Goal: Task Accomplishment & Management: Manage account settings

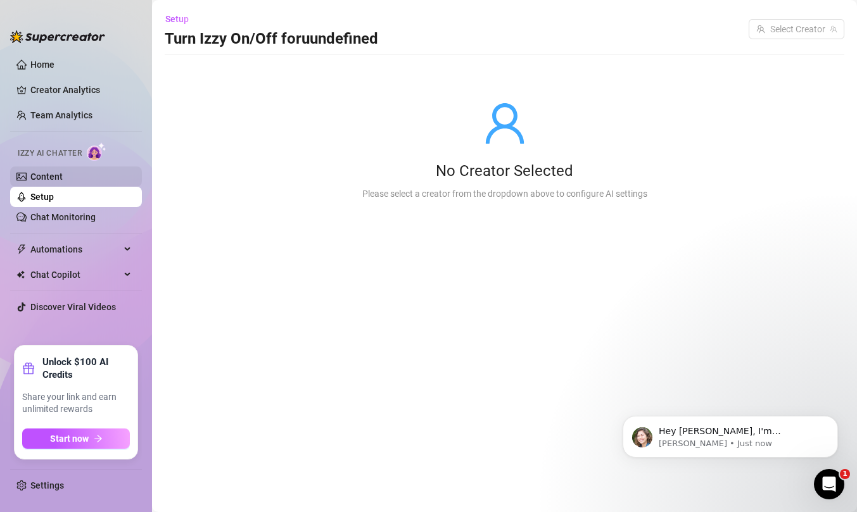
click at [54, 175] on link "Content" at bounding box center [46, 177] width 32 height 10
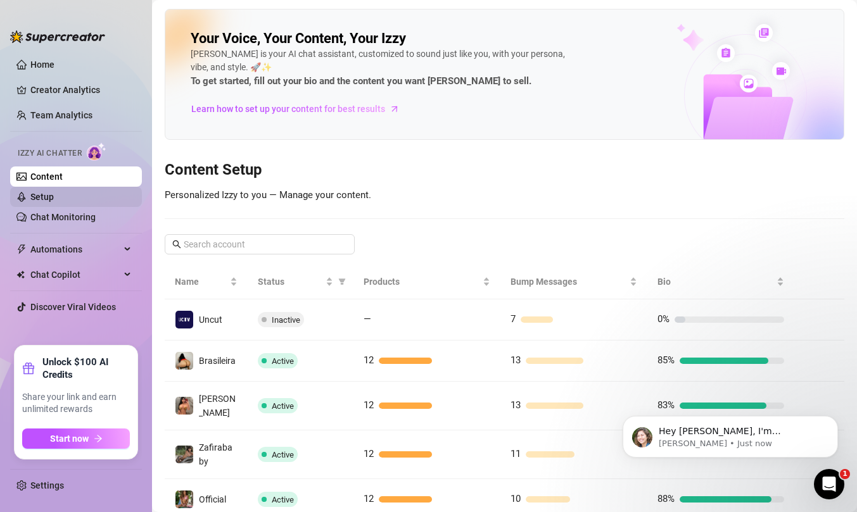
click at [54, 197] on link "Setup" at bounding box center [41, 197] width 23 height 10
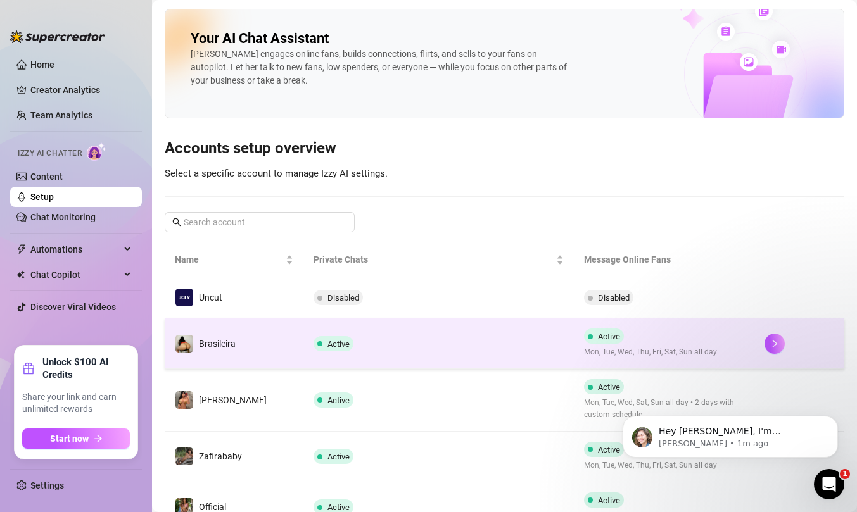
click at [491, 338] on td "Active" at bounding box center [438, 343] width 270 height 51
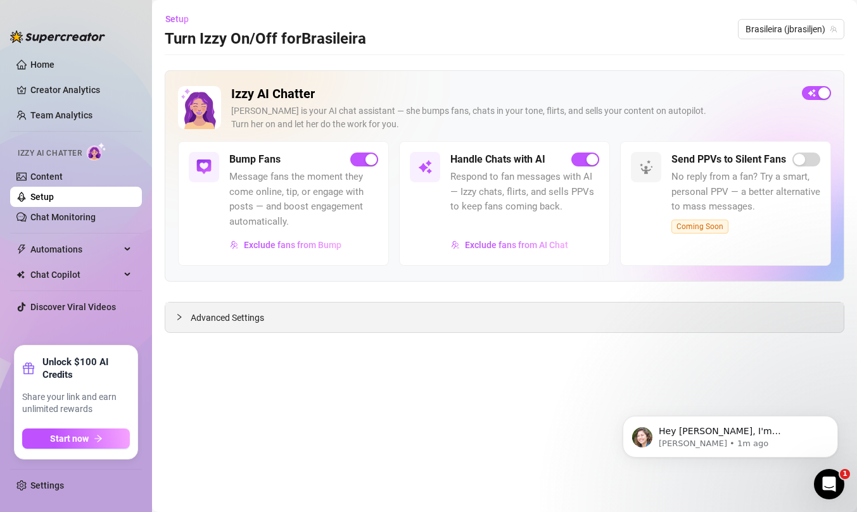
click at [177, 318] on icon "collapsed" at bounding box center [179, 317] width 8 height 8
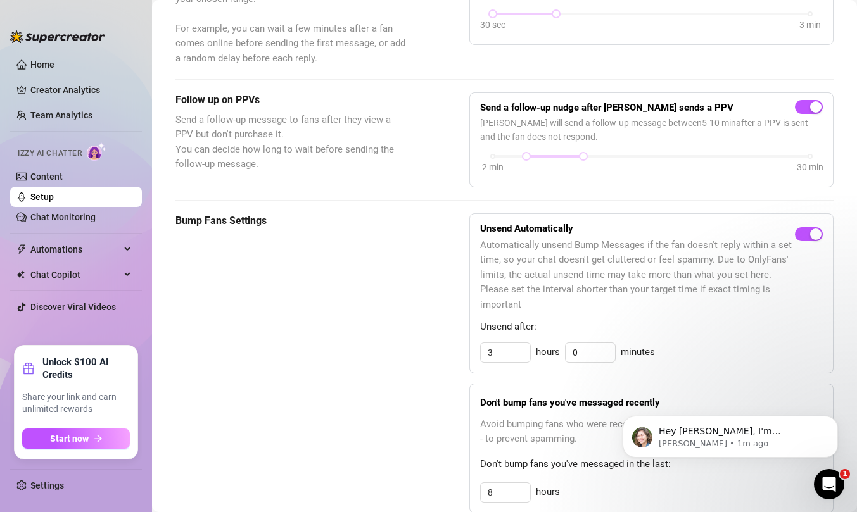
scroll to position [618, 0]
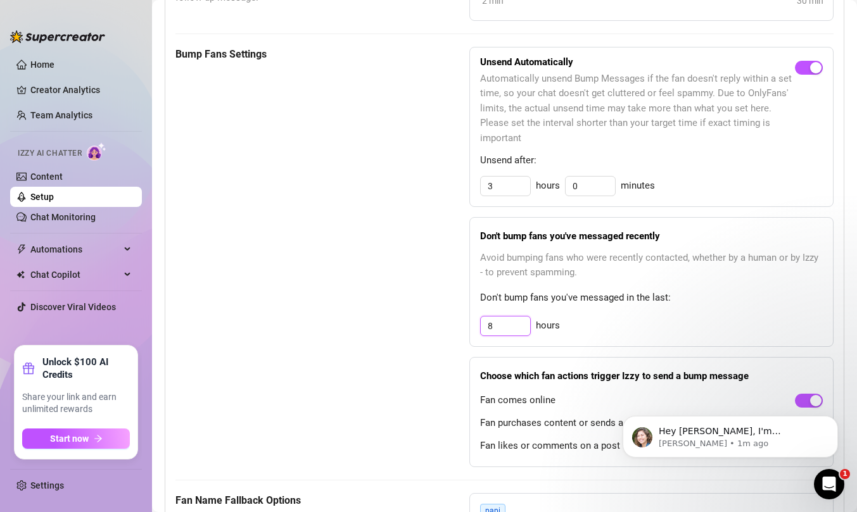
click at [502, 326] on input "8" at bounding box center [505, 326] width 49 height 19
type input "12"
click at [393, 333] on div "Bump Fans Settings" at bounding box center [290, 257] width 230 height 420
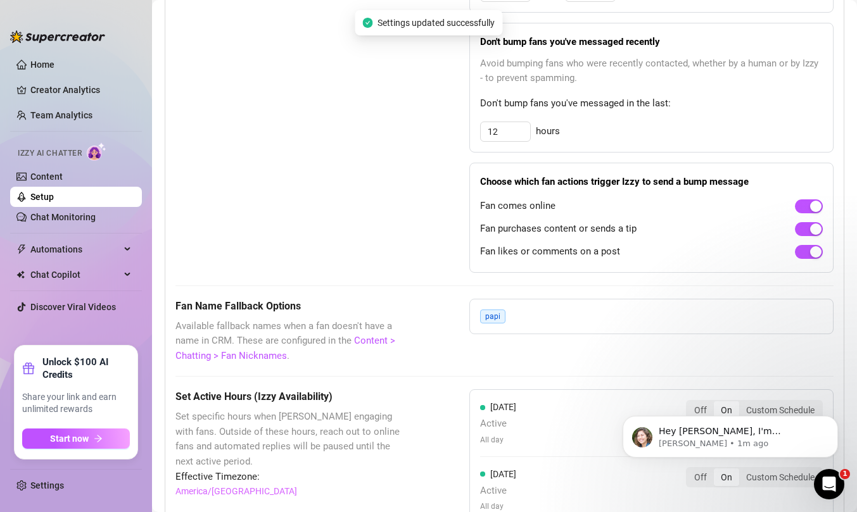
scroll to position [1000, 0]
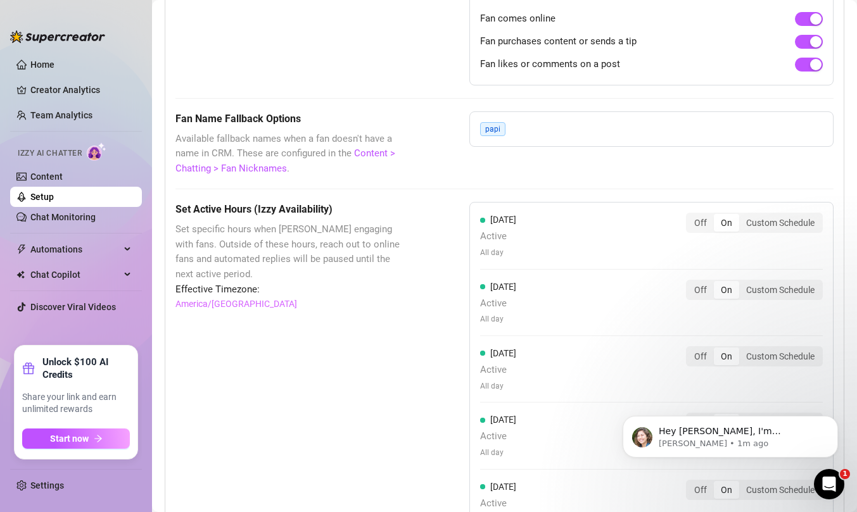
click at [529, 125] on div "papi" at bounding box center [651, 128] width 364 height 35
click at [773, 228] on div "Custom Schedule" at bounding box center [780, 223] width 82 height 18
click at [742, 216] on input "Custom Schedule" at bounding box center [742, 216] width 0 height 0
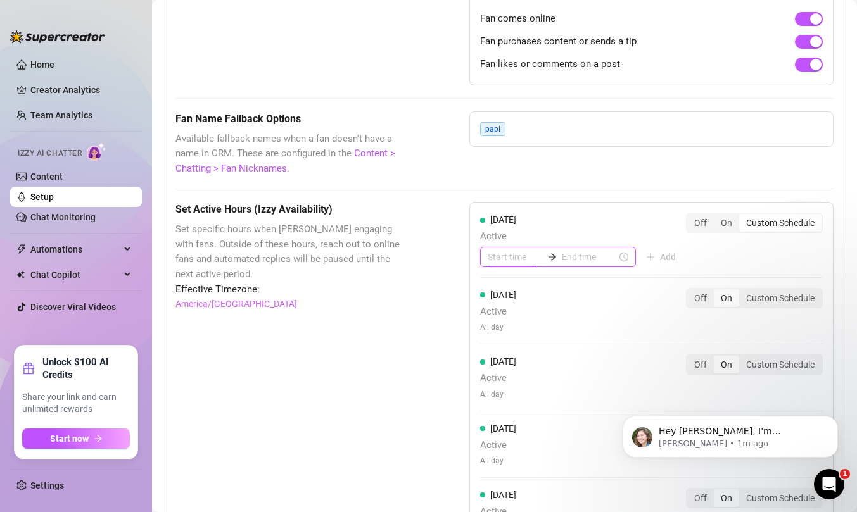
click at [510, 258] on input at bounding box center [515, 257] width 55 height 14
type input "7"
click at [576, 260] on input at bounding box center [589, 257] width 55 height 14
type input "21"
click at [506, 260] on input at bounding box center [515, 257] width 55 height 14
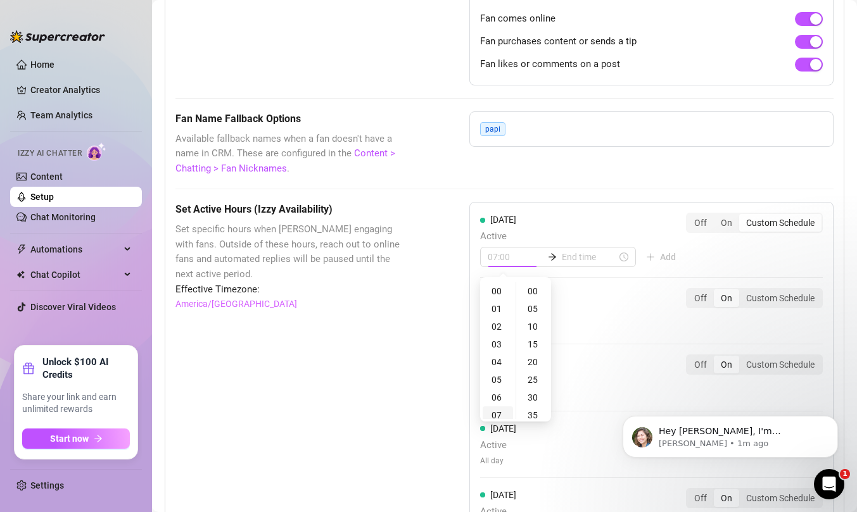
click at [499, 410] on div "07" at bounding box center [497, 415] width 30 height 18
type input "07:00"
click at [566, 258] on input at bounding box center [589, 257] width 55 height 14
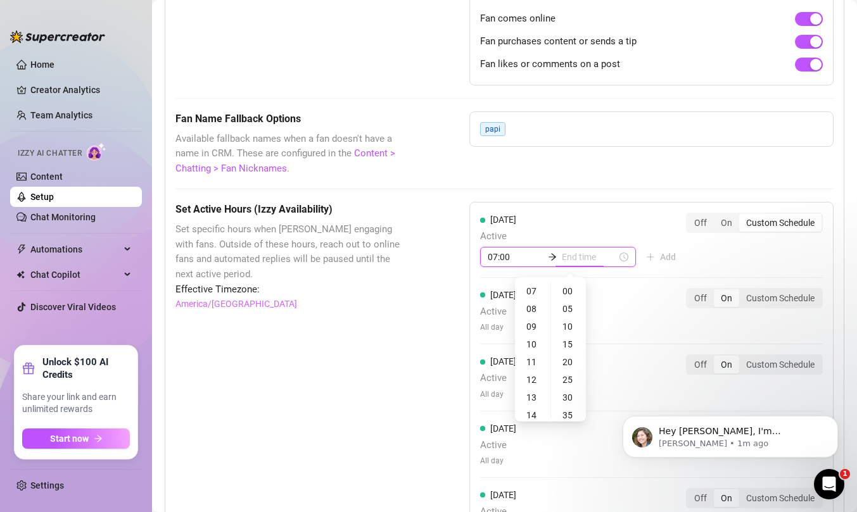
type input "07:05"
click at [534, 396] on div "21" at bounding box center [532, 395] width 30 height 18
type input "21:00"
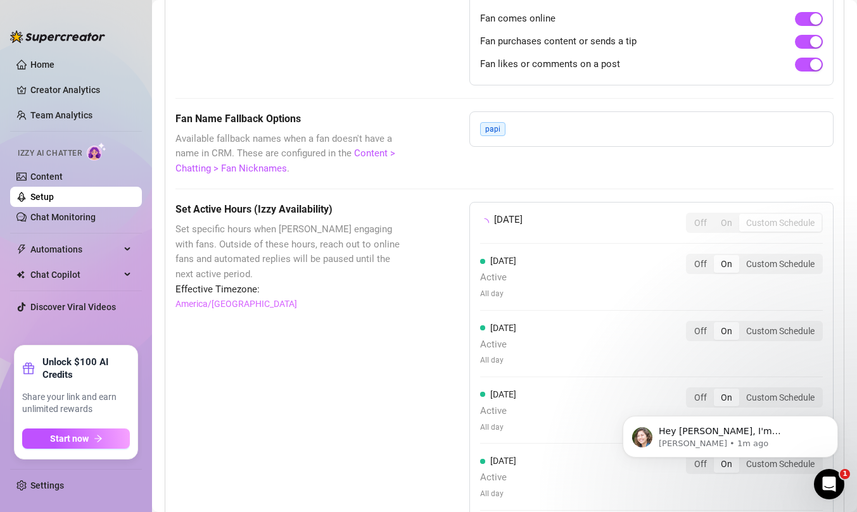
click at [797, 265] on div "[DATE] Off On Custom Schedule [DATE] Active All day Off On Custom Schedule [DAT…" at bounding box center [651, 428] width 364 height 453
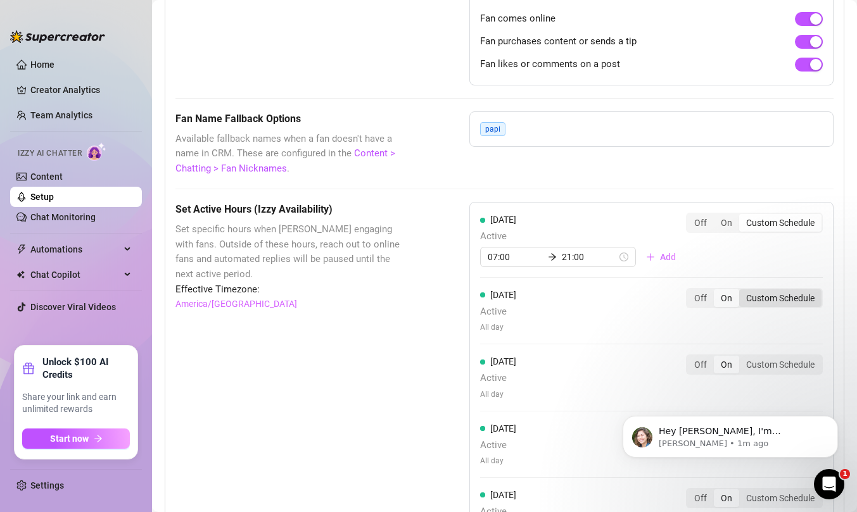
click at [784, 299] on div "Custom Schedule" at bounding box center [780, 298] width 82 height 18
click at [742, 291] on input "Custom Schedule" at bounding box center [742, 291] width 0 height 0
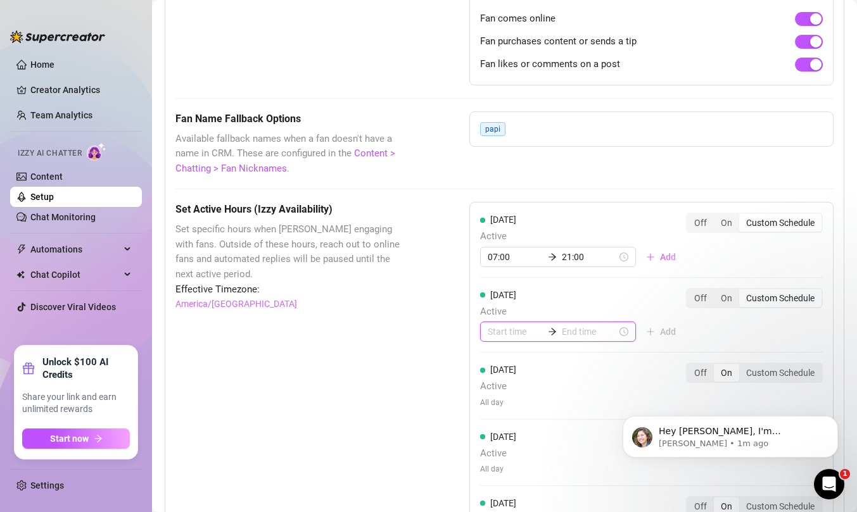
click at [504, 332] on input at bounding box center [515, 332] width 55 height 14
click at [501, 491] on div "07" at bounding box center [497, 490] width 30 height 18
type input "07:00"
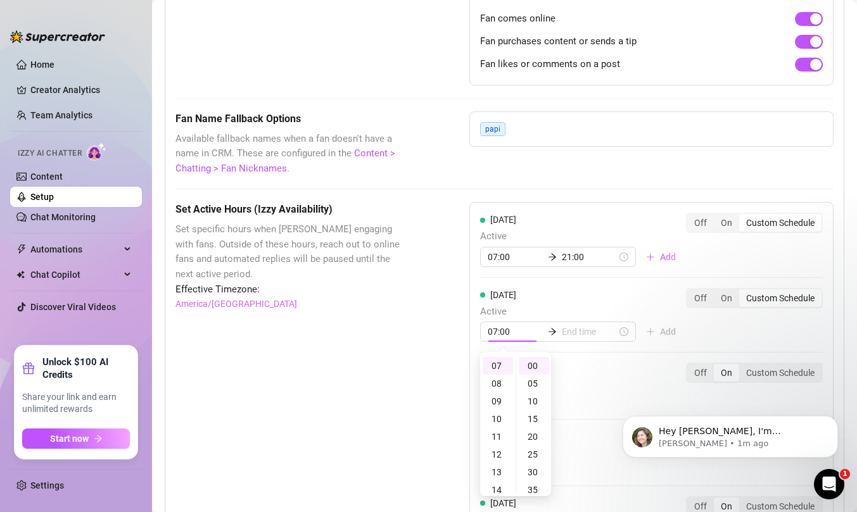
scroll to position [124, 0]
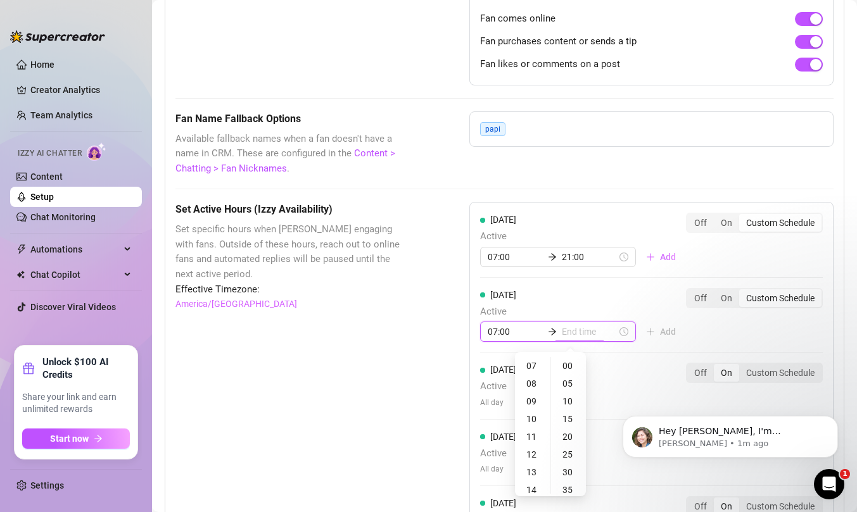
click at [576, 338] on input at bounding box center [589, 332] width 55 height 14
click at [528, 471] on div "21" at bounding box center [532, 472] width 30 height 18
type input "21:00"
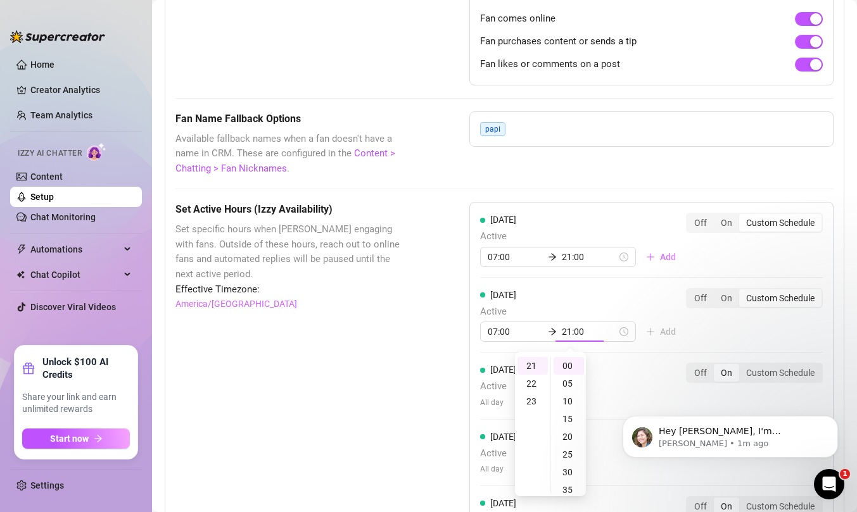
click at [743, 324] on div "[DATE] Active 07:00 21:00 Add Off On Custom Schedule [DATE] Active 07:00 21:00 …" at bounding box center [651, 449] width 364 height 495
click at [776, 372] on div "Custom Schedule" at bounding box center [780, 373] width 82 height 18
click at [742, 366] on input "Custom Schedule" at bounding box center [742, 366] width 0 height 0
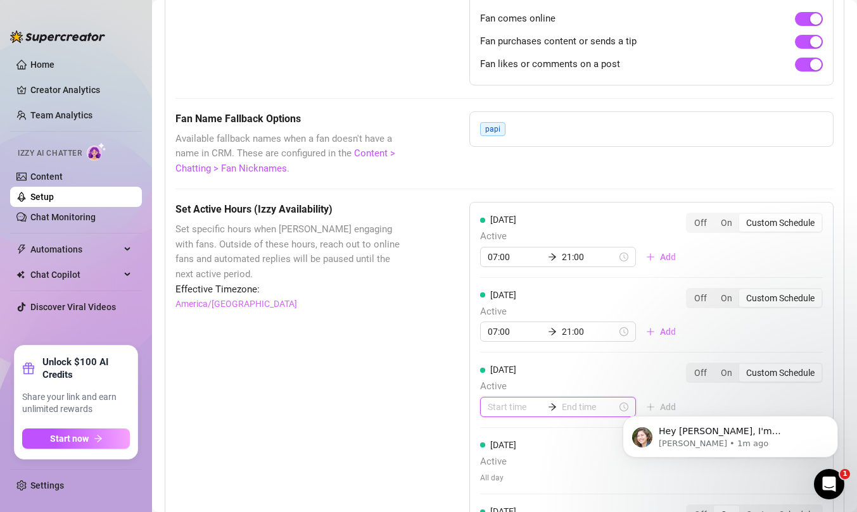
click at [509, 408] on input at bounding box center [515, 407] width 55 height 14
click at [498, 376] on div "07" at bounding box center [497, 382] width 30 height 18
type input "07:00"
click at [574, 408] on input at bounding box center [589, 407] width 55 height 14
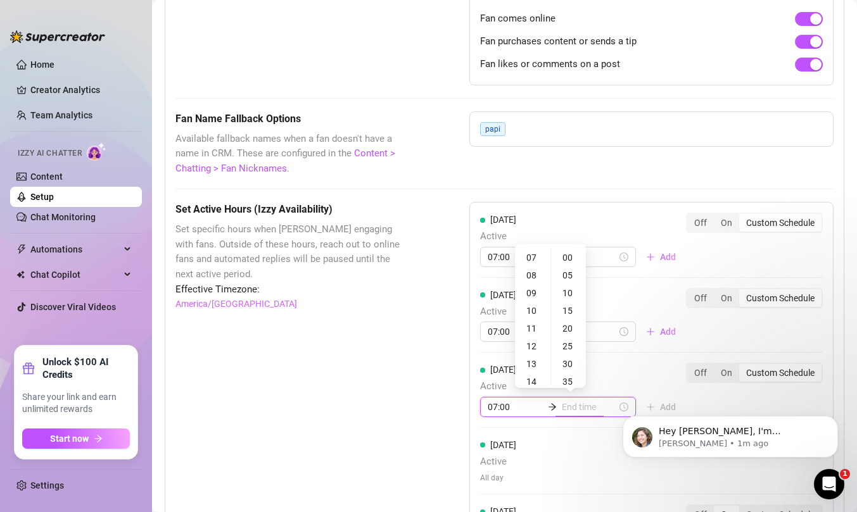
type input "07:35"
click at [531, 353] on div "21" at bounding box center [532, 354] width 30 height 18
type input "21:00"
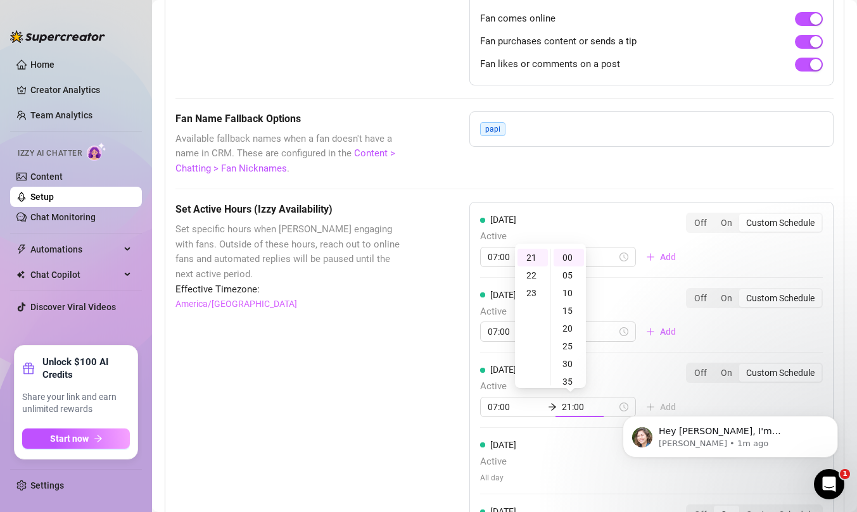
click at [718, 401] on body "Hey [PERSON_NAME], I'm [PERSON_NAME], your go-to person for anything you may ne…" at bounding box center [729, 433] width 243 height 79
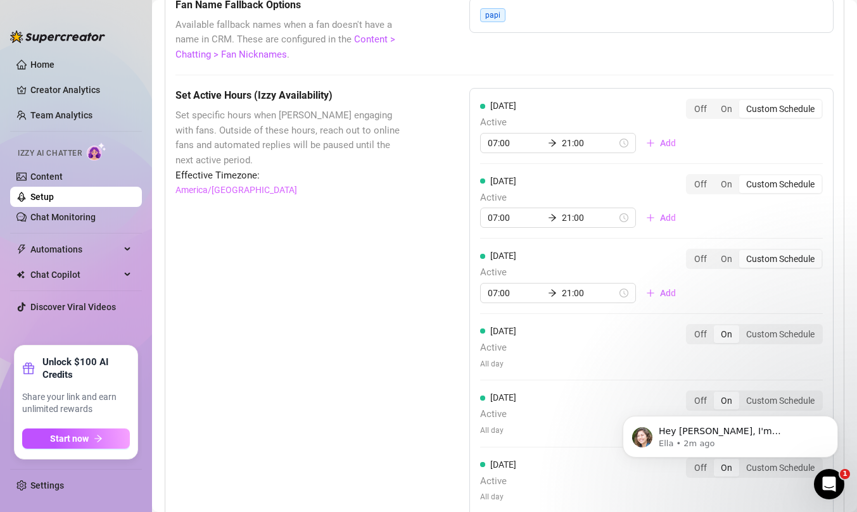
scroll to position [1121, 0]
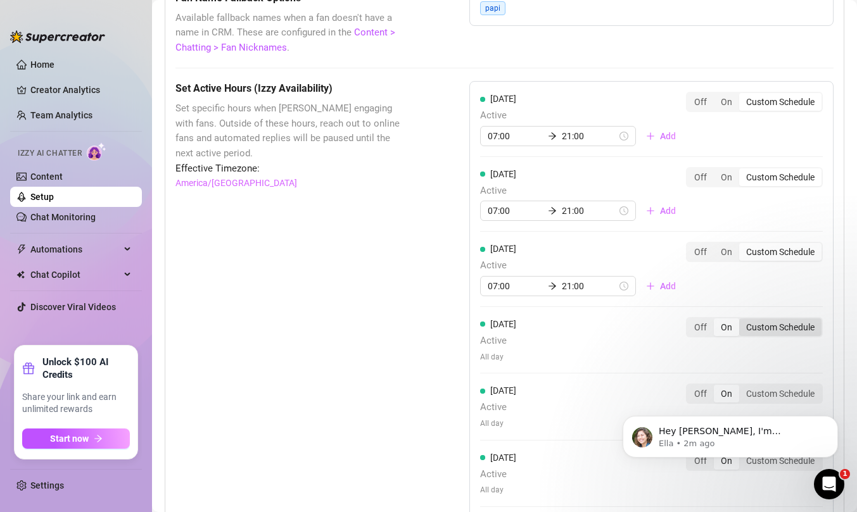
click at [771, 325] on div "Custom Schedule" at bounding box center [780, 327] width 82 height 18
click at [742, 320] on input "Custom Schedule" at bounding box center [742, 320] width 0 height 0
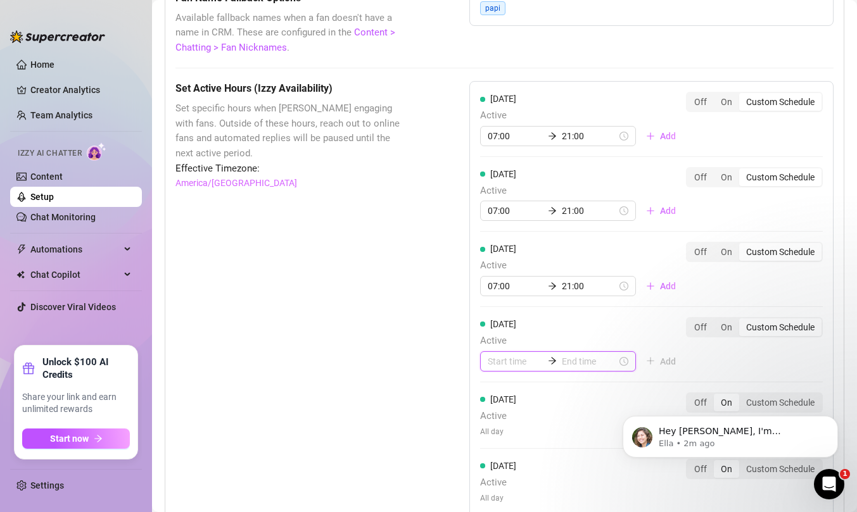
click at [494, 361] on input at bounding box center [515, 362] width 55 height 14
click at [497, 334] on div "07" at bounding box center [497, 336] width 30 height 18
type input "07:00"
click at [575, 359] on input at bounding box center [589, 362] width 55 height 14
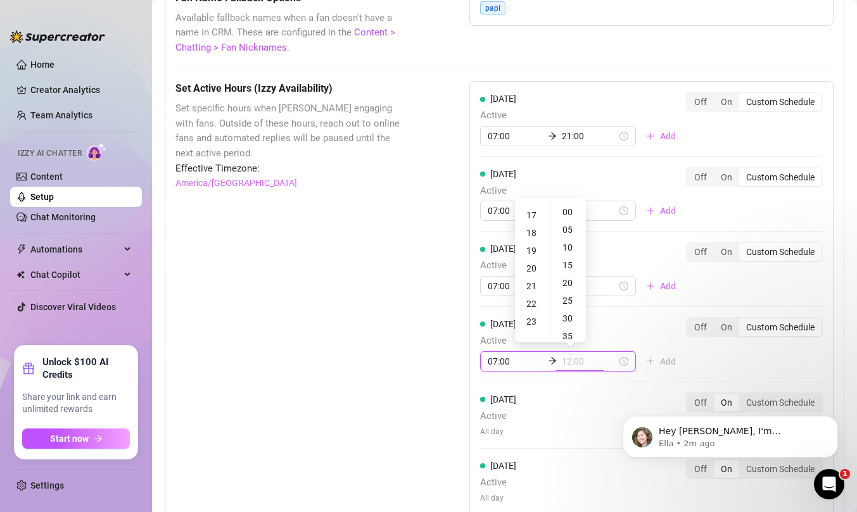
scroll to position [303, 0]
click at [531, 281] on div "21" at bounding box center [532, 281] width 30 height 18
type input "21:00"
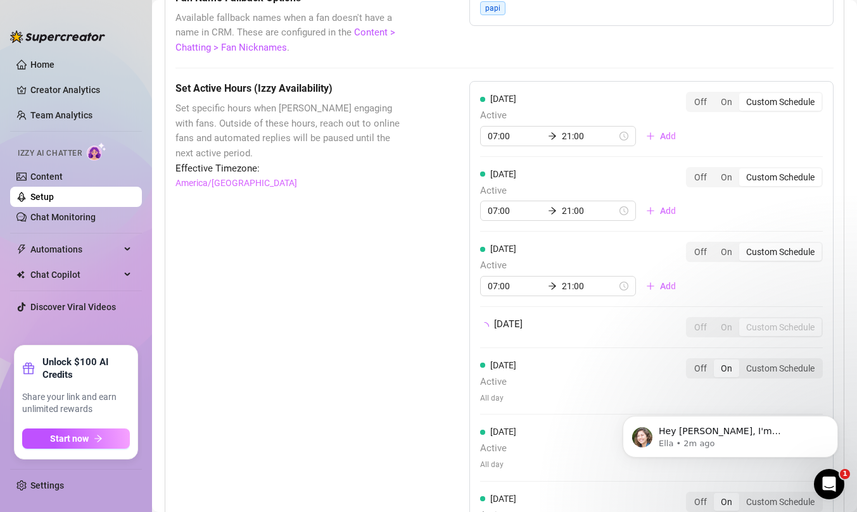
click at [755, 372] on div "[DATE] Active 07:00 21:00 Add Off On Custom Schedule [DATE] Active 07:00 21:00 …" at bounding box center [651, 320] width 364 height 478
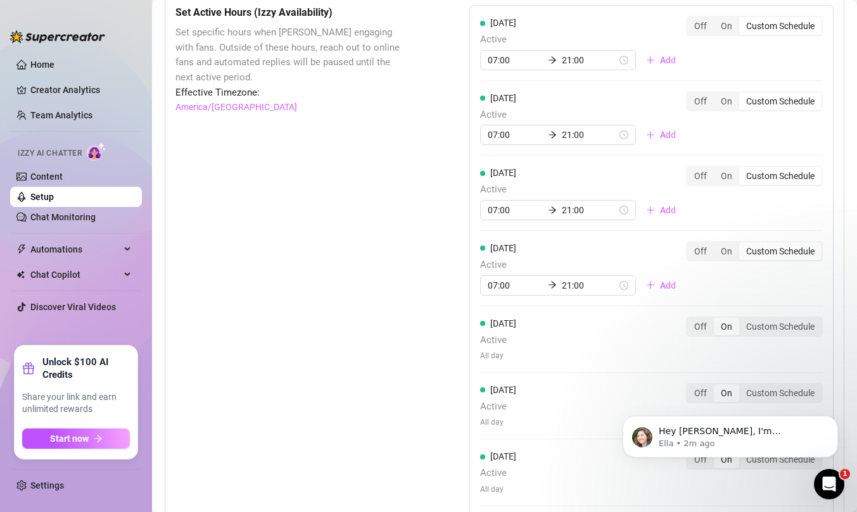
scroll to position [1217, 0]
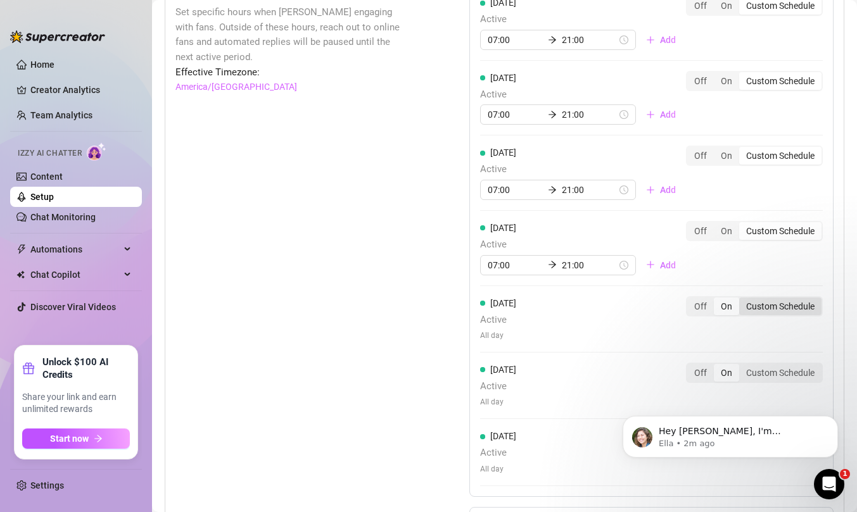
click at [771, 306] on div "Custom Schedule" at bounding box center [780, 307] width 82 height 18
click at [742, 299] on input "Custom Schedule" at bounding box center [742, 299] width 0 height 0
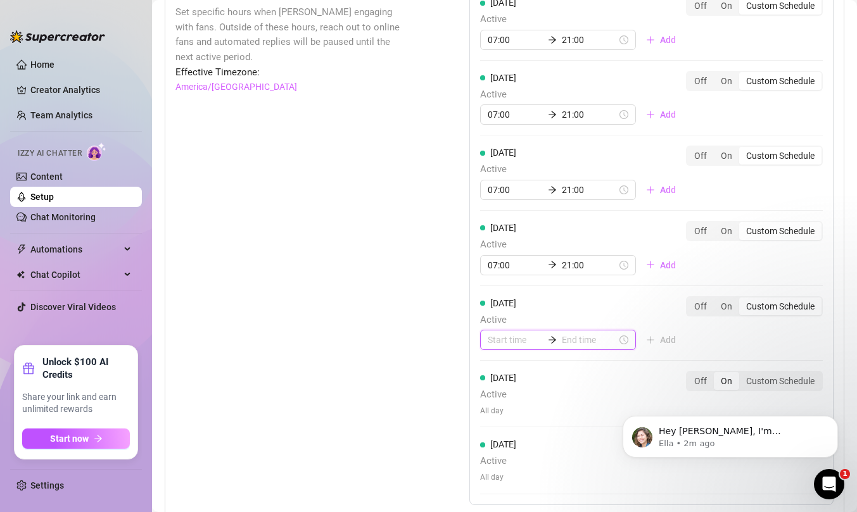
click at [505, 336] on input at bounding box center [515, 340] width 55 height 14
click at [498, 467] on div "07" at bounding box center [497, 469] width 30 height 18
type input "07:00"
click at [574, 339] on input at bounding box center [589, 340] width 55 height 14
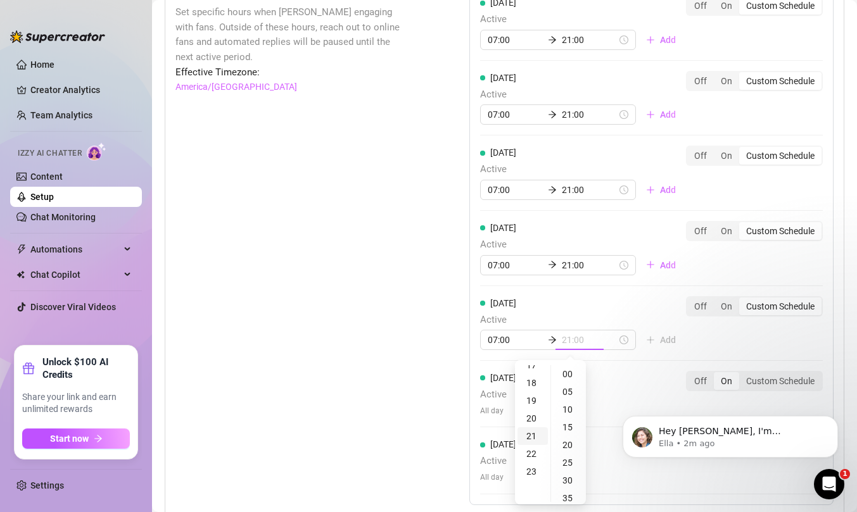
click at [532, 439] on div "21" at bounding box center [532, 436] width 30 height 18
type input "21:00"
click at [743, 340] on div "[DATE] Active 07:00 21:00 Add Off On Custom Schedule [DATE] Active 07:00 21:00 …" at bounding box center [651, 245] width 364 height 520
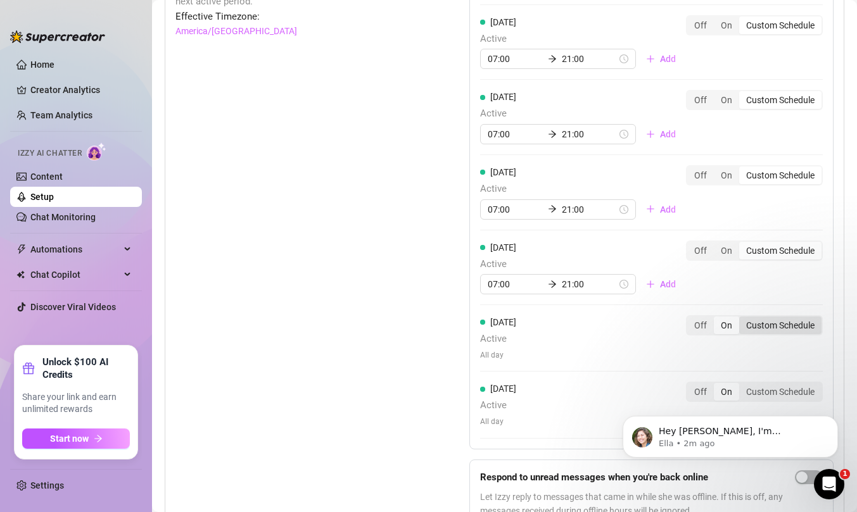
click at [763, 326] on div "Custom Schedule" at bounding box center [780, 326] width 82 height 18
click at [742, 318] on input "Custom Schedule" at bounding box center [742, 318] width 0 height 0
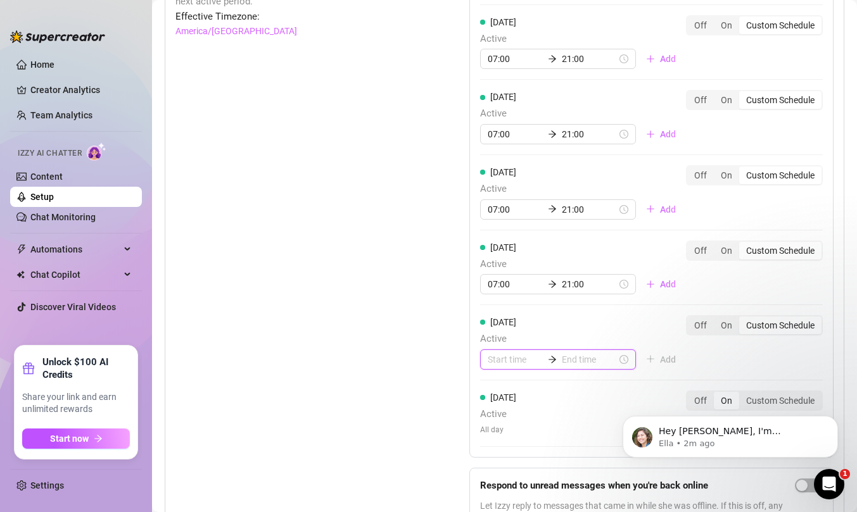
click at [510, 363] on input at bounding box center [515, 360] width 55 height 14
click at [495, 335] on div "07" at bounding box center [497, 334] width 30 height 18
type input "07:00"
click at [570, 362] on input at bounding box center [589, 360] width 55 height 14
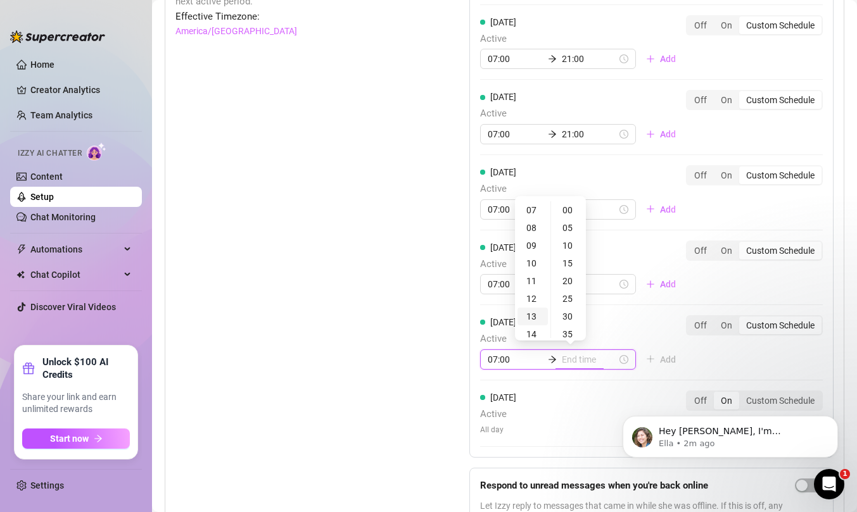
type input "07:35"
click at [531, 302] on div "21" at bounding box center [532, 302] width 30 height 18
type input "21:00"
click at [733, 358] on div "[DATE] Active 07:00 21:00 Add Off On Custom Schedule [DATE] Active 07:00 21:00 …" at bounding box center [651, 193] width 364 height 529
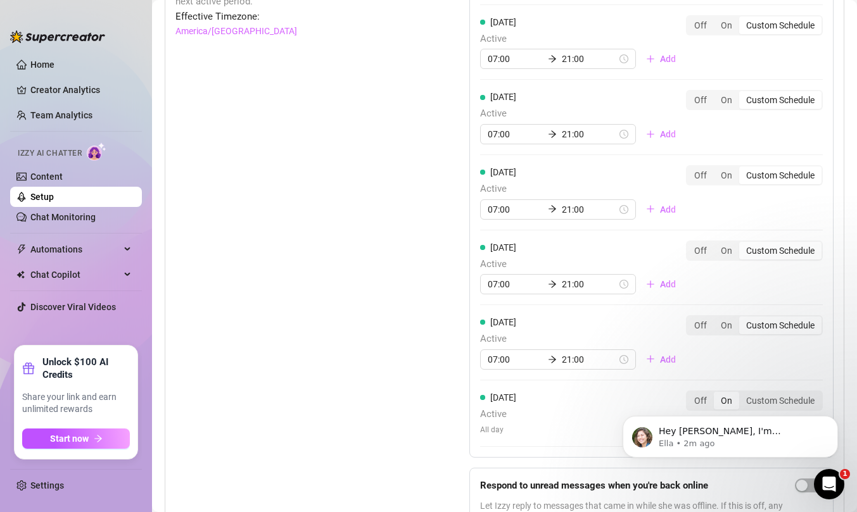
scroll to position [1342, 0]
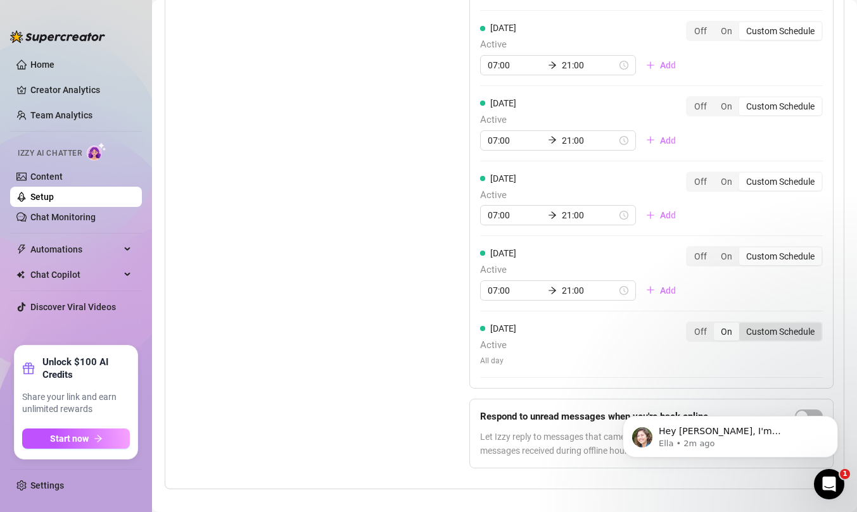
click at [776, 337] on div "Custom Schedule" at bounding box center [780, 332] width 82 height 18
click at [742, 325] on input "Custom Schedule" at bounding box center [742, 325] width 0 height 0
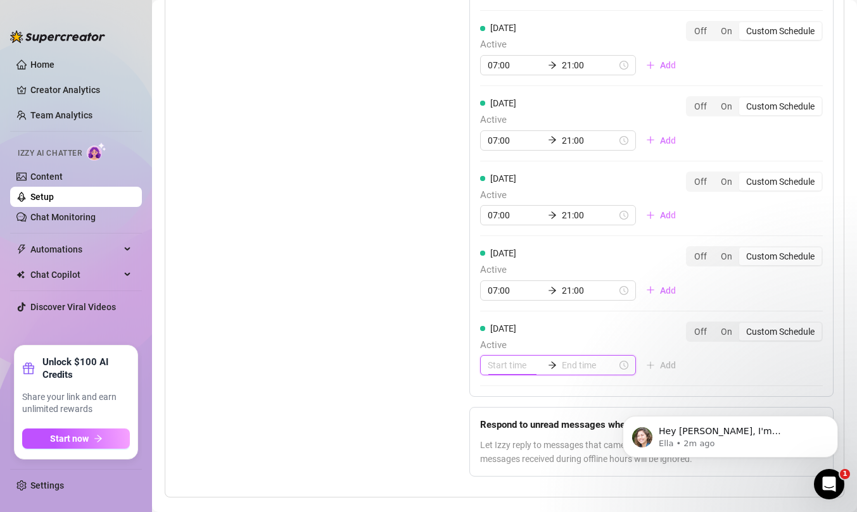
click at [494, 368] on input at bounding box center [515, 365] width 55 height 14
click at [496, 337] on div "07" at bounding box center [497, 341] width 30 height 18
type input "07:00"
click at [577, 362] on input at bounding box center [589, 365] width 55 height 14
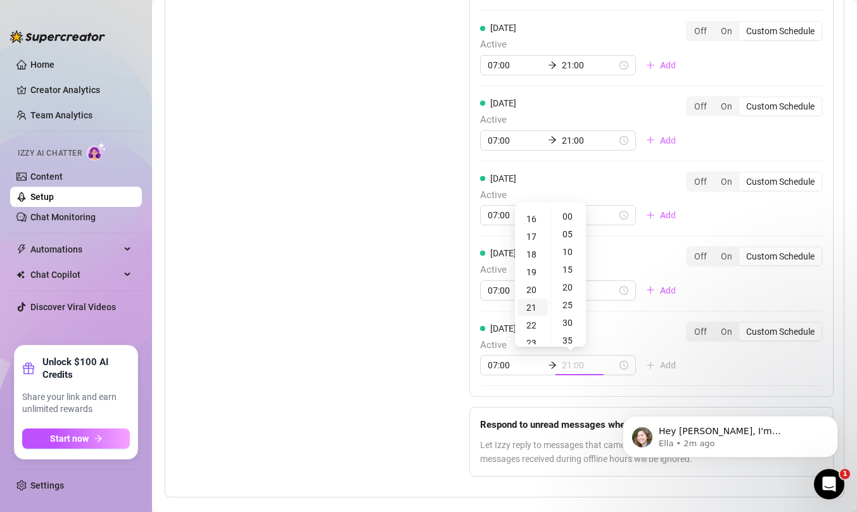
click at [535, 306] on div "21" at bounding box center [532, 308] width 30 height 18
type input "21:00"
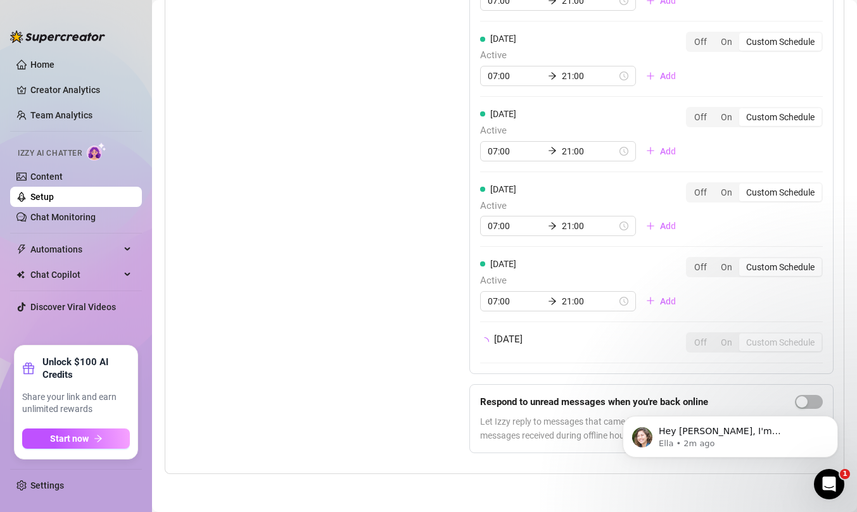
click at [748, 375] on div "[DATE] Active 07:00 21:00 Add Off On Custom Schedule [DATE] Active 07:00 21:00 …" at bounding box center [651, 167] width 364 height 593
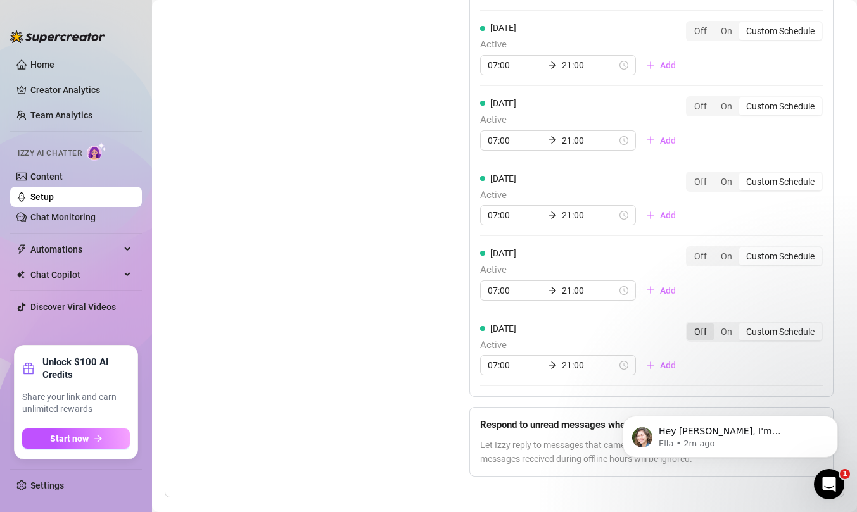
scroll to position [1365, 0]
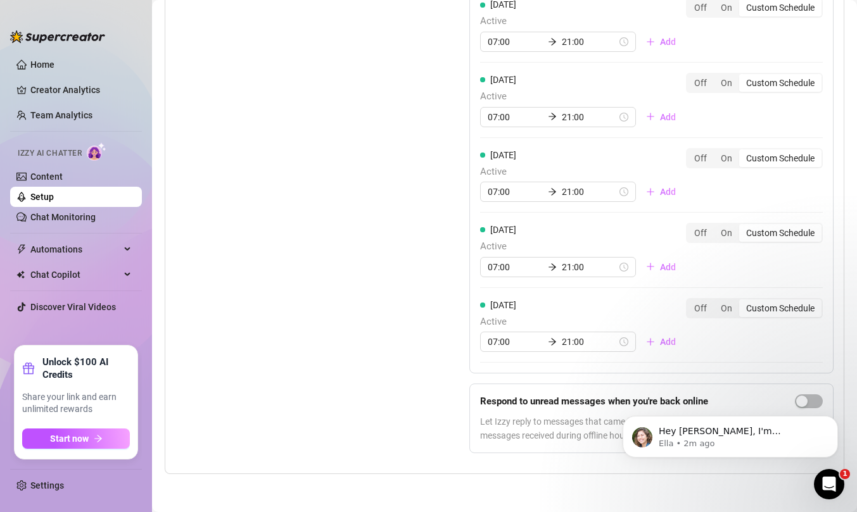
click at [802, 402] on body "Hey [PERSON_NAME], I'm [PERSON_NAME], your go-to person for anything you may ne…" at bounding box center [729, 433] width 243 height 79
click at [838, 414] on button "Dismiss notification" at bounding box center [834, 420] width 16 height 16
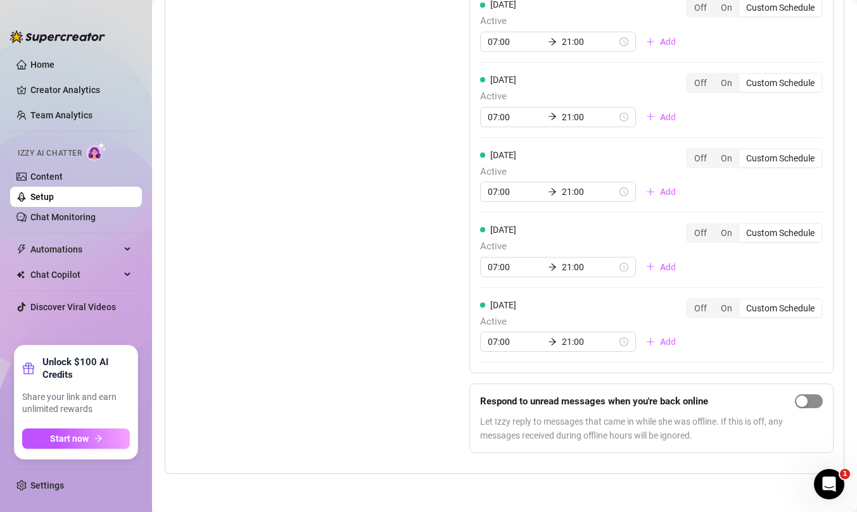
click at [812, 401] on span "button" at bounding box center [809, 401] width 28 height 14
click at [433, 373] on div "Set Active Hours (Izzy Availability) Set specific hours when Izzy engaging with…" at bounding box center [504, 150] width 658 height 627
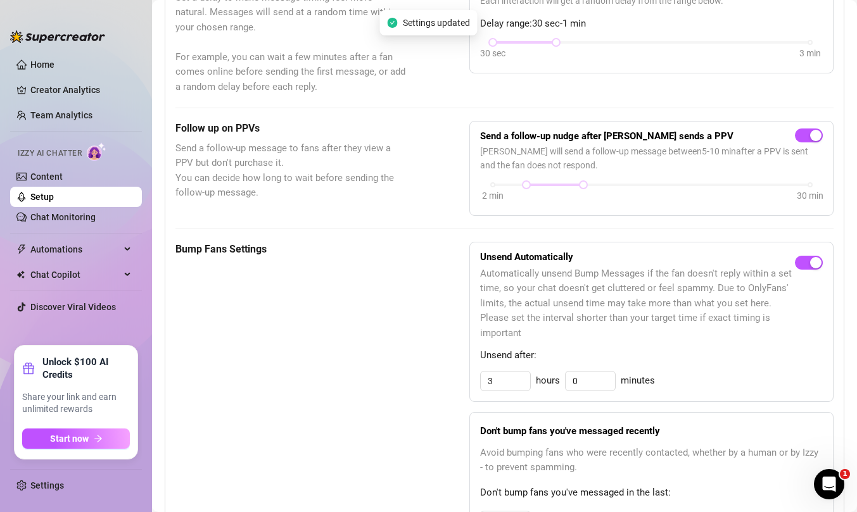
scroll to position [0, 0]
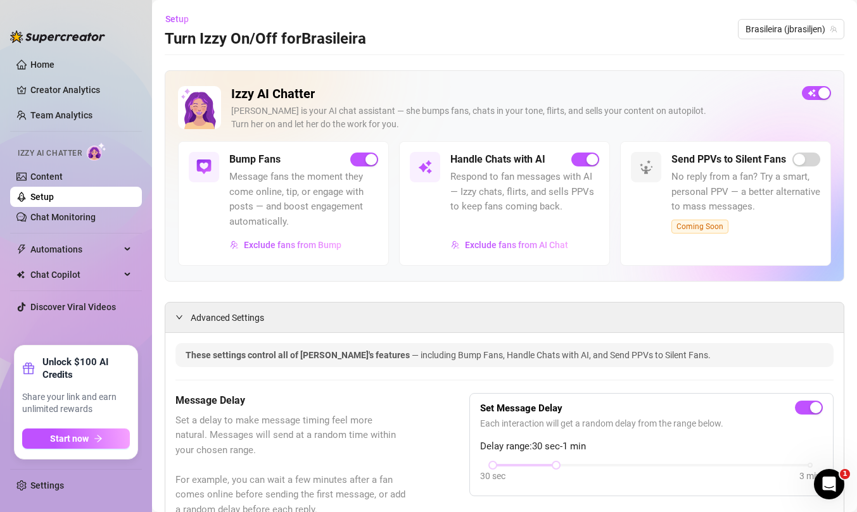
click at [54, 201] on link "Setup" at bounding box center [41, 197] width 23 height 10
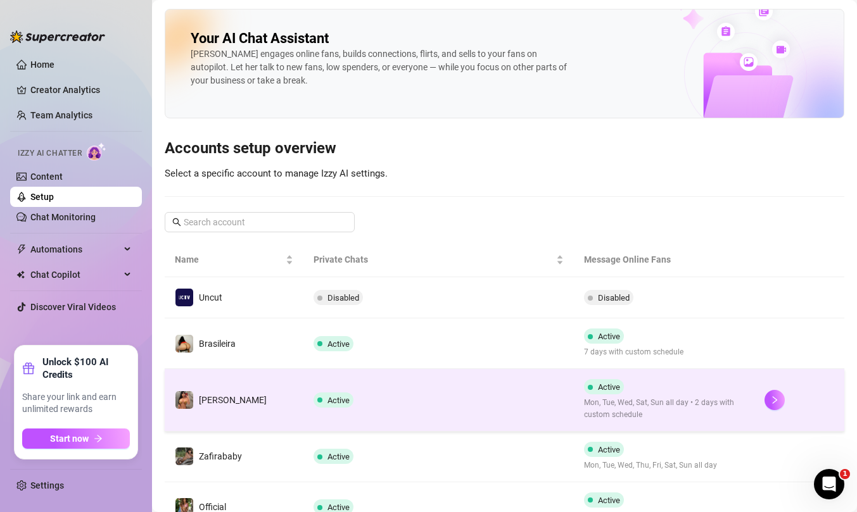
click at [468, 412] on td "Active" at bounding box center [438, 400] width 270 height 63
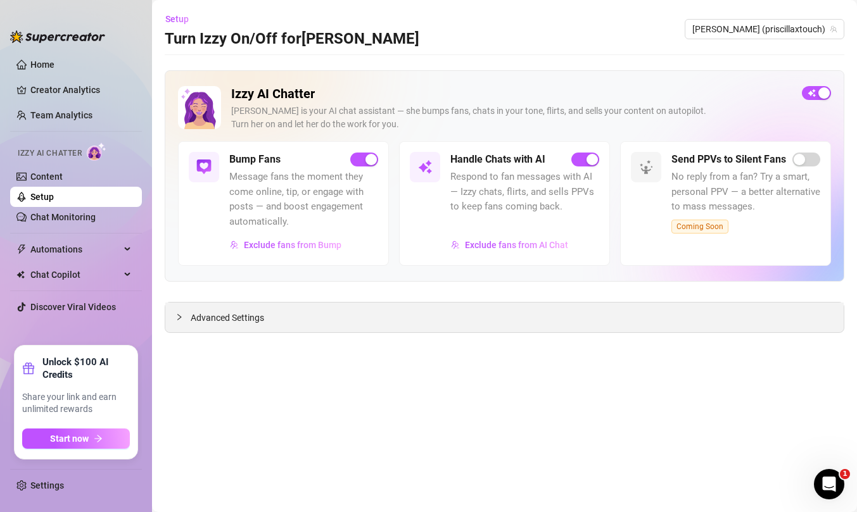
click at [225, 311] on span "Advanced Settings" at bounding box center [227, 318] width 73 height 14
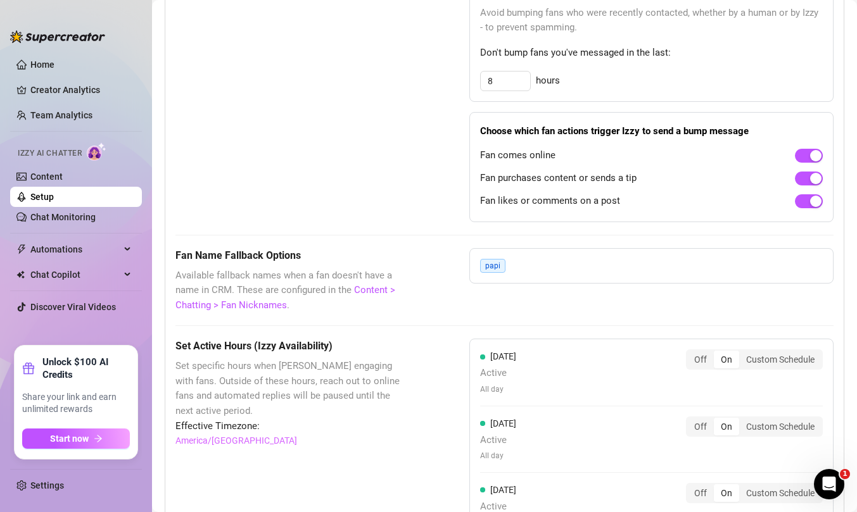
scroll to position [996, 0]
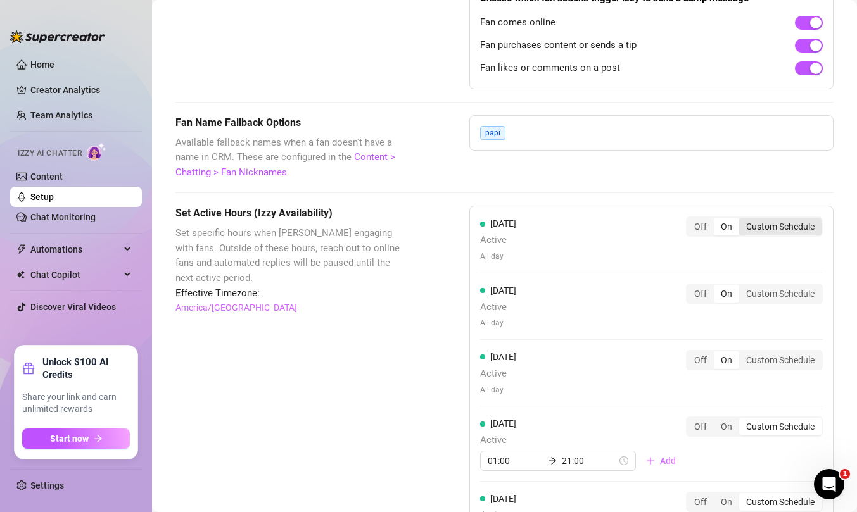
click at [752, 231] on div "Custom Schedule" at bounding box center [780, 227] width 82 height 18
click at [742, 220] on input "Custom Schedule" at bounding box center [742, 220] width 0 height 0
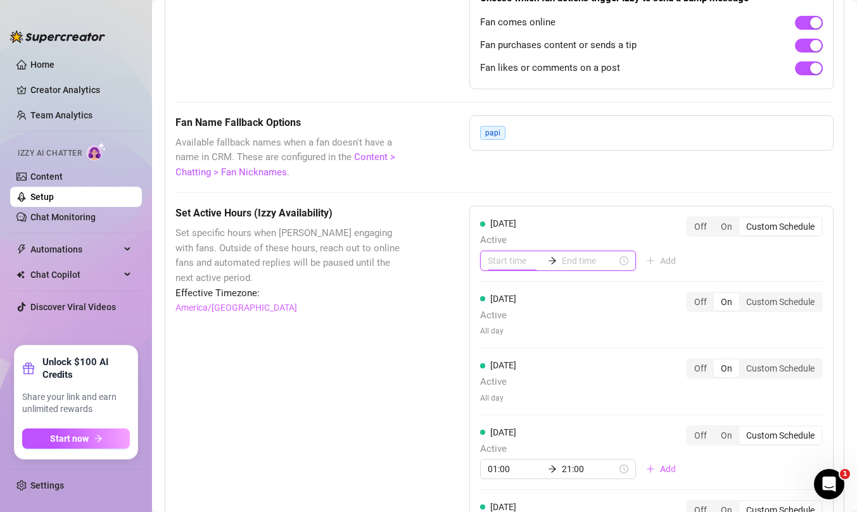
click at [517, 267] on input at bounding box center [515, 261] width 55 height 14
click at [492, 419] on div "07" at bounding box center [497, 419] width 30 height 18
type input "07:00"
click at [583, 266] on input at bounding box center [589, 261] width 55 height 14
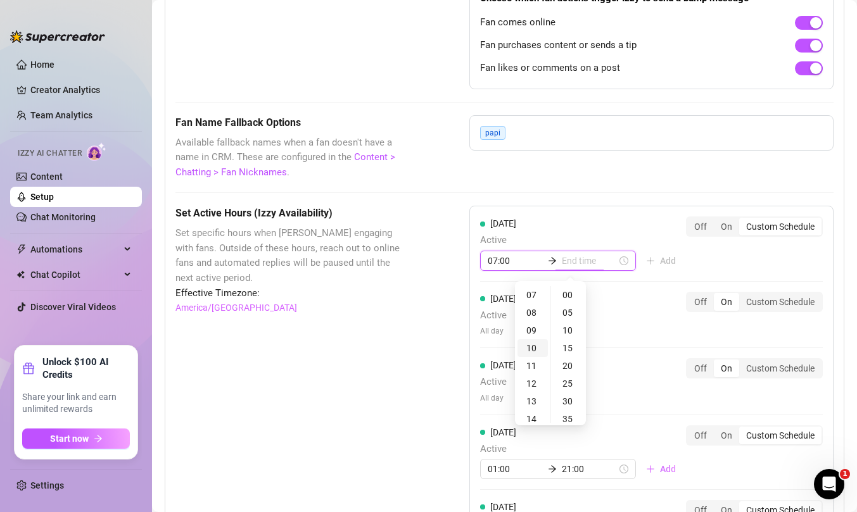
type input "07:00"
click at [531, 394] on div "21" at bounding box center [532, 398] width 30 height 18
type input "21:00"
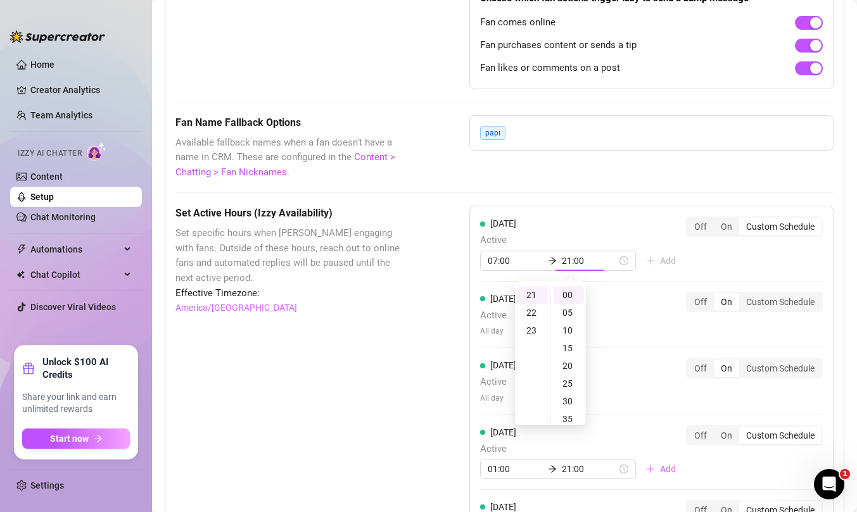
click at [771, 336] on div "[DATE] Active 07:00 21:00 Add Off On Custom Schedule [DATE] Active All day Off …" at bounding box center [651, 457] width 364 height 503
click at [775, 300] on div "Custom Schedule" at bounding box center [780, 302] width 82 height 18
click at [742, 295] on input "Custom Schedule" at bounding box center [742, 295] width 0 height 0
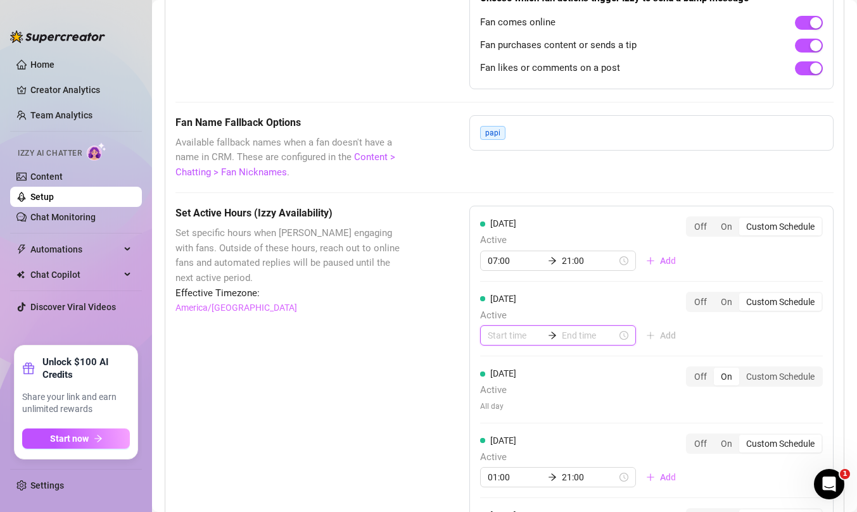
click at [501, 337] on input at bounding box center [515, 336] width 55 height 14
click at [496, 440] on div "07" at bounding box center [497, 445] width 30 height 18
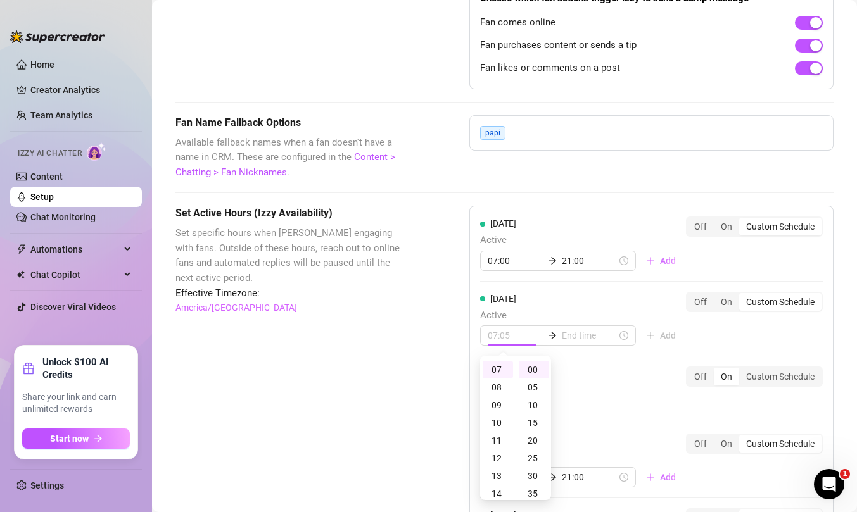
type input "07:00"
click at [569, 335] on input at bounding box center [589, 336] width 55 height 14
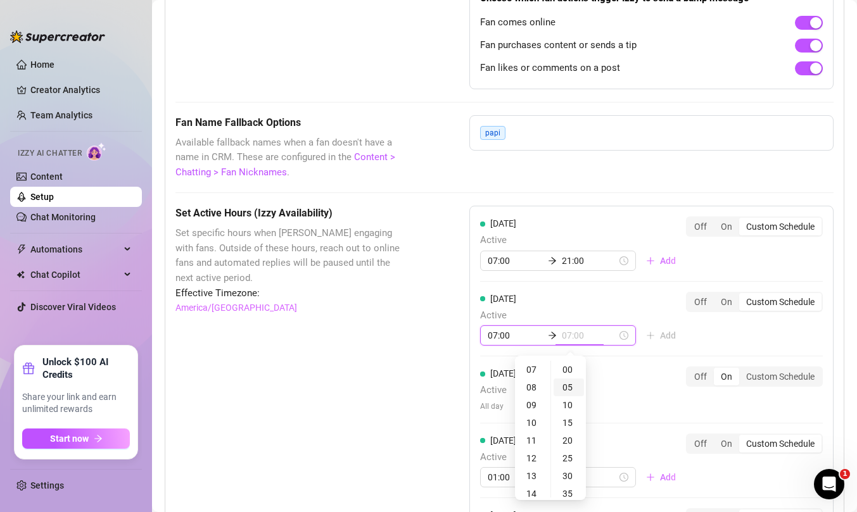
type input "07:05"
click at [531, 465] on div "21" at bounding box center [532, 469] width 30 height 18
type input "21:00"
click at [760, 325] on div "[DATE] Active 07:00 21:00 Add Off On Custom Schedule [DATE] Active 07:00 21:00 …" at bounding box center [651, 462] width 364 height 512
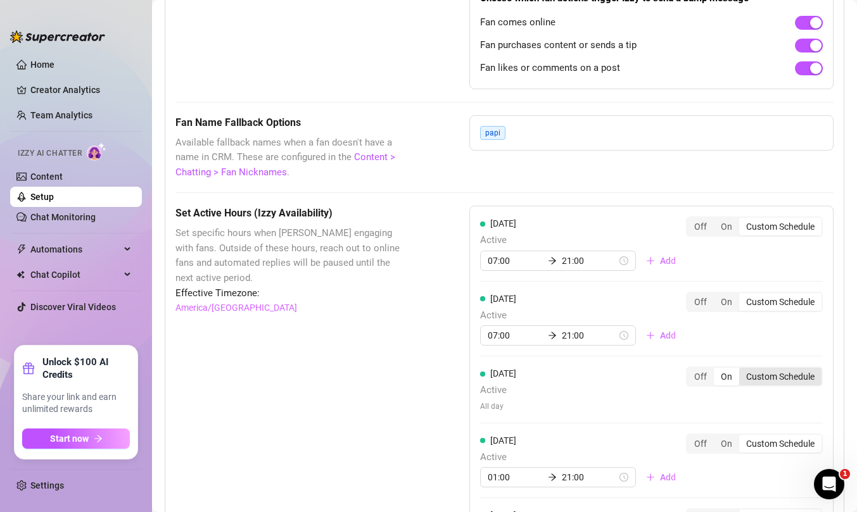
click at [775, 372] on div "Custom Schedule" at bounding box center [780, 377] width 82 height 18
click at [742, 370] on input "Custom Schedule" at bounding box center [742, 370] width 0 height 0
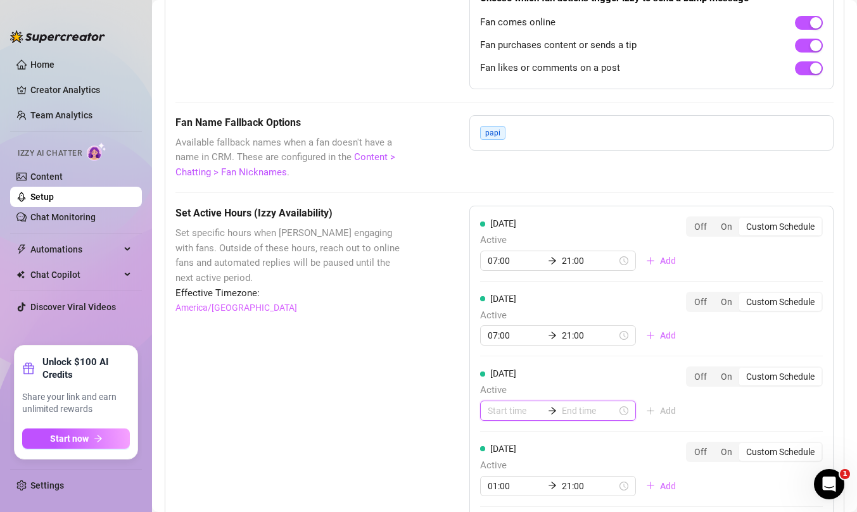
click at [509, 415] on input at bounding box center [515, 411] width 55 height 14
click at [500, 380] on div "07" at bounding box center [497, 386] width 30 height 18
type input "07:00"
click at [574, 412] on input at bounding box center [589, 411] width 55 height 14
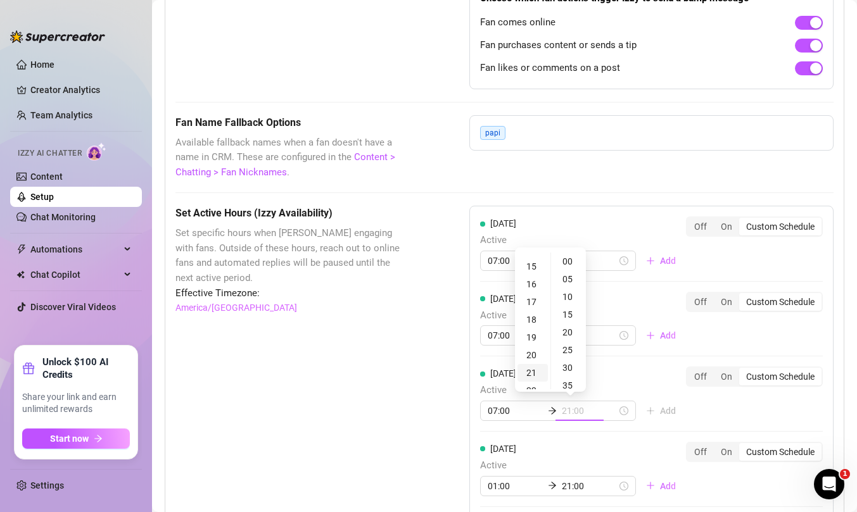
click at [532, 374] on div "21" at bounding box center [532, 373] width 30 height 18
type input "21:00"
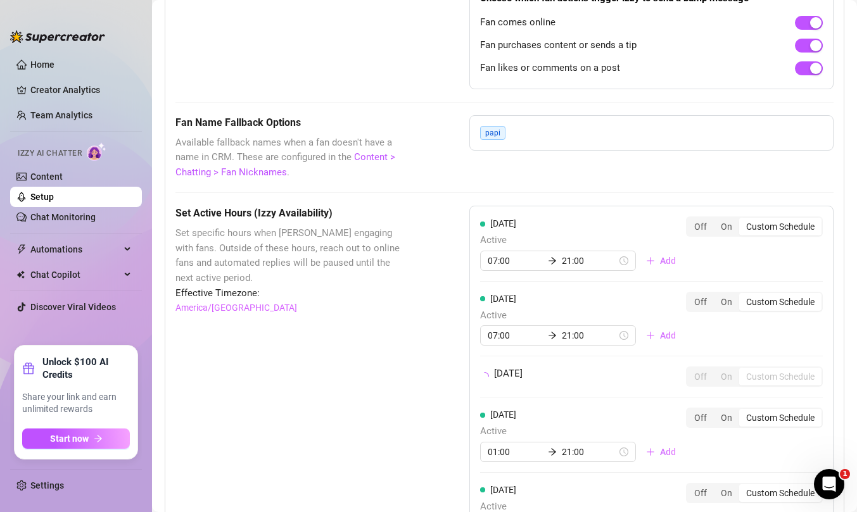
click at [740, 427] on div "[DATE] Active 07:00 21:00 Add Off On Custom Schedule [DATE] Active 07:00 21:00 …" at bounding box center [651, 449] width 364 height 486
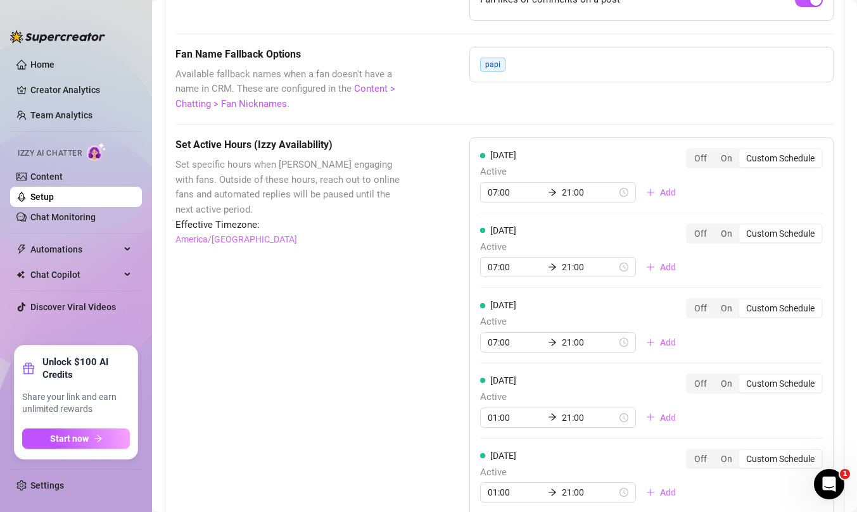
scroll to position [1066, 0]
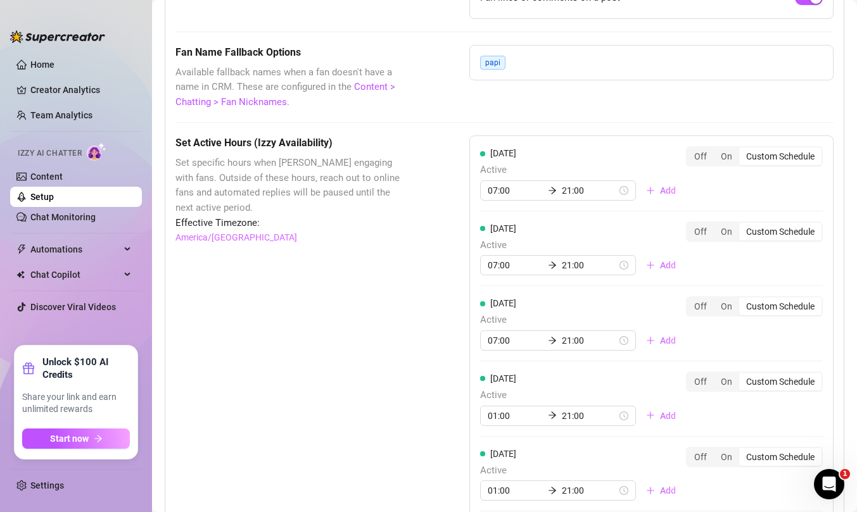
click at [769, 385] on div "Custom Schedule" at bounding box center [780, 382] width 82 height 18
click at [742, 375] on input "Custom Schedule" at bounding box center [742, 375] width 0 height 0
click at [498, 420] on input "01:00" at bounding box center [515, 416] width 55 height 14
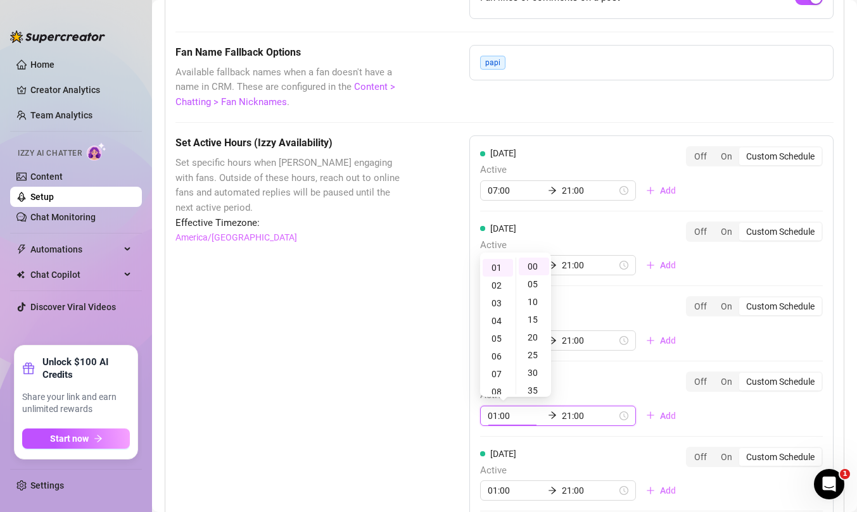
scroll to position [18, 0]
click at [497, 370] on div "07" at bounding box center [497, 373] width 30 height 18
type input "07:00"
click at [733, 417] on div "[DATE] Active 07:00 21:00 Add Off On Custom Schedule" at bounding box center [651, 399] width 343 height 54
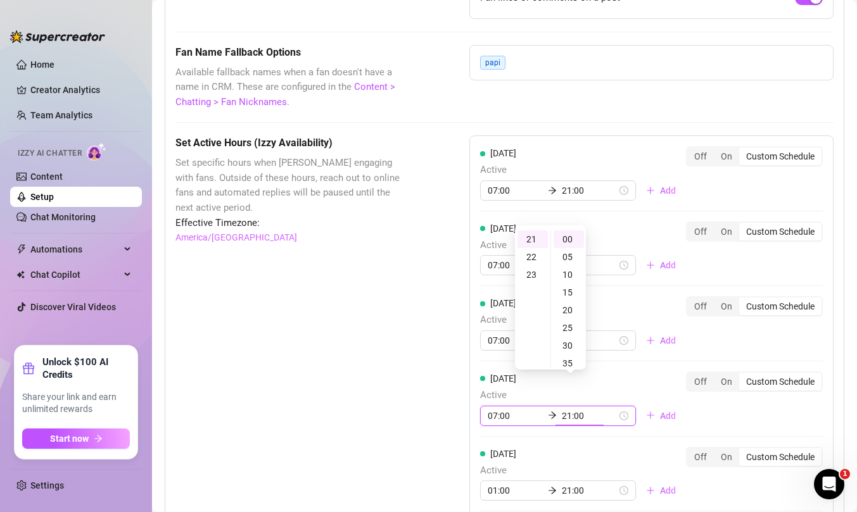
scroll to position [1155, 0]
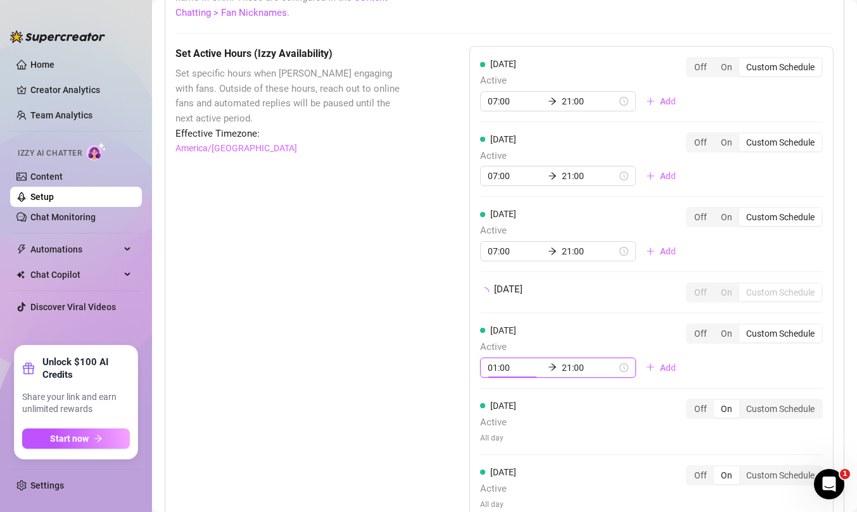
click at [496, 402] on div "[DATE] Active 07:00 21:00 Add Off On Custom Schedule [DATE] Active 07:00 21:00 …" at bounding box center [651, 289] width 364 height 486
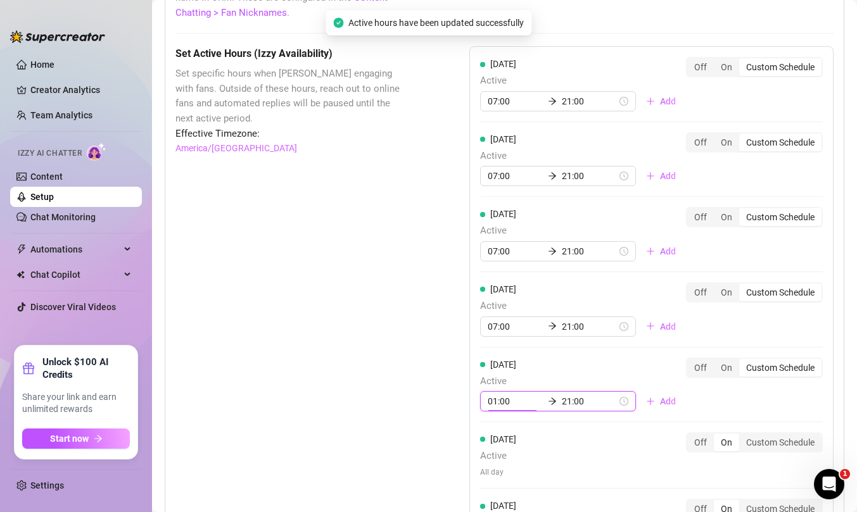
click at [496, 402] on input "01:00" at bounding box center [515, 401] width 55 height 14
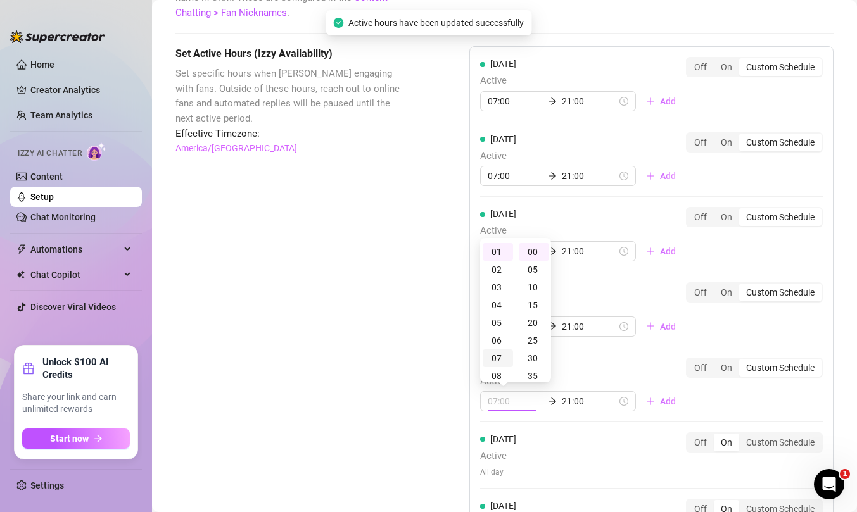
click at [497, 359] on div "07" at bounding box center [497, 358] width 30 height 18
type input "07:00"
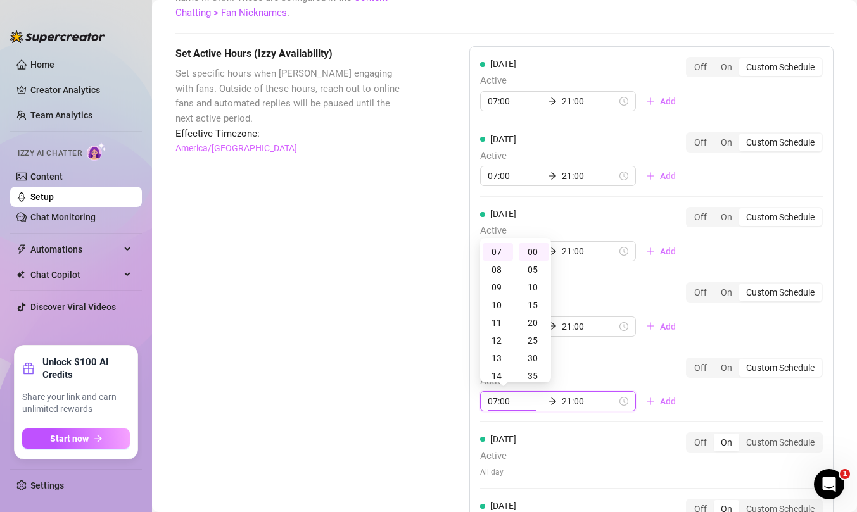
click at [766, 401] on div "[DATE] Active 07:00 21:00 Add Off On Custom Schedule" at bounding box center [651, 385] width 343 height 54
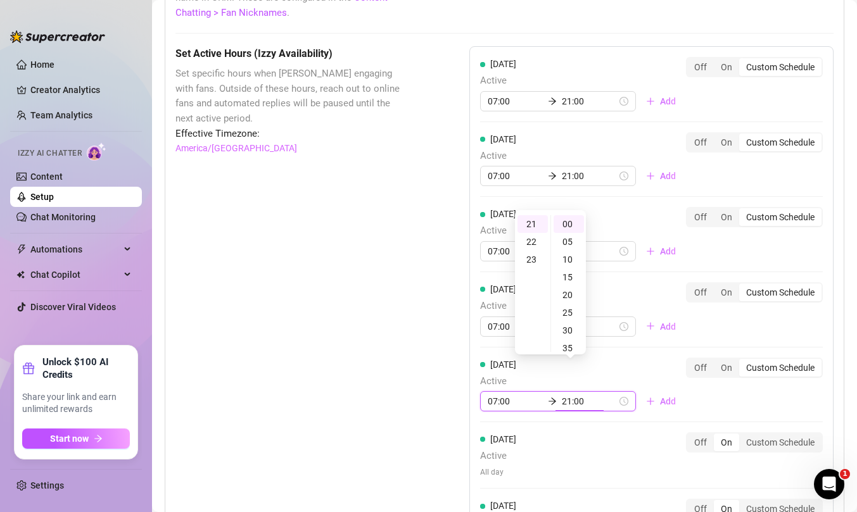
scroll to position [1252, 0]
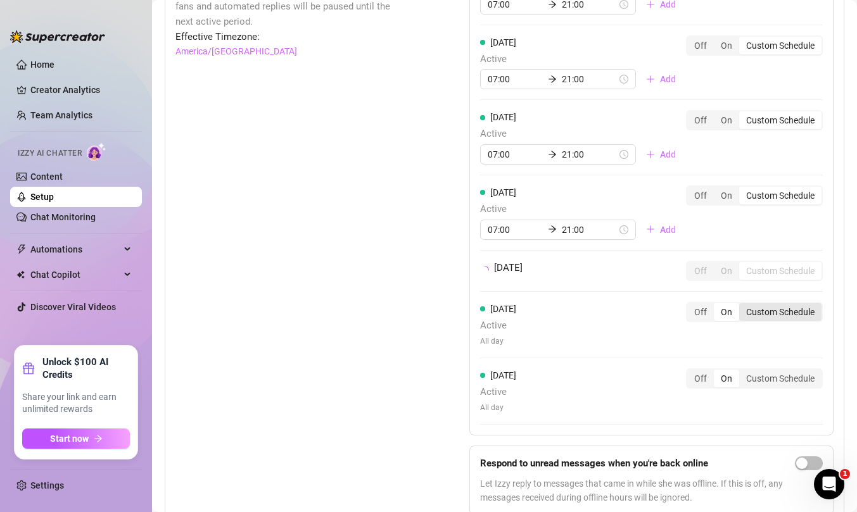
click at [776, 348] on div "[DATE] Active All day Off On Custom Schedule" at bounding box center [651, 325] width 343 height 46
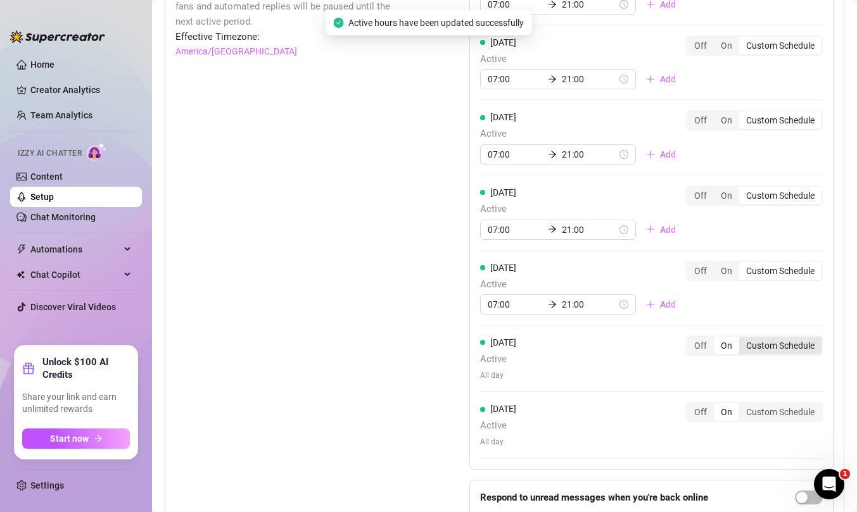
click at [774, 344] on div "Custom Schedule" at bounding box center [780, 346] width 82 height 18
click at [742, 339] on input "Custom Schedule" at bounding box center [742, 339] width 0 height 0
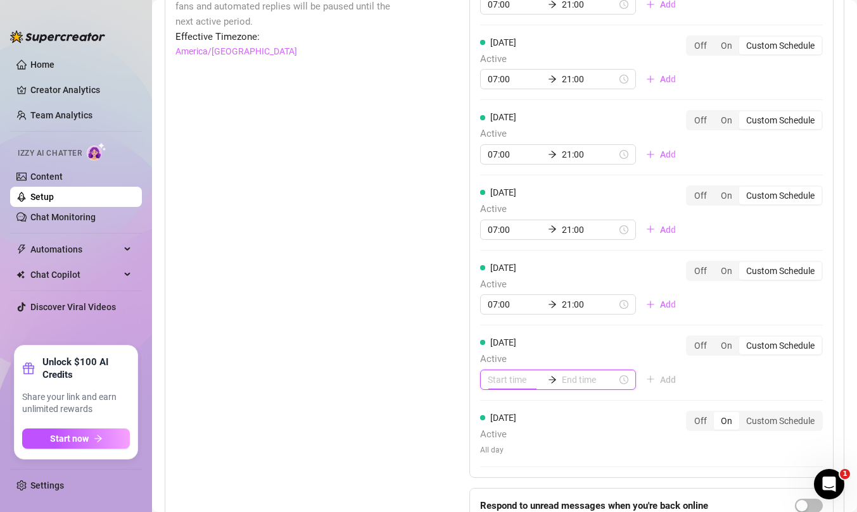
click at [517, 377] on input at bounding box center [515, 380] width 55 height 14
click at [499, 351] on div "07" at bounding box center [497, 355] width 30 height 18
type input "07:00"
click at [578, 380] on input at bounding box center [589, 380] width 55 height 14
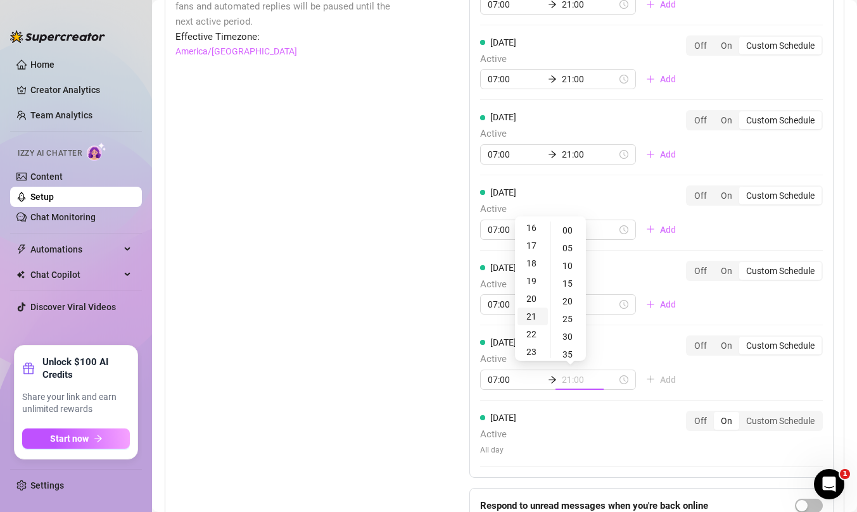
click at [531, 318] on div "21" at bounding box center [532, 317] width 30 height 18
type input "21:00"
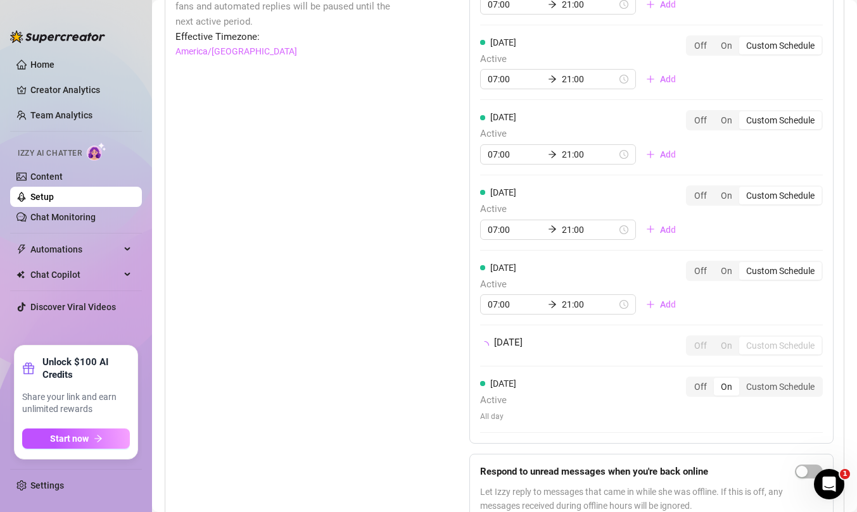
click at [736, 383] on div "[DATE] Active 07:00 21:00 Add Off On Custom Schedule [DATE] Active 07:00 21:00 …" at bounding box center [651, 196] width 364 height 494
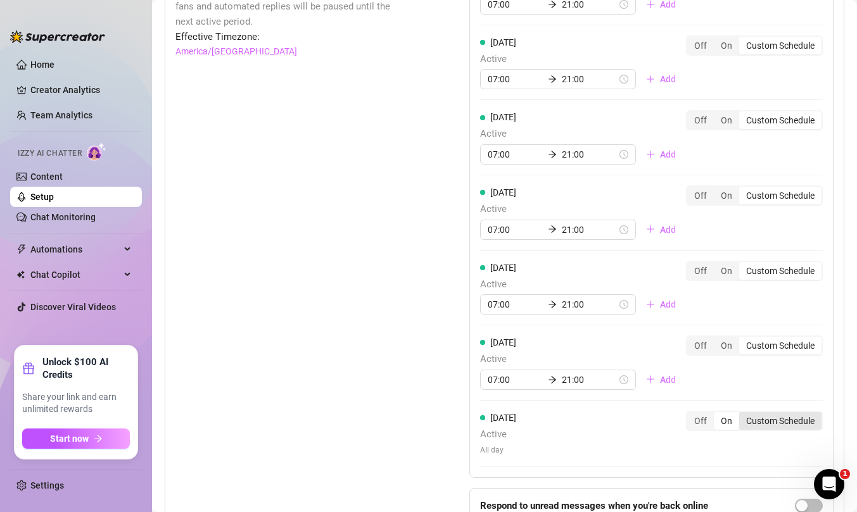
click at [773, 421] on div "Custom Schedule" at bounding box center [780, 421] width 82 height 18
click at [742, 414] on input "Custom Schedule" at bounding box center [742, 414] width 0 height 0
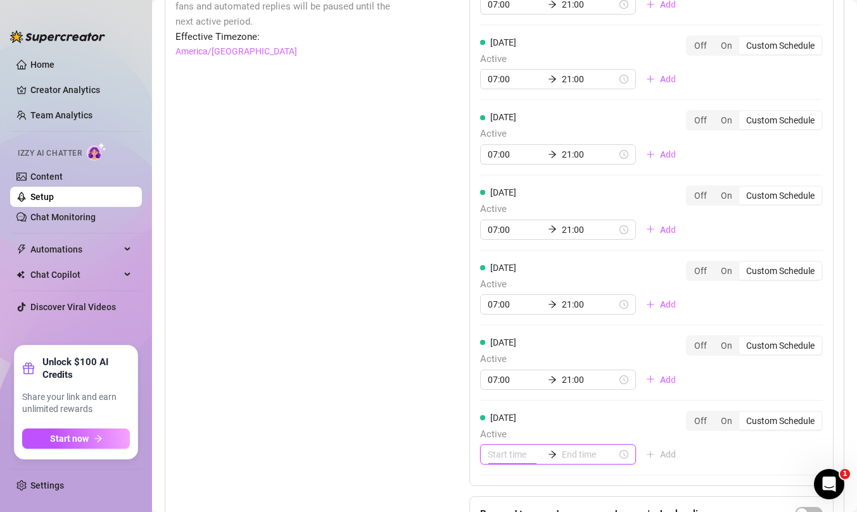
click at [501, 448] on input at bounding box center [515, 455] width 55 height 14
click at [500, 427] on div "07" at bounding box center [497, 430] width 30 height 18
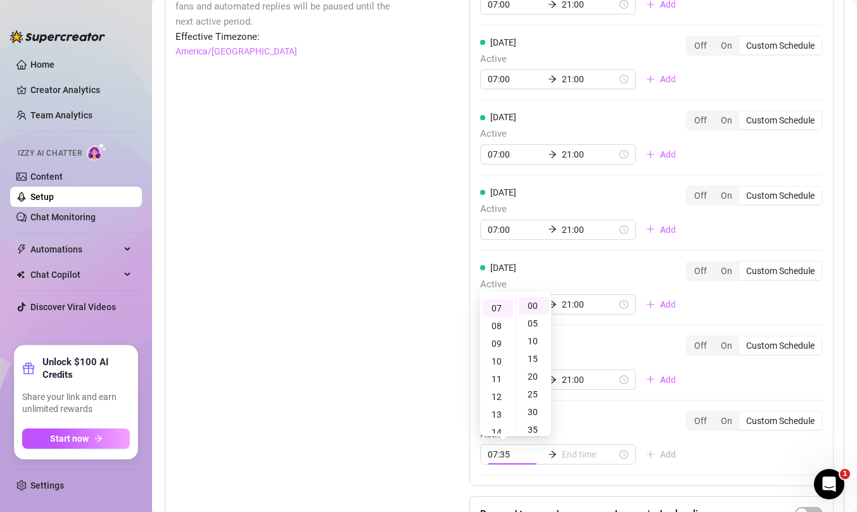
type input "07:00"
click at [585, 452] on input at bounding box center [589, 455] width 55 height 14
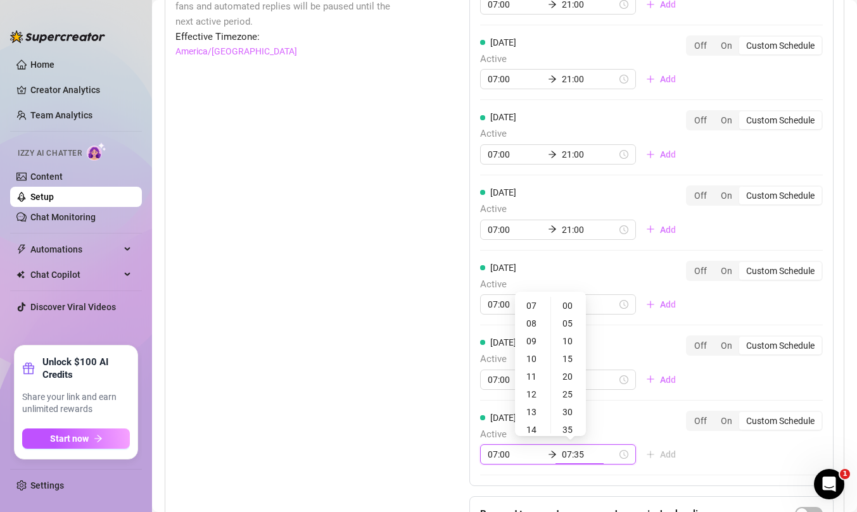
type input "07:30"
click at [534, 393] on div "21" at bounding box center [532, 398] width 30 height 18
type input "21:00"
click at [733, 450] on div "[DATE] Active 07:00 21:00 Add Off On Custom Schedule [DATE] Active 07:00 21:00 …" at bounding box center [651, 217] width 364 height 537
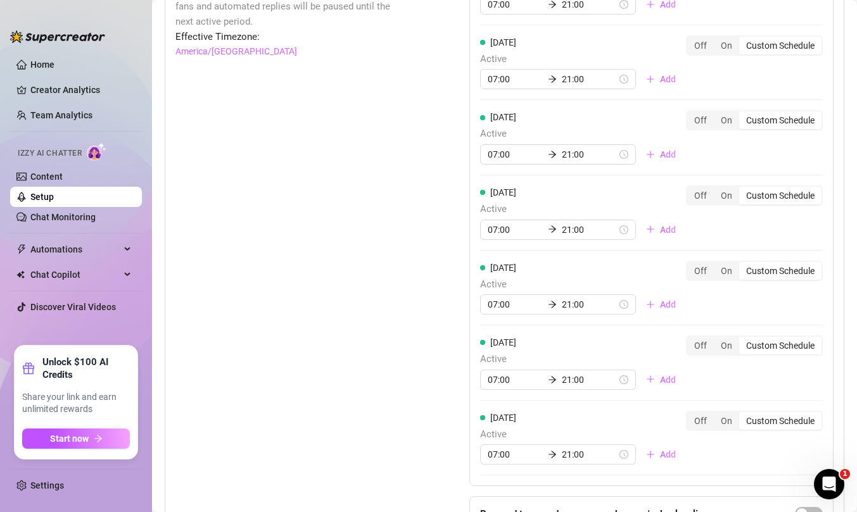
scroll to position [1365, 0]
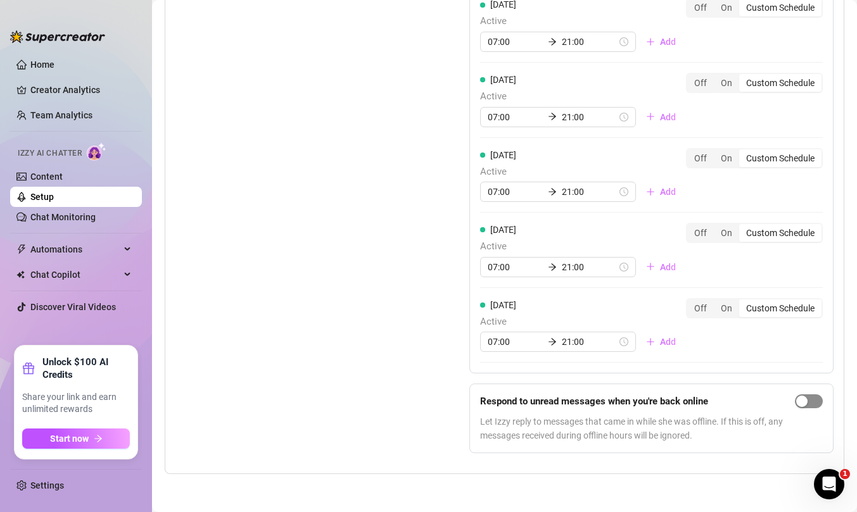
click at [812, 406] on span "button" at bounding box center [809, 401] width 28 height 14
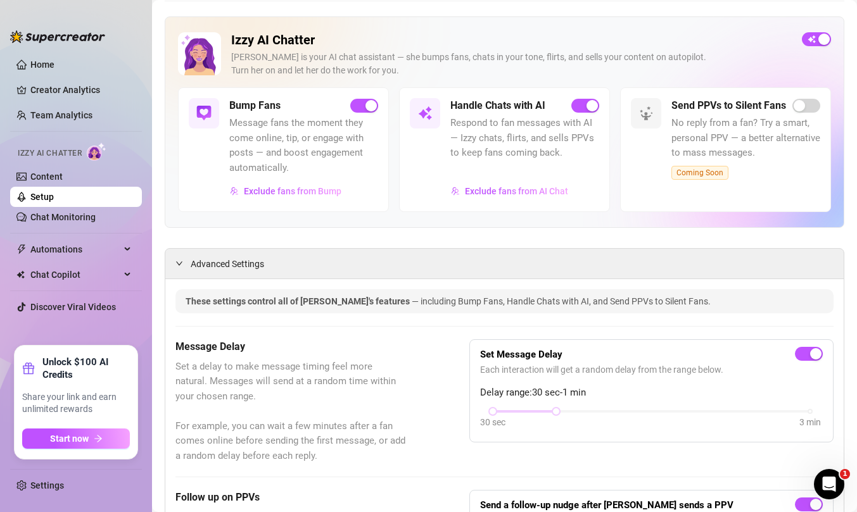
scroll to position [0, 0]
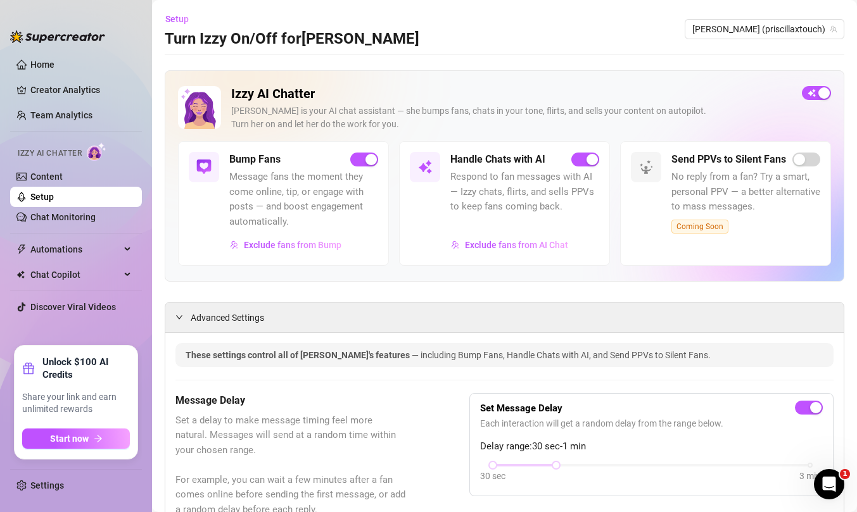
click at [53, 195] on link "Setup" at bounding box center [41, 197] width 23 height 10
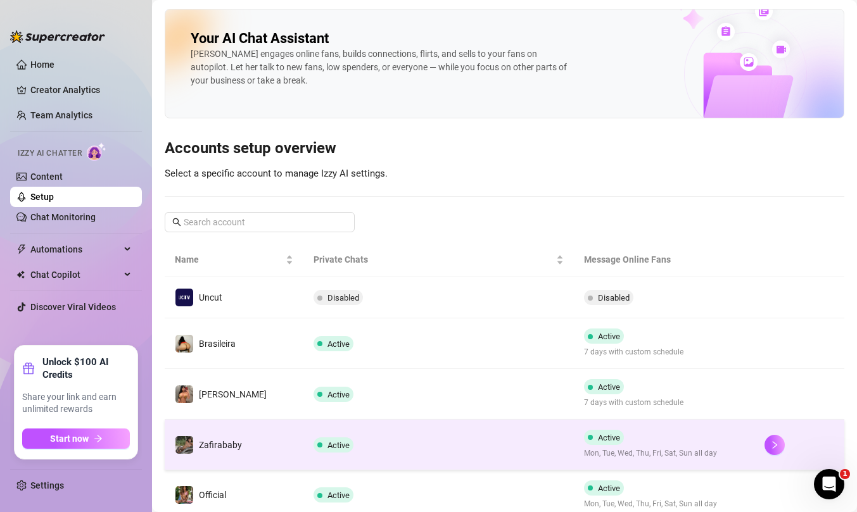
click at [436, 434] on td "Active" at bounding box center [438, 445] width 270 height 51
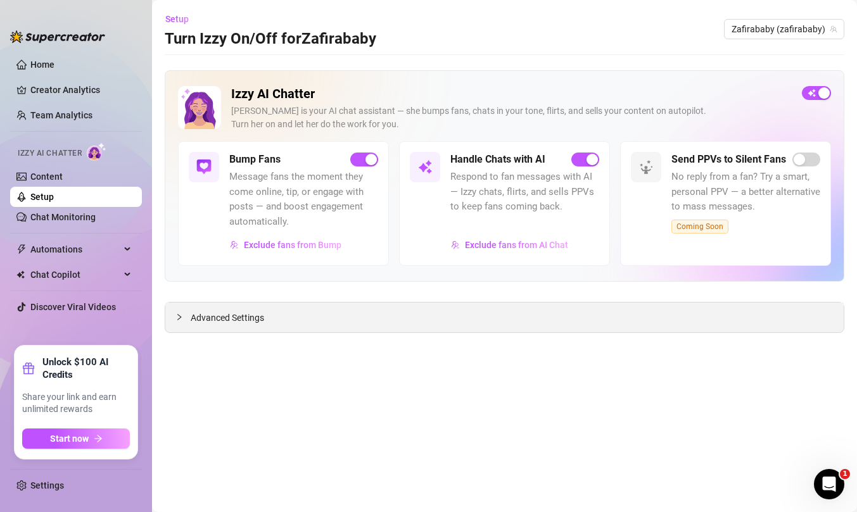
click at [213, 314] on span "Advanced Settings" at bounding box center [227, 318] width 73 height 14
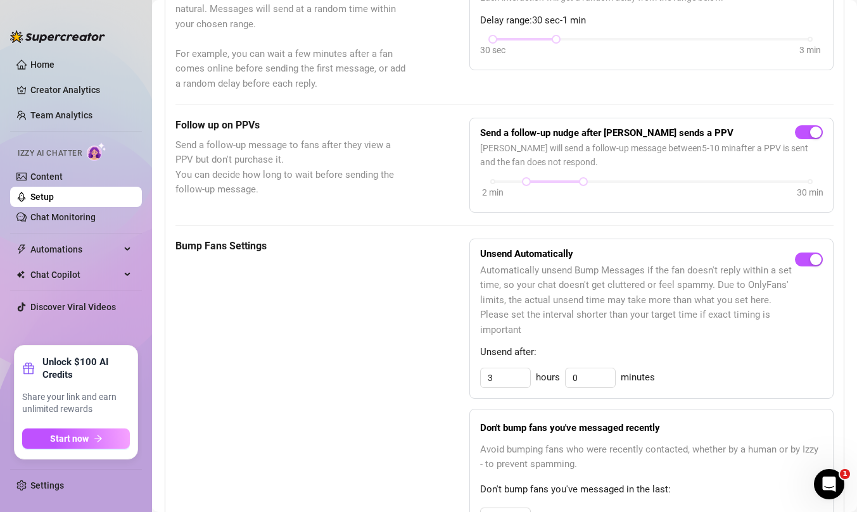
scroll to position [605, 0]
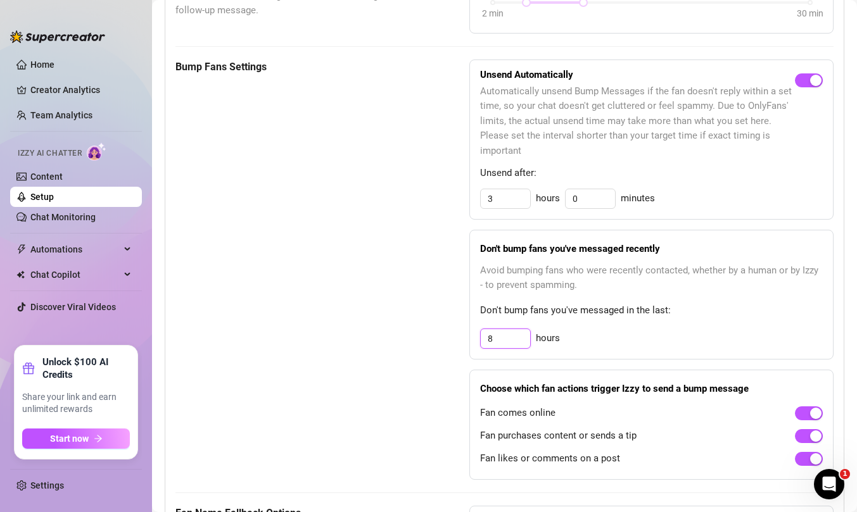
click at [502, 338] on input "8" at bounding box center [505, 338] width 49 height 19
type input "12"
click at [678, 315] on span "Don't bump fans you've messaged in the last:" at bounding box center [651, 310] width 343 height 15
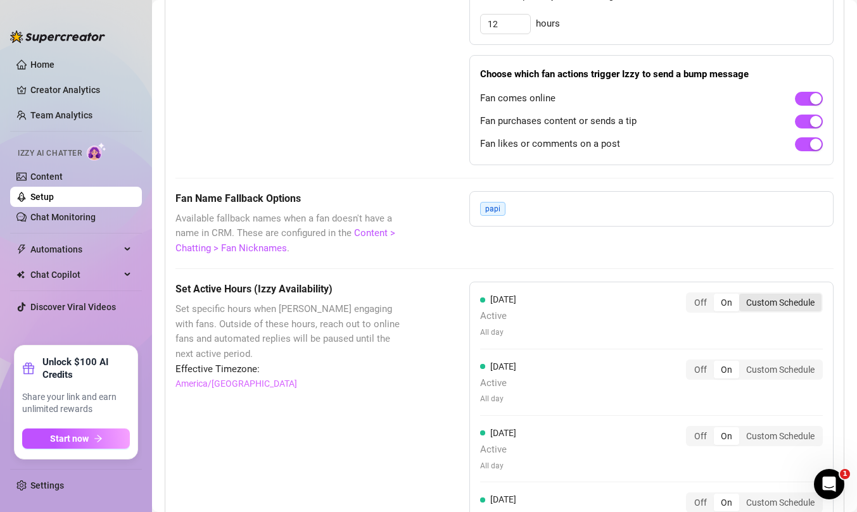
scroll to position [1002, 0]
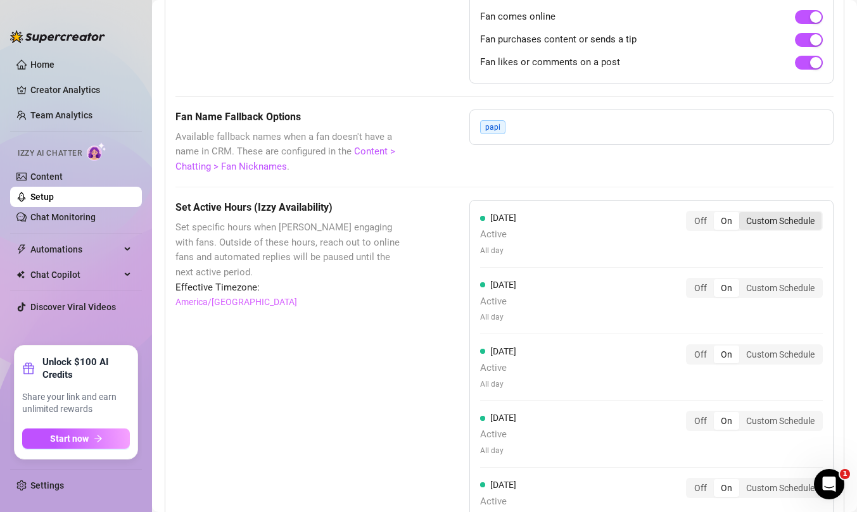
click at [781, 219] on div "Custom Schedule" at bounding box center [780, 221] width 82 height 18
click at [742, 214] on input "Custom Schedule" at bounding box center [742, 214] width 0 height 0
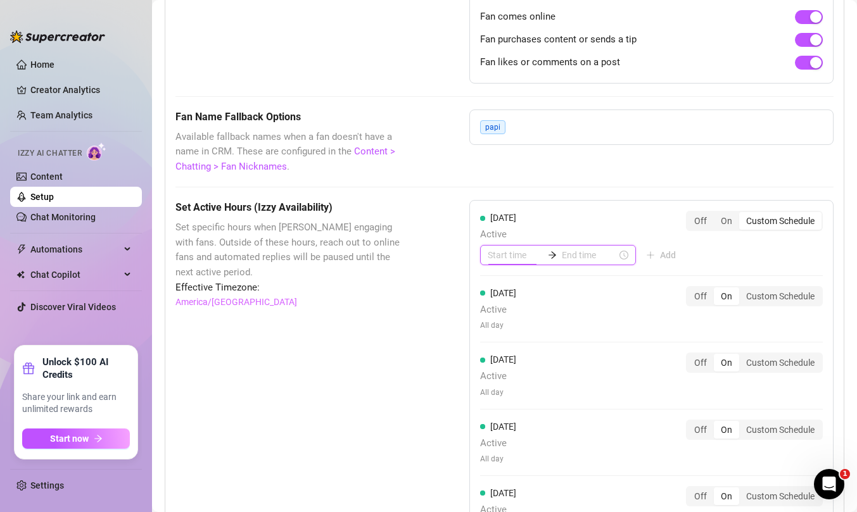
click at [509, 255] on input at bounding box center [515, 255] width 55 height 14
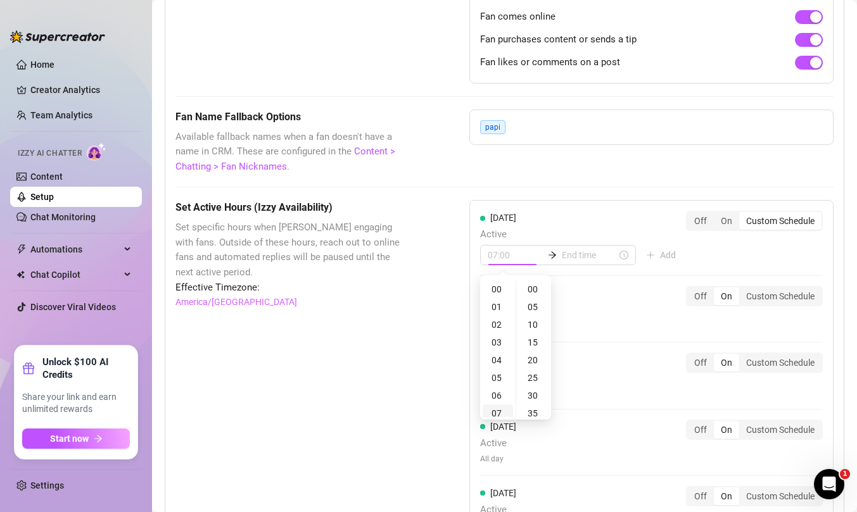
click at [497, 410] on div "07" at bounding box center [497, 414] width 30 height 18
type input "07:00"
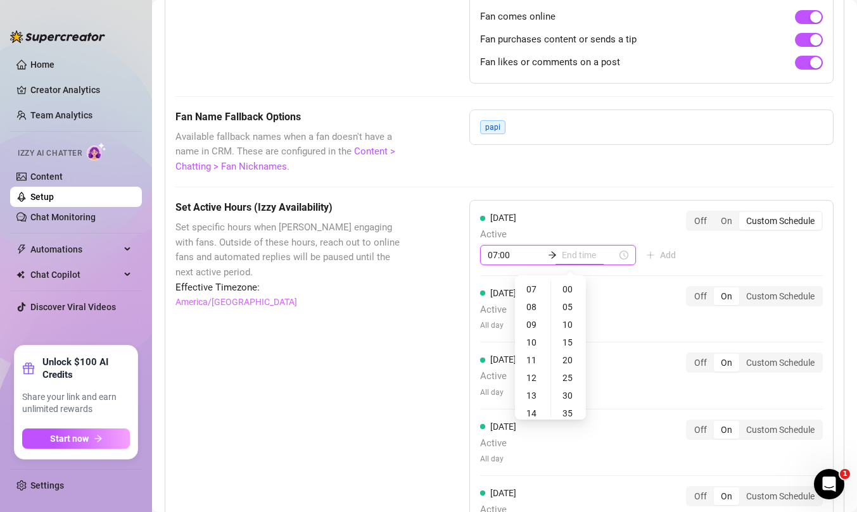
click at [573, 258] on input at bounding box center [589, 255] width 55 height 14
click at [529, 414] on div "21" at bounding box center [532, 414] width 30 height 18
type input "21:00"
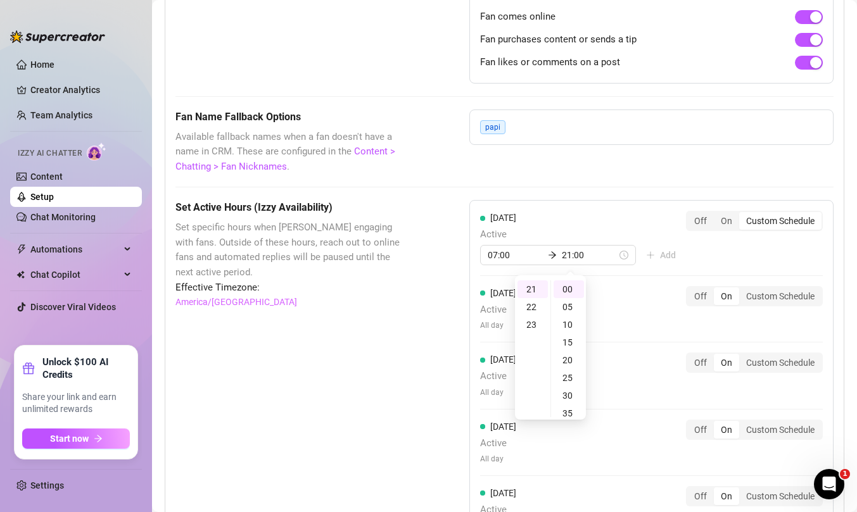
click at [797, 256] on div "[DATE] Active 07:00 21:00 Add Off On Custom Schedule" at bounding box center [651, 238] width 343 height 54
click at [780, 292] on div "Custom Schedule" at bounding box center [780, 296] width 82 height 18
click at [742, 289] on input "Custom Schedule" at bounding box center [742, 289] width 0 height 0
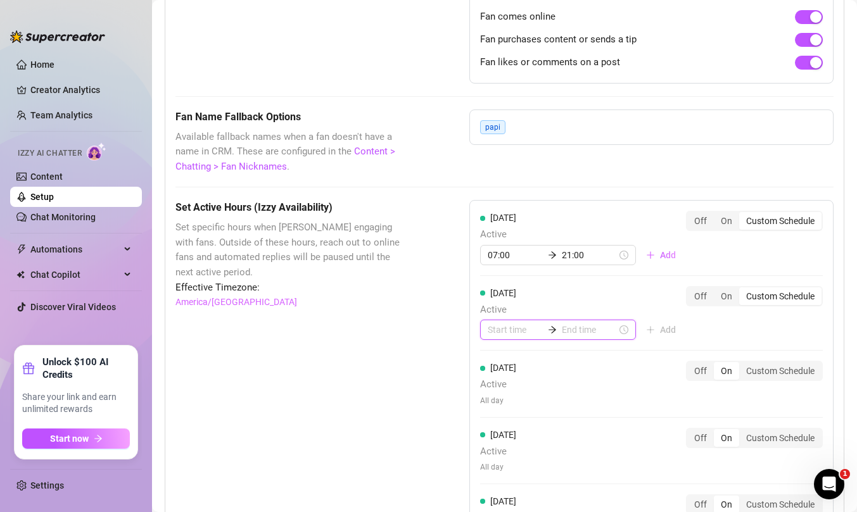
click at [494, 335] on input at bounding box center [515, 330] width 55 height 14
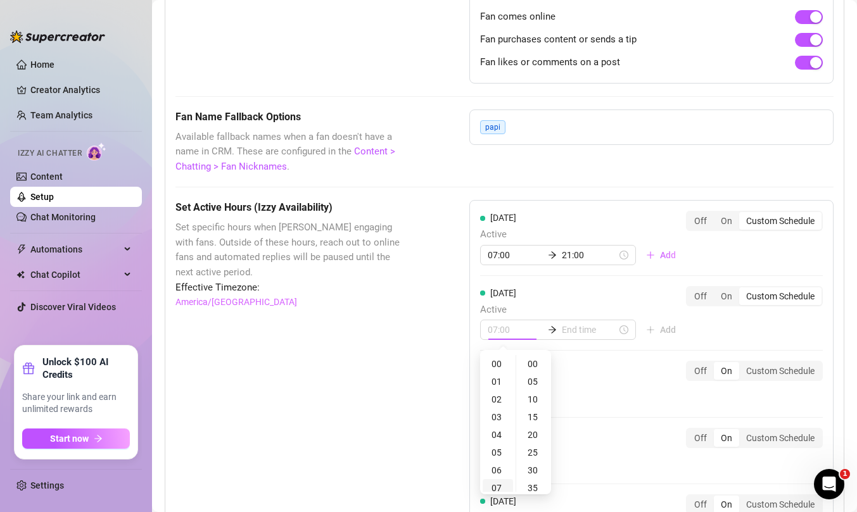
click at [496, 481] on div "07" at bounding box center [497, 488] width 30 height 18
type input "07:00"
click at [575, 331] on input at bounding box center [589, 330] width 55 height 14
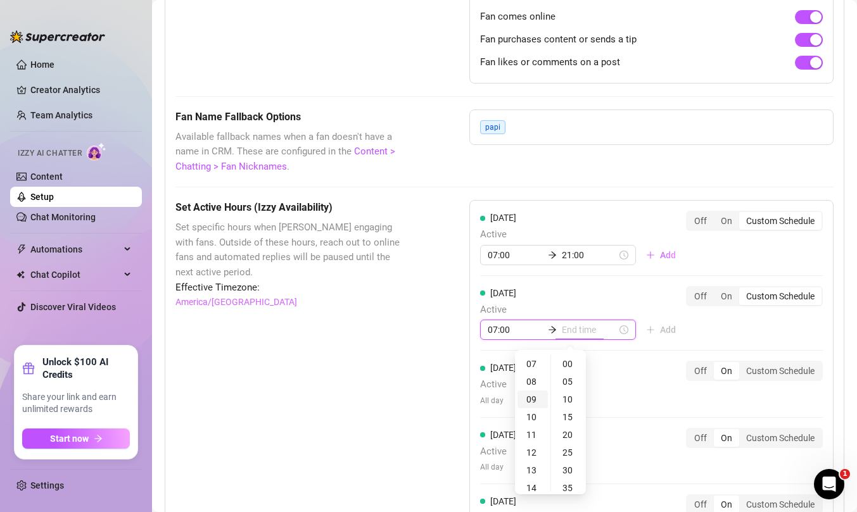
type input "07:05"
click at [531, 461] on div "21" at bounding box center [532, 459] width 30 height 18
type input "21:00"
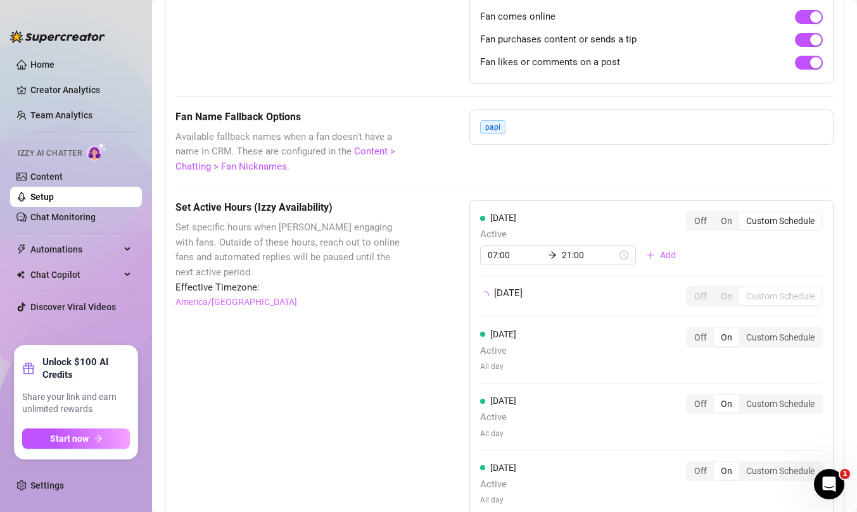
click at [746, 340] on div "[DATE] Active 07:00 21:00 Add Off On Custom Schedule [DATE] Off On Custom Sched…" at bounding box center [651, 431] width 364 height 462
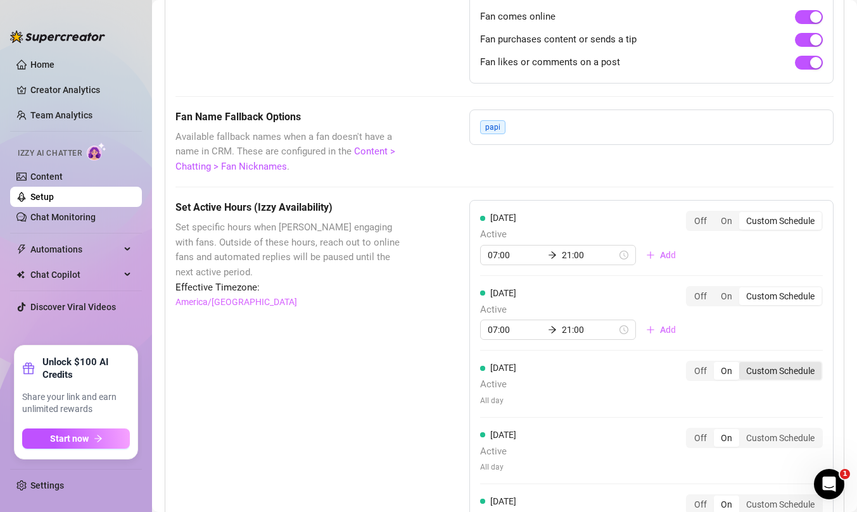
click at [763, 370] on div "Custom Schedule" at bounding box center [780, 371] width 82 height 18
click at [742, 364] on input "Custom Schedule" at bounding box center [742, 364] width 0 height 0
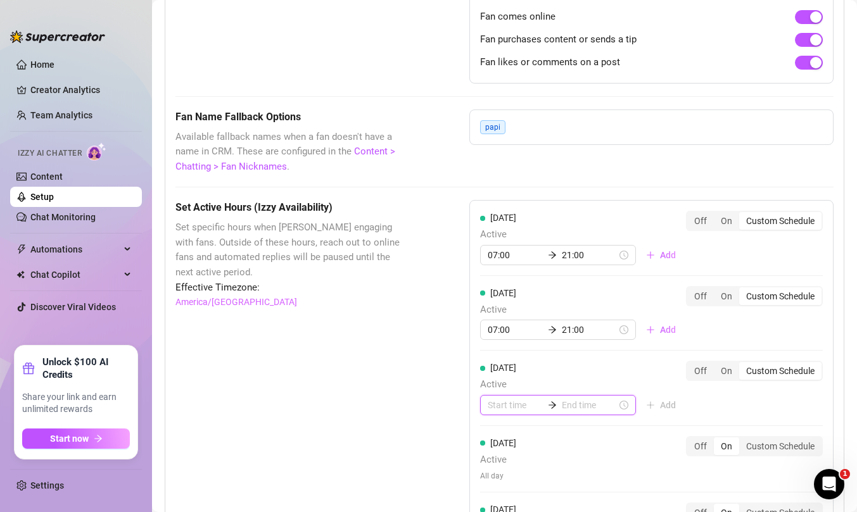
click at [505, 404] on input at bounding box center [515, 405] width 55 height 14
click at [494, 379] on div "07" at bounding box center [497, 380] width 30 height 18
type input "07:00"
click at [567, 406] on input at bounding box center [589, 405] width 55 height 14
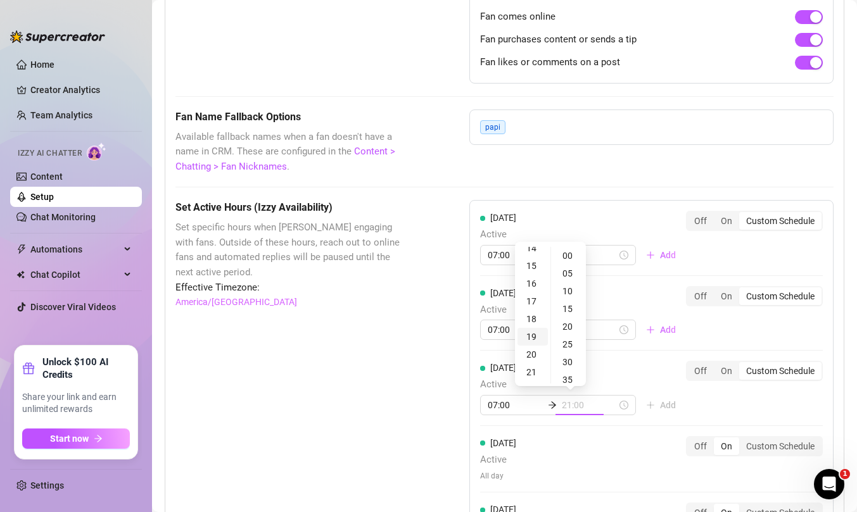
click at [531, 368] on div "21" at bounding box center [532, 372] width 30 height 18
type input "21:00"
click at [756, 398] on div "[DATE] Active 07:00 21:00 Add Off On Custom Schedule [DATE] Active 07:00 21:00 …" at bounding box center [651, 451] width 364 height 503
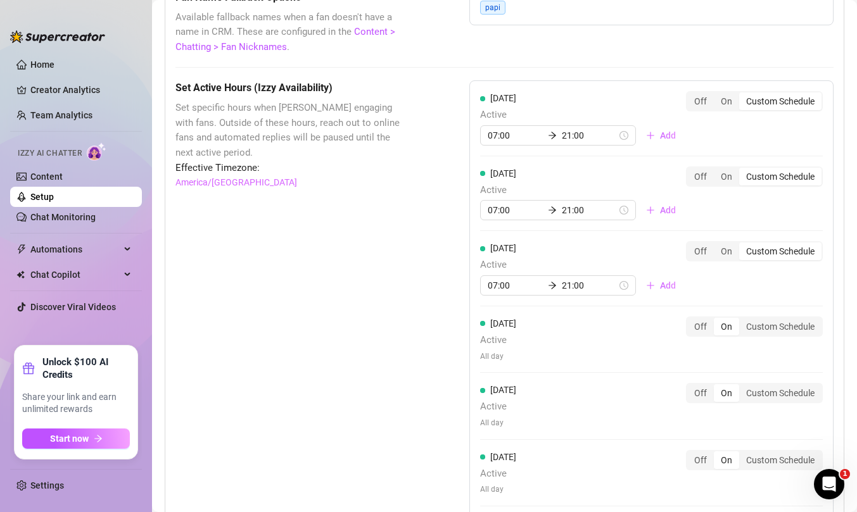
scroll to position [1123, 0]
click at [784, 321] on div "Custom Schedule" at bounding box center [780, 326] width 82 height 18
click at [742, 318] on input "Custom Schedule" at bounding box center [742, 318] width 0 height 0
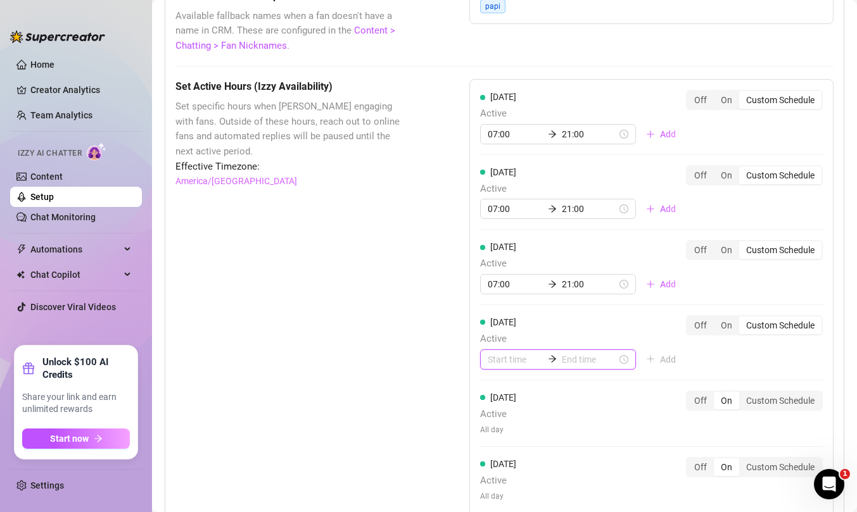
click at [503, 363] on input at bounding box center [515, 360] width 55 height 14
click at [501, 327] on div "07" at bounding box center [497, 334] width 30 height 18
type input "07:00"
click at [569, 355] on input at bounding box center [589, 360] width 55 height 14
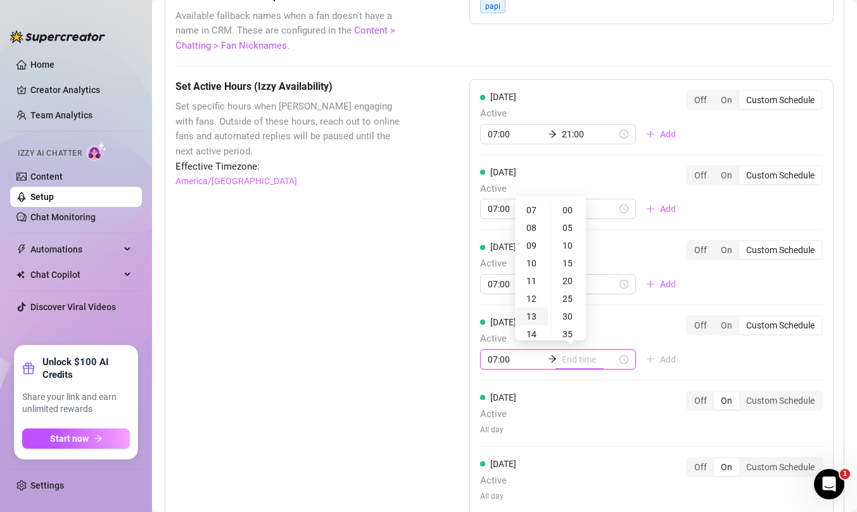
type input "13:00"
click at [534, 307] on div "21" at bounding box center [532, 307] width 30 height 18
type input "21:00"
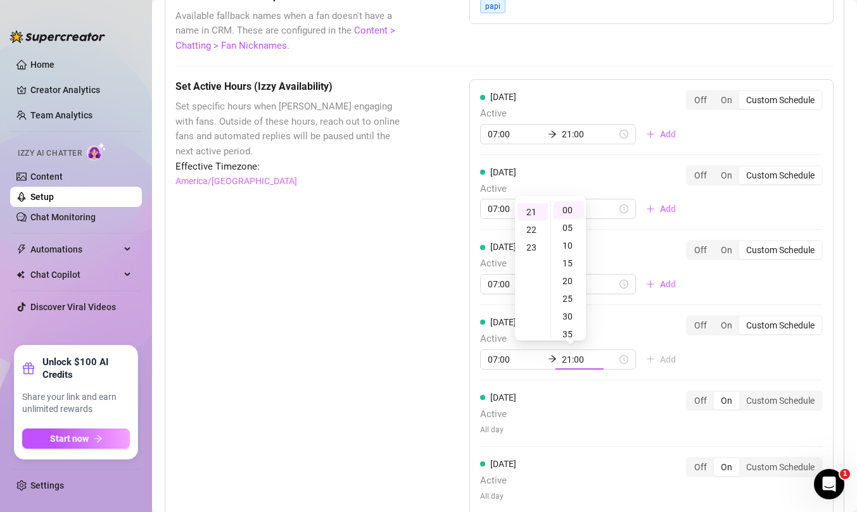
scroll to position [372, 0]
click at [743, 357] on div "[DATE] Active 07:00 21:00 Add Off On Custom Schedule [DATE] Active 07:00 21:00 …" at bounding box center [651, 335] width 364 height 512
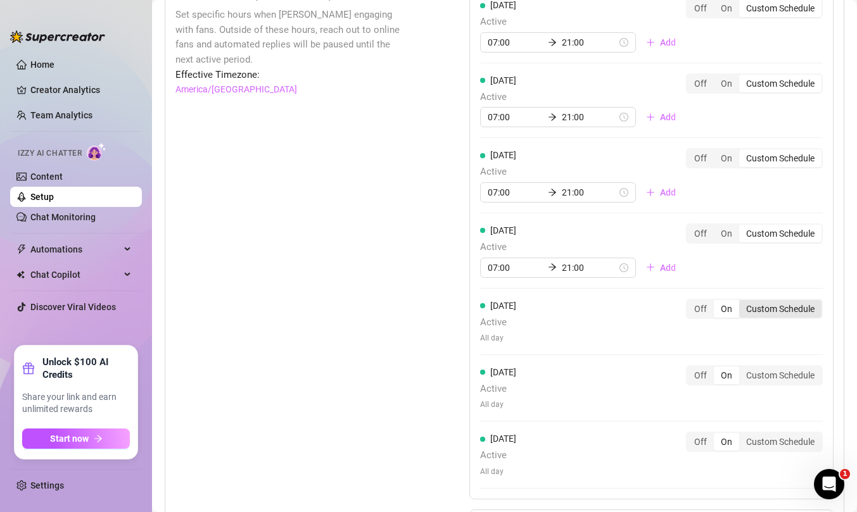
click at [780, 313] on div "Custom Schedule" at bounding box center [780, 309] width 82 height 18
click at [742, 302] on input "Custom Schedule" at bounding box center [742, 302] width 0 height 0
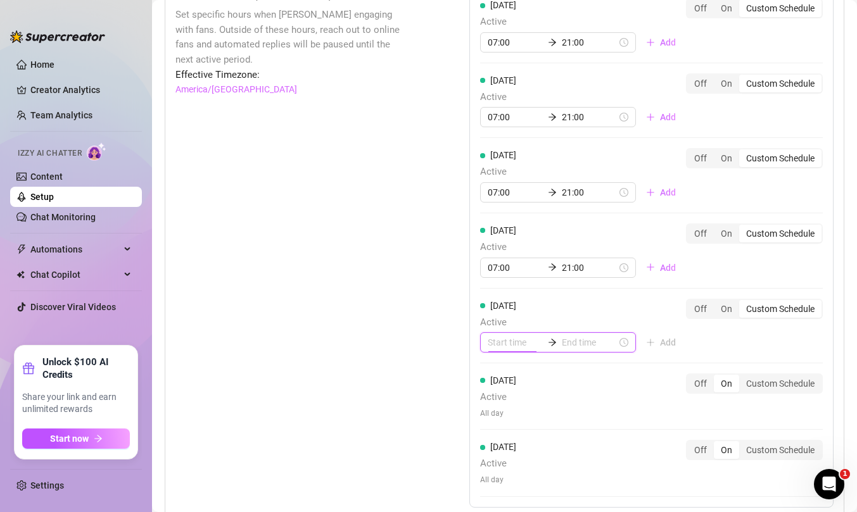
click at [508, 339] on input at bounding box center [515, 343] width 55 height 14
click at [498, 313] on div "07" at bounding box center [497, 317] width 30 height 18
type input "07:00"
click at [571, 340] on input at bounding box center [589, 343] width 55 height 14
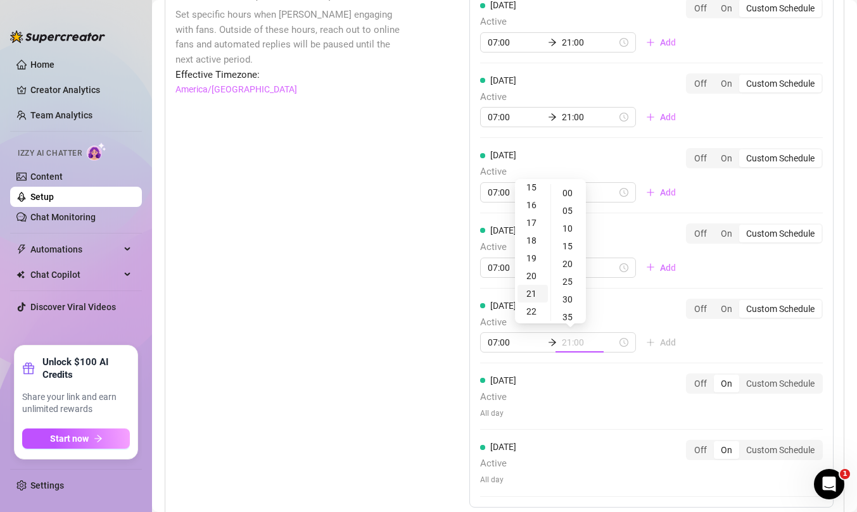
click at [533, 294] on div "21" at bounding box center [532, 294] width 30 height 18
type input "21:00"
click at [736, 342] on div "[DATE] Active 07:00 21:00 Add Off On Custom Schedule [DATE] Active 07:00 21:00 …" at bounding box center [651, 247] width 364 height 520
click at [788, 380] on div "Custom Schedule" at bounding box center [780, 384] width 82 height 18
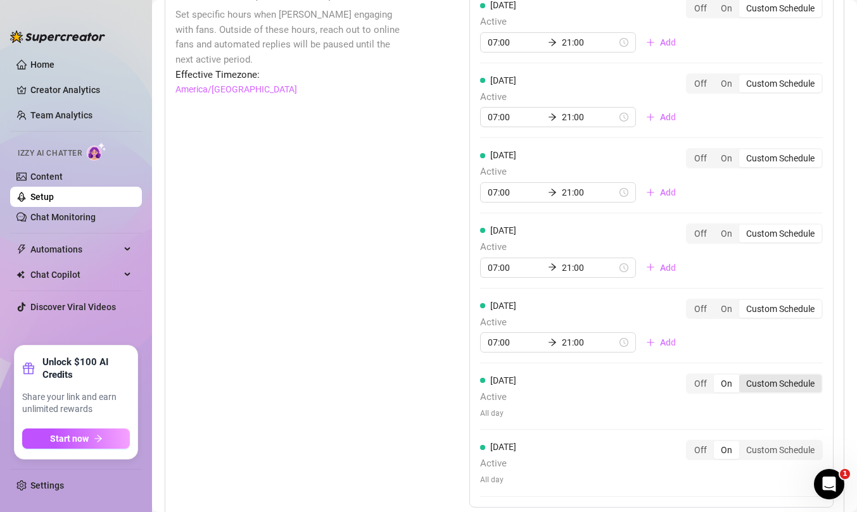
click at [742, 377] on input "Custom Schedule" at bounding box center [742, 377] width 0 height 0
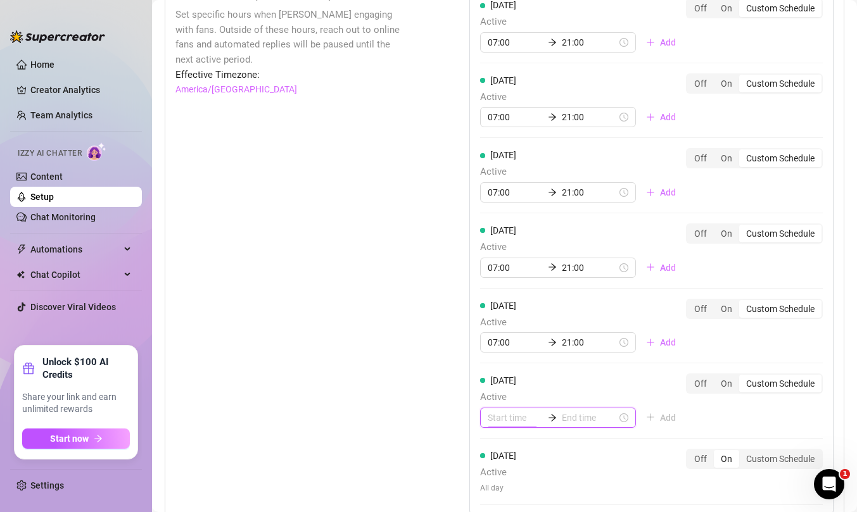
click at [489, 421] on input at bounding box center [515, 418] width 55 height 14
click at [496, 393] on div "07" at bounding box center [497, 393] width 30 height 18
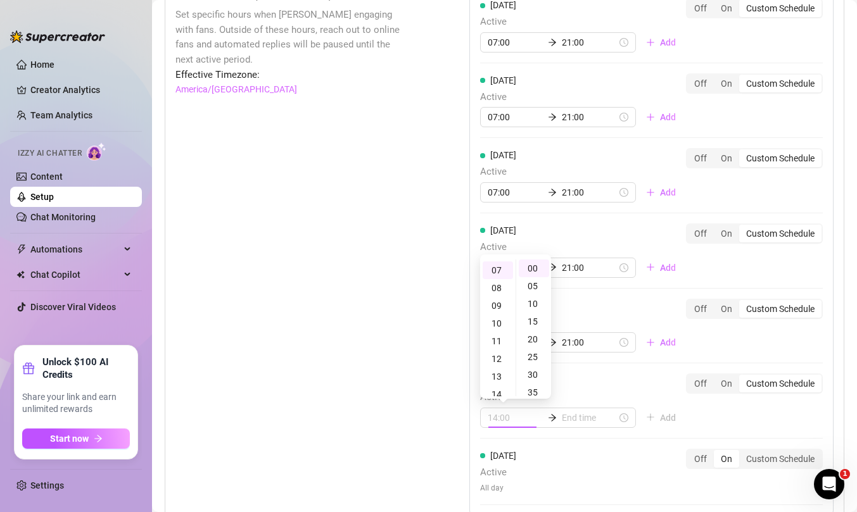
type input "07:00"
click at [575, 418] on input at bounding box center [589, 418] width 55 height 14
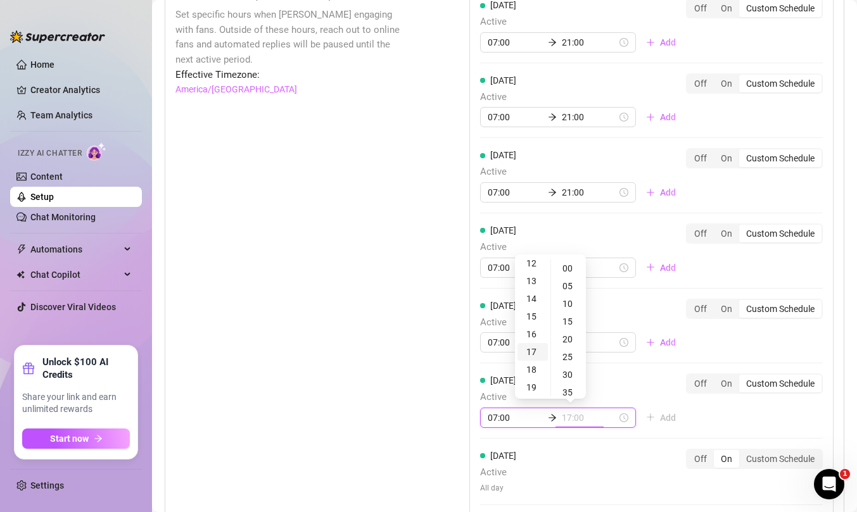
scroll to position [274, 0]
click at [534, 367] on div "21" at bounding box center [532, 367] width 30 height 18
type input "21:00"
click at [746, 412] on div "[DATE] Active 07:00 21:00 Add Off On Custom Schedule [DATE] Active 07:00 21:00 …" at bounding box center [651, 251] width 364 height 529
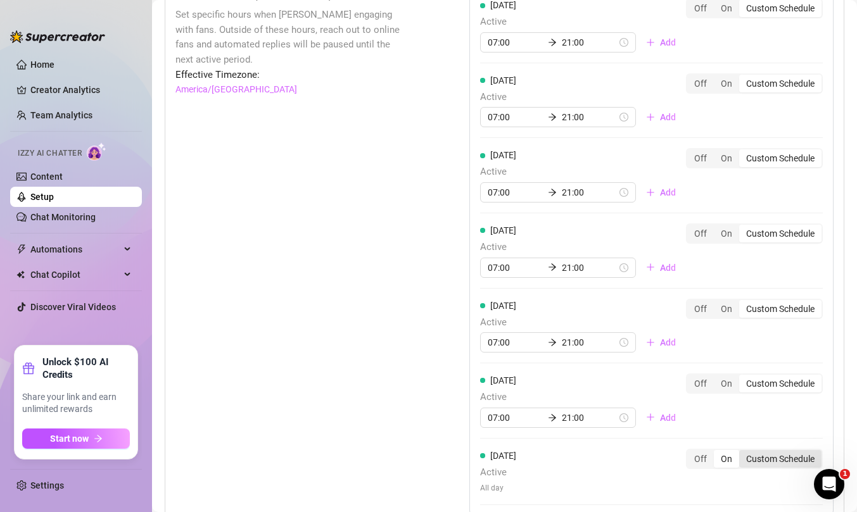
click at [775, 455] on div "Custom Schedule" at bounding box center [780, 459] width 82 height 18
click at [742, 452] on input "Custom Schedule" at bounding box center [742, 452] width 0 height 0
click at [510, 494] on input at bounding box center [515, 493] width 55 height 14
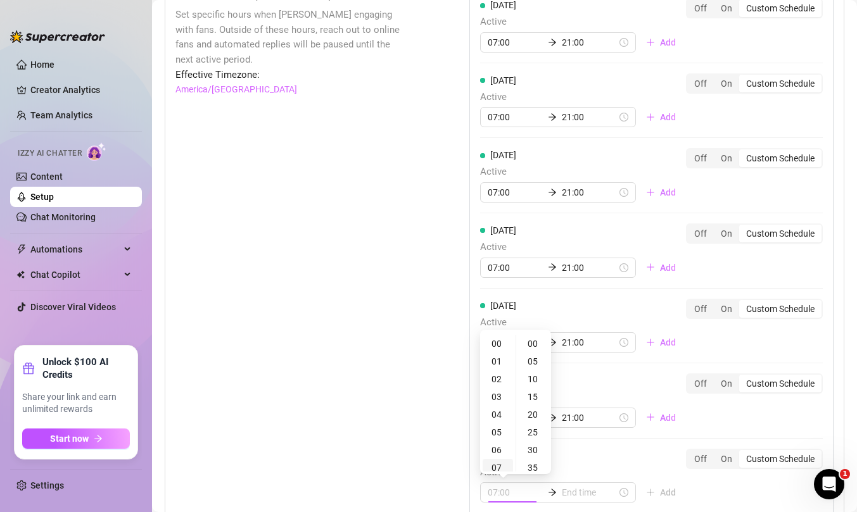
click at [498, 466] on div "07" at bounding box center [497, 468] width 30 height 18
type input "07:00"
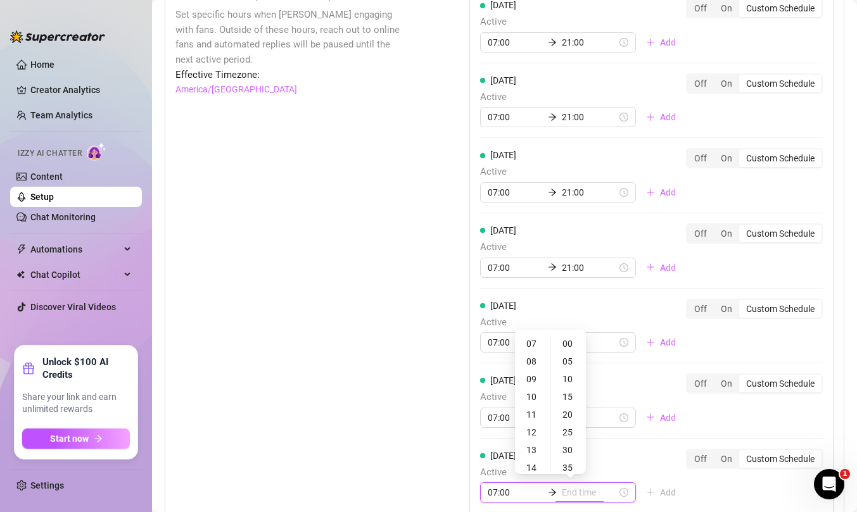
click at [579, 495] on input at bounding box center [589, 493] width 55 height 14
click at [533, 427] on div "21" at bounding box center [532, 429] width 30 height 18
type input "21:00"
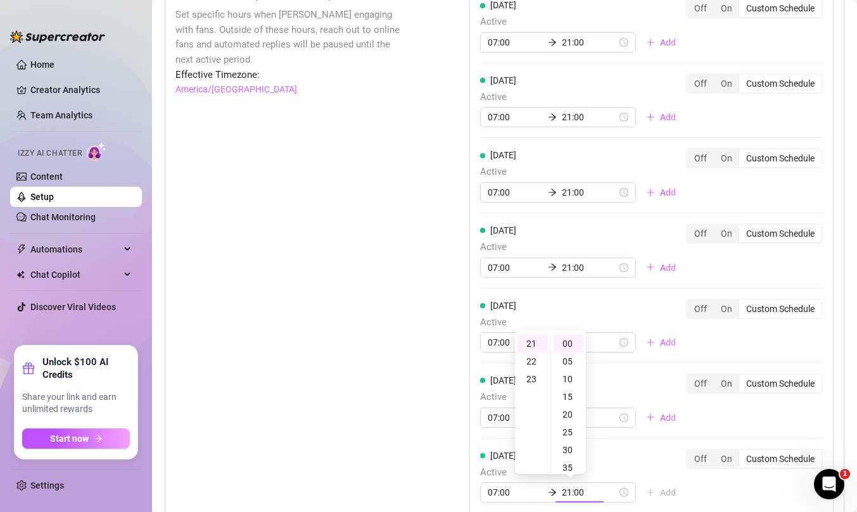
click at [702, 488] on div "[DATE] Active 07:00 21:00 Add Off On Custom Schedule [DATE] Active 07:00 21:00 …" at bounding box center [651, 255] width 364 height 537
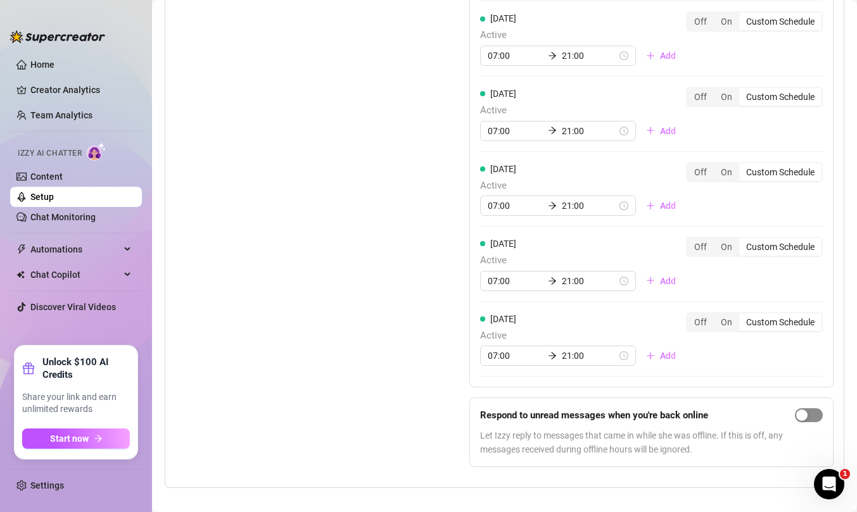
click at [815, 415] on span "button" at bounding box center [809, 415] width 28 height 14
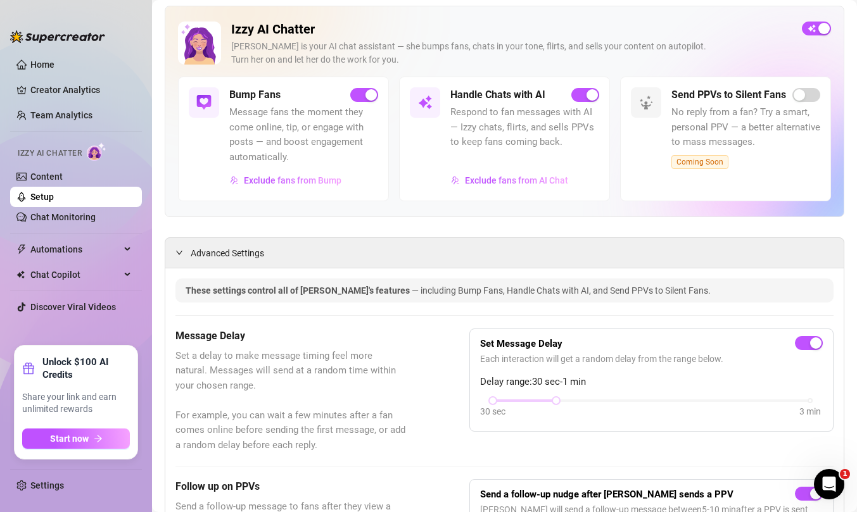
scroll to position [0, 0]
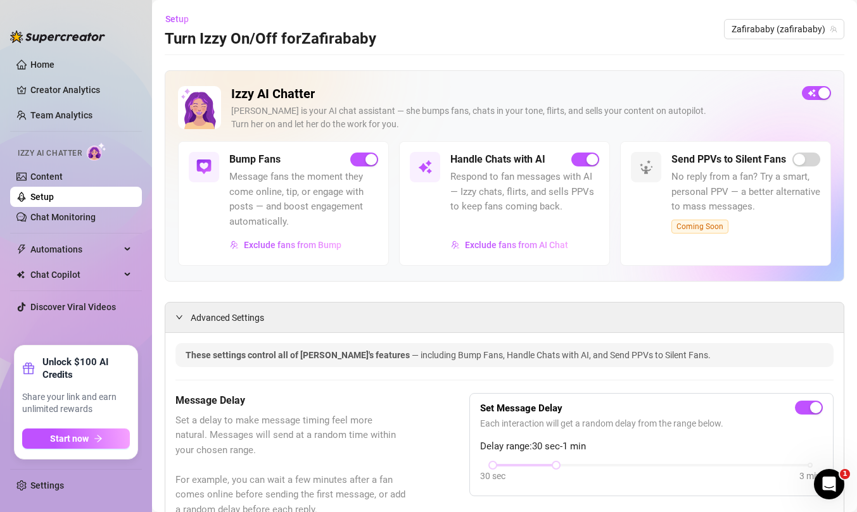
click at [44, 199] on link "Setup" at bounding box center [41, 197] width 23 height 10
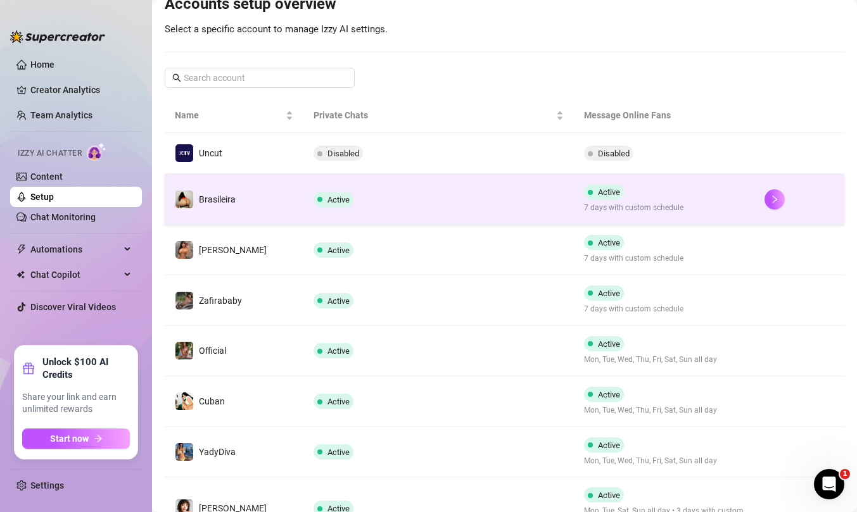
scroll to position [145, 0]
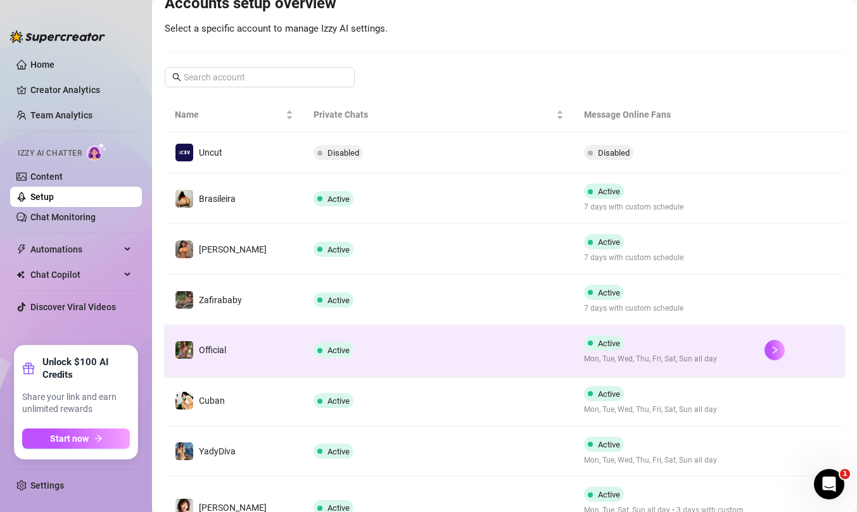
click at [637, 344] on div "Active Mon, Tue, Wed, Thu, Fri, Sat, Sun all day" at bounding box center [650, 351] width 133 height 30
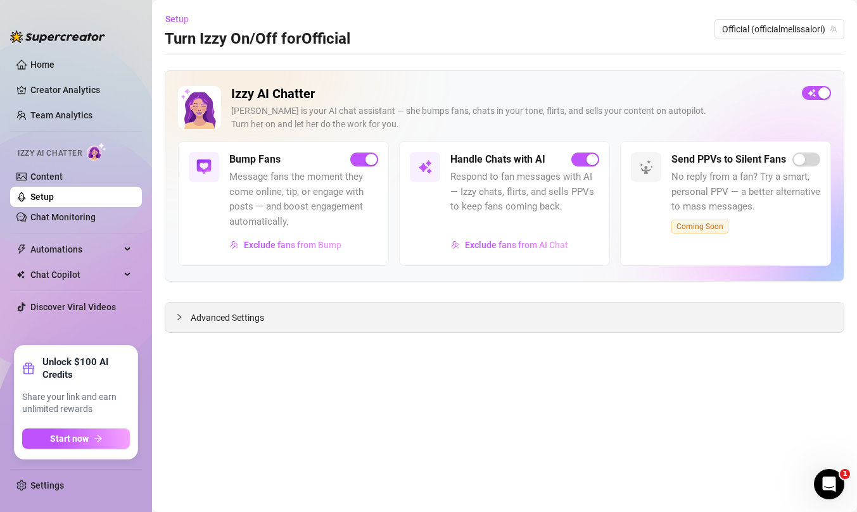
click at [181, 317] on icon "collapsed" at bounding box center [179, 317] width 8 height 8
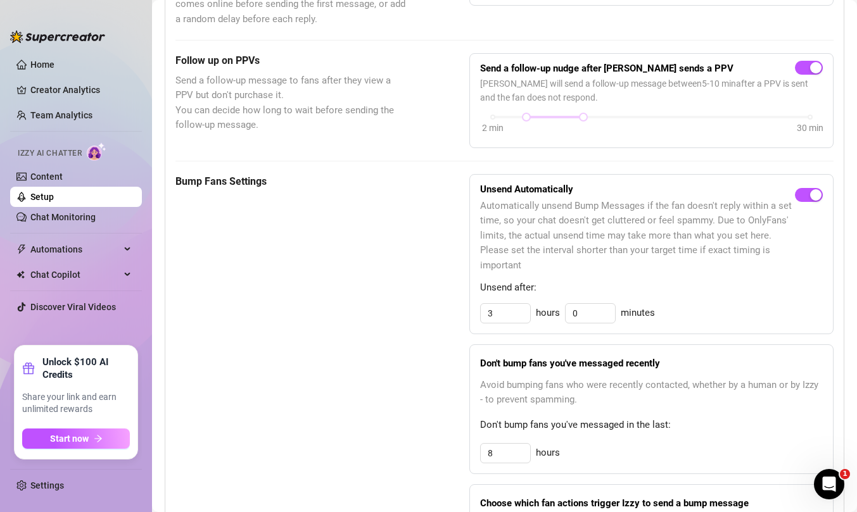
scroll to position [492, 0]
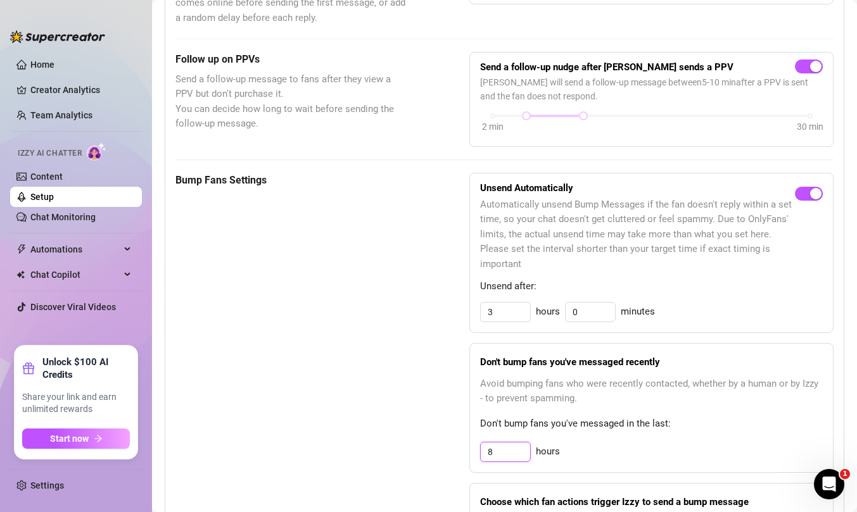
click at [510, 460] on input "8" at bounding box center [505, 452] width 49 height 19
type input "12"
click at [646, 446] on div "12 hours" at bounding box center [651, 452] width 343 height 20
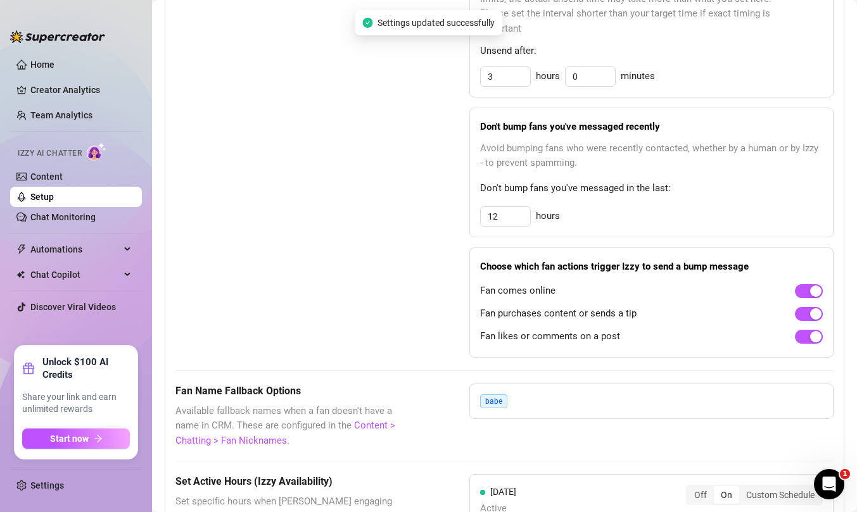
scroll to position [968, 0]
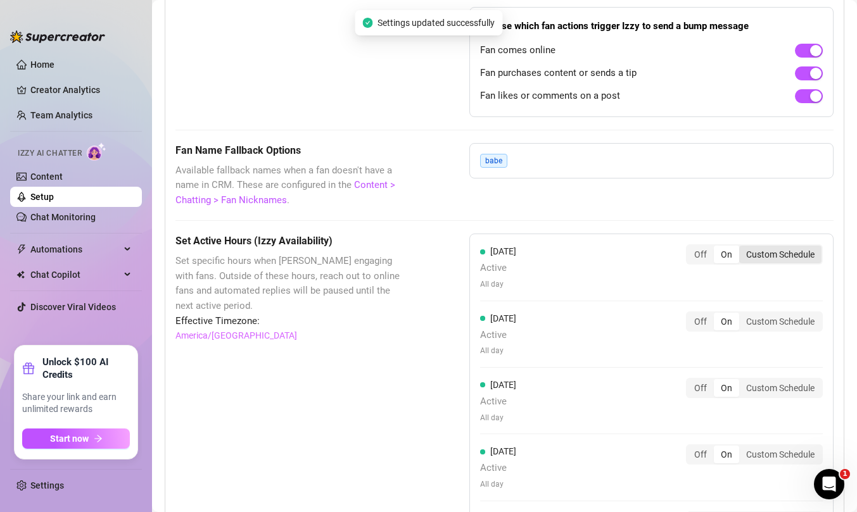
click at [782, 248] on div "Custom Schedule" at bounding box center [780, 255] width 82 height 18
click at [742, 248] on input "Custom Schedule" at bounding box center [742, 248] width 0 height 0
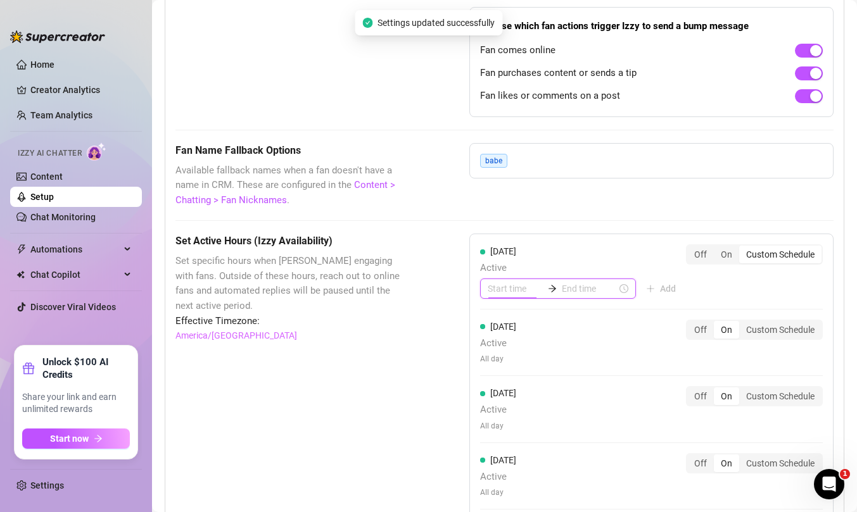
click at [507, 292] on input at bounding box center [515, 289] width 55 height 14
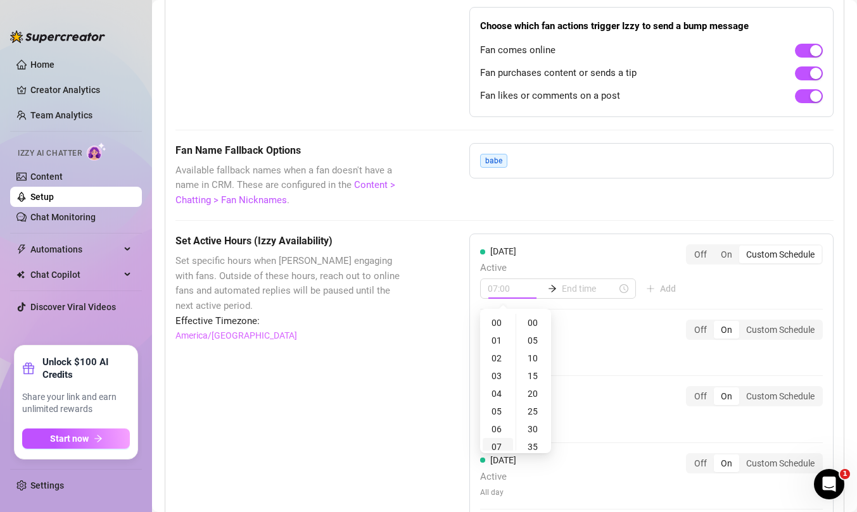
click at [498, 444] on div "07" at bounding box center [497, 447] width 30 height 18
type input "07:00"
click at [576, 293] on input at bounding box center [589, 289] width 55 height 14
type input "07:10"
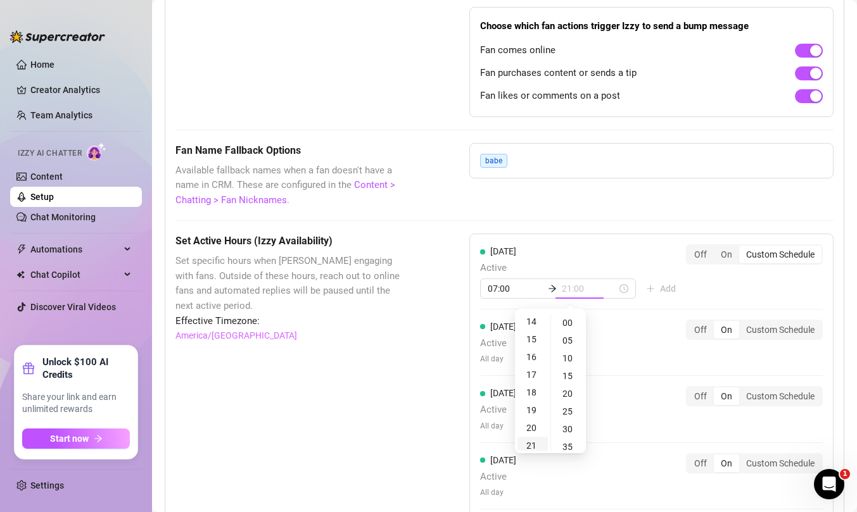
click at [531, 443] on div "21" at bounding box center [532, 446] width 30 height 18
type input "21:00"
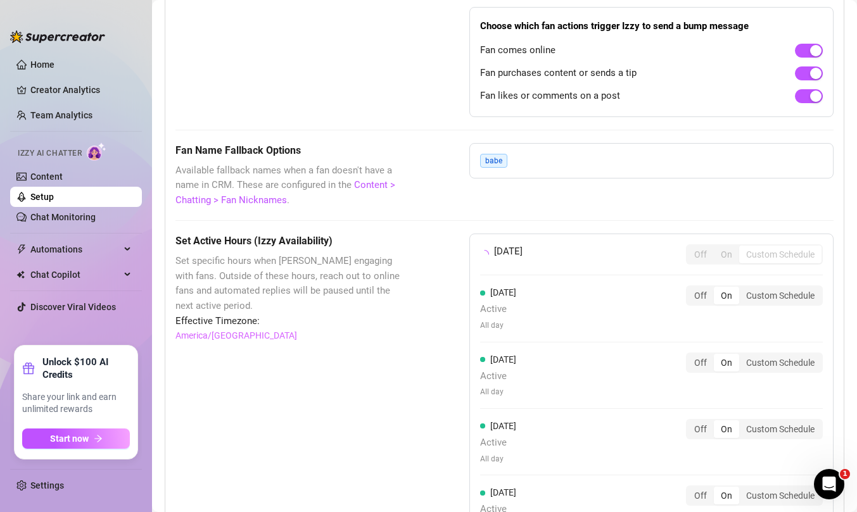
click at [781, 291] on div "[DATE] Off On Custom Schedule [DATE] Active All day Off On Custom Schedule [DAT…" at bounding box center [651, 460] width 364 height 453
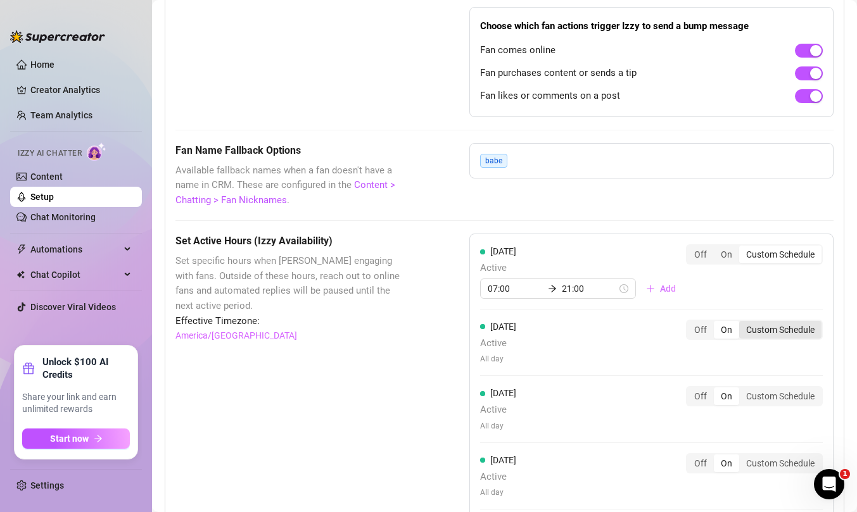
click at [777, 330] on div "Custom Schedule" at bounding box center [780, 330] width 82 height 18
click at [742, 323] on input "Custom Schedule" at bounding box center [742, 323] width 0 height 0
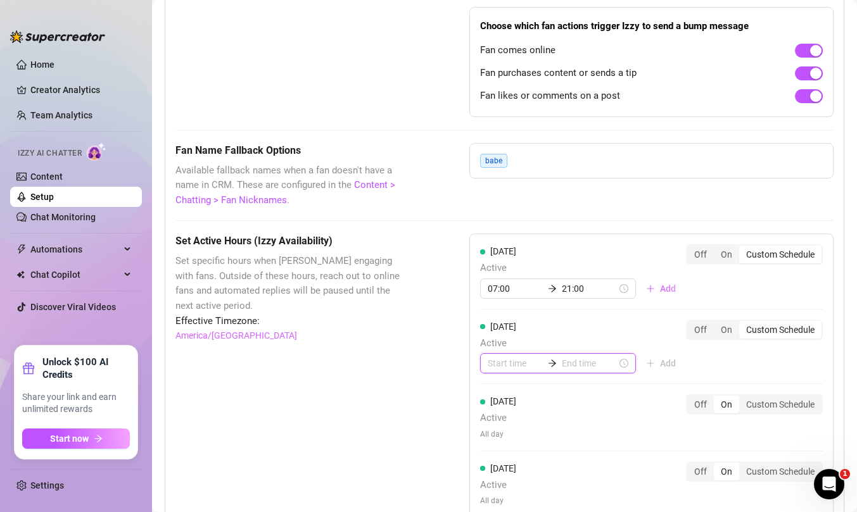
click at [513, 361] on input at bounding box center [515, 363] width 55 height 14
click at [498, 331] on div "07" at bounding box center [497, 339] width 30 height 18
type input "07:00"
click at [576, 366] on input at bounding box center [589, 363] width 55 height 14
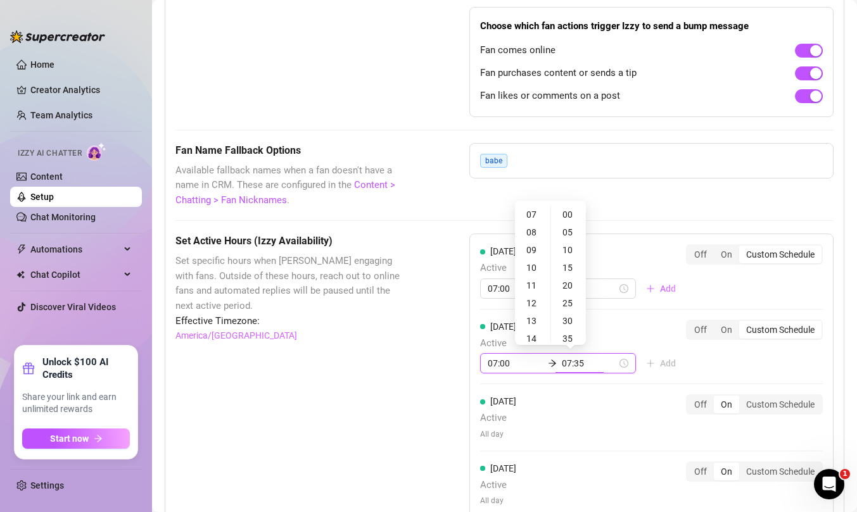
type input "07:30"
click at [534, 332] on div "21" at bounding box center [532, 336] width 30 height 18
type input "21:00"
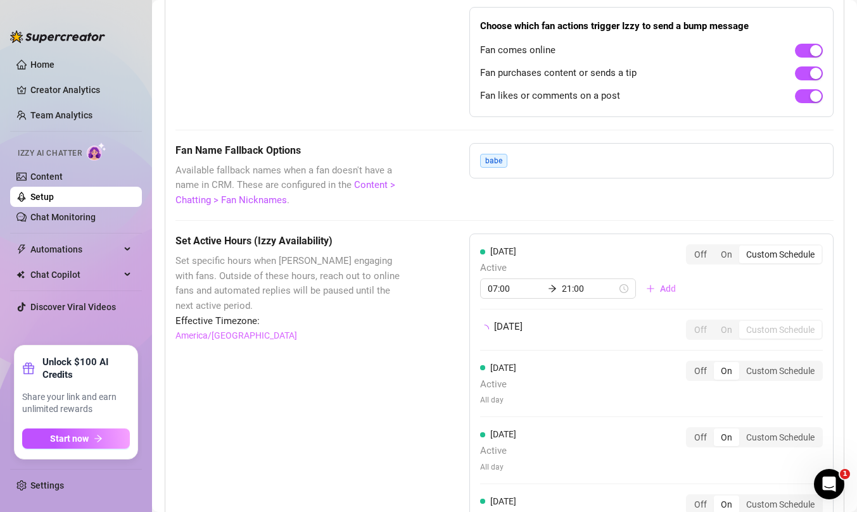
click at [752, 364] on div "[DATE] Active 07:00 21:00 Add Off On Custom Schedule [DATE] Off On Custom Sched…" at bounding box center [651, 465] width 364 height 462
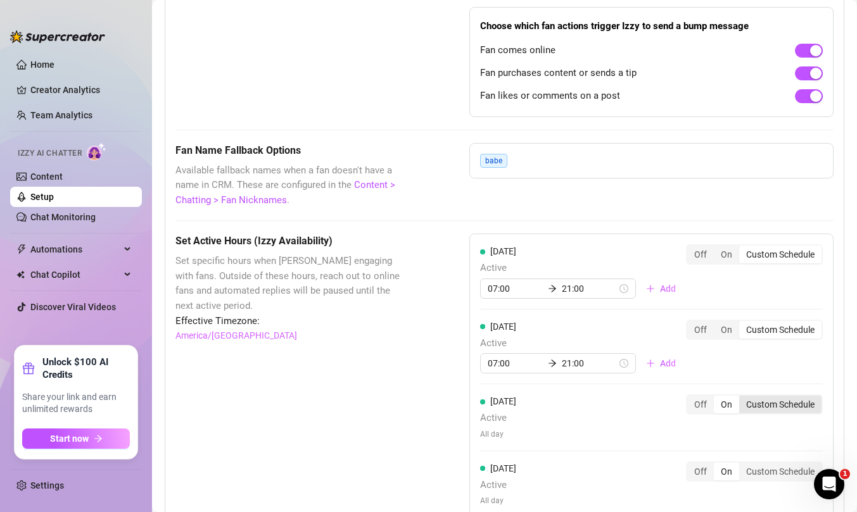
scroll to position [1048, 0]
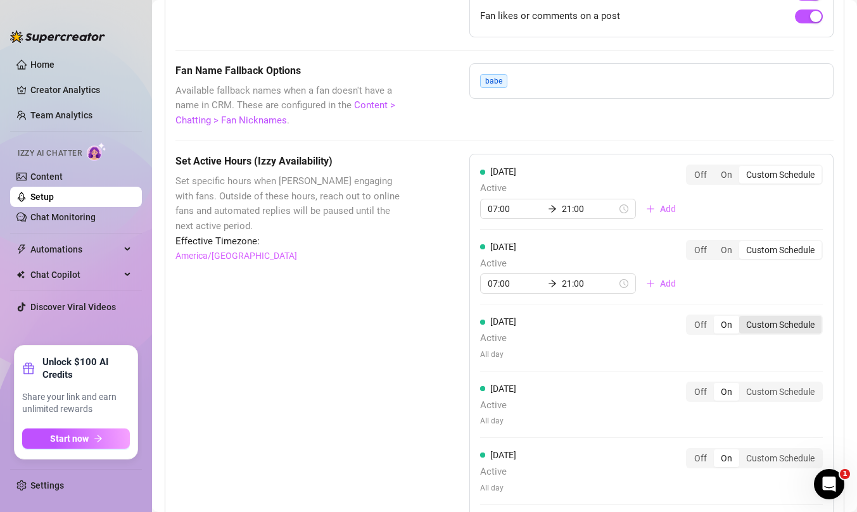
click at [775, 321] on div "Custom Schedule" at bounding box center [780, 325] width 82 height 18
click at [742, 318] on input "Custom Schedule" at bounding box center [742, 318] width 0 height 0
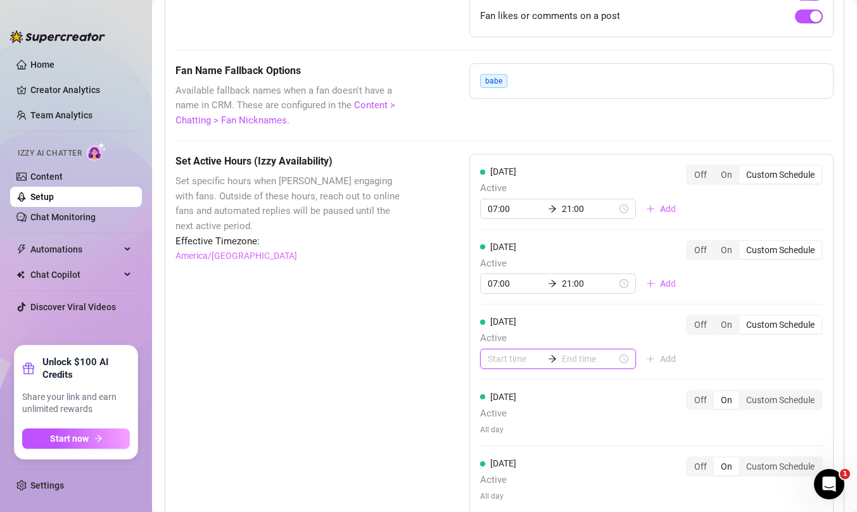
click at [501, 362] on input at bounding box center [515, 359] width 55 height 14
click at [495, 331] on div "07" at bounding box center [497, 334] width 30 height 18
type input "07:00"
click at [576, 357] on input at bounding box center [589, 359] width 55 height 14
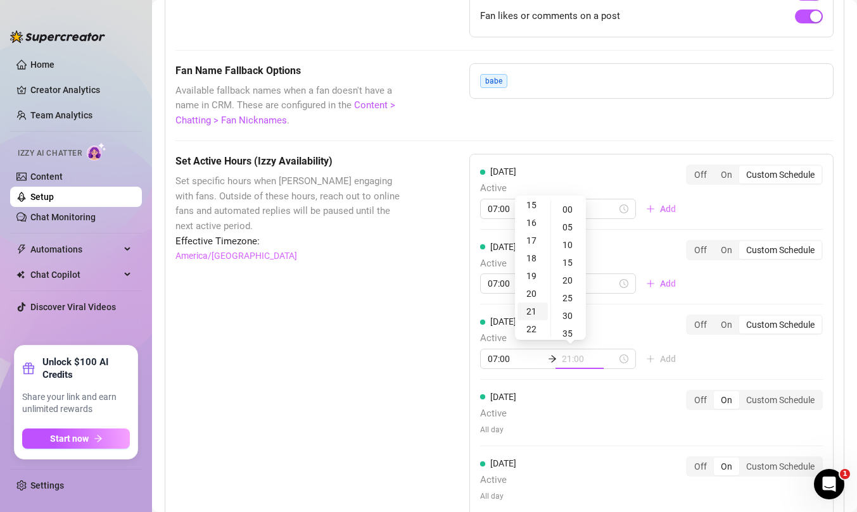
click at [536, 310] on div "21" at bounding box center [532, 312] width 30 height 18
type input "21:00"
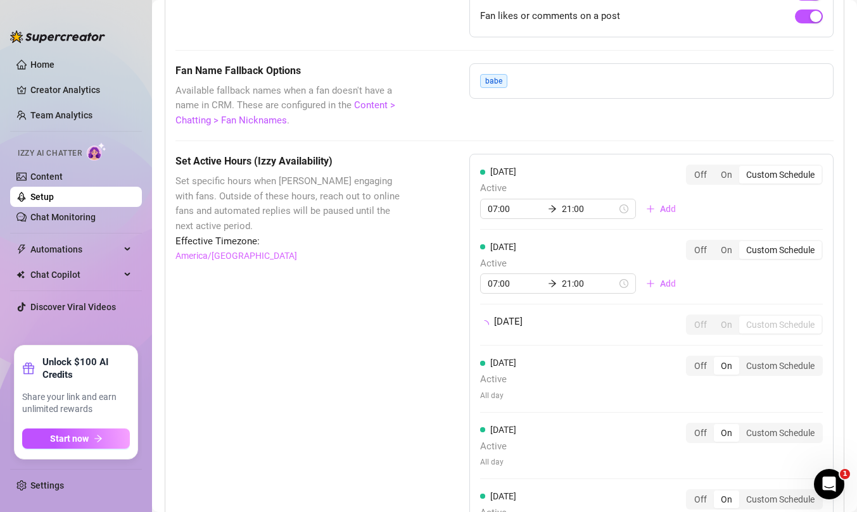
click at [740, 362] on div "[DATE] Active 07:00 21:00 Add Off On Custom Schedule [DATE] Active 07:00 21:00 …" at bounding box center [651, 389] width 364 height 470
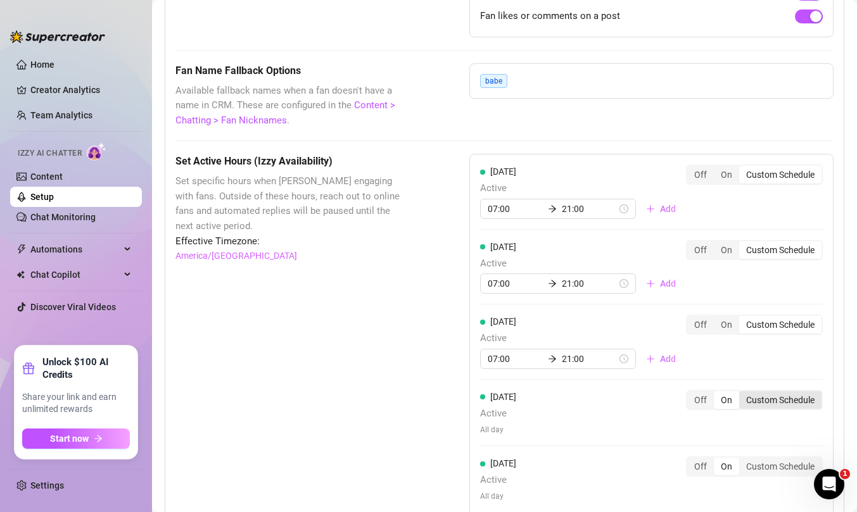
click at [768, 405] on div "Custom Schedule" at bounding box center [780, 400] width 82 height 18
click at [742, 393] on input "Custom Schedule" at bounding box center [742, 393] width 0 height 0
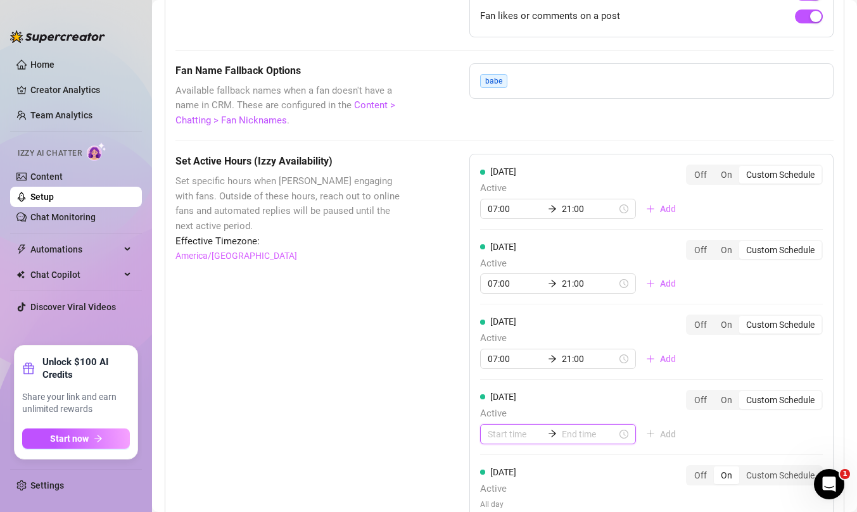
click at [504, 434] on input at bounding box center [515, 434] width 55 height 14
click at [500, 408] on div "07" at bounding box center [497, 409] width 30 height 18
type input "07:00"
click at [569, 432] on input at bounding box center [589, 434] width 55 height 14
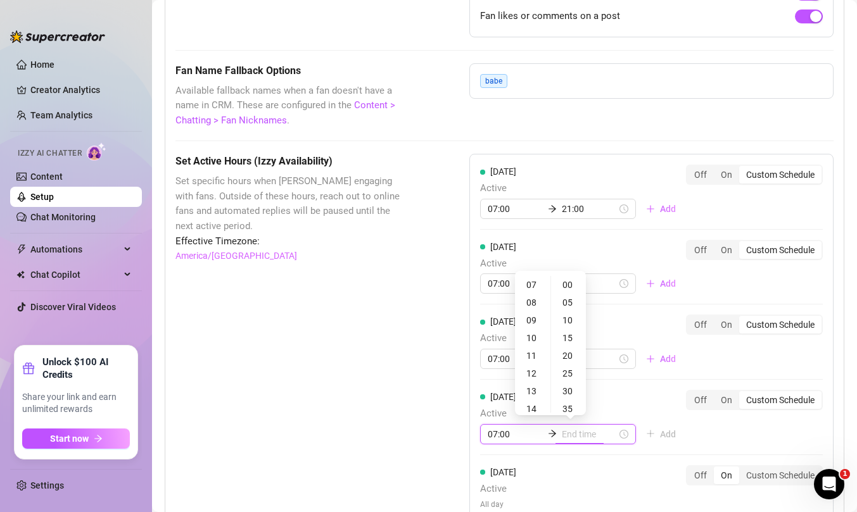
type input "07:35"
click at [531, 374] on div "21" at bounding box center [532, 375] width 30 height 18
type input "21:00"
click at [721, 436] on div "[DATE] Active 07:00 21:00 Add Off On Custom Schedule [DATE] Active 07:00 21:00 …" at bounding box center [651, 410] width 364 height 512
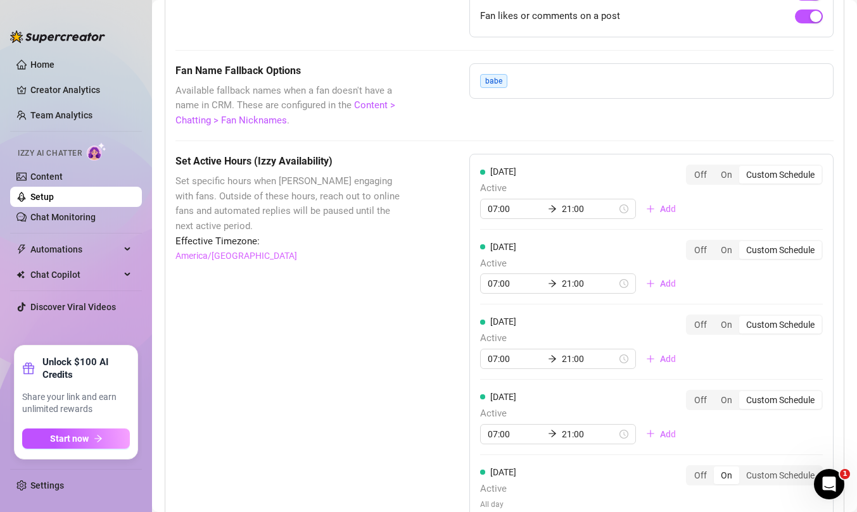
scroll to position [1169, 0]
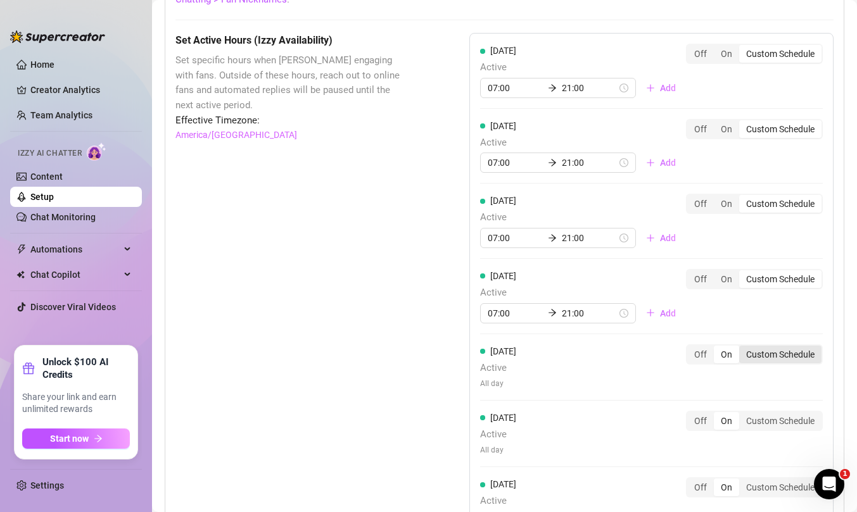
click at [795, 358] on div "Custom Schedule" at bounding box center [780, 355] width 82 height 18
click at [742, 348] on input "Custom Schedule" at bounding box center [742, 348] width 0 height 0
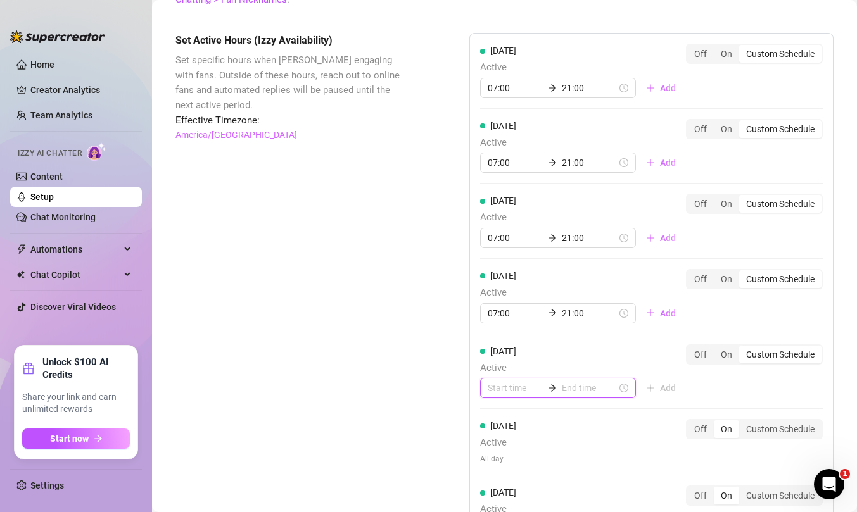
click at [515, 391] on input at bounding box center [515, 388] width 55 height 14
click at [496, 362] on div "07" at bounding box center [497, 363] width 30 height 18
type input "07:00"
click at [582, 385] on input at bounding box center [589, 388] width 55 height 14
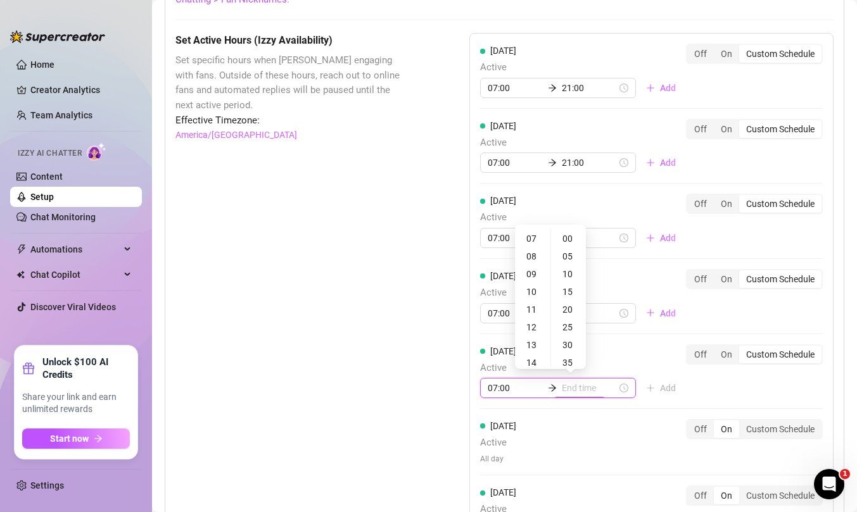
type input "07:35"
click at [531, 344] on div "21" at bounding box center [532, 345] width 30 height 18
type input "21:00"
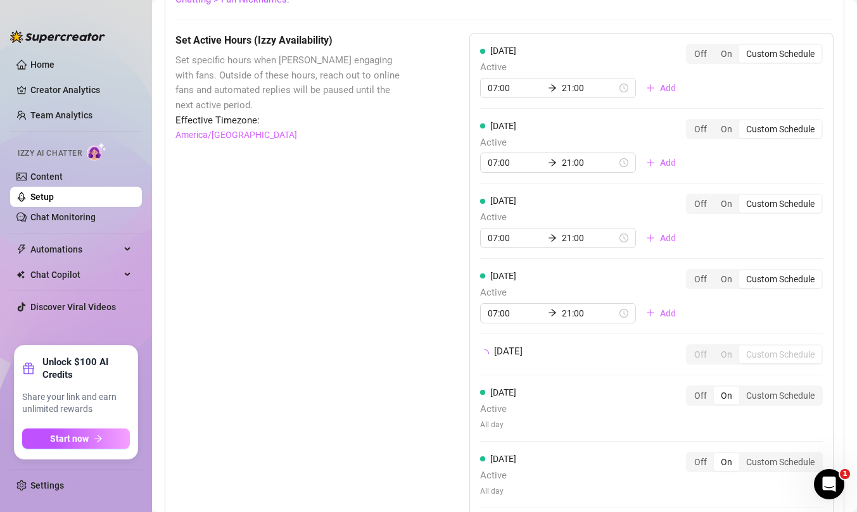
click at [724, 384] on div "[DATE] Active 07:00 21:00 Add Off On Custom Schedule [DATE] Active 07:00 21:00 …" at bounding box center [651, 276] width 364 height 486
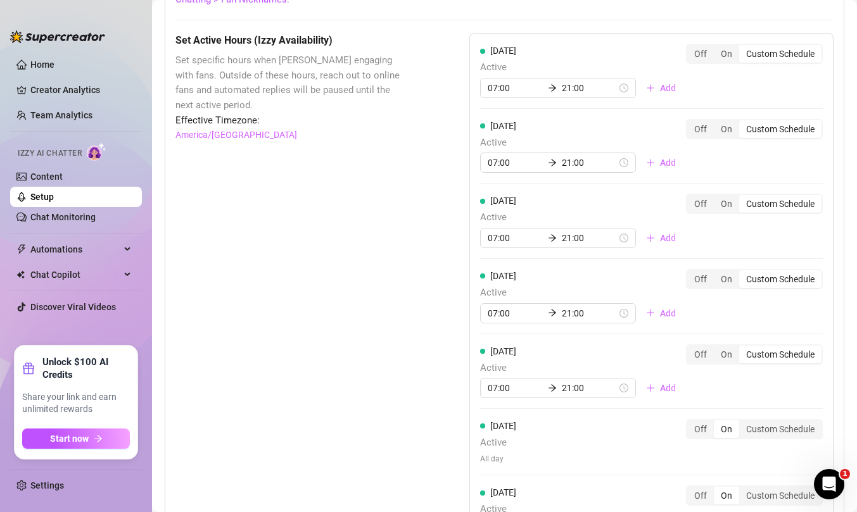
scroll to position [1271, 0]
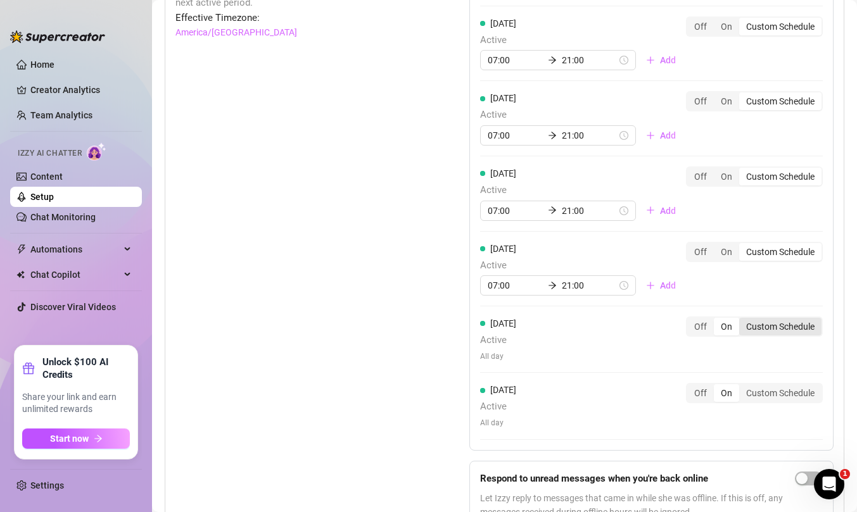
click at [766, 326] on div "Custom Schedule" at bounding box center [780, 327] width 82 height 18
click at [742, 320] on input "Custom Schedule" at bounding box center [742, 320] width 0 height 0
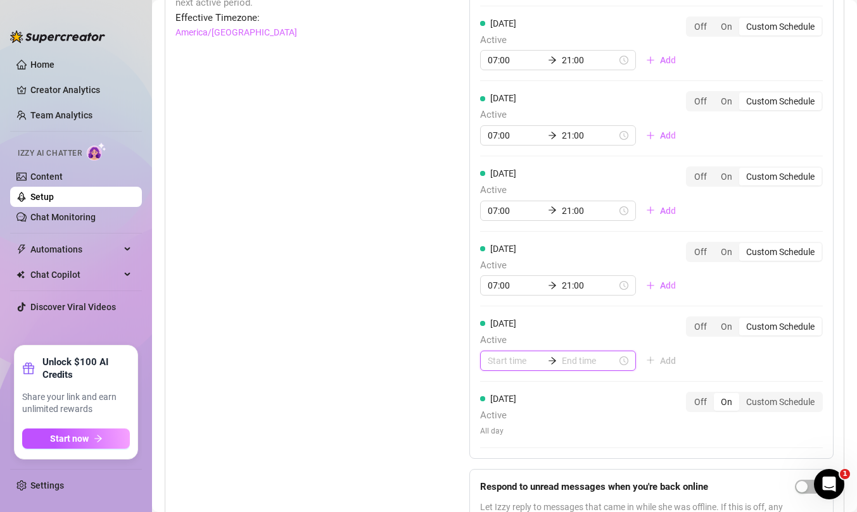
click at [516, 361] on input at bounding box center [515, 361] width 55 height 14
click at [496, 334] on div "07" at bounding box center [497, 336] width 30 height 18
type input "07:00"
click at [567, 360] on input at bounding box center [589, 361] width 55 height 14
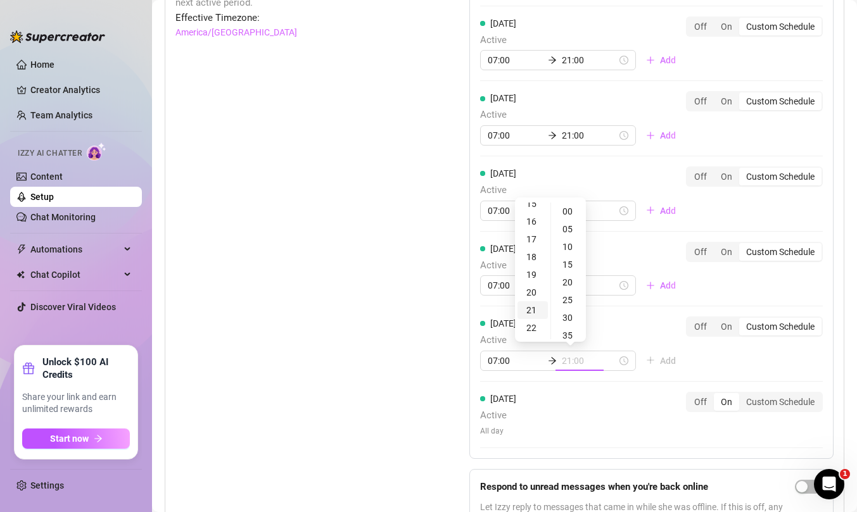
click at [530, 310] on div "21" at bounding box center [532, 310] width 30 height 18
type input "21:00"
click at [759, 356] on div "[DATE] Active 07:00 21:00 Add Off On Custom Schedule [DATE] Active 07:00 21:00 …" at bounding box center [651, 194] width 364 height 529
click at [776, 400] on div "Custom Schedule" at bounding box center [780, 402] width 82 height 18
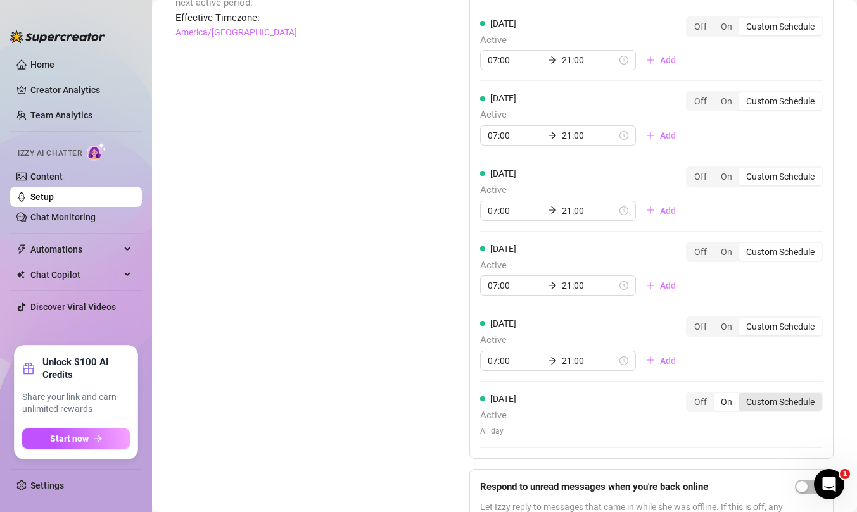
click at [742, 395] on input "Custom Schedule" at bounding box center [742, 395] width 0 height 0
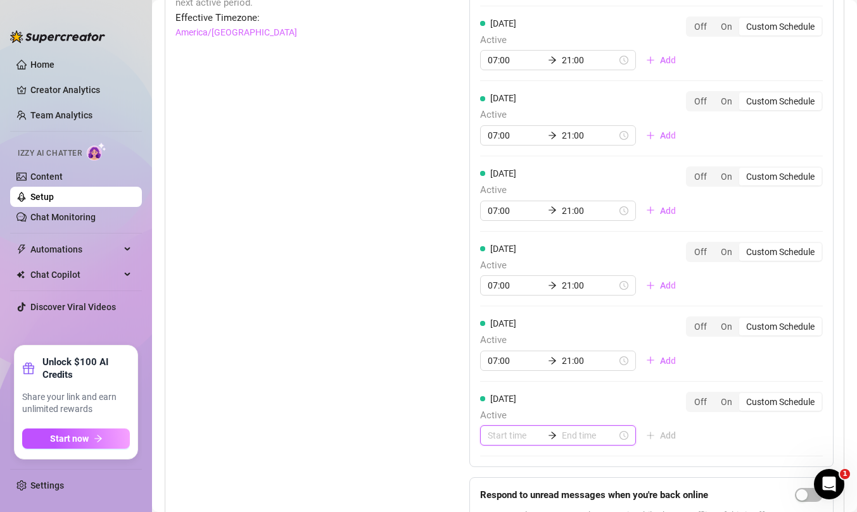
click at [505, 439] on input at bounding box center [515, 436] width 55 height 14
click at [500, 408] on div "07" at bounding box center [497, 411] width 30 height 18
type input "07:00"
click at [582, 438] on input at bounding box center [589, 436] width 55 height 14
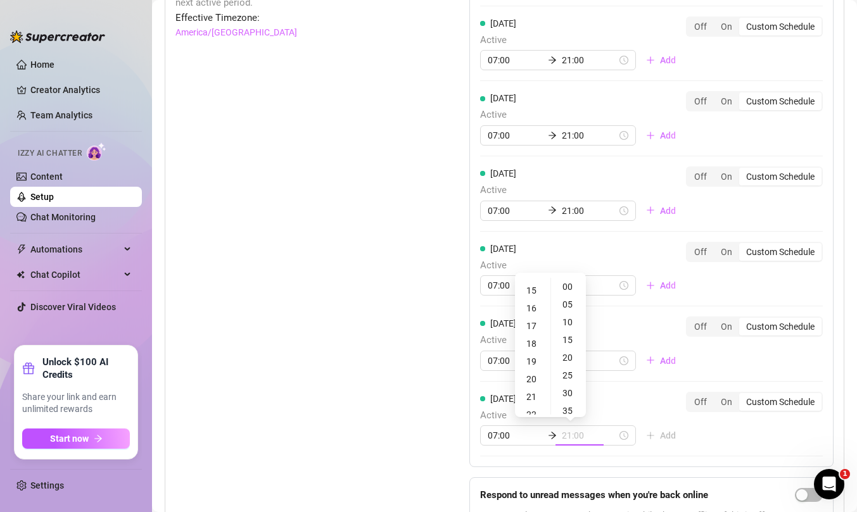
click at [530, 395] on div "21" at bounding box center [532, 397] width 30 height 18
type input "21:00"
click at [756, 438] on div "[DATE] Active 07:00 21:00 Add Off On Custom Schedule [DATE] Active 07:00 21:00 …" at bounding box center [651, 243] width 364 height 627
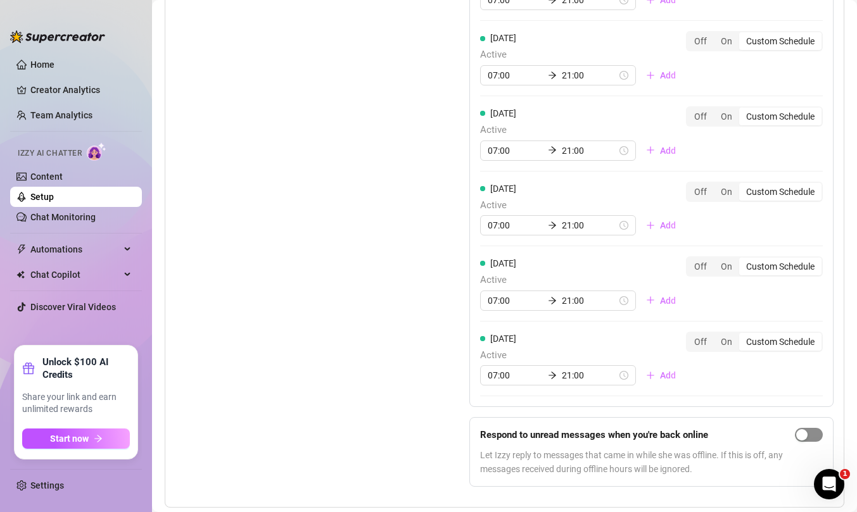
click at [810, 434] on span "button" at bounding box center [809, 435] width 28 height 14
click at [344, 346] on div "Set Active Hours (Izzy Availability) Set specific hours when Izzy engaging with…" at bounding box center [290, 183] width 230 height 627
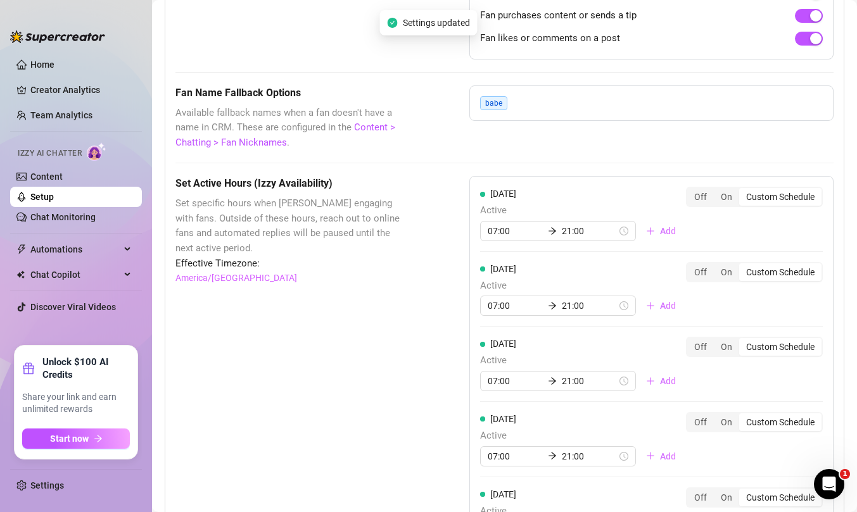
scroll to position [0, 0]
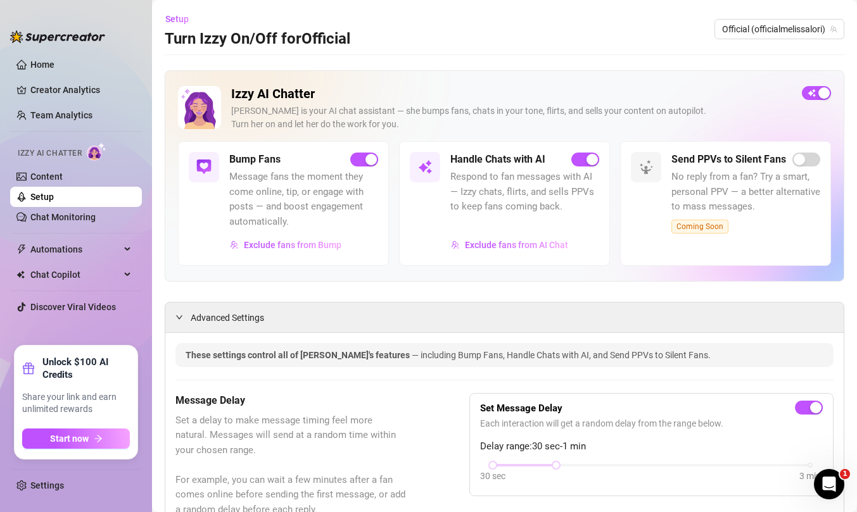
click at [54, 194] on link "Setup" at bounding box center [41, 197] width 23 height 10
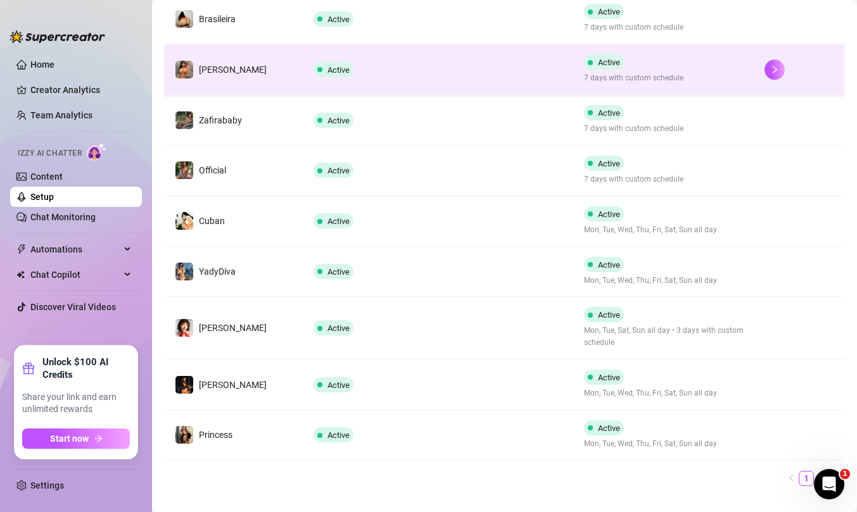
scroll to position [341, 0]
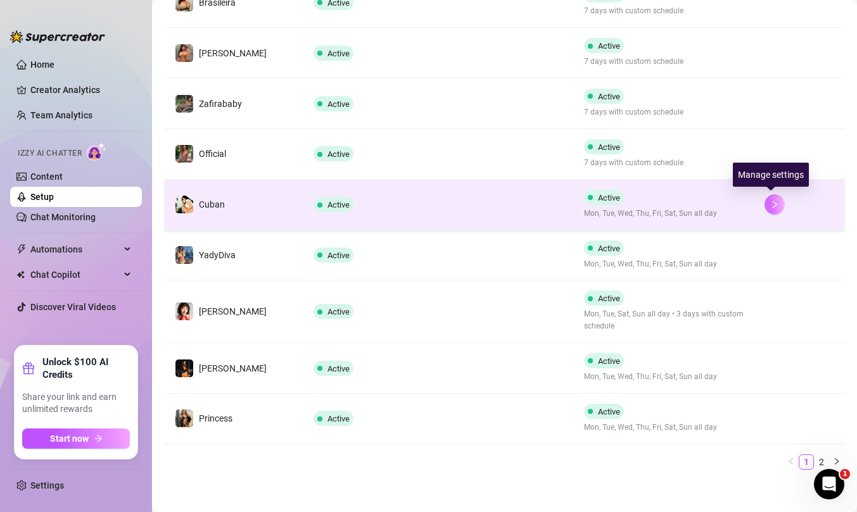
click at [772, 207] on icon "right" at bounding box center [774, 205] width 4 height 8
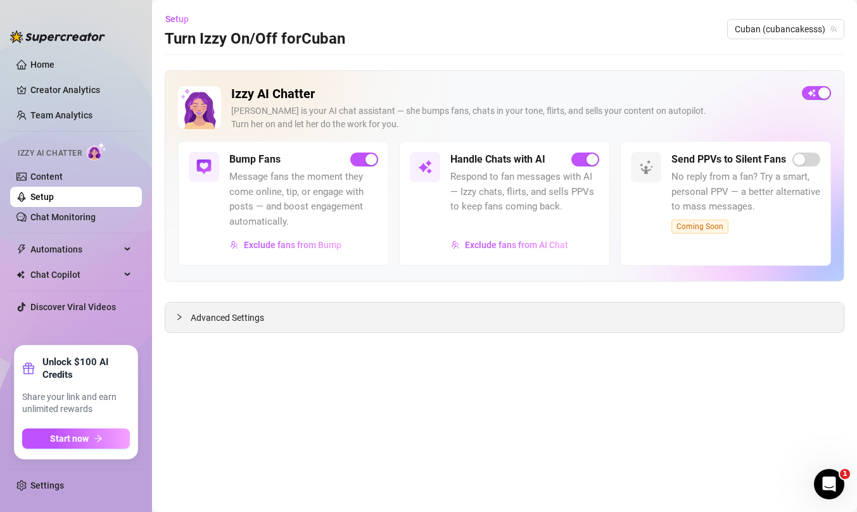
click at [186, 317] on div at bounding box center [182, 317] width 15 height 14
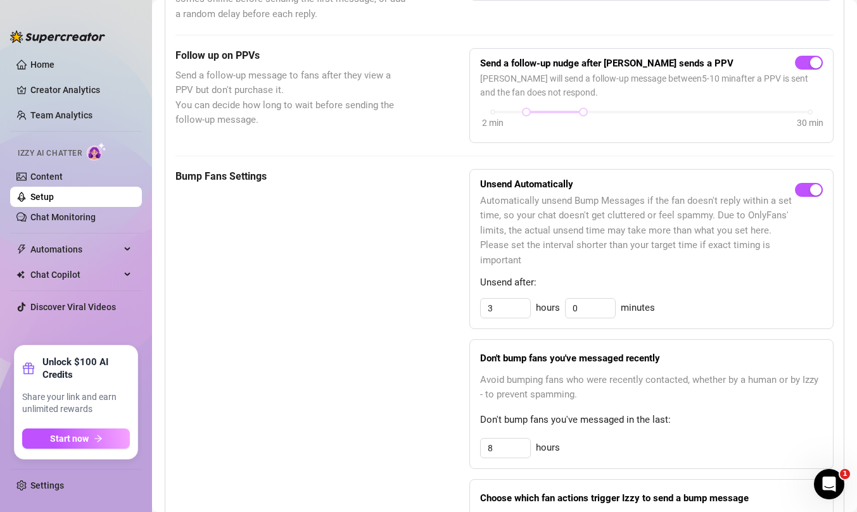
scroll to position [705, 0]
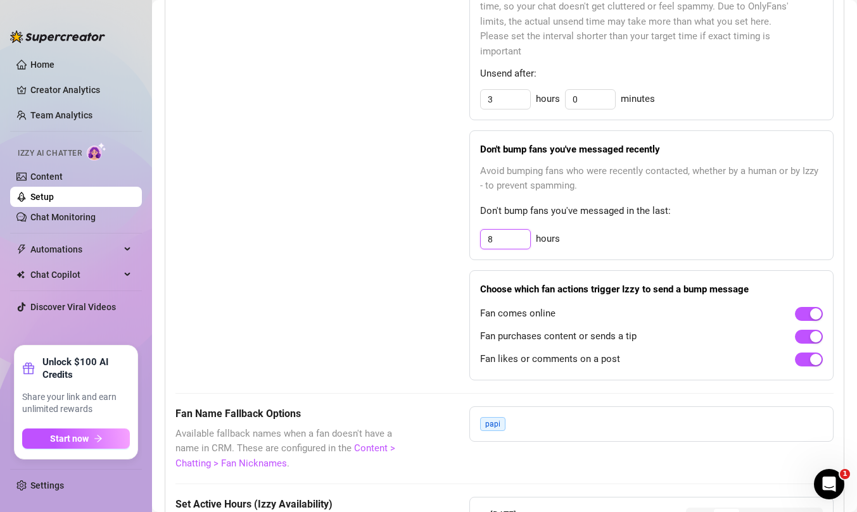
click at [505, 242] on input "8" at bounding box center [505, 239] width 49 height 19
type input "12"
click at [403, 259] on div "Bump Fans Settings" at bounding box center [290, 170] width 230 height 420
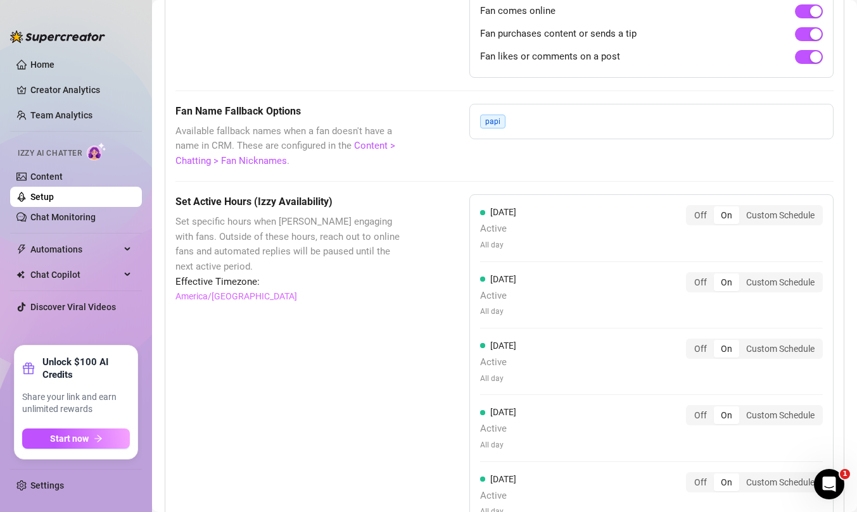
scroll to position [1009, 0]
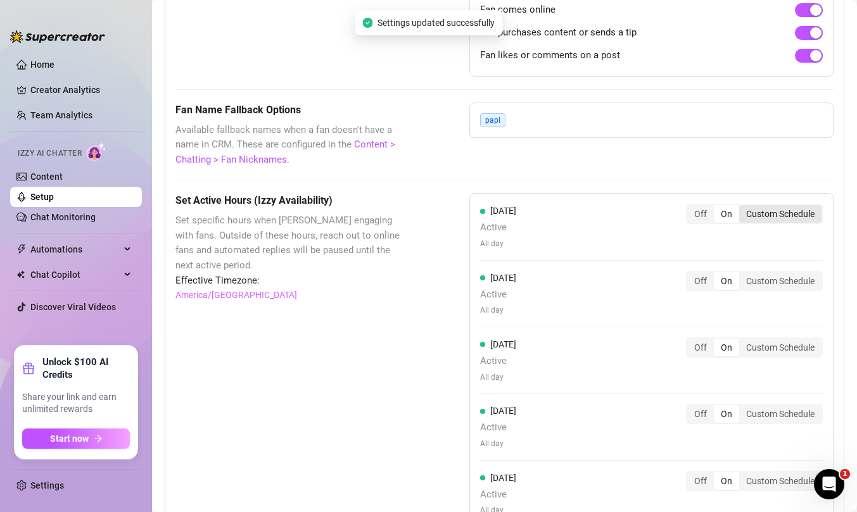
click at [771, 206] on div "Custom Schedule" at bounding box center [780, 214] width 82 height 18
click at [742, 207] on input "Custom Schedule" at bounding box center [742, 207] width 0 height 0
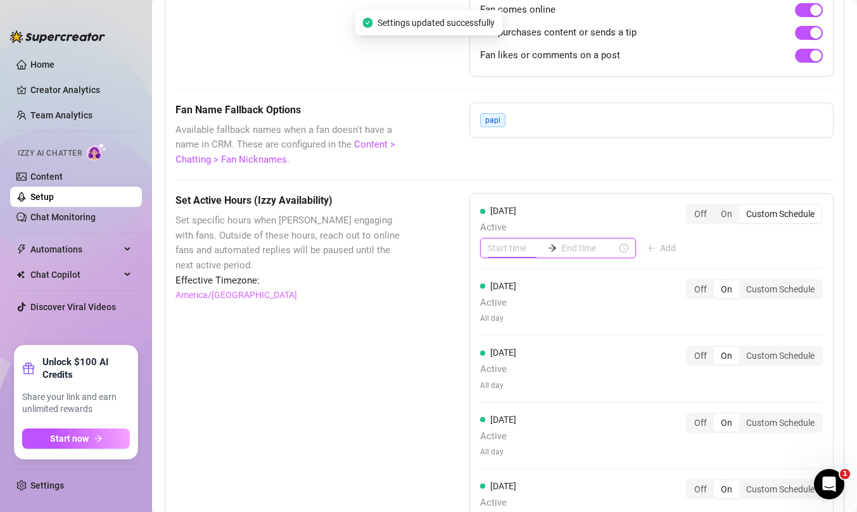
click at [500, 253] on input at bounding box center [515, 248] width 55 height 14
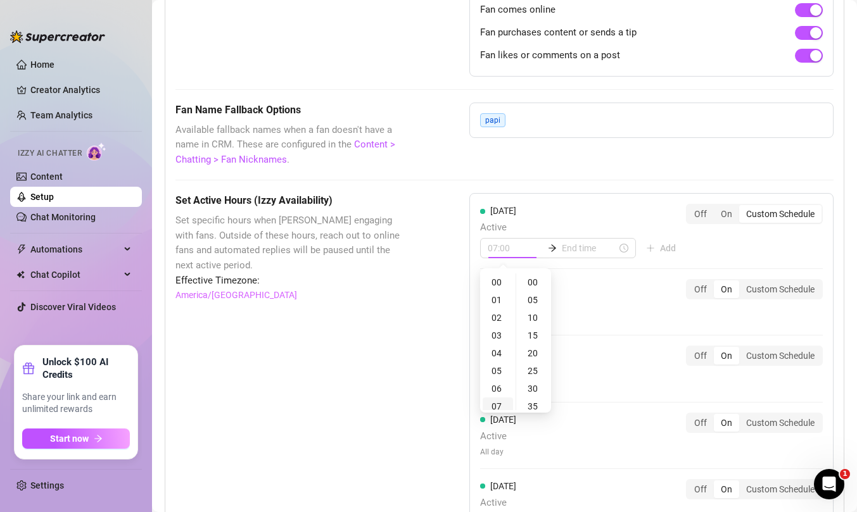
click at [497, 405] on div "07" at bounding box center [497, 407] width 30 height 18
type input "07:00"
click at [575, 249] on input at bounding box center [589, 248] width 55 height 14
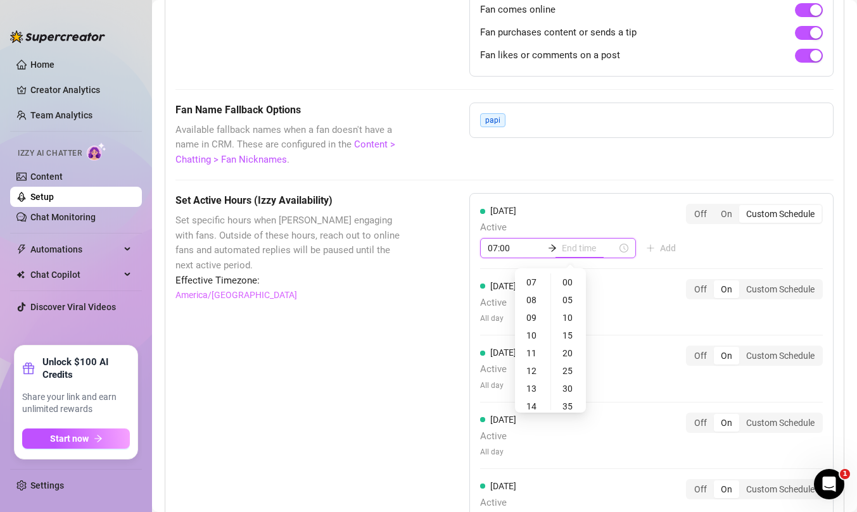
type input "07:00"
click at [534, 372] on div "21" at bounding box center [532, 374] width 30 height 18
type input "21:00"
click at [833, 315] on div "[DATE] Active 07:00 21:00 Add Off On Custom Schedule [DATE] Active All day Off …" at bounding box center [651, 436] width 364 height 487
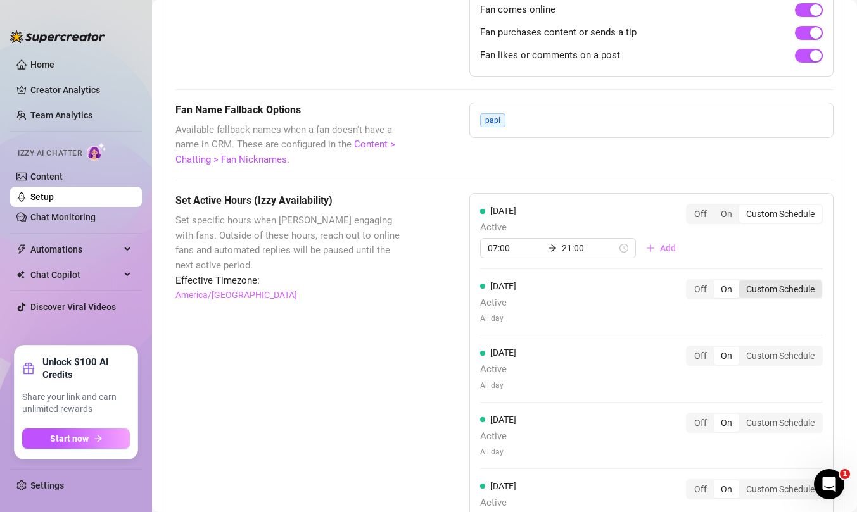
click at [775, 291] on div "Custom Schedule" at bounding box center [780, 289] width 82 height 18
click at [742, 282] on input "Custom Schedule" at bounding box center [742, 282] width 0 height 0
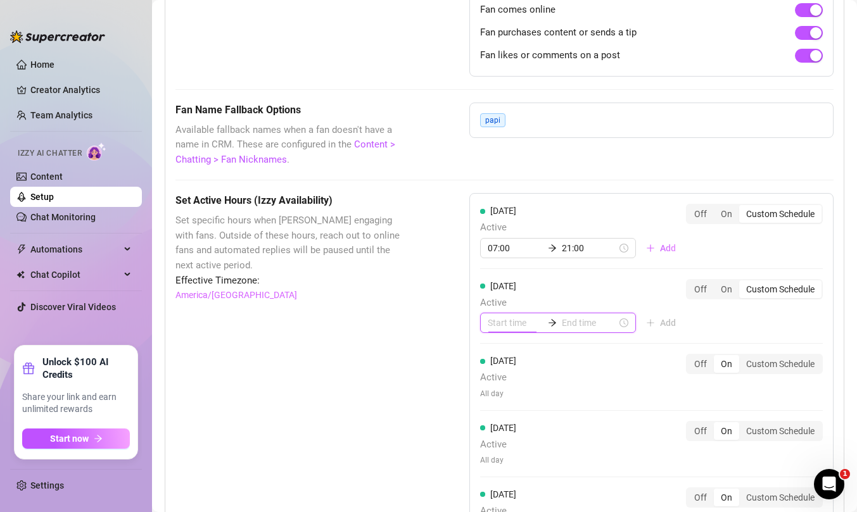
click at [514, 325] on input at bounding box center [515, 323] width 55 height 14
click at [497, 478] on div "07" at bounding box center [497, 481] width 30 height 18
type input "07:00"
click at [576, 326] on input at bounding box center [589, 323] width 55 height 14
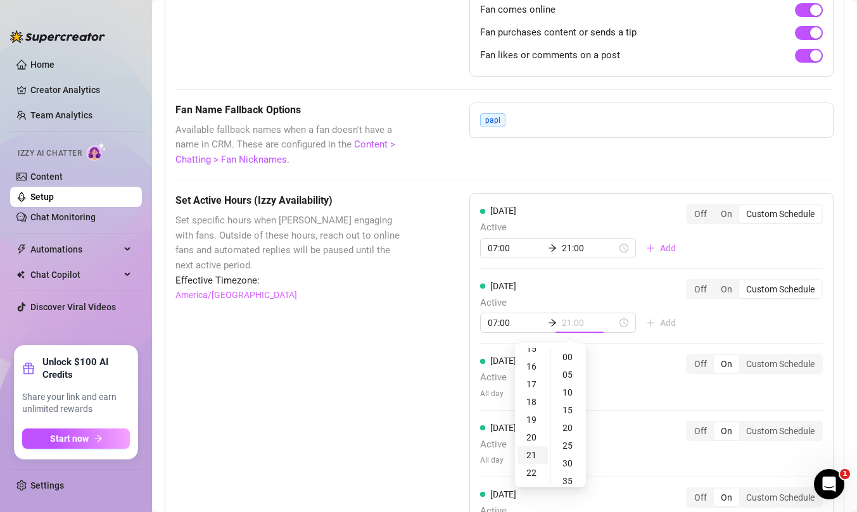
click at [531, 453] on div "21" at bounding box center [532, 455] width 30 height 18
type input "21:00"
click at [774, 332] on div "[DATE] Active 07:00 21:00 Add Off On Custom Schedule [DATE] Active 07:00 21:00 …" at bounding box center [651, 440] width 364 height 495
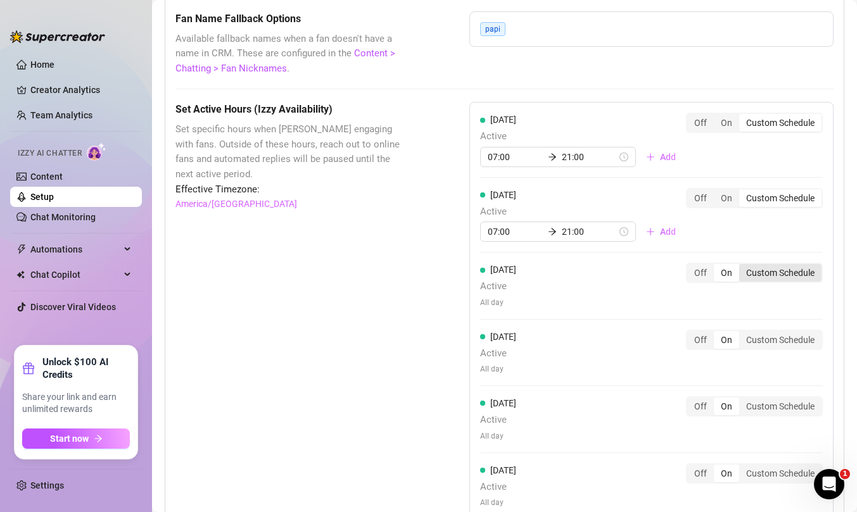
scroll to position [1109, 0]
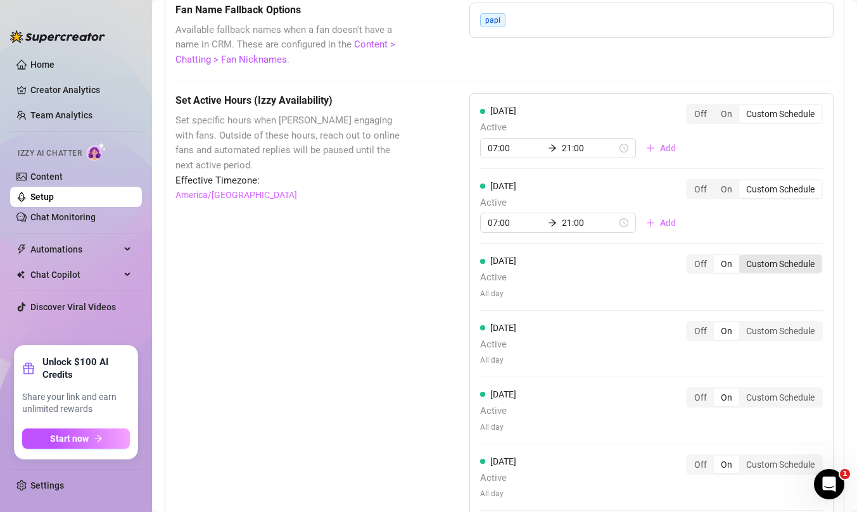
click at [781, 267] on div "Custom Schedule" at bounding box center [780, 264] width 82 height 18
click at [742, 257] on input "Custom Schedule" at bounding box center [742, 257] width 0 height 0
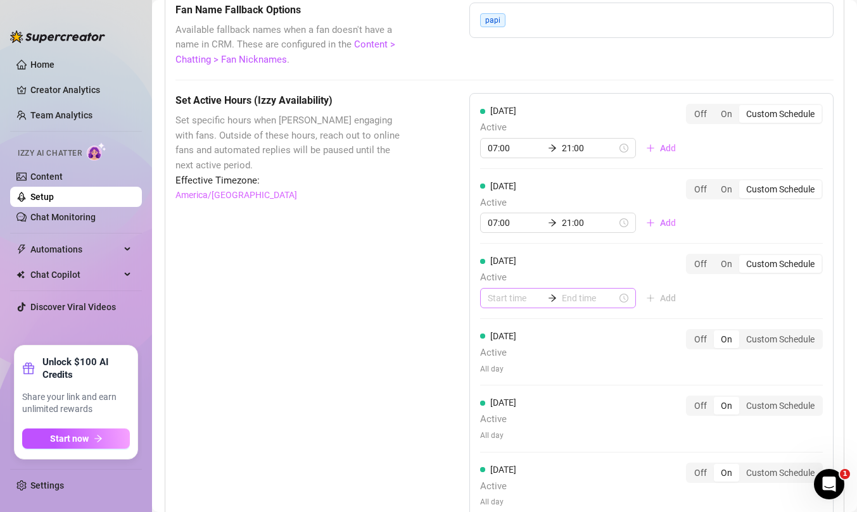
click at [484, 300] on div at bounding box center [558, 298] width 156 height 20
click at [495, 456] on div "07" at bounding box center [497, 457] width 30 height 18
type input "07:00"
click at [569, 300] on input at bounding box center [589, 298] width 55 height 14
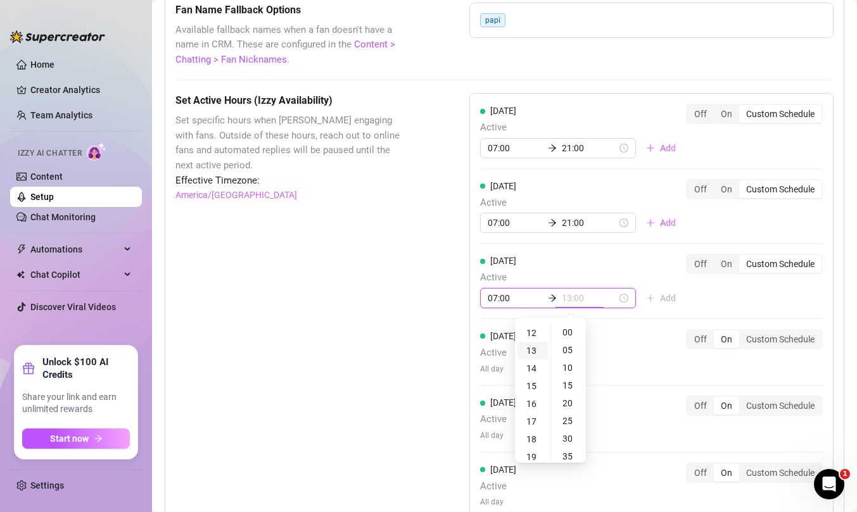
scroll to position [222, 0]
click at [532, 431] on div "21" at bounding box center [532, 432] width 30 height 18
type input "21:00"
click at [763, 291] on div "[DATE] Active 07:00 21:00 Add Off On Custom Schedule [DATE] Active 07:00 21:00 …" at bounding box center [651, 344] width 364 height 503
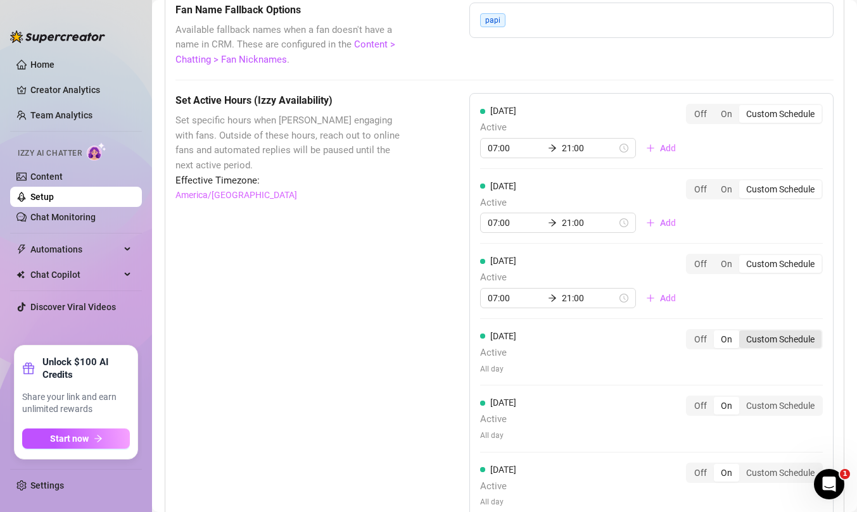
click at [788, 340] on div "Custom Schedule" at bounding box center [780, 340] width 82 height 18
click at [742, 332] on input "Custom Schedule" at bounding box center [742, 332] width 0 height 0
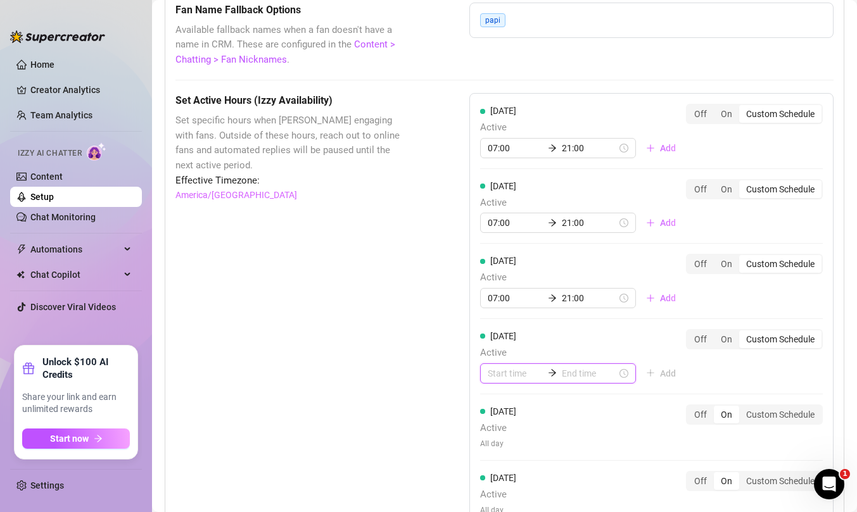
click at [510, 379] on input at bounding box center [515, 374] width 55 height 14
click at [498, 344] on div "07" at bounding box center [497, 348] width 30 height 18
type input "07:00"
click at [587, 372] on input at bounding box center [589, 374] width 55 height 14
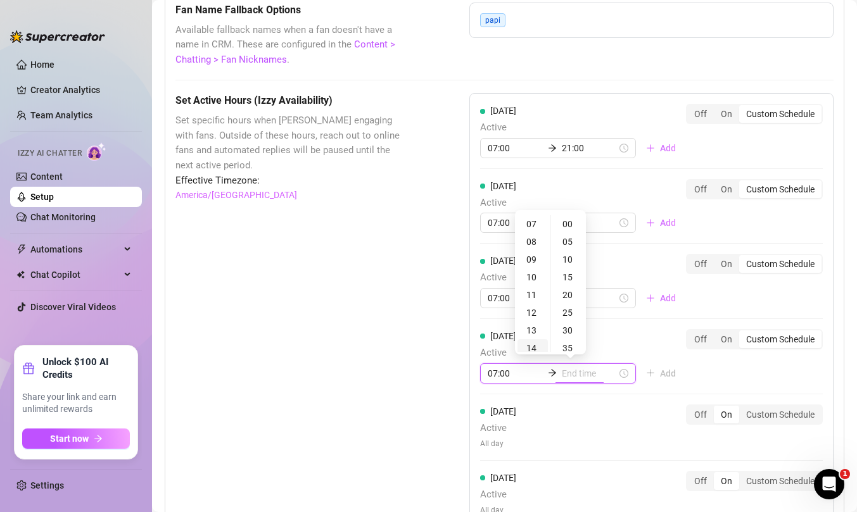
type input "07:35"
click at [532, 336] on div "21" at bounding box center [532, 339] width 30 height 18
type input "21:00"
click at [760, 377] on div "[DATE] Active 07:00 21:00 Add Off On Custom Schedule [DATE] Active 07:00 21:00 …" at bounding box center [651, 349] width 364 height 512
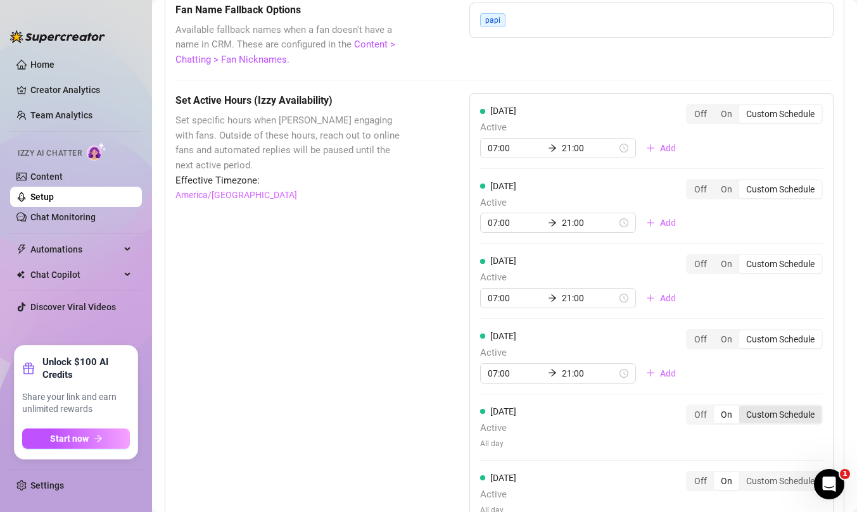
scroll to position [1195, 0]
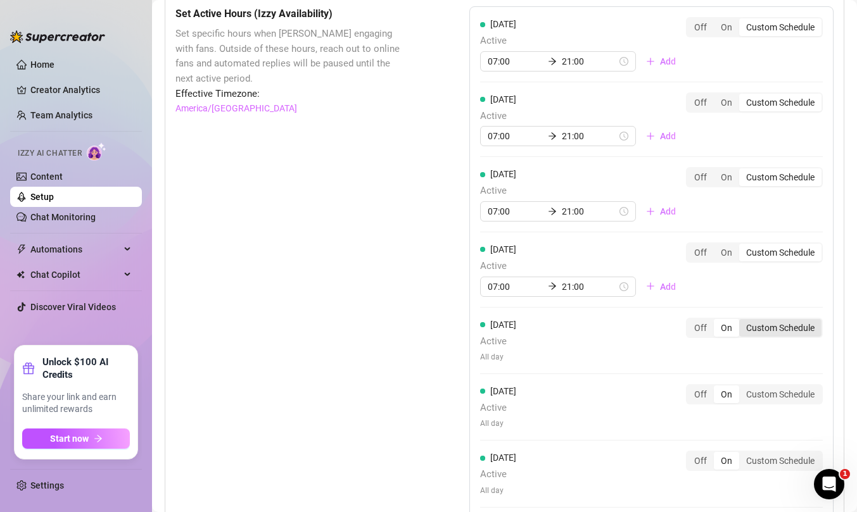
click at [767, 324] on div "Custom Schedule" at bounding box center [780, 328] width 82 height 18
click at [742, 321] on input "Custom Schedule" at bounding box center [742, 321] width 0 height 0
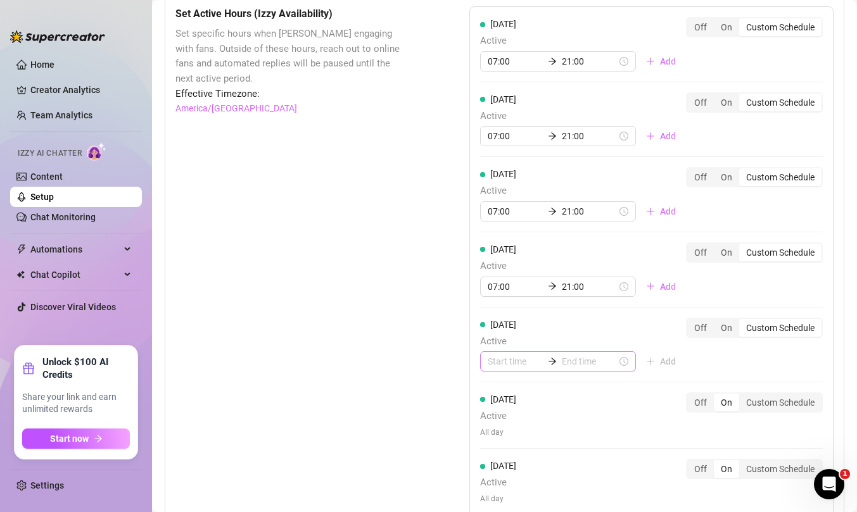
click at [508, 354] on div at bounding box center [558, 361] width 156 height 20
click at [500, 330] on div "07" at bounding box center [497, 336] width 30 height 18
type input "07:00"
click at [584, 359] on input at bounding box center [589, 362] width 55 height 14
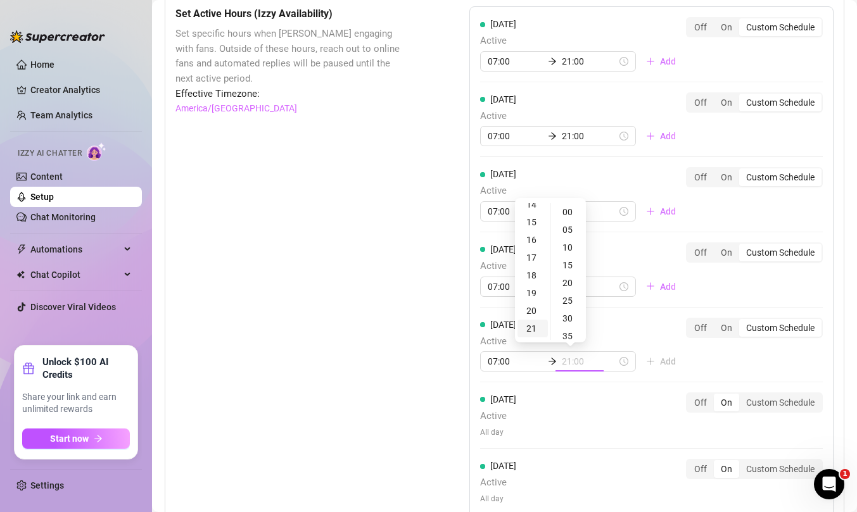
click at [532, 330] on div "21" at bounding box center [532, 329] width 30 height 18
type input "21:00"
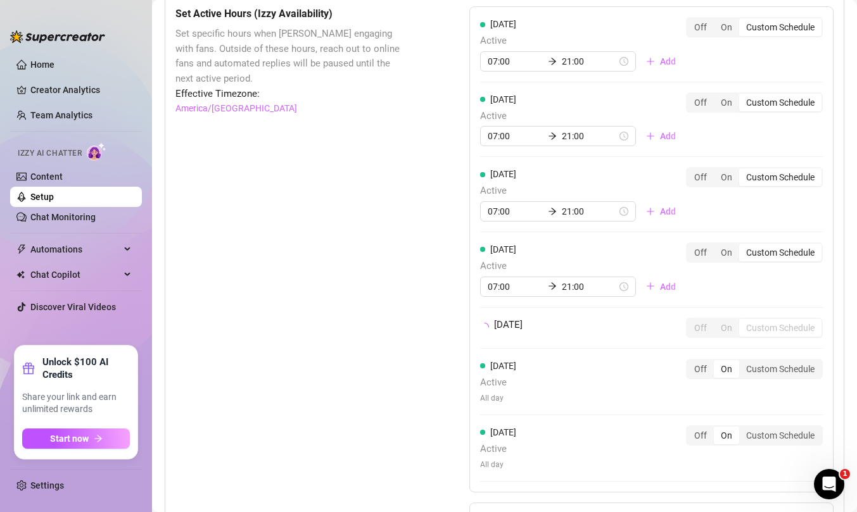
click at [745, 364] on div "[DATE] Active 07:00 21:00 Add Off On Custom Schedule [DATE] Active 07:00 21:00 …" at bounding box center [651, 249] width 364 height 486
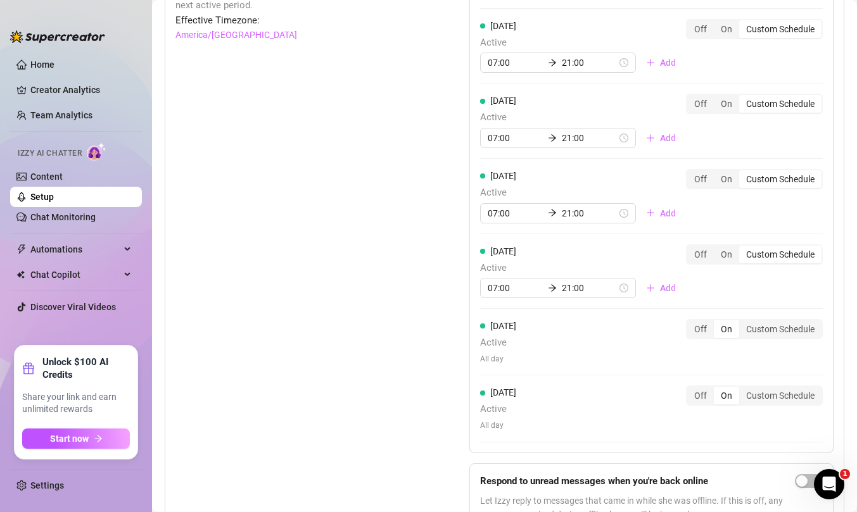
scroll to position [1273, 0]
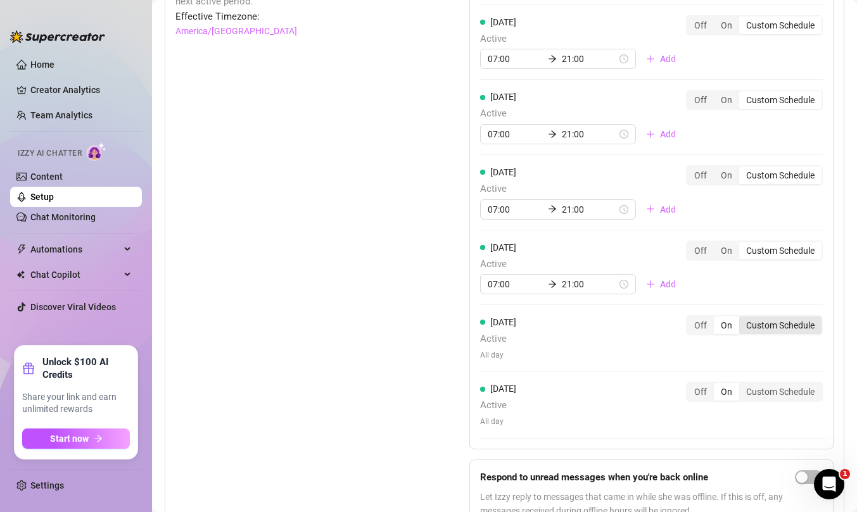
click at [775, 323] on div "Custom Schedule" at bounding box center [780, 326] width 82 height 18
click at [742, 318] on input "Custom Schedule" at bounding box center [742, 318] width 0 height 0
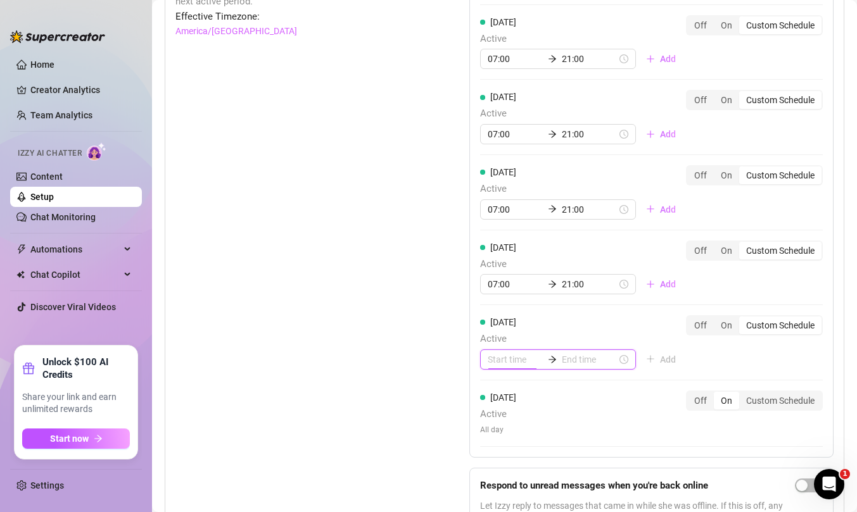
click at [503, 362] on input at bounding box center [515, 360] width 55 height 14
click at [501, 330] on div "07" at bounding box center [497, 334] width 30 height 18
type input "07:00"
click at [579, 355] on input at bounding box center [589, 360] width 55 height 14
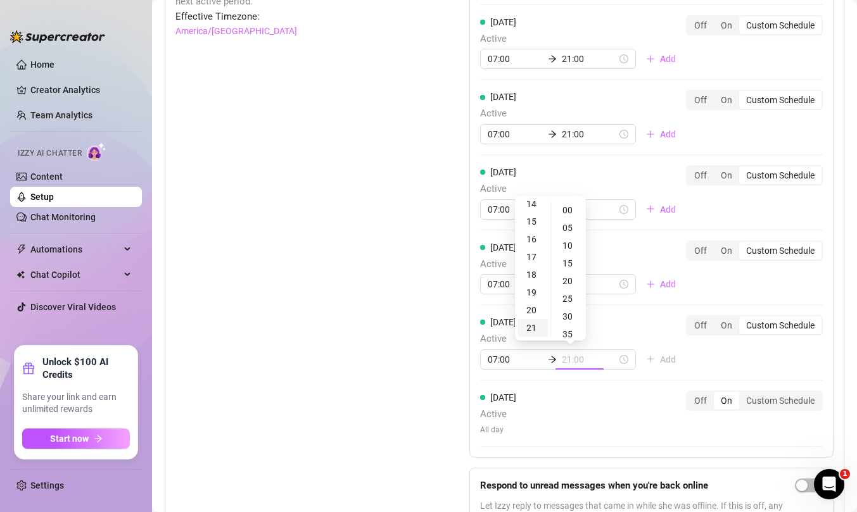
click at [531, 327] on div "21" at bounding box center [532, 328] width 30 height 18
type input "21:00"
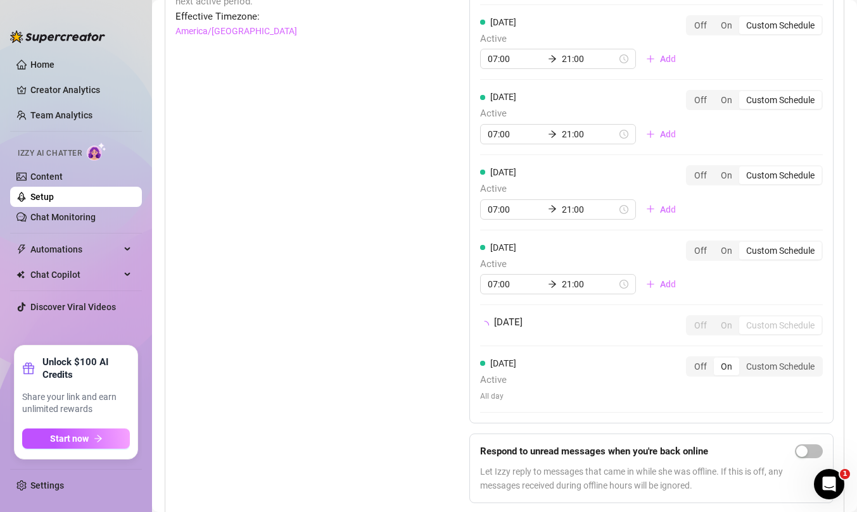
click at [724, 364] on div "[DATE] Active 07:00 21:00 Add Off On Custom Schedule [DATE] Active 07:00 21:00 …" at bounding box center [651, 176] width 364 height 494
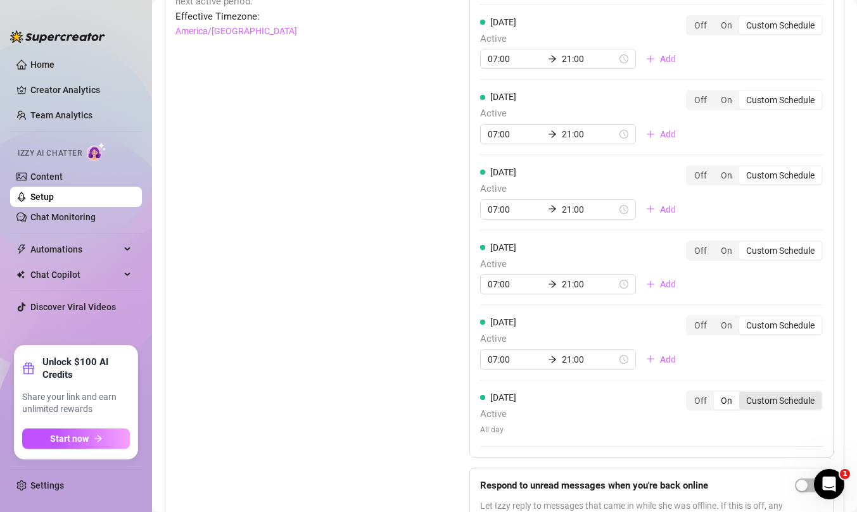
click at [788, 401] on div "Custom Schedule" at bounding box center [780, 401] width 82 height 18
click at [742, 394] on input "Custom Schedule" at bounding box center [742, 394] width 0 height 0
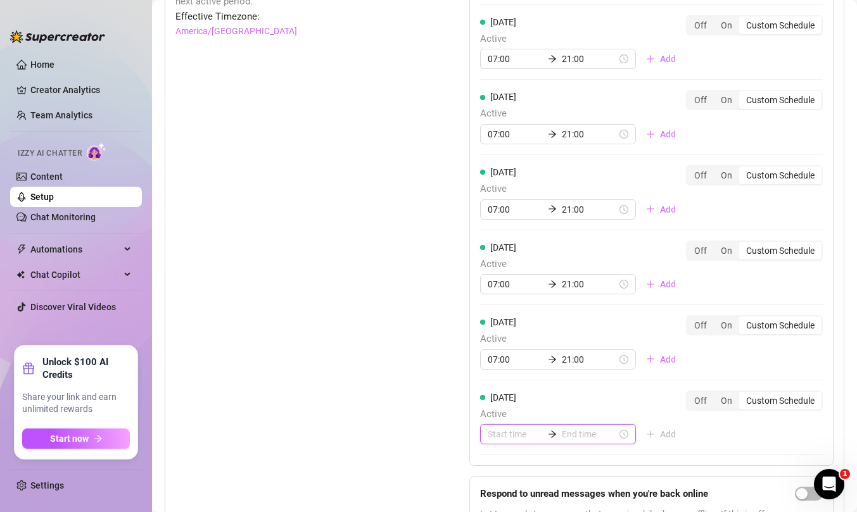
click at [503, 434] on input at bounding box center [515, 434] width 55 height 14
click at [495, 403] on div "07" at bounding box center [497, 410] width 30 height 18
type input "07:00"
click at [571, 436] on input at bounding box center [589, 434] width 55 height 14
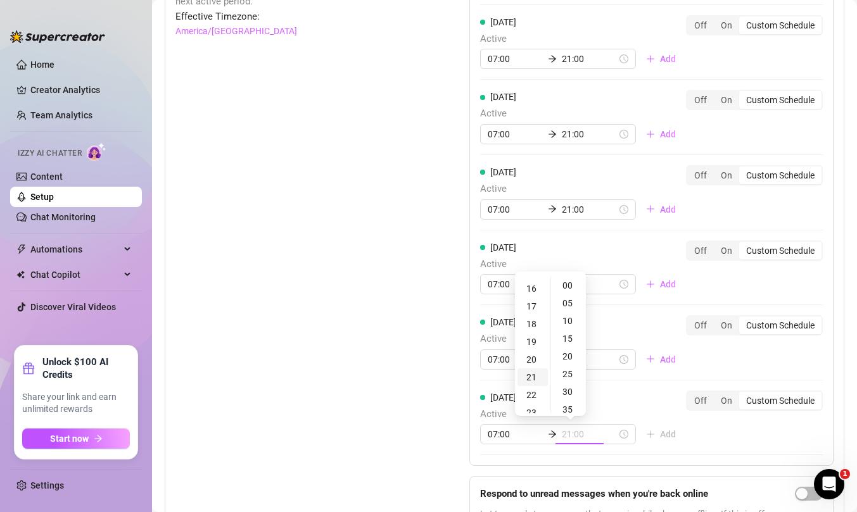
click at [531, 376] on div "21" at bounding box center [532, 377] width 30 height 18
type input "21:00"
click at [738, 438] on div "[DATE] Active 07:00 21:00 Add Off On Custom Schedule [DATE] Active 07:00 21:00 …" at bounding box center [651, 242] width 364 height 627
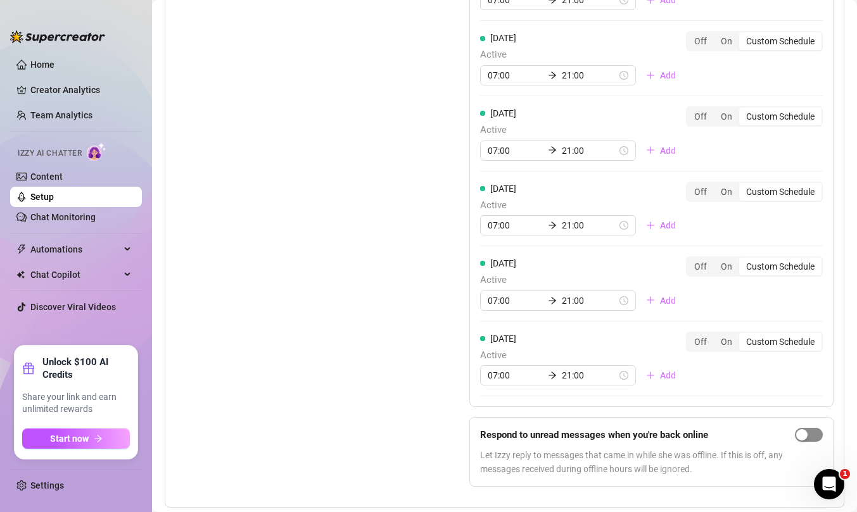
click at [809, 433] on span "button" at bounding box center [809, 435] width 28 height 14
click at [393, 371] on div "Set Active Hours (Izzy Availability) Set specific hours when Izzy engaging with…" at bounding box center [290, 183] width 230 height 627
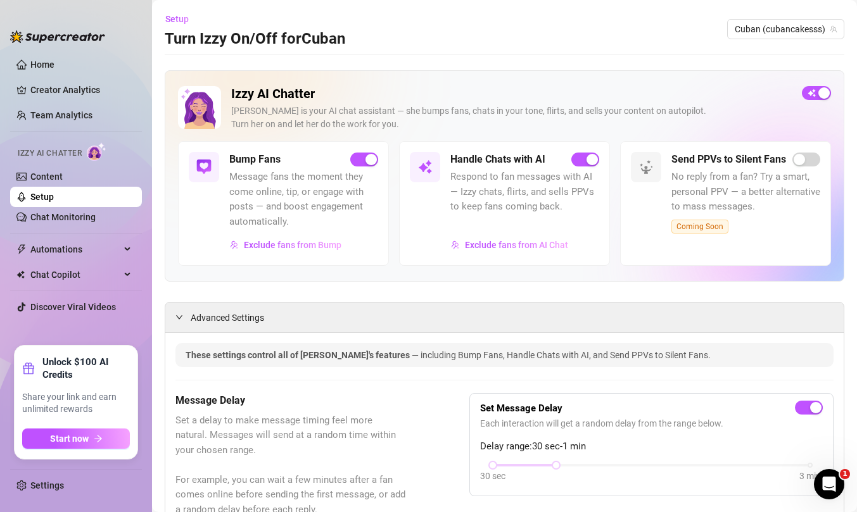
click at [44, 202] on link "Setup" at bounding box center [41, 197] width 23 height 10
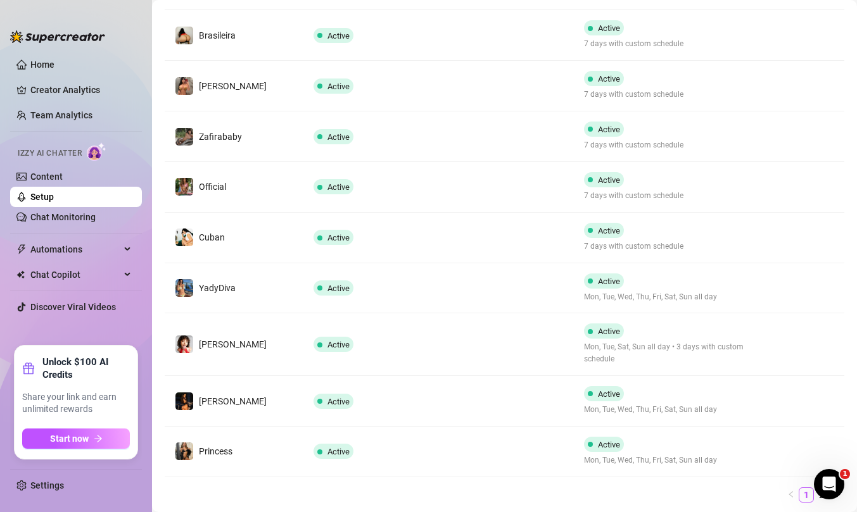
scroll to position [320, 0]
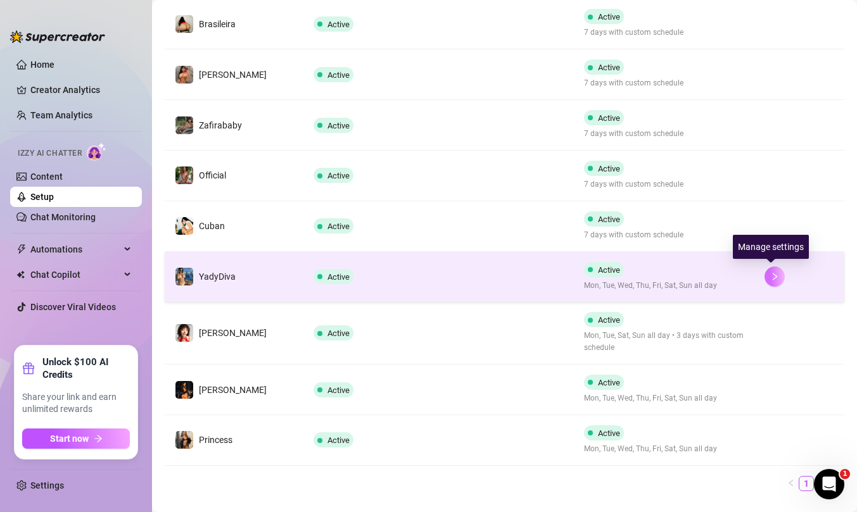
click at [770, 279] on icon "right" at bounding box center [774, 276] width 9 height 9
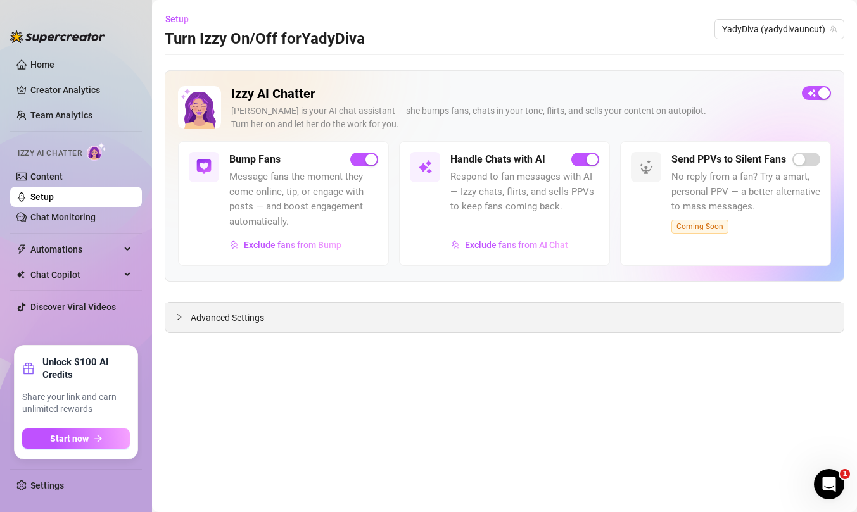
click at [232, 321] on span "Advanced Settings" at bounding box center [227, 318] width 73 height 14
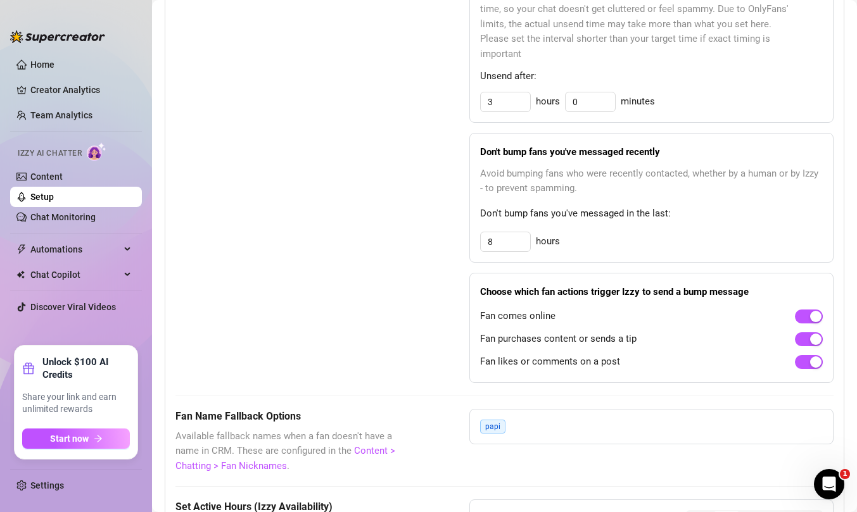
scroll to position [707, 0]
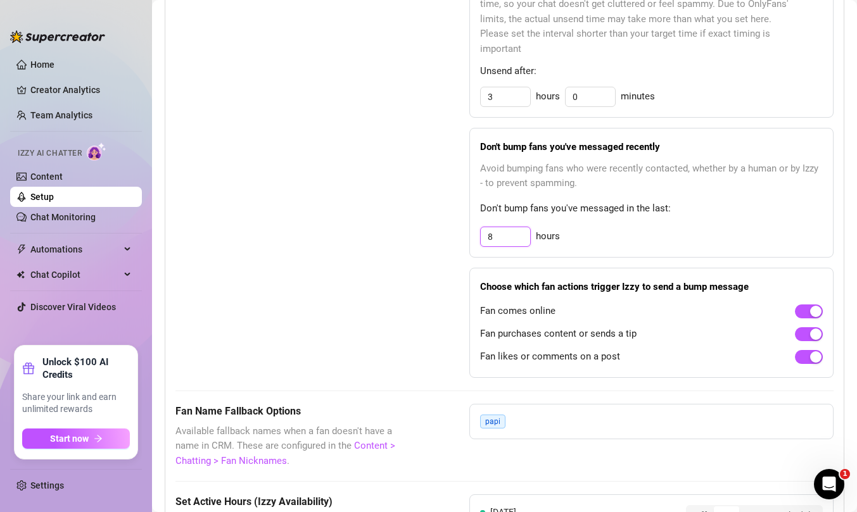
click at [507, 239] on input "8" at bounding box center [505, 236] width 49 height 19
type input "12"
click at [427, 253] on div "Bump Fans Settings Unsend Automatically Automatically unsend Bump Messages if t…" at bounding box center [504, 168] width 658 height 420
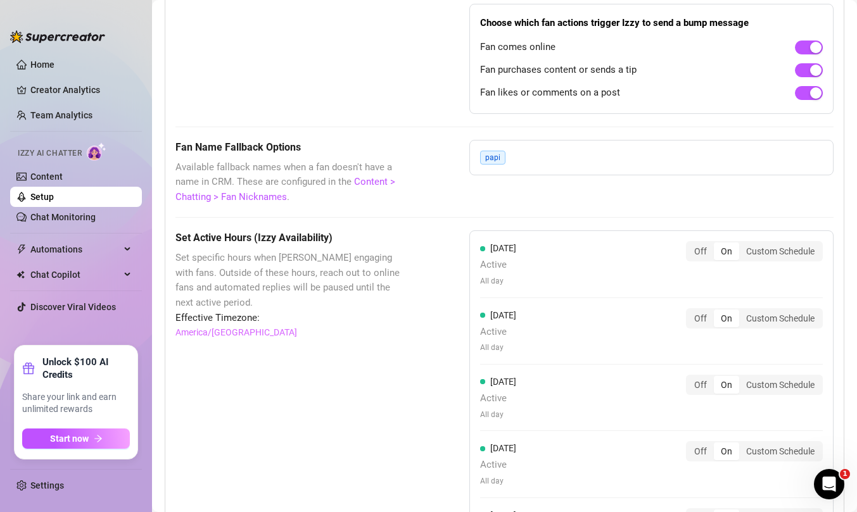
scroll to position [978, 0]
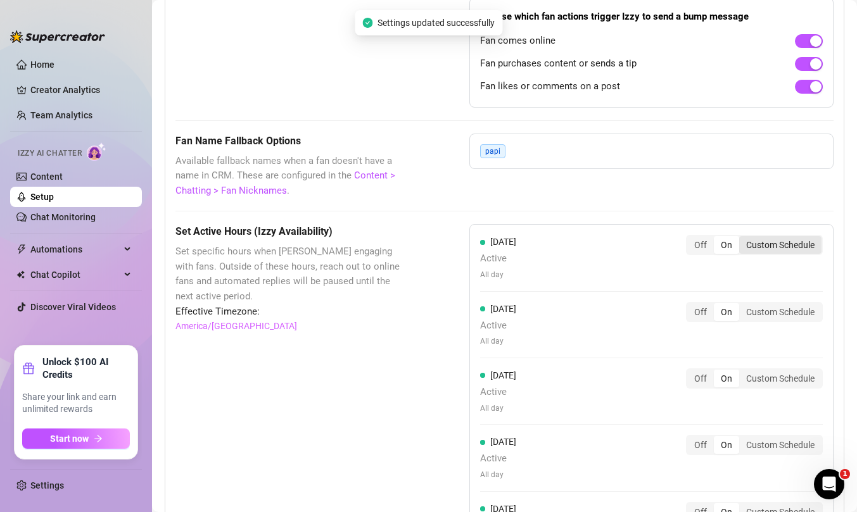
click at [781, 237] on div "Custom Schedule" at bounding box center [780, 245] width 82 height 18
click at [742, 238] on input "Custom Schedule" at bounding box center [742, 238] width 0 height 0
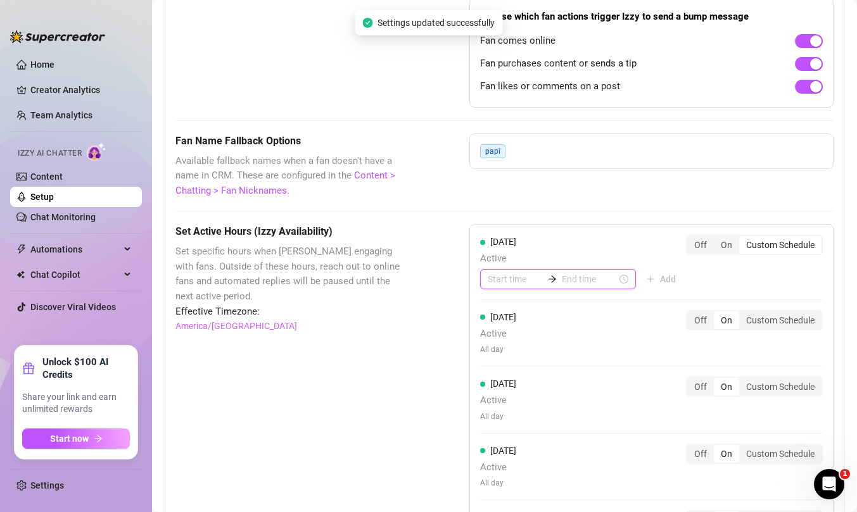
click at [498, 277] on input at bounding box center [515, 279] width 55 height 14
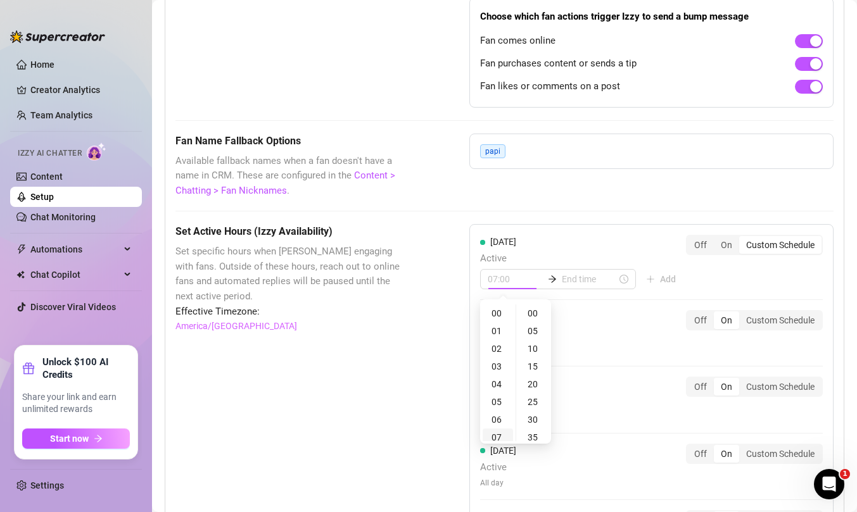
click at [496, 435] on div "07" at bounding box center [497, 438] width 30 height 18
type input "07:00"
click at [572, 274] on input at bounding box center [589, 279] width 55 height 14
type input "13:00"
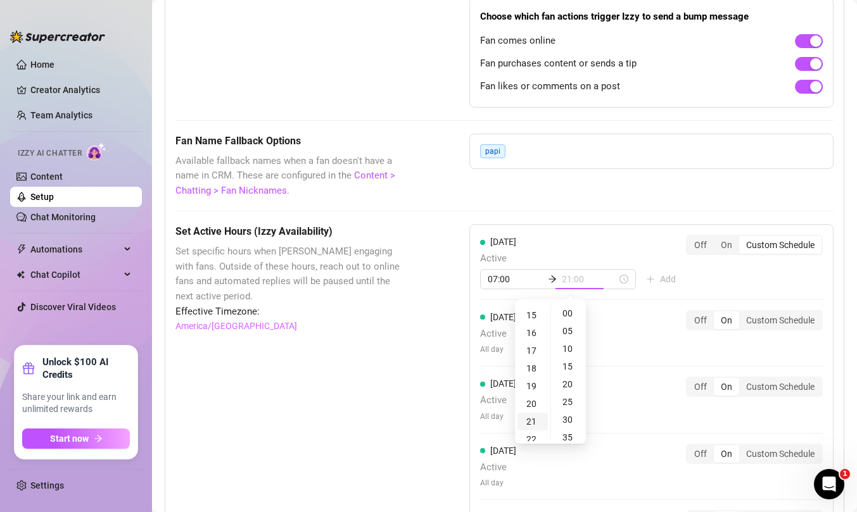
click at [530, 424] on div "21" at bounding box center [532, 422] width 30 height 18
type input "21:00"
click at [831, 303] on div "[DATE] Active 07:00 21:00 Add Off On Custom Schedule [DATE] Active All day Off …" at bounding box center [651, 467] width 364 height 487
click at [774, 323] on div "Custom Schedule" at bounding box center [780, 321] width 82 height 18
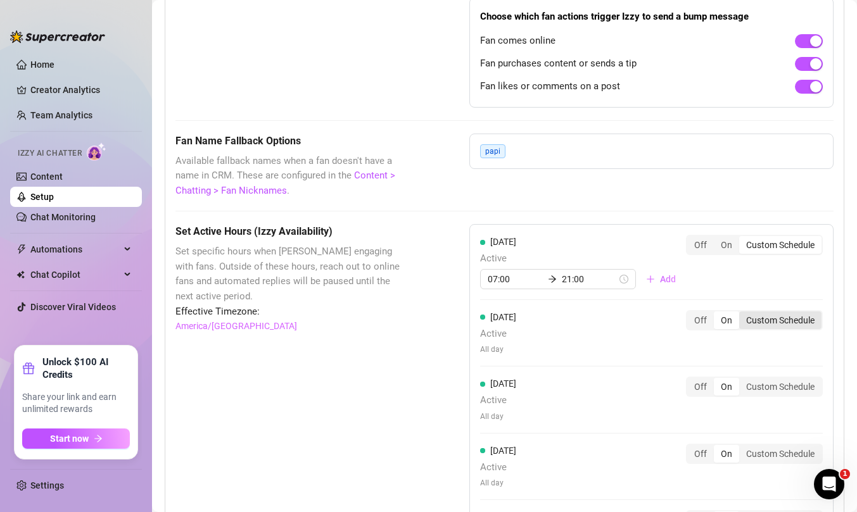
click at [742, 313] on input "Custom Schedule" at bounding box center [742, 313] width 0 height 0
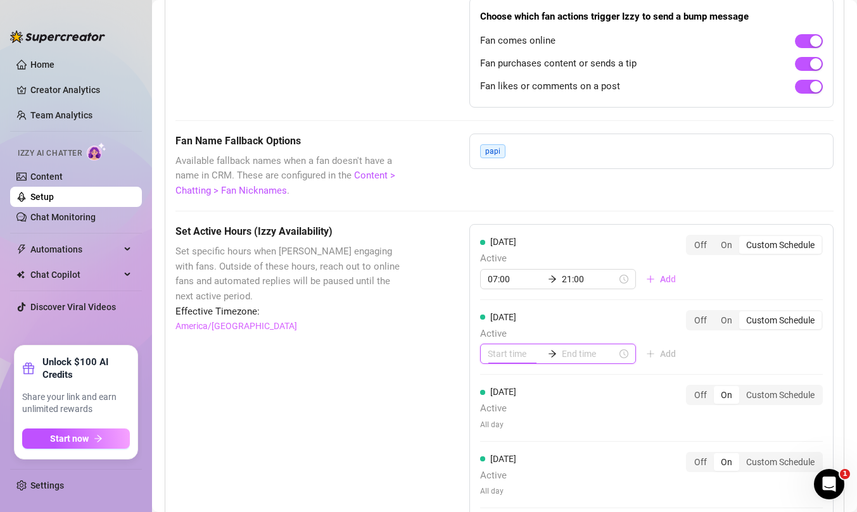
click at [503, 356] on input at bounding box center [515, 354] width 55 height 14
click at [496, 328] on div "07" at bounding box center [497, 329] width 30 height 18
type input "07:00"
click at [571, 353] on input at bounding box center [589, 354] width 55 height 14
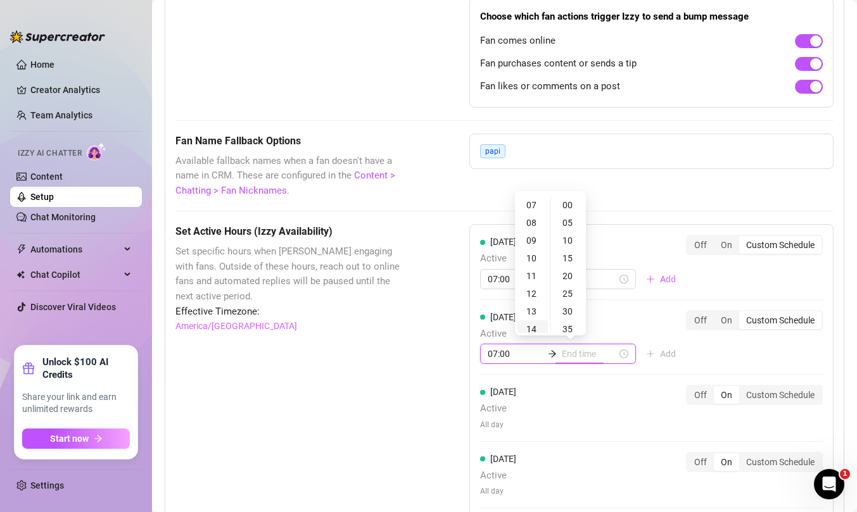
type input "14:00"
click at [531, 255] on div "21" at bounding box center [532, 255] width 30 height 18
type input "21:00"
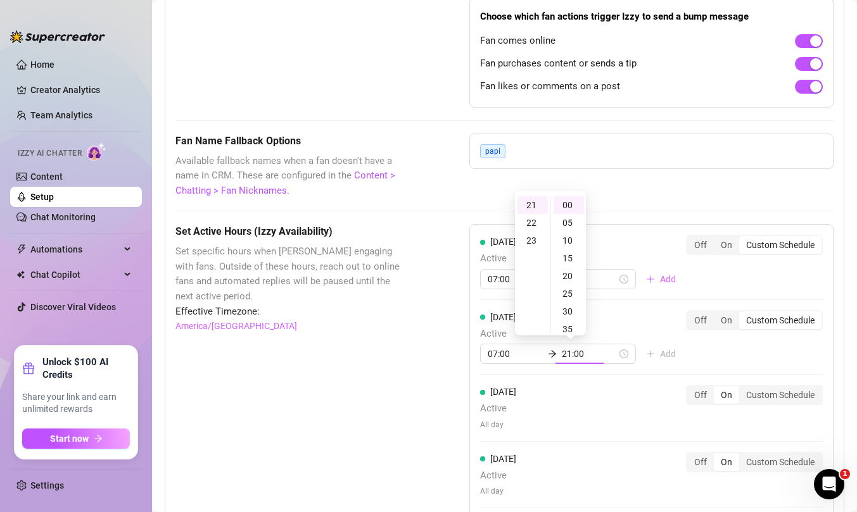
click at [796, 352] on div "[DATE] Active 07:00 21:00 Add Off On Custom Schedule [DATE] Active 07:00 21:00 …" at bounding box center [651, 471] width 364 height 495
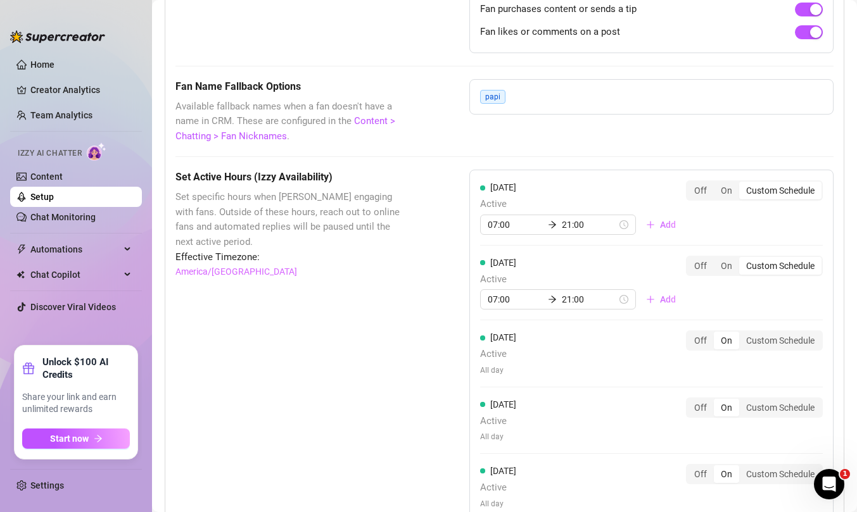
scroll to position [1045, 0]
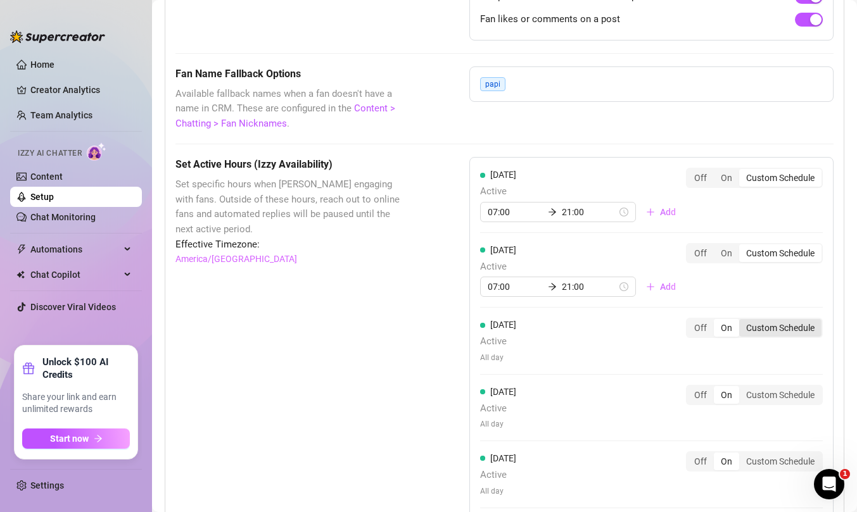
click at [790, 327] on div "Custom Schedule" at bounding box center [780, 328] width 82 height 18
click at [742, 321] on input "Custom Schedule" at bounding box center [742, 321] width 0 height 0
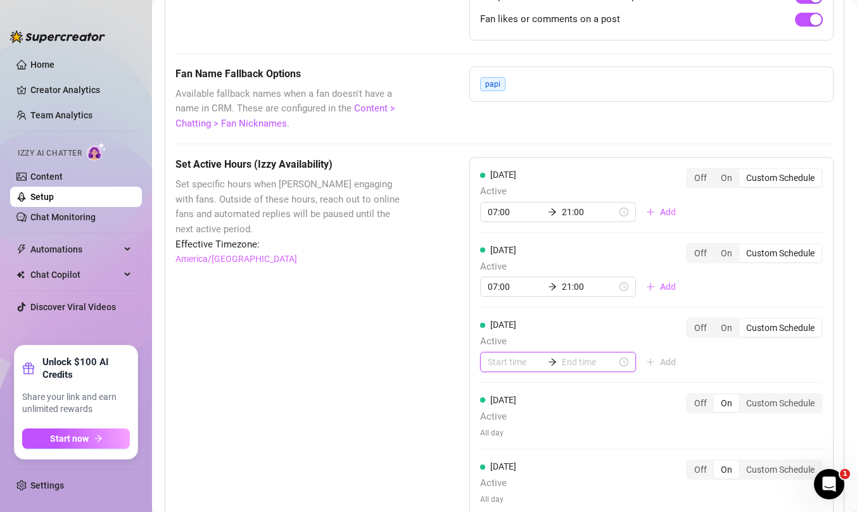
click at [505, 359] on input at bounding box center [515, 362] width 55 height 14
click at [493, 333] on div "07" at bounding box center [497, 337] width 30 height 18
type input "07:00"
click at [569, 360] on input at bounding box center [589, 362] width 55 height 14
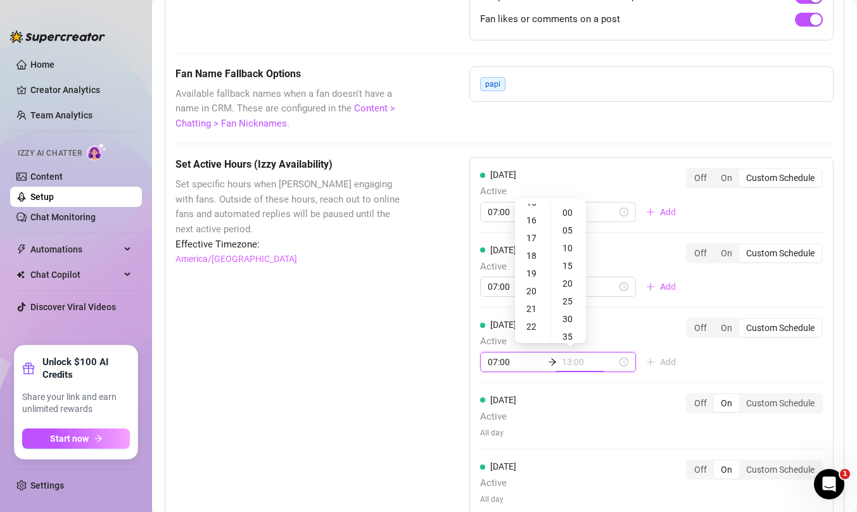
scroll to position [282, 0]
click at [531, 304] on div "21" at bounding box center [532, 303] width 30 height 18
type input "21:00"
click at [759, 358] on div "[DATE] Active 07:00 21:00 Add Off On Custom Schedule [DATE] Active 07:00 21:00 …" at bounding box center [651, 408] width 364 height 503
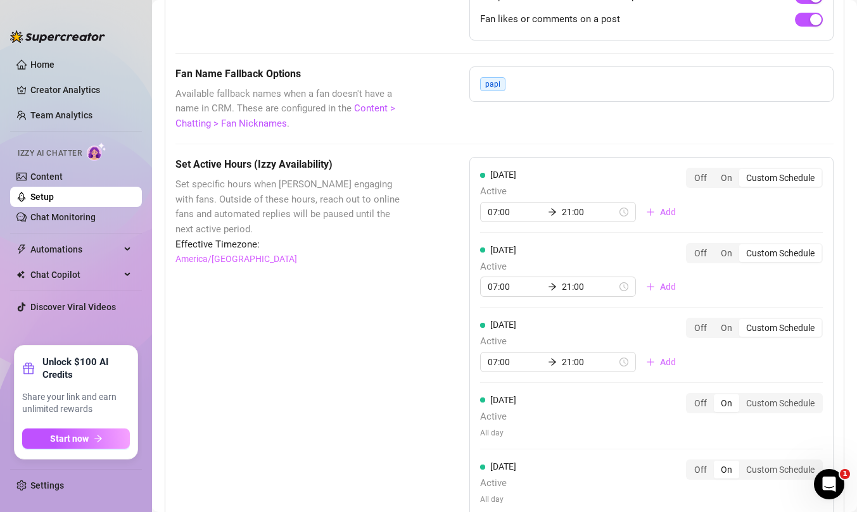
scroll to position [1162, 0]
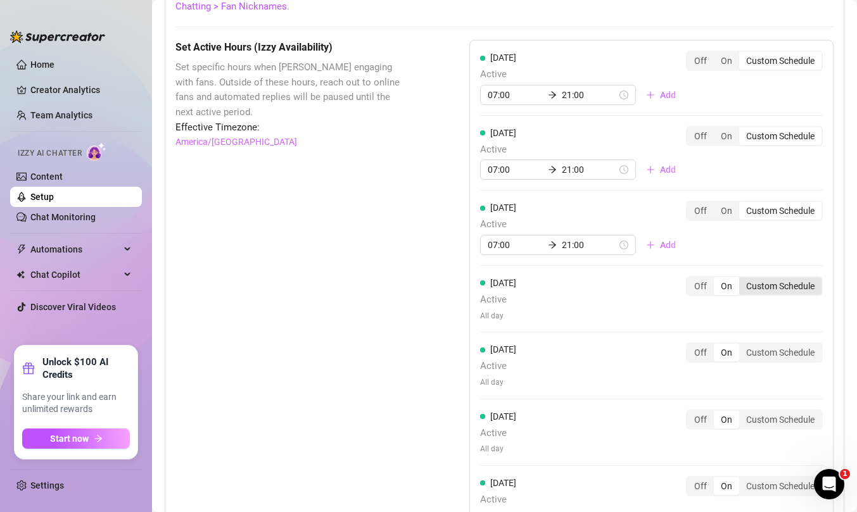
click at [783, 288] on div "Custom Schedule" at bounding box center [780, 286] width 82 height 18
click at [742, 279] on input "Custom Schedule" at bounding box center [742, 279] width 0 height 0
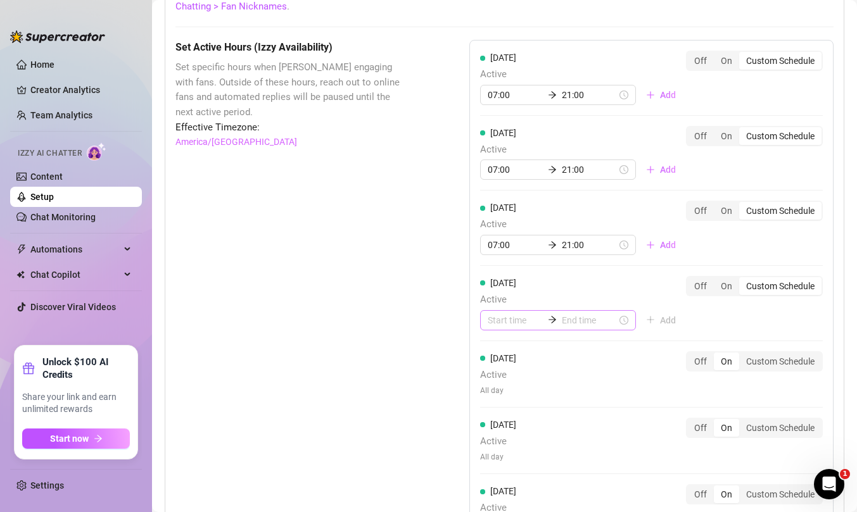
click at [504, 329] on div at bounding box center [558, 320] width 156 height 20
click at [505, 322] on input at bounding box center [515, 320] width 55 height 14
click at [498, 476] on div "07" at bounding box center [497, 478] width 30 height 18
type input "07:00"
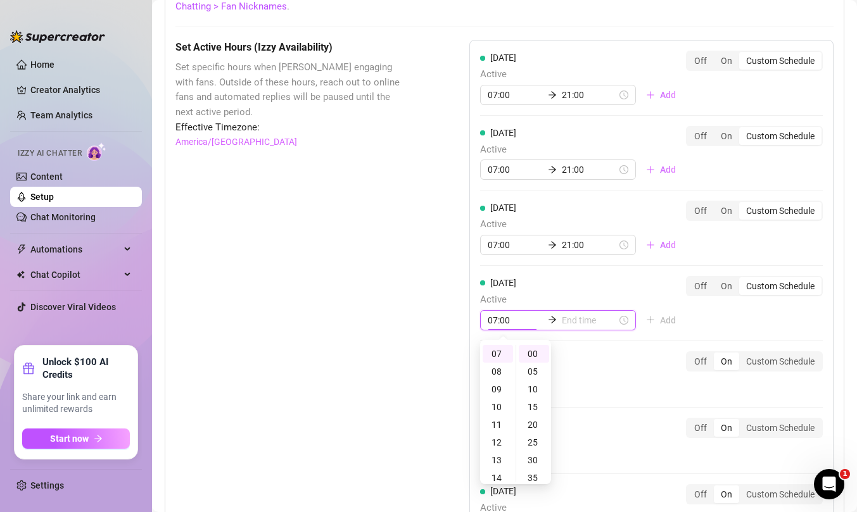
click at [583, 318] on input at bounding box center [589, 320] width 55 height 14
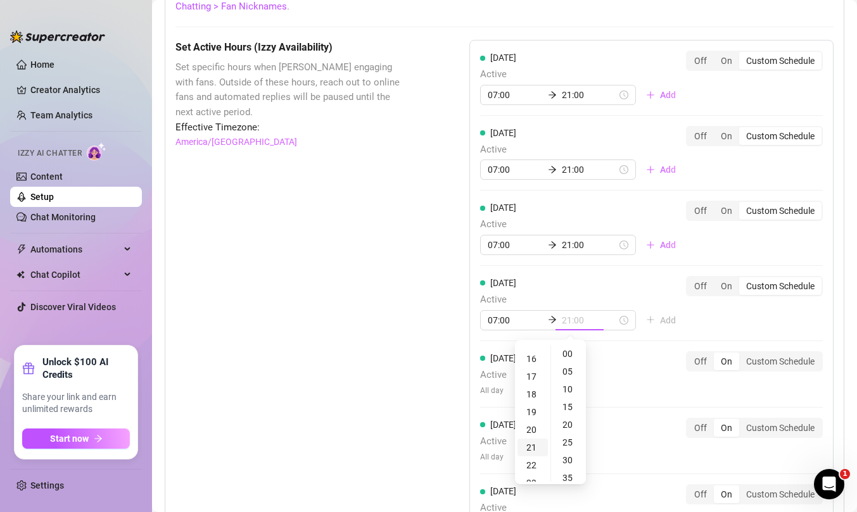
click at [532, 445] on div "21" at bounding box center [532, 448] width 30 height 18
type input "21:00"
click at [816, 332] on div "[DATE] Active 07:00 21:00 Add Off On Custom Schedule [DATE] Active 07:00 21:00 …" at bounding box center [651, 296] width 364 height 512
click at [801, 361] on div "Custom Schedule" at bounding box center [780, 362] width 82 height 18
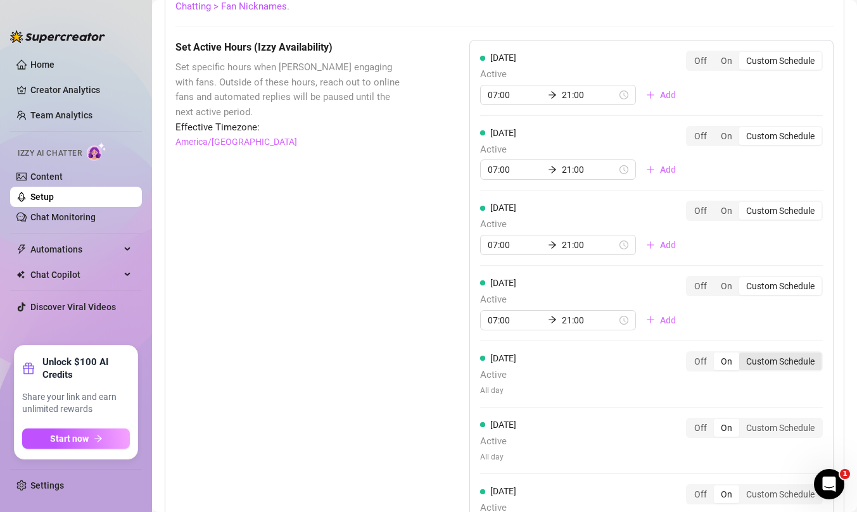
click at [742, 355] on input "Custom Schedule" at bounding box center [742, 355] width 0 height 0
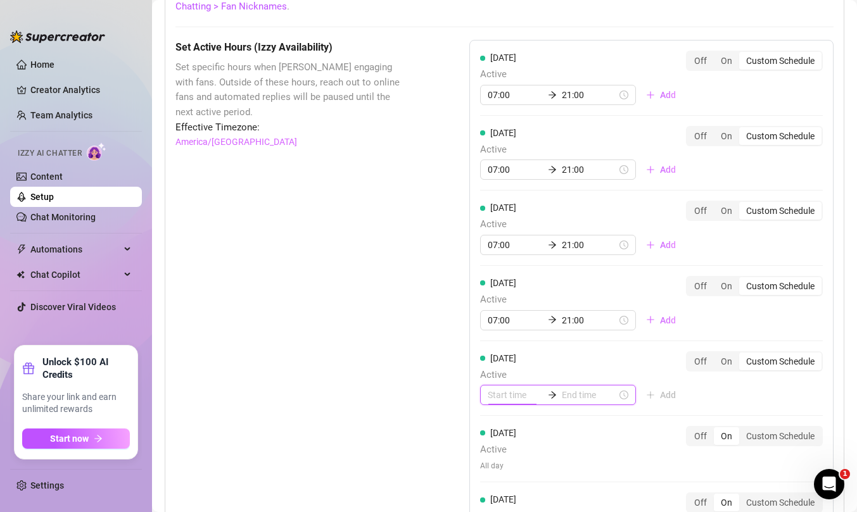
click at [498, 389] on input at bounding box center [515, 395] width 55 height 14
click at [495, 368] on div "07" at bounding box center [497, 370] width 30 height 18
type input "07:00"
click at [568, 393] on input at bounding box center [589, 395] width 55 height 14
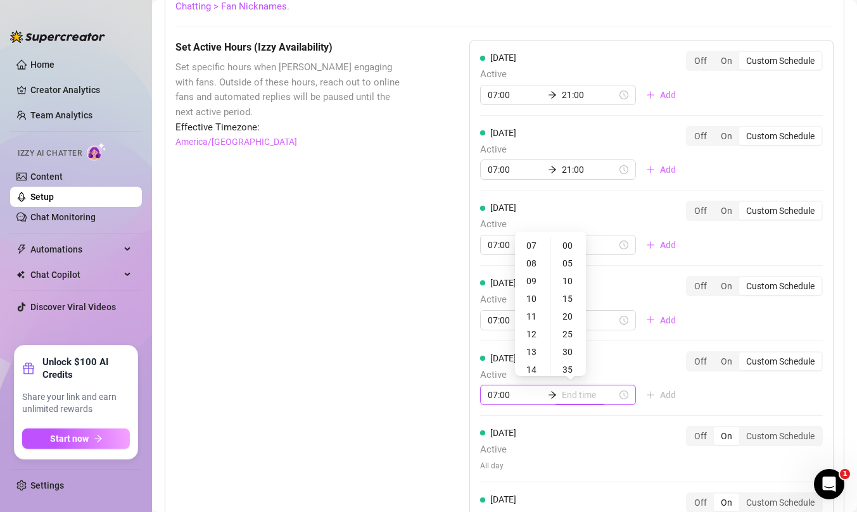
type input "07:35"
click at [530, 343] on div "21" at bounding box center [532, 342] width 30 height 18
type input "21:00"
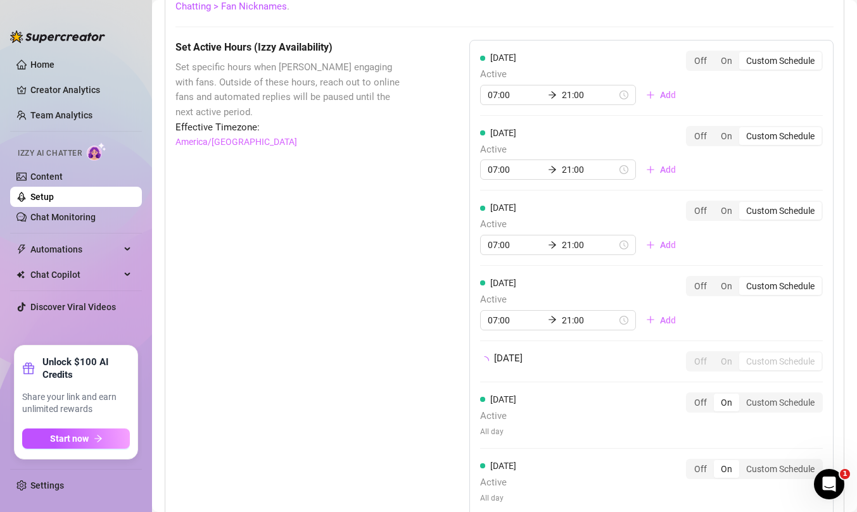
click at [744, 387] on div "[DATE] Active 07:00 21:00 Add Off On Custom Schedule [DATE] Active 07:00 21:00 …" at bounding box center [651, 283] width 364 height 486
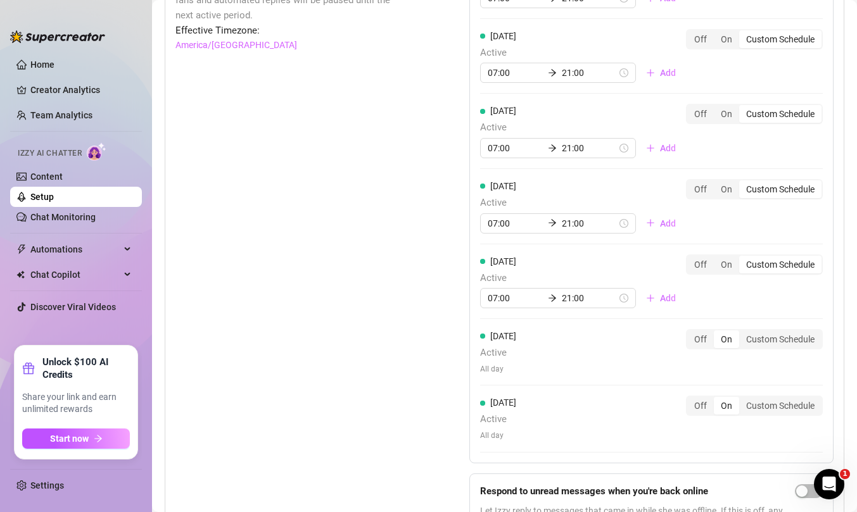
scroll to position [1260, 0]
click at [774, 343] on div "Custom Schedule" at bounding box center [780, 338] width 82 height 18
click at [742, 331] on input "Custom Schedule" at bounding box center [742, 331] width 0 height 0
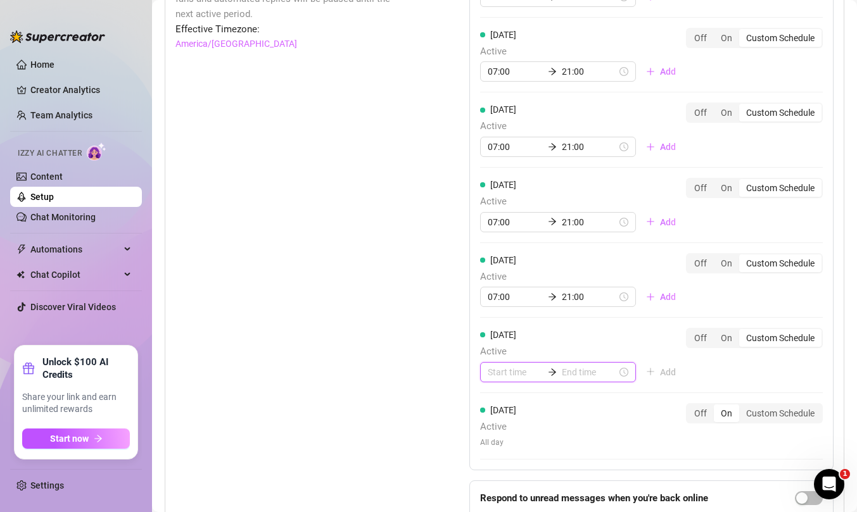
click at [508, 367] on input at bounding box center [515, 372] width 55 height 14
click at [498, 348] on div "07" at bounding box center [497, 347] width 30 height 18
type input "07:00"
click at [586, 370] on input at bounding box center [589, 372] width 55 height 14
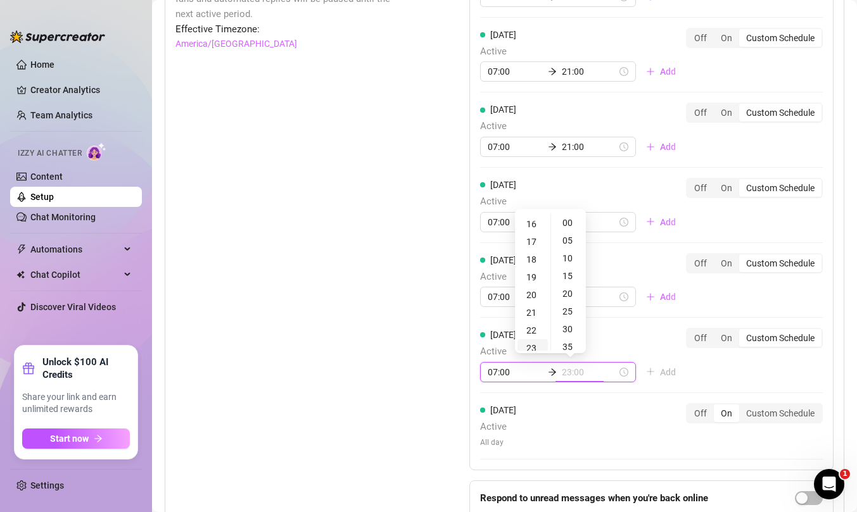
scroll to position [279, 0]
click at [531, 317] on div "21" at bounding box center [532, 316] width 30 height 18
type input "21:00"
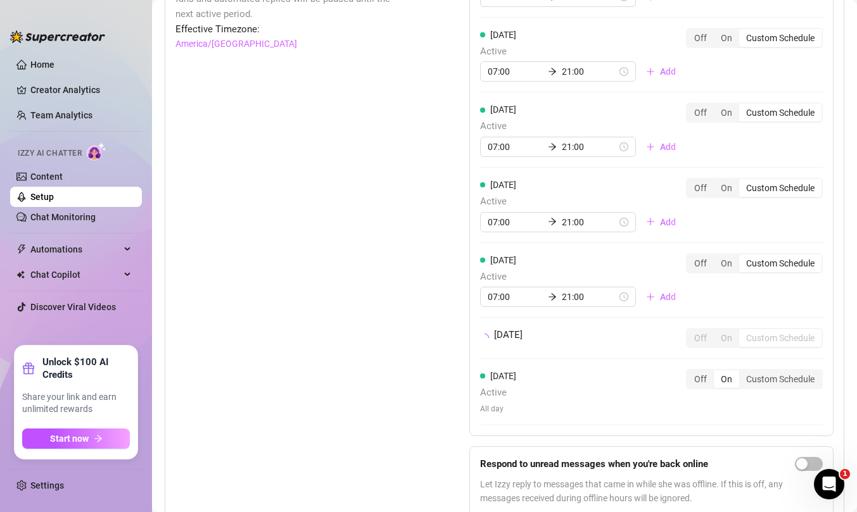
click at [781, 385] on div "[DATE] Active 07:00 21:00 Add Off On Custom Schedule [DATE] Active 07:00 21:00 …" at bounding box center [651, 189] width 364 height 494
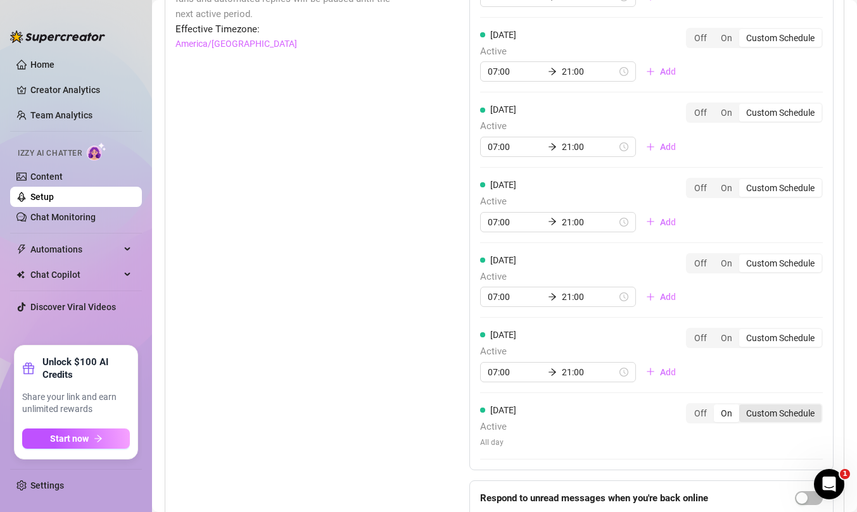
click at [774, 413] on div "Custom Schedule" at bounding box center [780, 414] width 82 height 18
click at [742, 406] on input "Custom Schedule" at bounding box center [742, 406] width 0 height 0
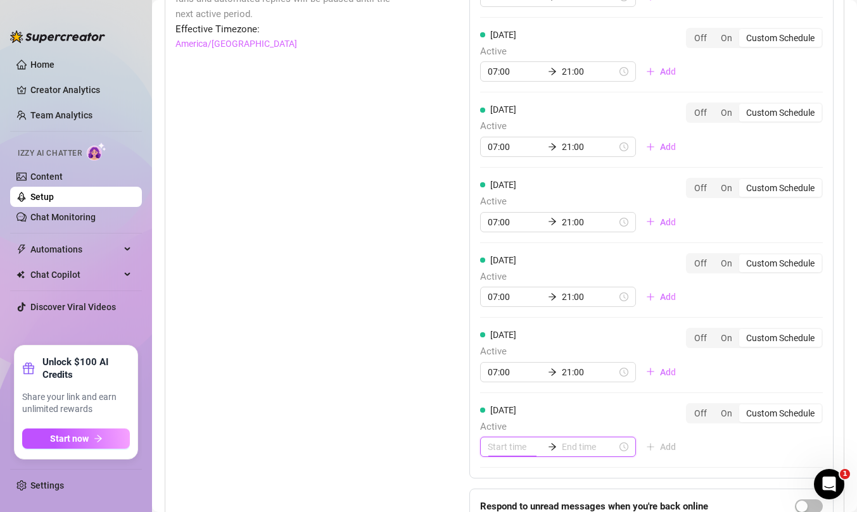
click at [498, 444] on input at bounding box center [515, 447] width 55 height 14
click at [496, 419] on div "07" at bounding box center [497, 422] width 30 height 18
type input "07:00"
click at [572, 449] on input at bounding box center [589, 447] width 55 height 14
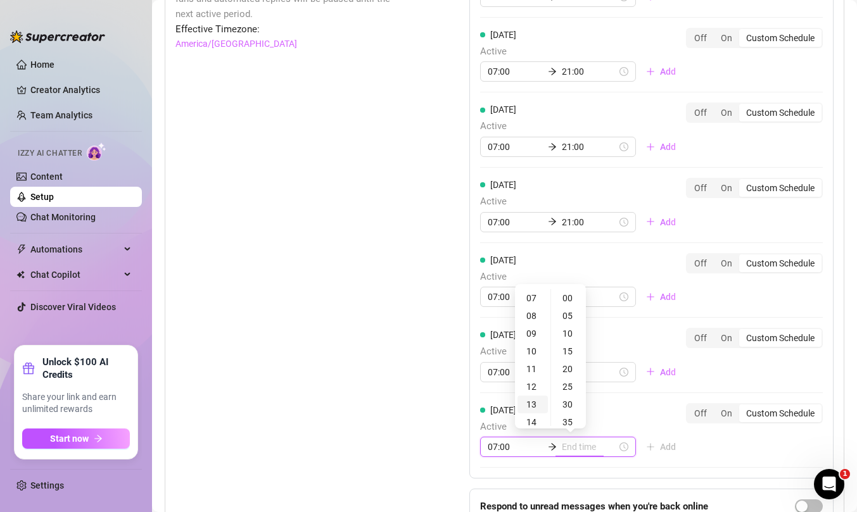
type input "07:35"
click at [531, 424] on div "21" at bounding box center [532, 420] width 30 height 18
type input "21:00"
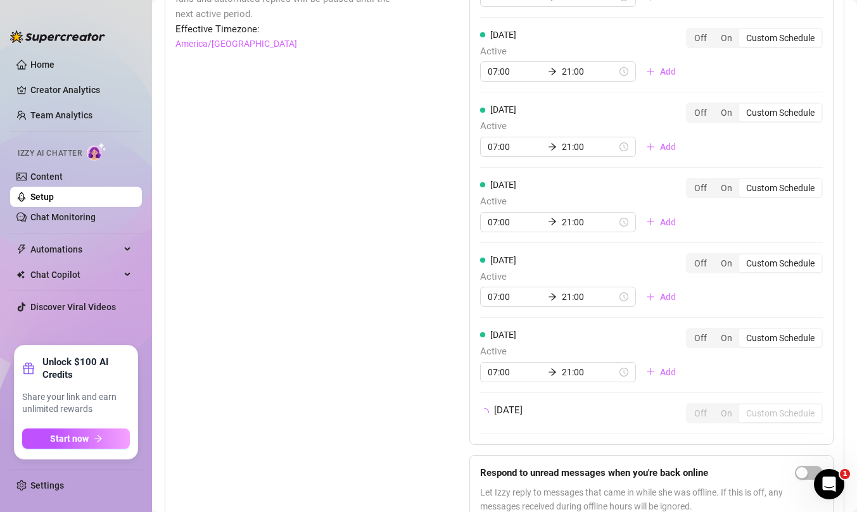
click at [740, 450] on div "[DATE] Active 07:00 21:00 Add Off On Custom Schedule [DATE] Active 07:00 21:00 …" at bounding box center [651, 238] width 364 height 593
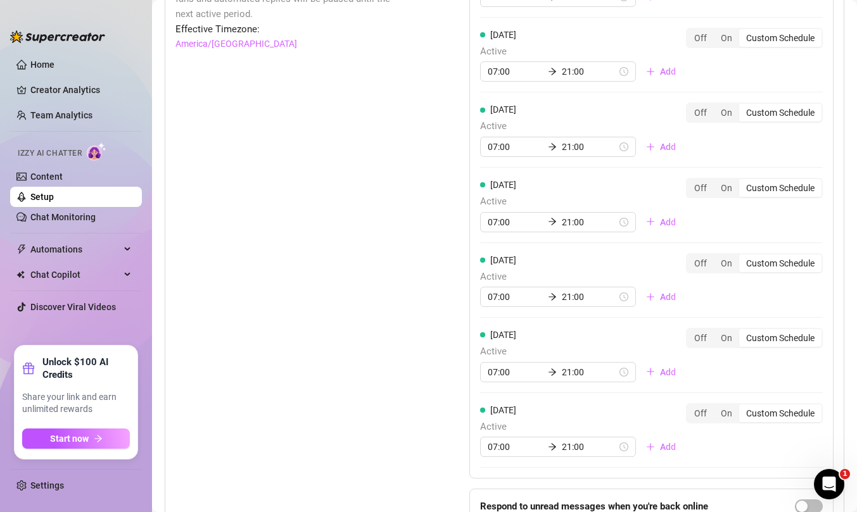
scroll to position [1365, 0]
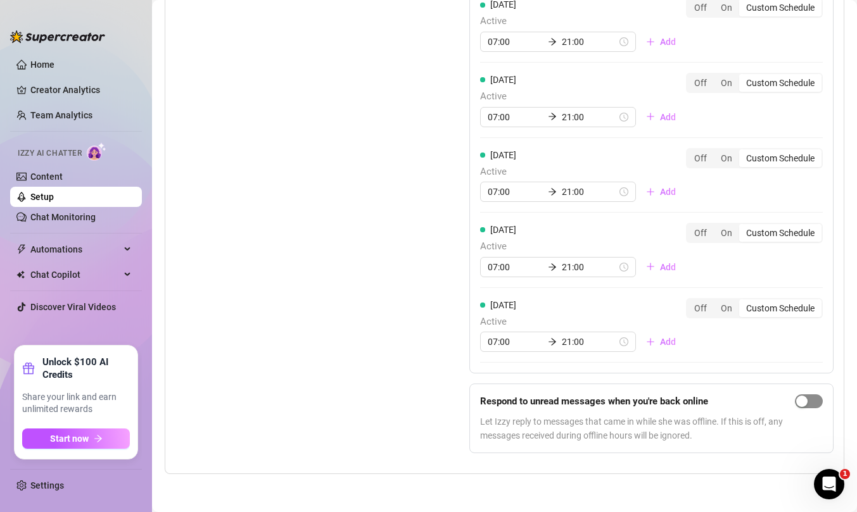
click at [809, 402] on span "button" at bounding box center [809, 401] width 28 height 14
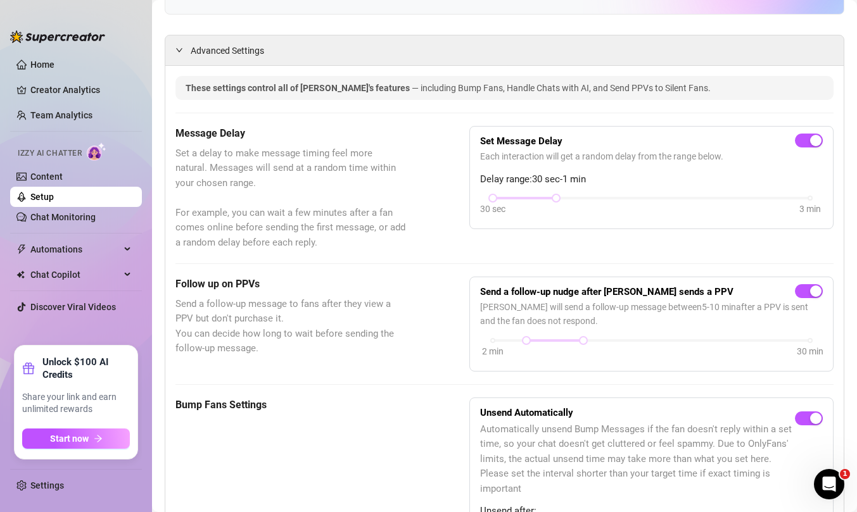
scroll to position [0, 0]
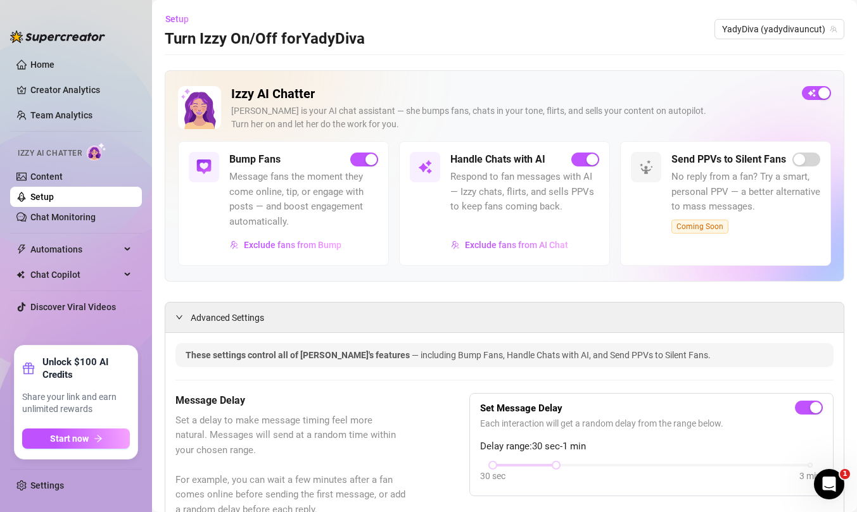
click at [54, 198] on link "Setup" at bounding box center [41, 197] width 23 height 10
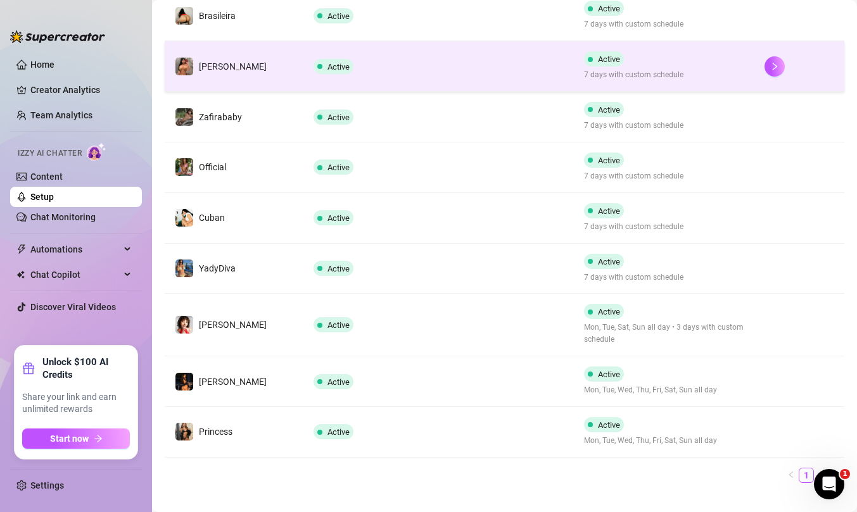
scroll to position [347, 0]
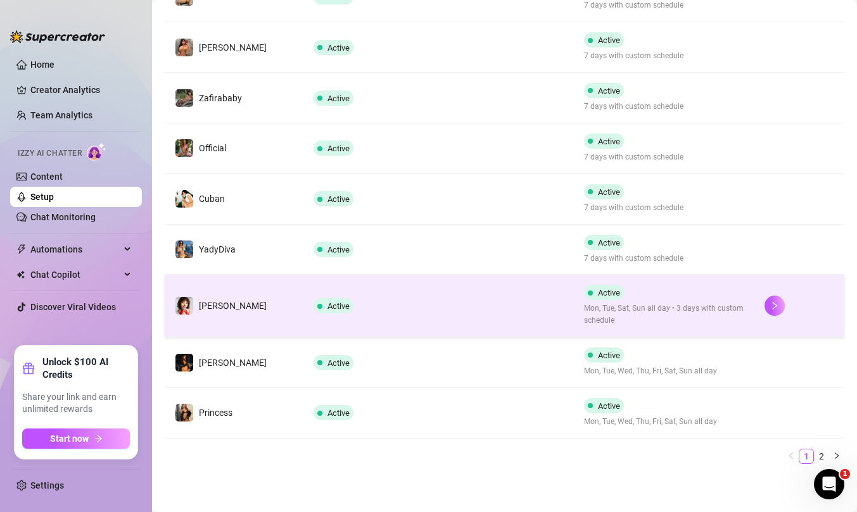
click at [495, 312] on td "Active" at bounding box center [438, 306] width 270 height 63
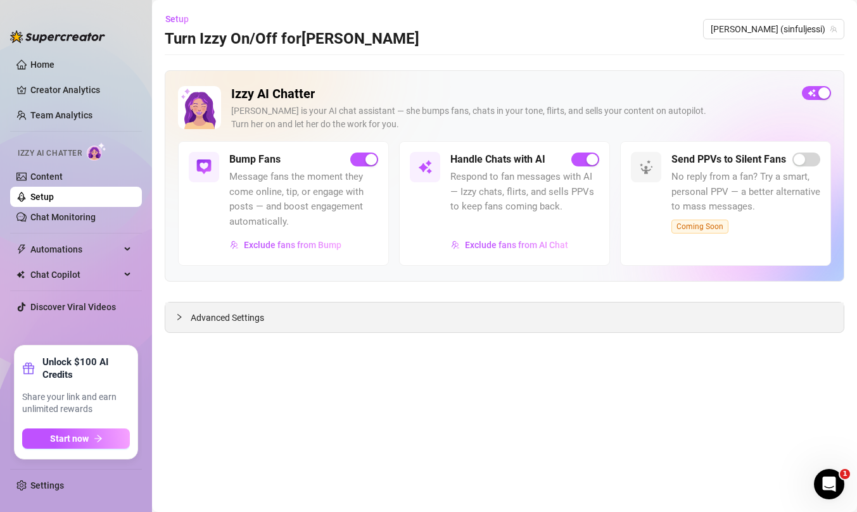
click at [177, 316] on icon "collapsed" at bounding box center [179, 317] width 8 height 8
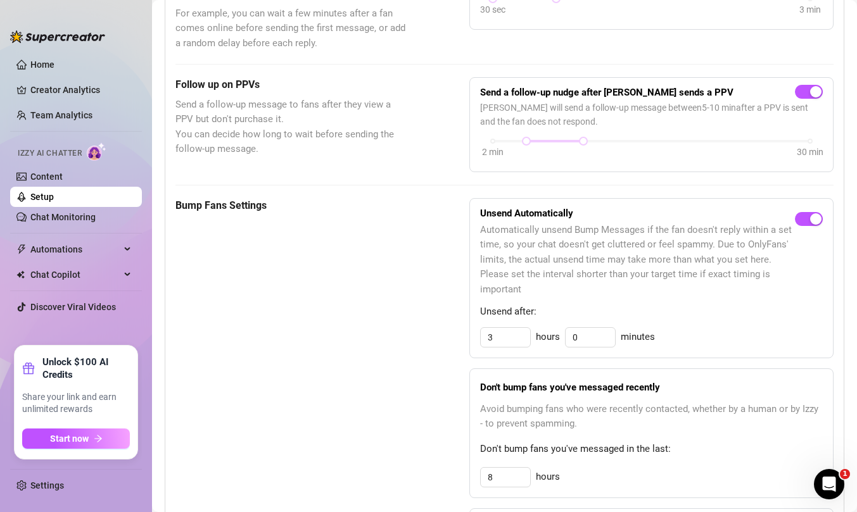
scroll to position [491, 0]
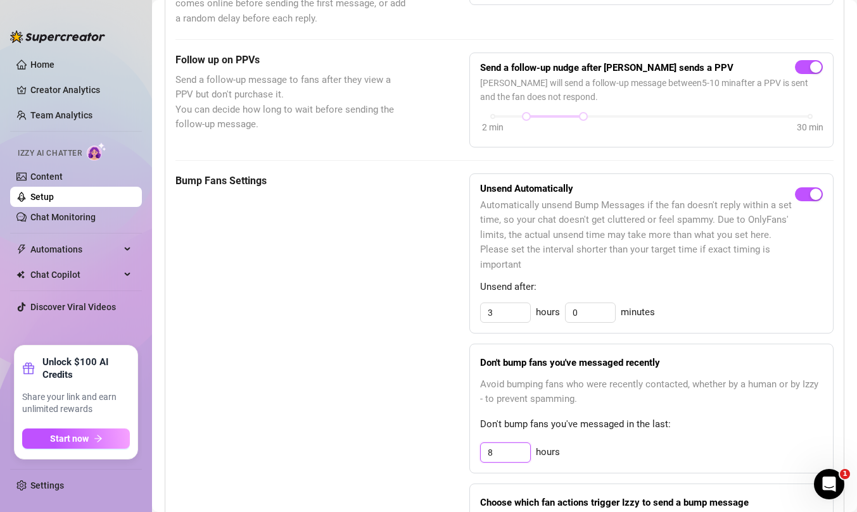
click at [505, 448] on input "8" at bounding box center [505, 452] width 49 height 19
type input "12"
click at [403, 425] on div "Bump Fans Settings" at bounding box center [290, 383] width 230 height 420
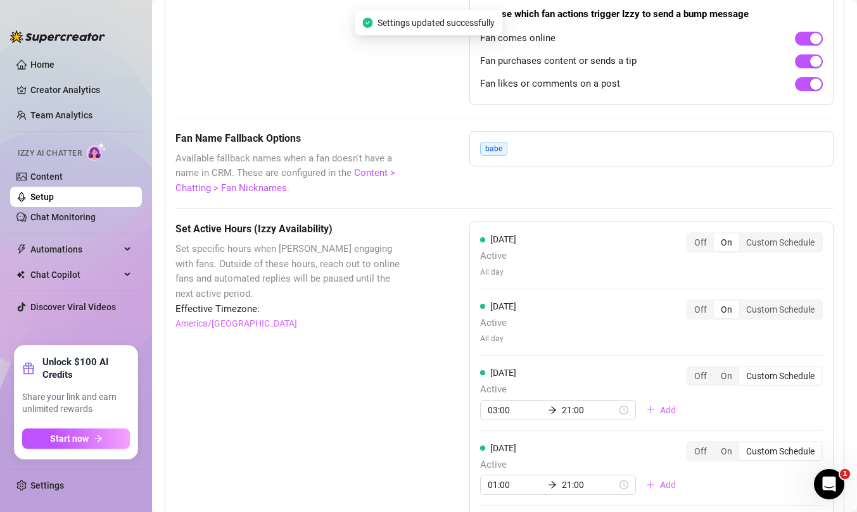
scroll to position [999, 0]
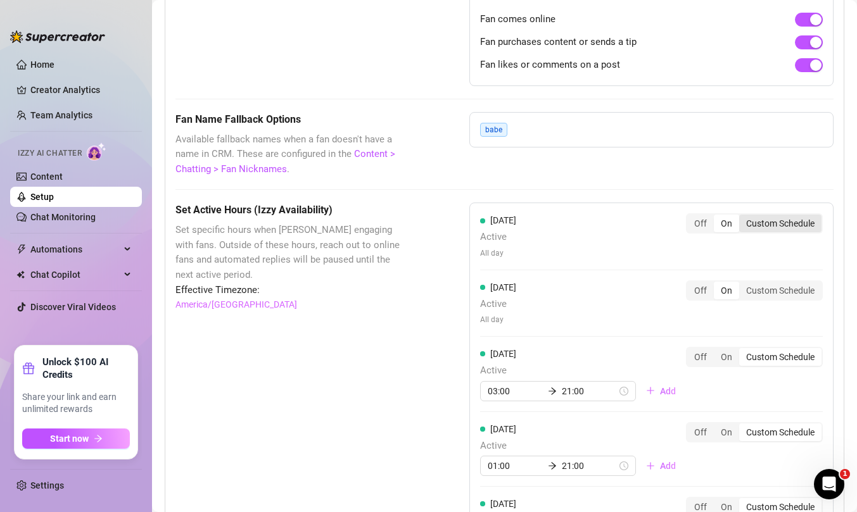
click at [784, 226] on div "Custom Schedule" at bounding box center [780, 224] width 82 height 18
click at [742, 217] on input "Custom Schedule" at bounding box center [742, 217] width 0 height 0
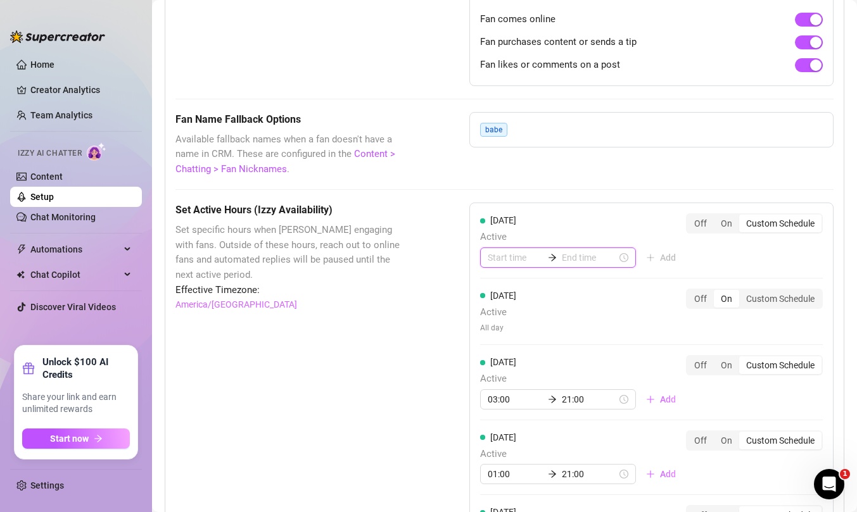
click at [503, 256] on input at bounding box center [515, 258] width 55 height 14
type input "07:00"
click at [496, 408] on div "07" at bounding box center [497, 416] width 30 height 18
type input "07:00"
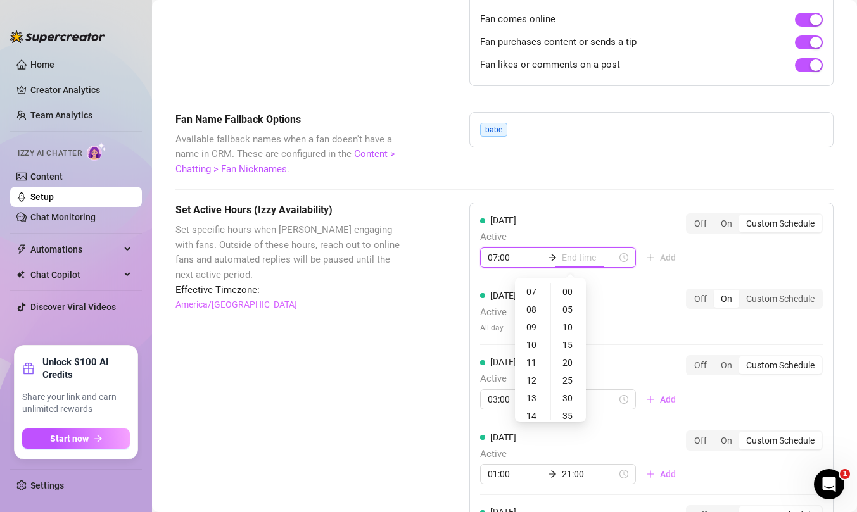
click at [575, 255] on input at bounding box center [589, 258] width 55 height 14
click at [529, 370] on div "21" at bounding box center [532, 367] width 30 height 18
type input "21:00"
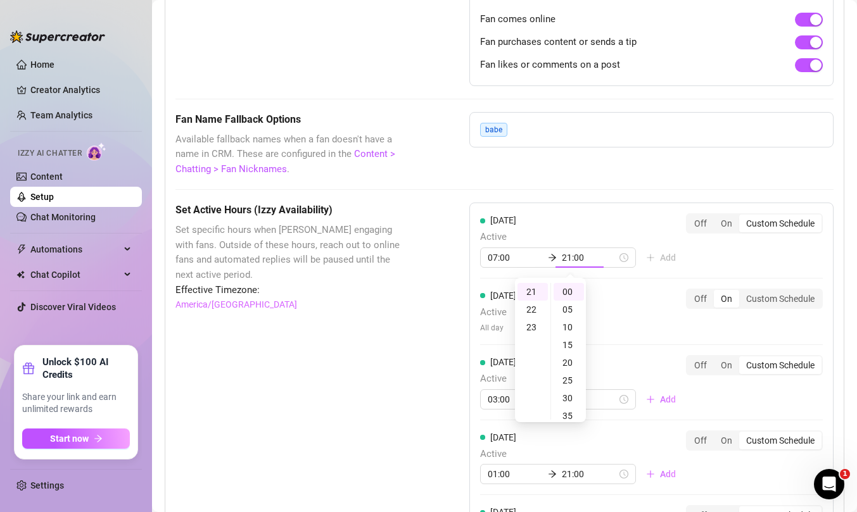
click at [736, 256] on div "[DATE] Active 07:00 21:00 Add Off On Custom Schedule [DATE] Active All day Off …" at bounding box center [651, 459] width 364 height 512
click at [764, 299] on div "Custom Schedule" at bounding box center [780, 299] width 82 height 18
click at [742, 292] on input "Custom Schedule" at bounding box center [742, 292] width 0 height 0
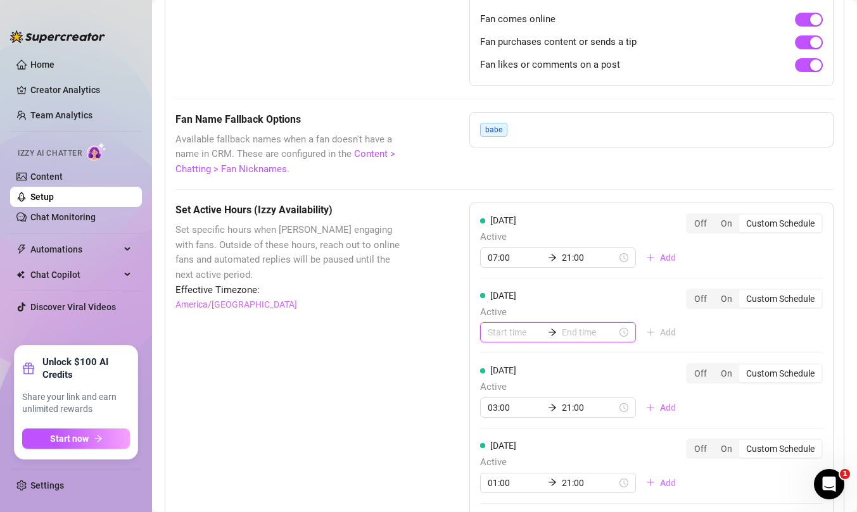
click at [513, 332] on input at bounding box center [515, 332] width 55 height 14
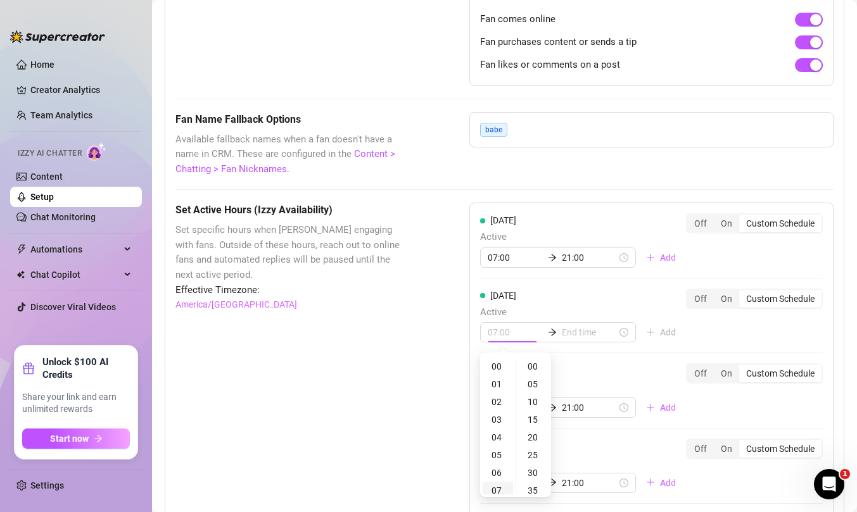
click at [497, 488] on div "07" at bounding box center [497, 491] width 30 height 18
type input "07:00"
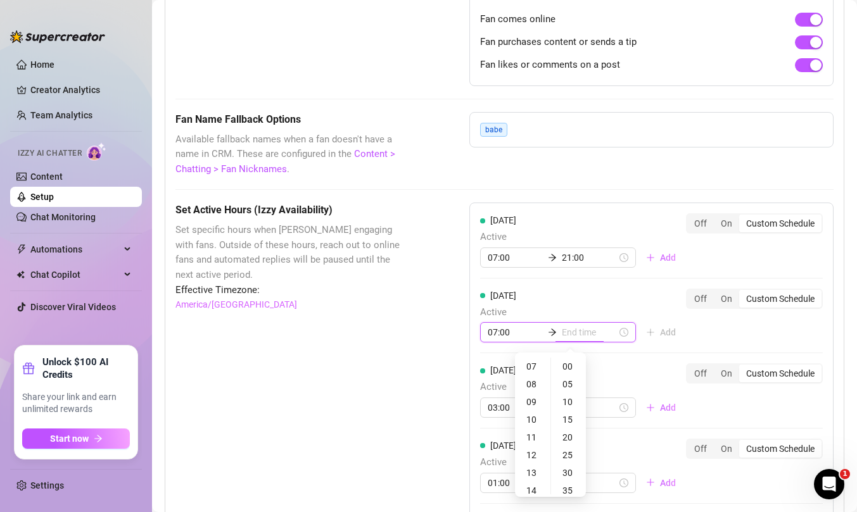
click at [578, 330] on input at bounding box center [589, 332] width 55 height 14
click at [530, 448] on div "21" at bounding box center [532, 449] width 30 height 18
type input "21:00"
click at [748, 319] on div "[DATE] Active 07:00 21:00 Add Off On Custom Schedule" at bounding box center [651, 321] width 343 height 65
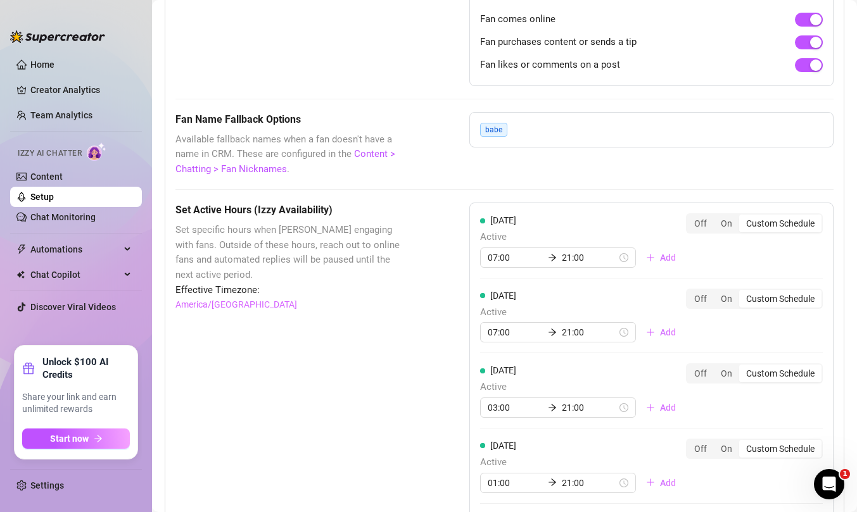
scroll to position [1105, 0]
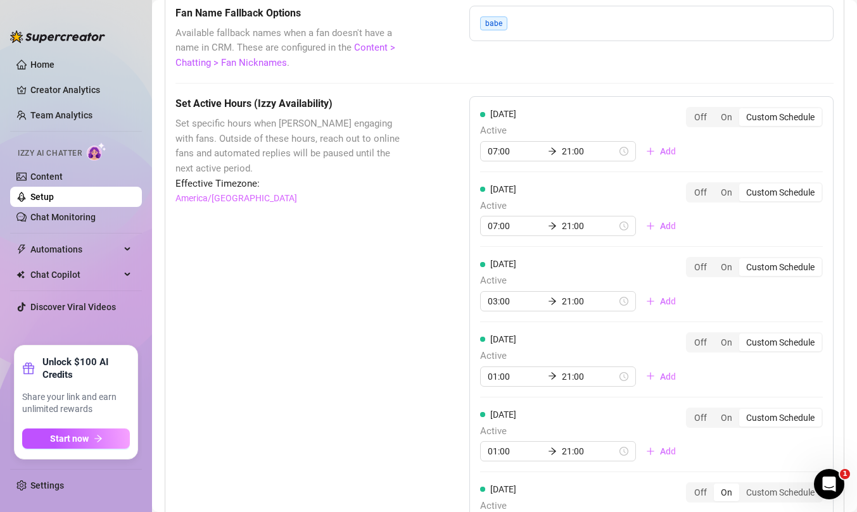
click at [781, 274] on div "Custom Schedule" at bounding box center [780, 267] width 82 height 18
click at [742, 260] on input "Custom Schedule" at bounding box center [742, 260] width 0 height 0
click at [514, 301] on input "03:00" at bounding box center [515, 301] width 55 height 14
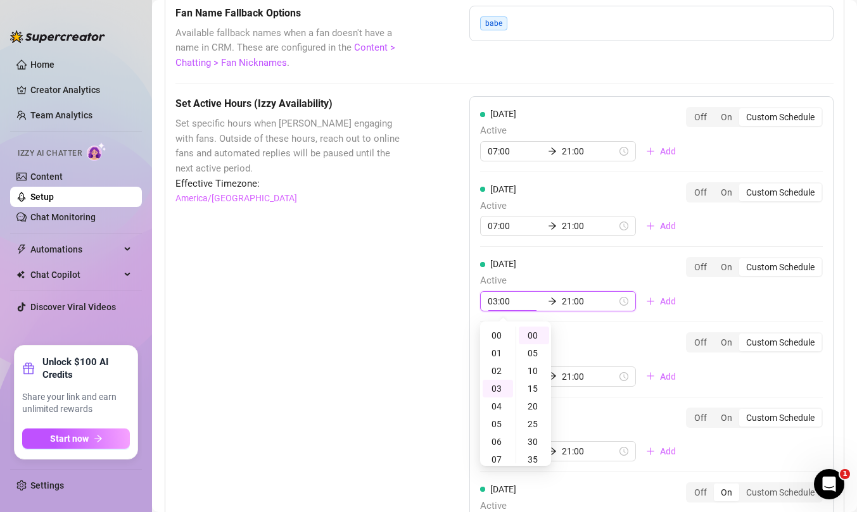
scroll to position [53, 0]
click at [493, 406] on div "07" at bounding box center [497, 407] width 30 height 18
type input "07:00"
click at [717, 299] on div "[DATE] Active 07:00 21:00 Add Off On Custom Schedule" at bounding box center [651, 284] width 343 height 54
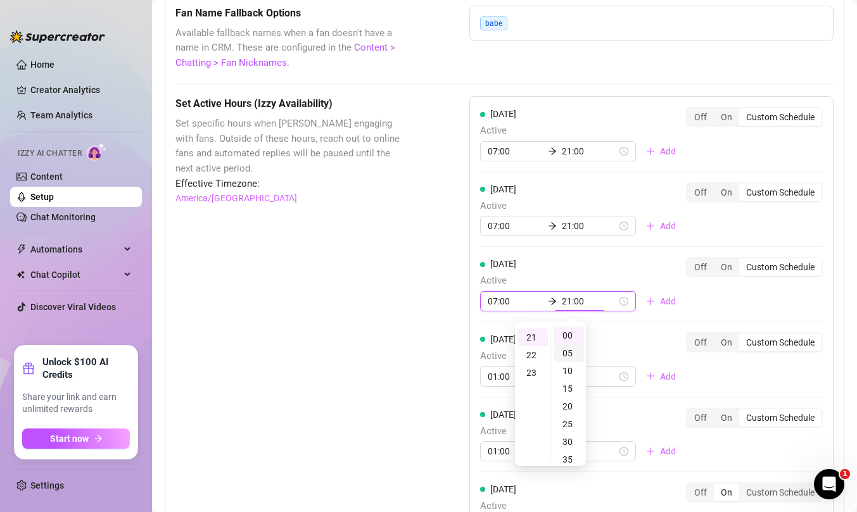
scroll to position [372, 0]
type input "21:00"
click at [497, 375] on div "[DATE] Active 07:00 21:00 Add Off On Custom Schedule [DATE] Active 07:00 21:00 …" at bounding box center [651, 356] width 364 height 520
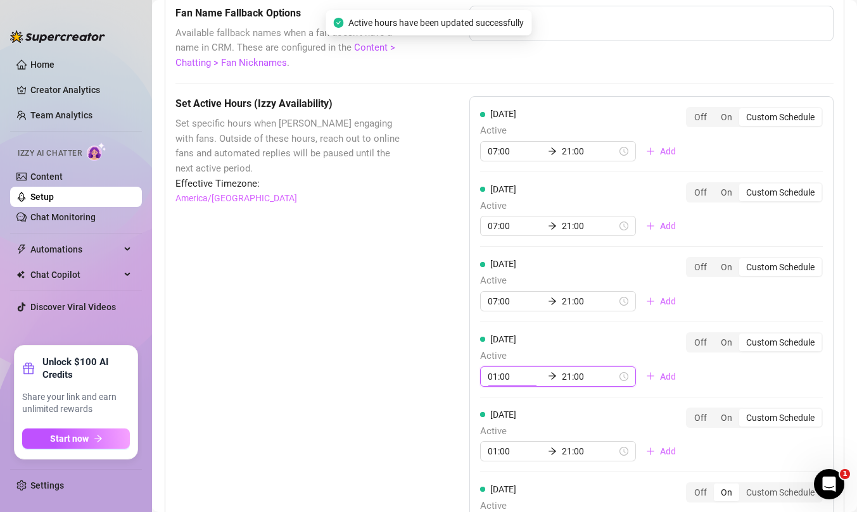
click at [499, 375] on input "01:00" at bounding box center [515, 377] width 55 height 14
click at [500, 334] on div "07" at bounding box center [497, 334] width 30 height 18
type input "07:00"
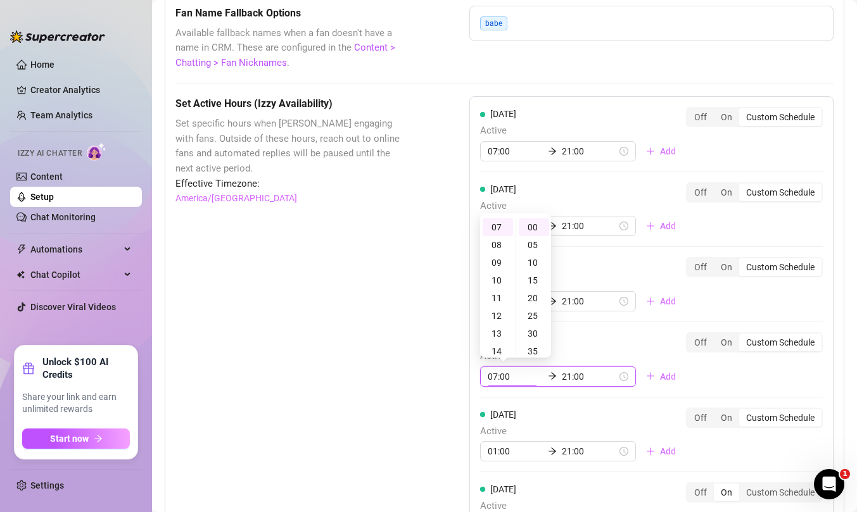
click at [722, 369] on div "[DATE] Active 07:00 21:00 Add Off On Custom Schedule" at bounding box center [651, 359] width 343 height 54
click at [503, 452] on div "[DATE] Active 07:00 21:00 Add Off On Custom Schedule [DATE] Active 07:00 21:00 …" at bounding box center [651, 356] width 364 height 520
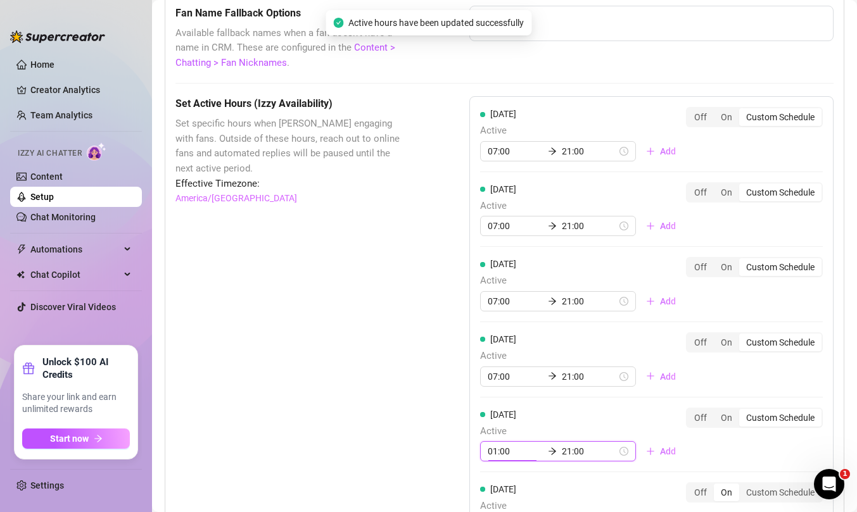
click at [492, 452] on input "01:00" at bounding box center [515, 451] width 55 height 14
click at [499, 406] on div "07" at bounding box center [497, 409] width 30 height 18
type input "07:00"
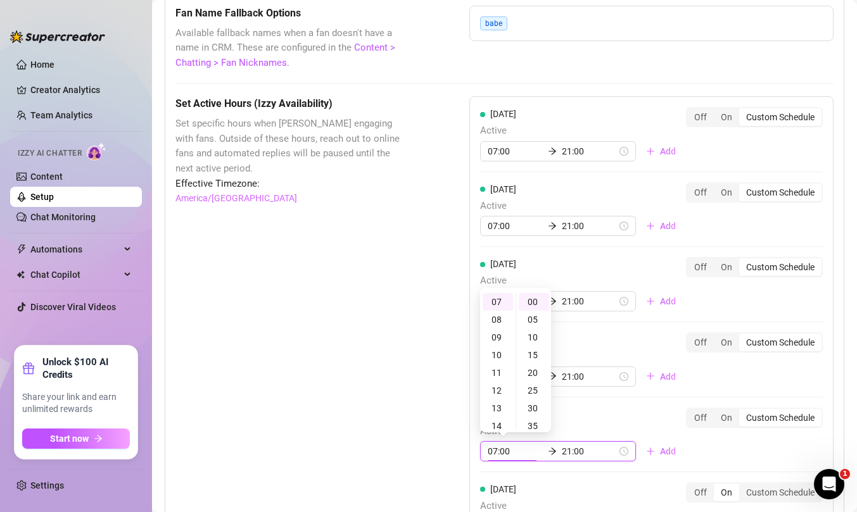
click at [745, 445] on div "[DATE] Active 07:00 21:00 Add Off On Custom Schedule" at bounding box center [651, 435] width 343 height 54
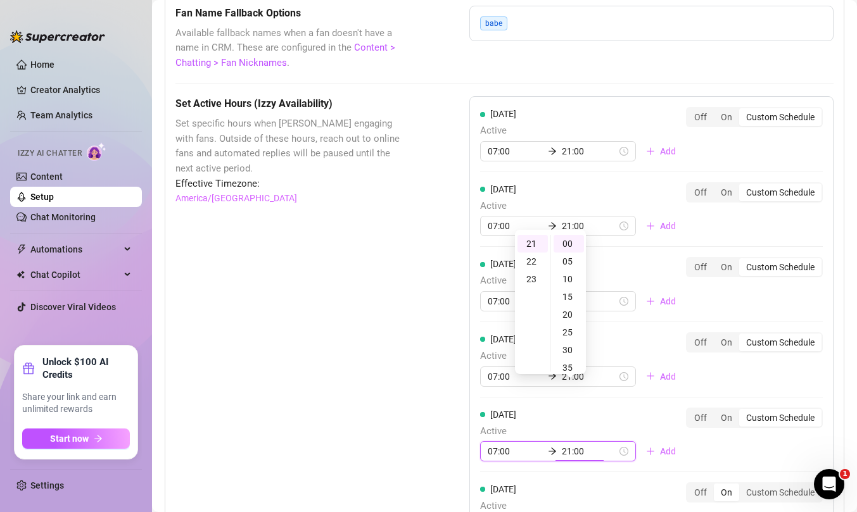
scroll to position [1253, 0]
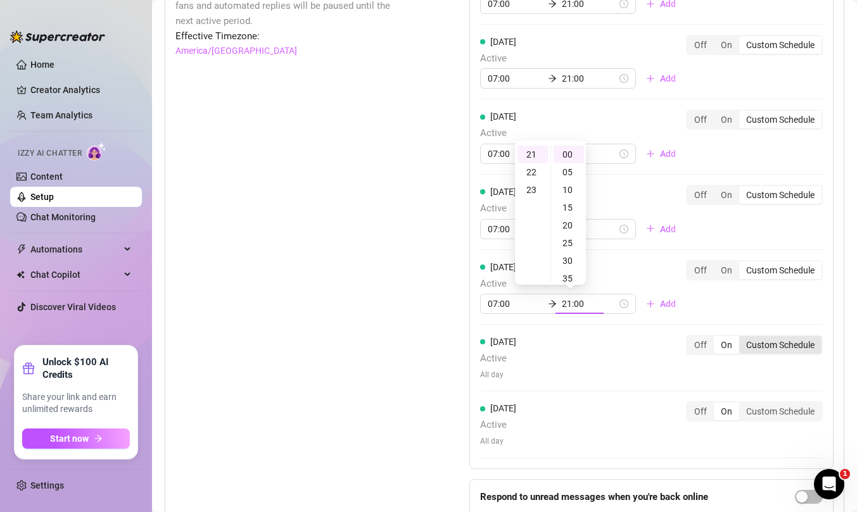
click at [765, 346] on div "[DATE] Active All day Off On Custom Schedule" at bounding box center [651, 358] width 343 height 46
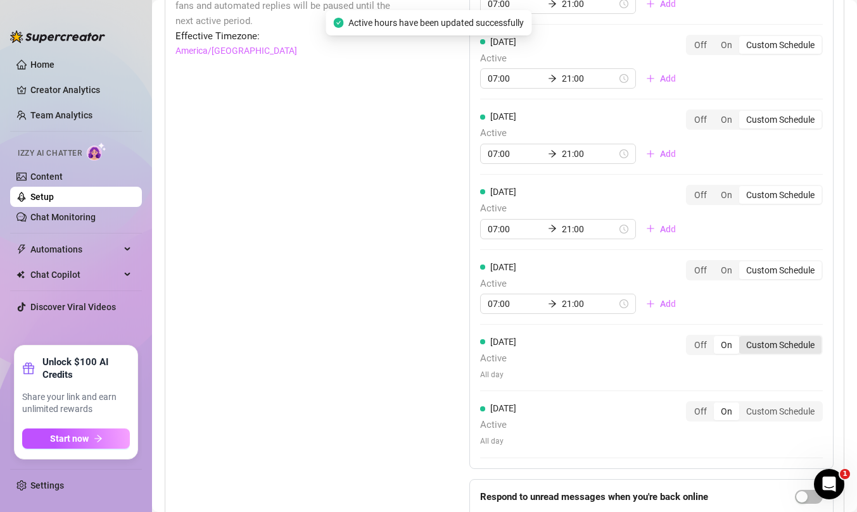
click at [771, 348] on div "Custom Schedule" at bounding box center [780, 345] width 82 height 18
click at [742, 338] on input "Custom Schedule" at bounding box center [742, 338] width 0 height 0
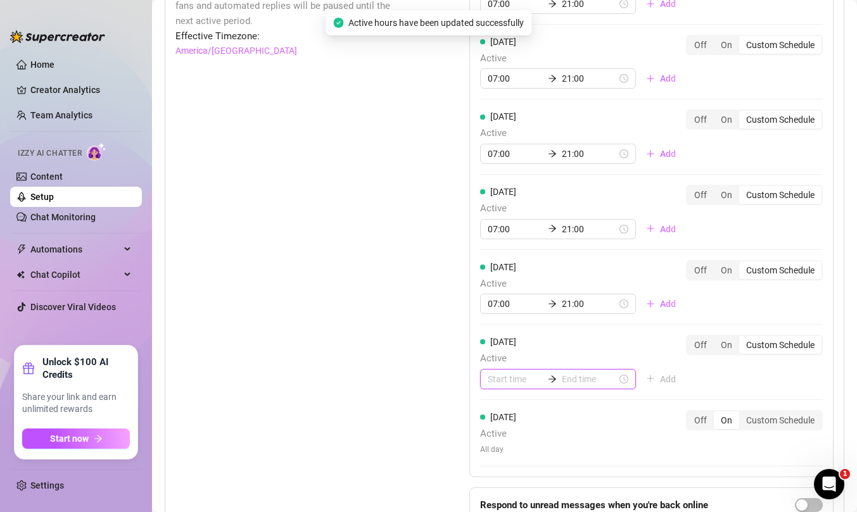
click at [513, 375] on input at bounding box center [515, 379] width 55 height 14
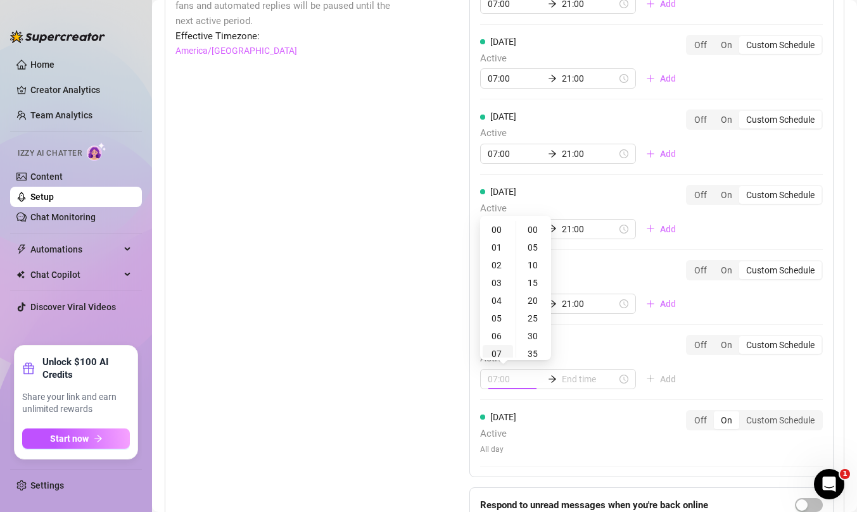
click at [505, 352] on div "07" at bounding box center [497, 354] width 30 height 18
type input "07:00"
click at [577, 382] on input at bounding box center [589, 379] width 55 height 14
type input "07:35"
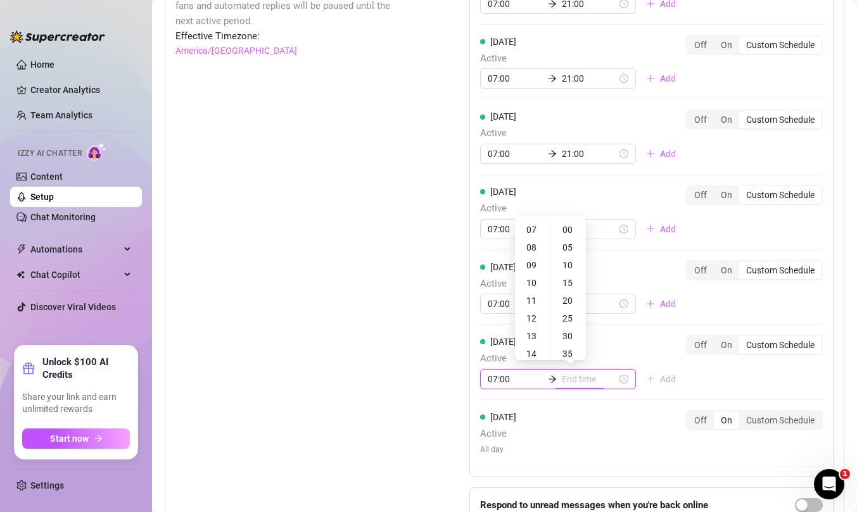
scroll to position [282, 0]
click at [532, 320] on div "21" at bounding box center [532, 320] width 30 height 18
type input "21:00"
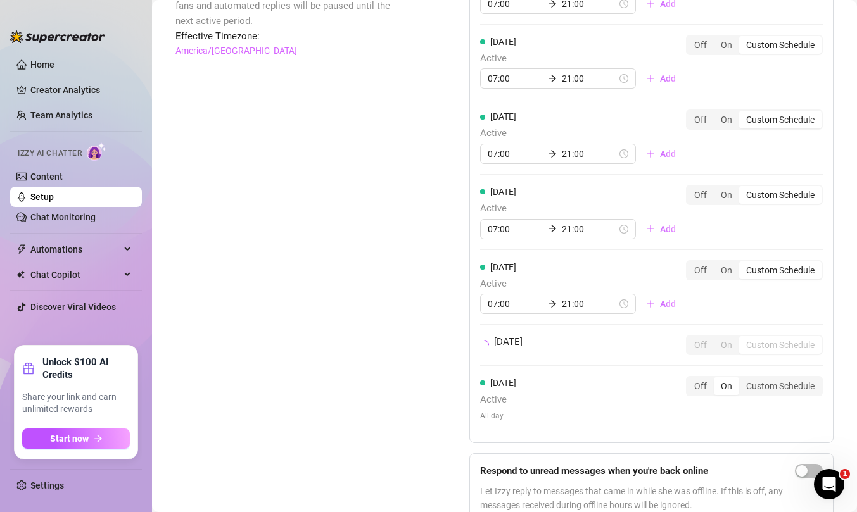
click at [734, 377] on div "[DATE] Active 07:00 21:00 Add Off On Custom Schedule [DATE] Active 07:00 21:00 …" at bounding box center [651, 196] width 364 height 494
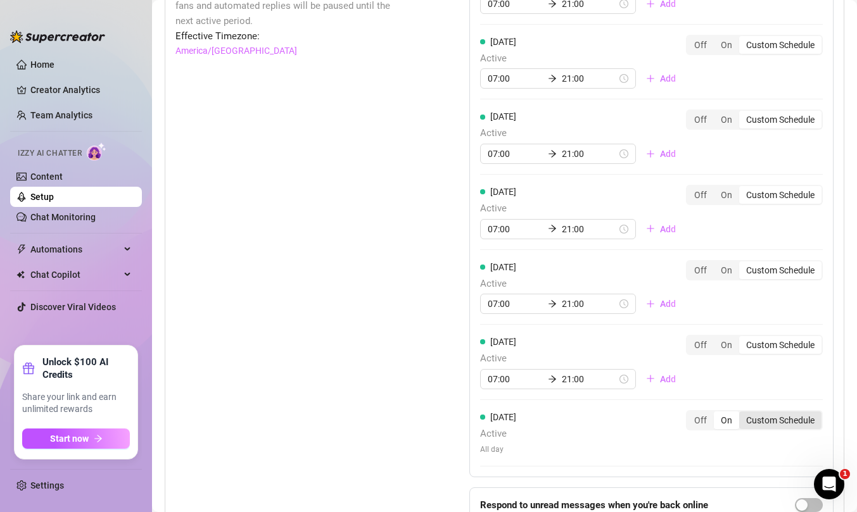
click at [783, 425] on div "Custom Schedule" at bounding box center [780, 421] width 82 height 18
click at [742, 413] on input "Custom Schedule" at bounding box center [742, 413] width 0 height 0
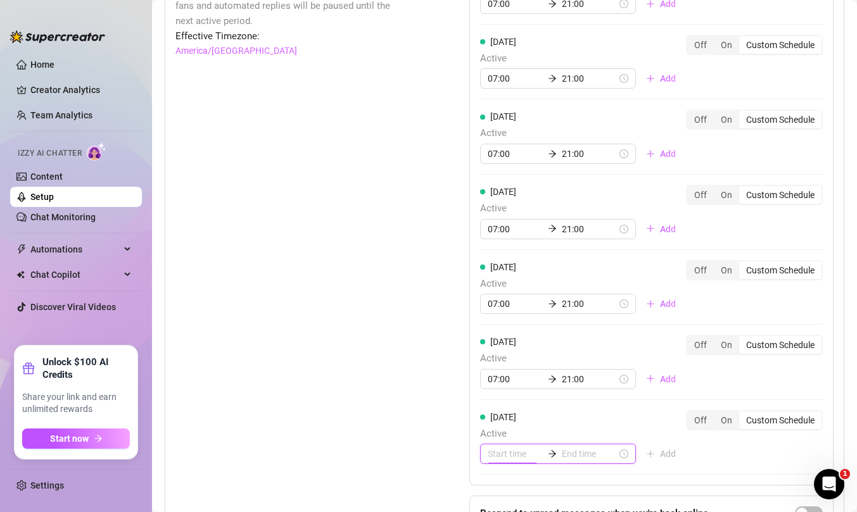
click at [507, 450] on input at bounding box center [515, 454] width 55 height 14
click at [496, 424] on div "07" at bounding box center [497, 429] width 30 height 18
type input "07:00"
click at [574, 455] on input at bounding box center [589, 454] width 55 height 14
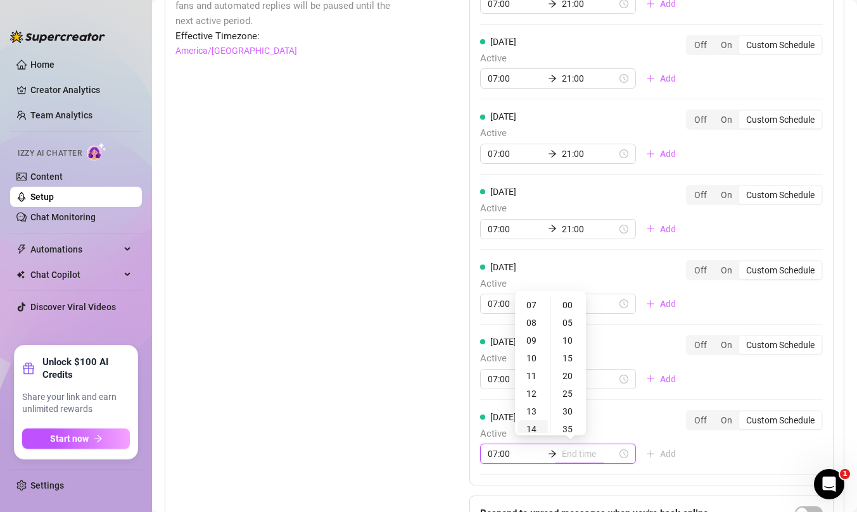
type input "14:00"
click at [535, 354] on div "21" at bounding box center [532, 355] width 30 height 18
type input "21:00"
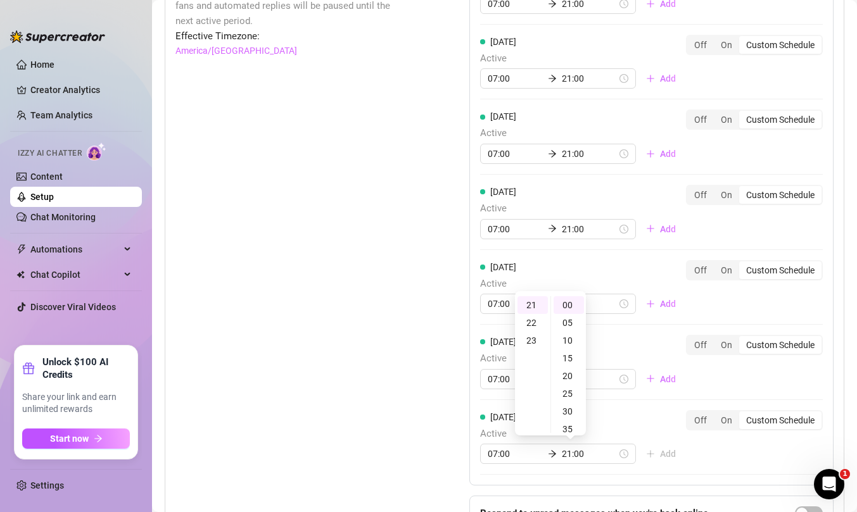
click at [725, 460] on div "[DATE] Active 07:00 21:00 Add Off On Custom Schedule [DATE] Active 07:00 21:00 …" at bounding box center [651, 262] width 364 height 627
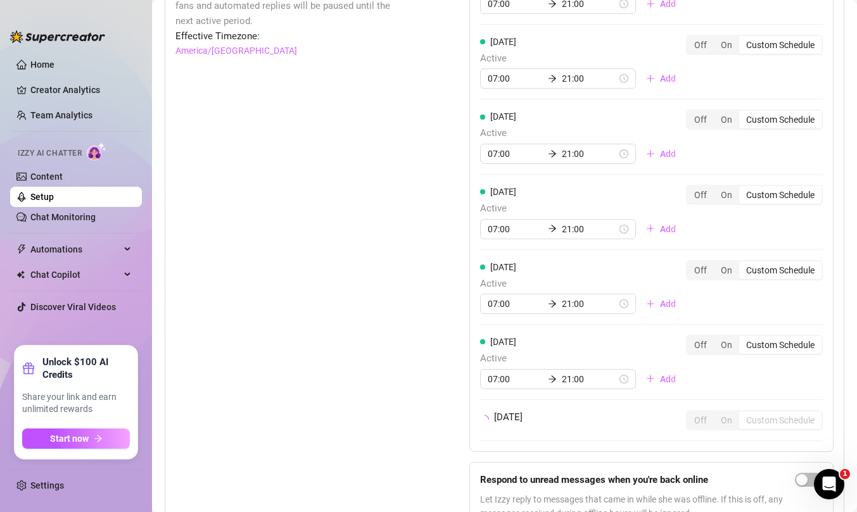
scroll to position [1332, 0]
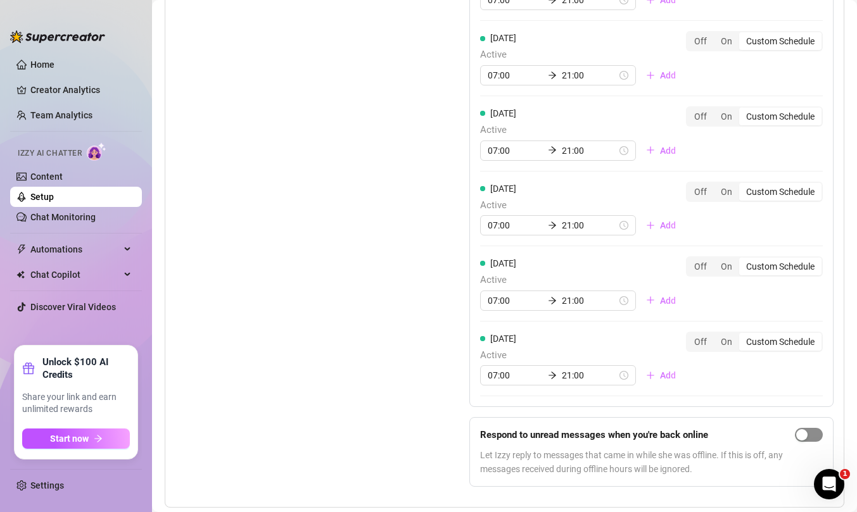
click at [809, 434] on span "button" at bounding box center [809, 435] width 28 height 14
click at [350, 344] on div "Set Active Hours (Izzy Availability) Set specific hours when Izzy engaging with…" at bounding box center [290, 183] width 230 height 627
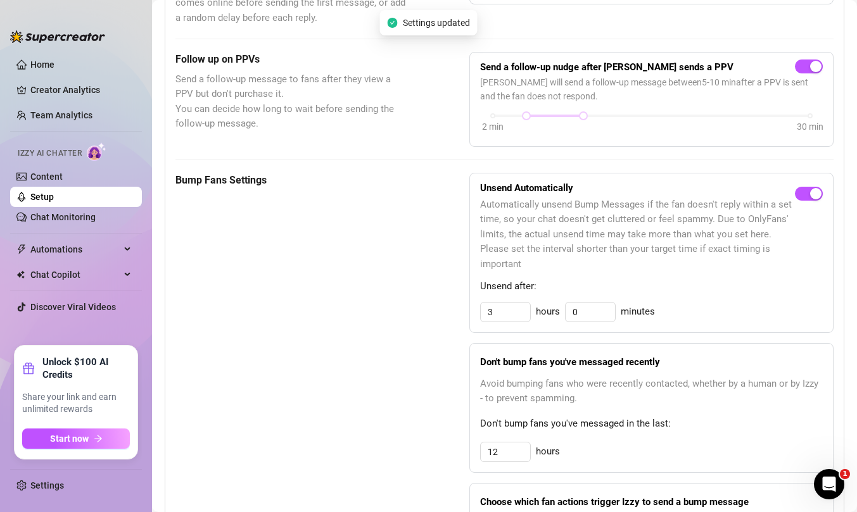
scroll to position [0, 0]
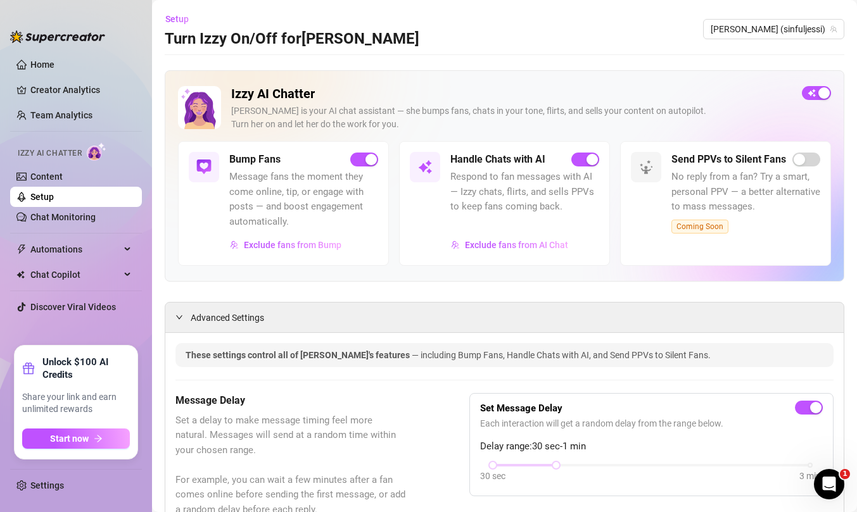
click at [42, 200] on link "Setup" at bounding box center [41, 197] width 23 height 10
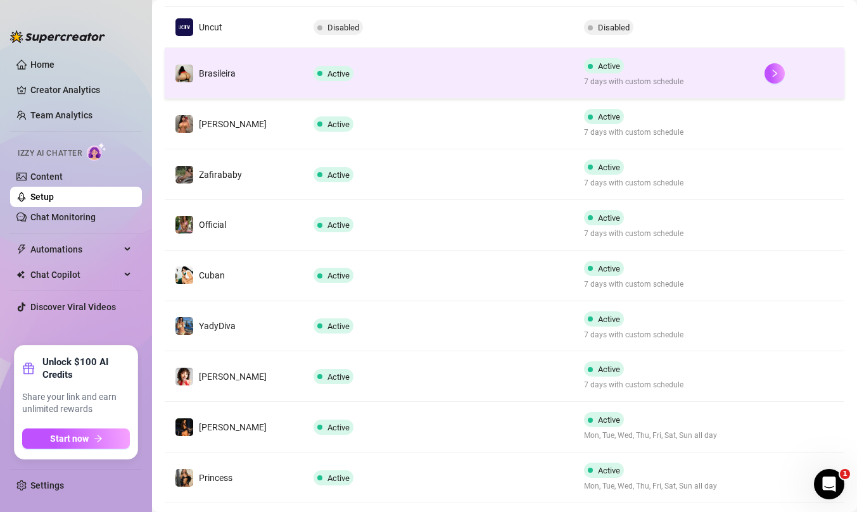
scroll to position [335, 0]
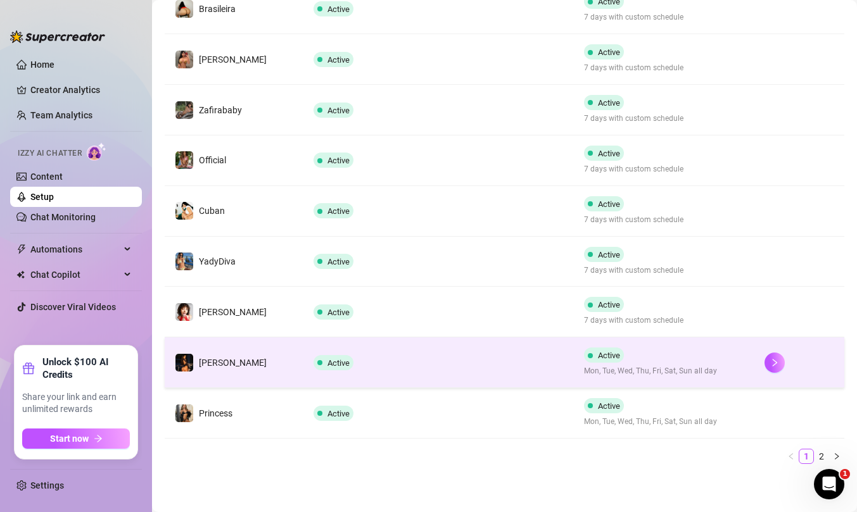
click at [503, 374] on td "Active" at bounding box center [438, 362] width 270 height 51
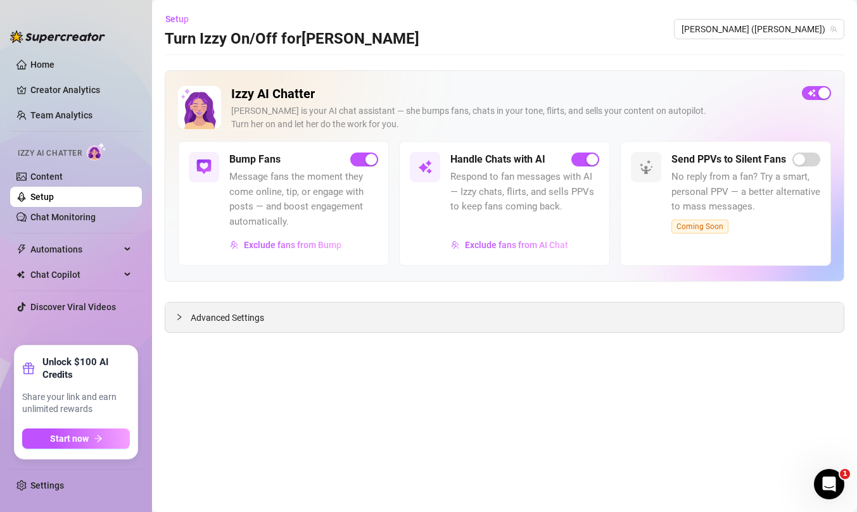
click at [215, 317] on span "Advanced Settings" at bounding box center [227, 318] width 73 height 14
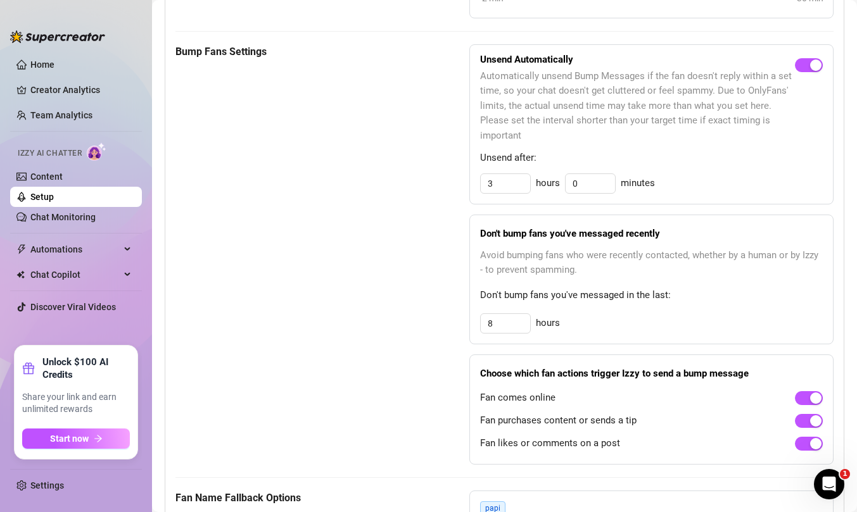
scroll to position [624, 0]
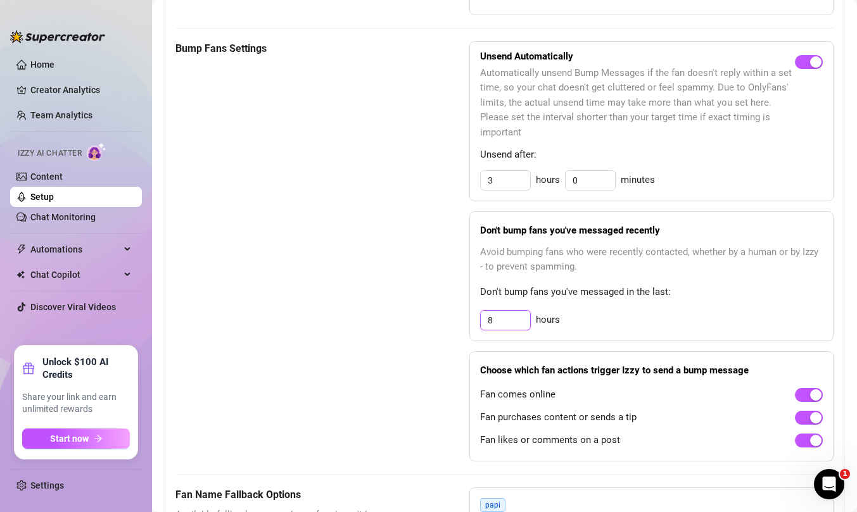
click at [501, 322] on input "8" at bounding box center [505, 320] width 49 height 19
type input "12"
click at [403, 324] on div "Bump Fans Settings" at bounding box center [290, 251] width 230 height 420
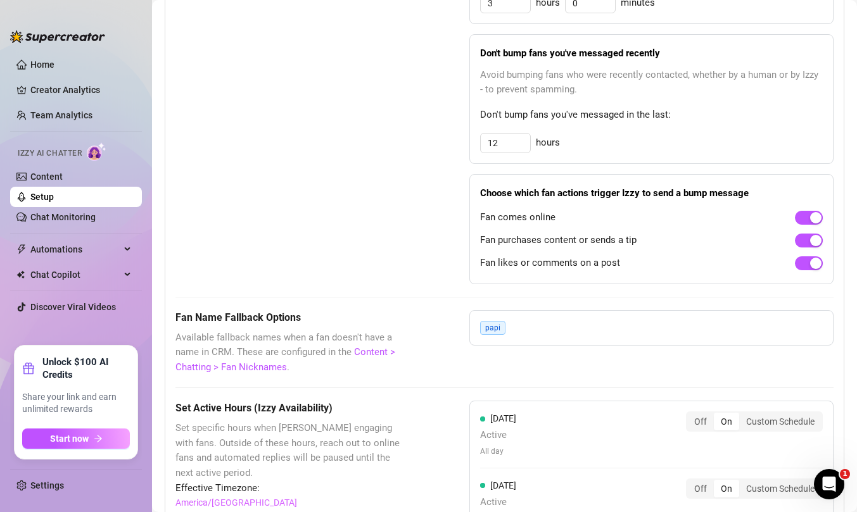
scroll to position [842, 0]
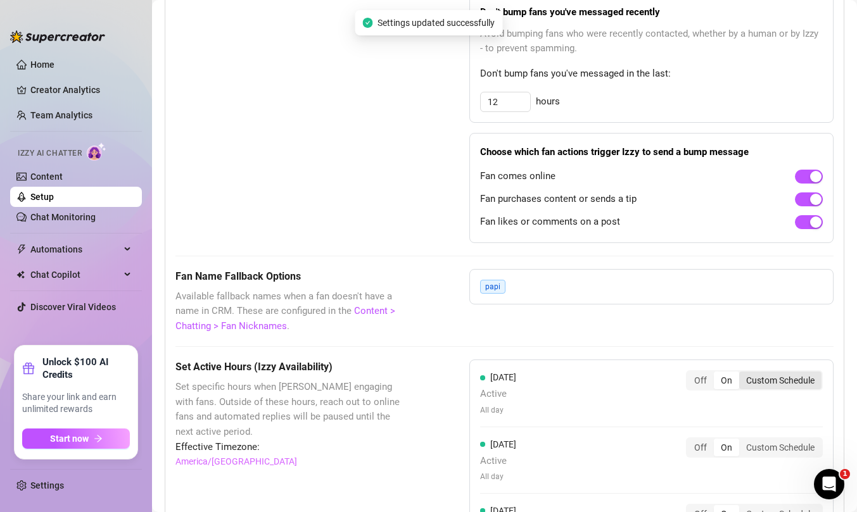
click at [783, 377] on div "Custom Schedule" at bounding box center [780, 381] width 82 height 18
click at [742, 374] on input "Custom Schedule" at bounding box center [742, 374] width 0 height 0
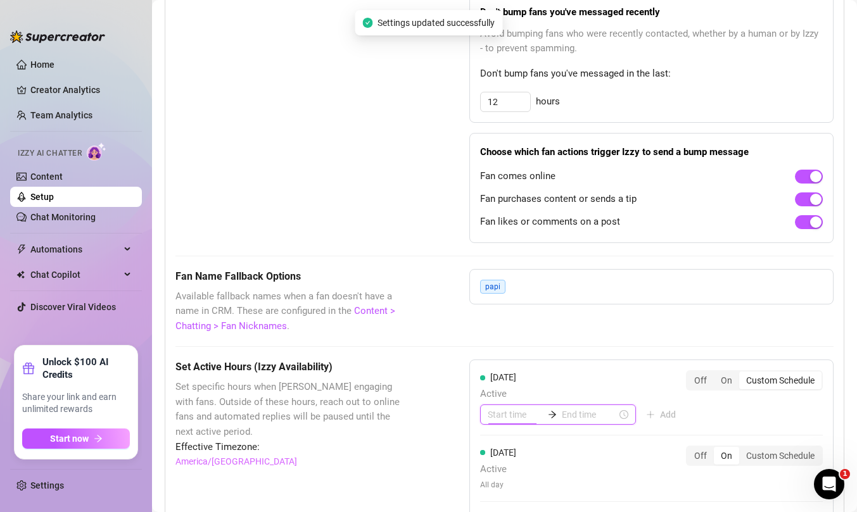
click at [508, 415] on input at bounding box center [515, 415] width 55 height 14
click at [501, 386] on div "07" at bounding box center [497, 390] width 30 height 18
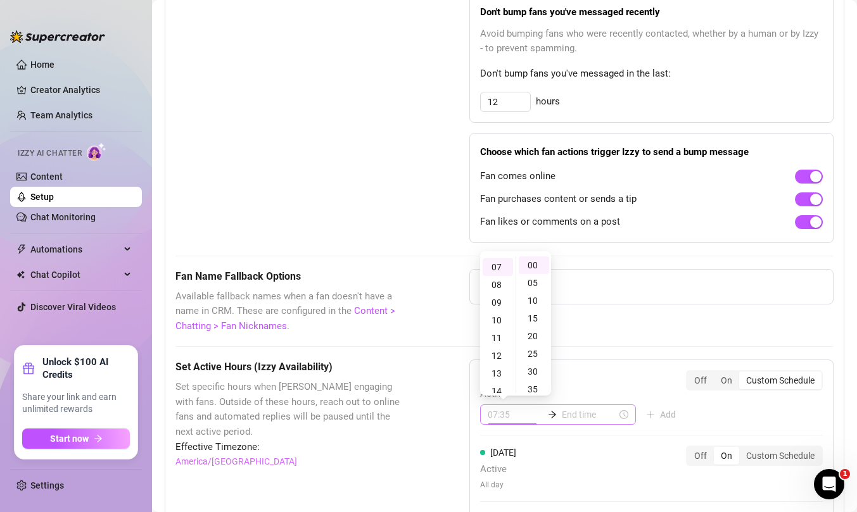
type input "07:00"
click at [581, 416] on input at bounding box center [589, 415] width 55 height 14
type input "07:30"
type input "13:00"
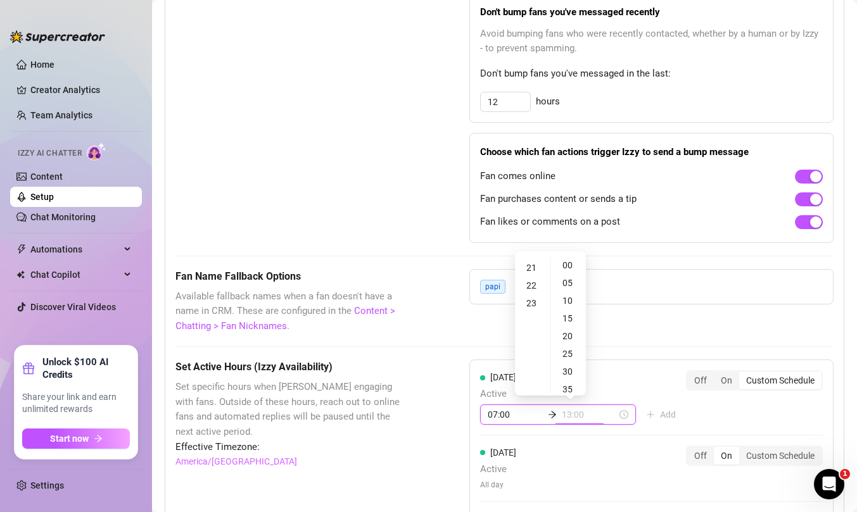
scroll to position [369, 0]
click at [528, 348] on div "21" at bounding box center [532, 352] width 30 height 18
type input "21:00"
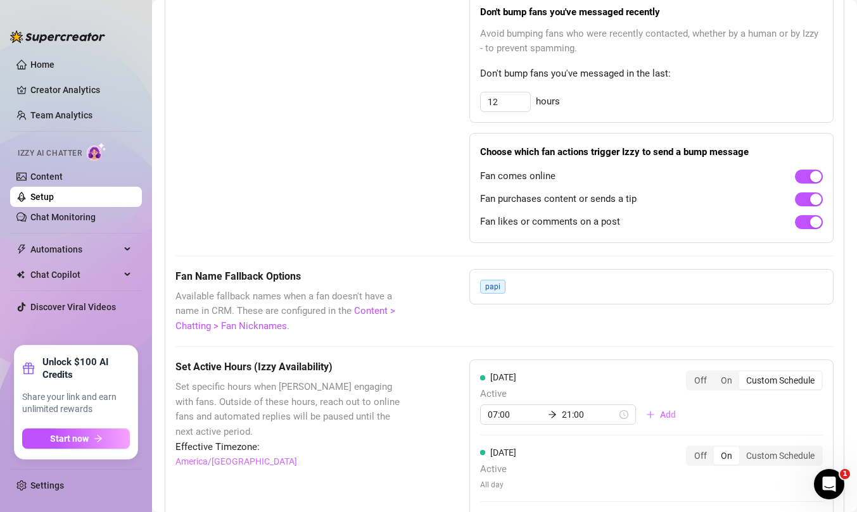
scroll to position [979, 0]
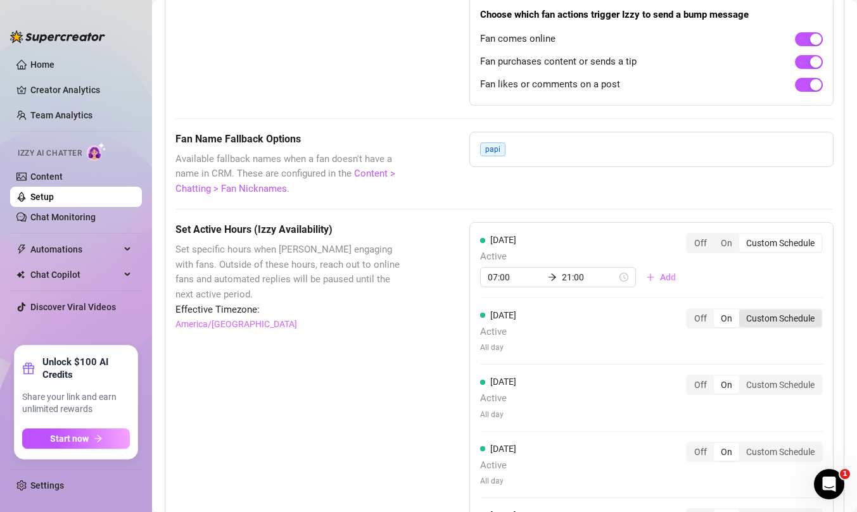
click at [773, 324] on div "Custom Schedule" at bounding box center [780, 319] width 82 height 18
click at [742, 312] on input "Custom Schedule" at bounding box center [742, 312] width 0 height 0
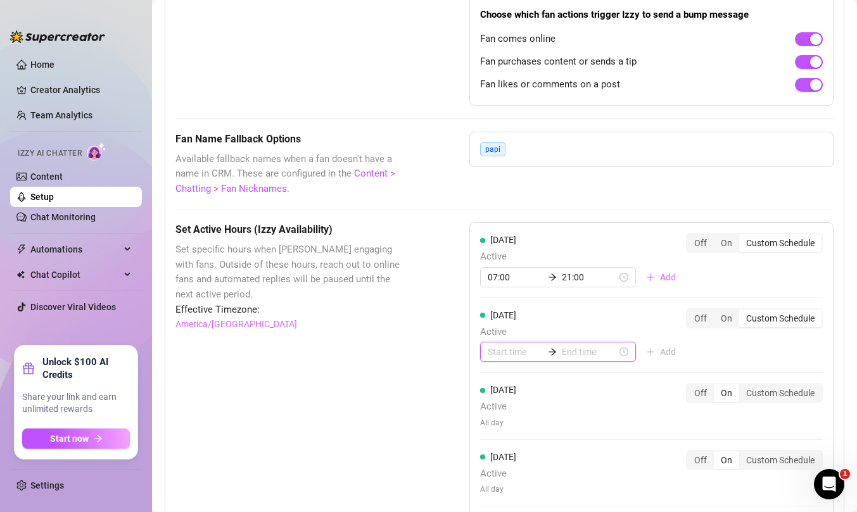
click at [509, 353] on input at bounding box center [515, 352] width 55 height 14
click at [500, 329] on div "07" at bounding box center [497, 327] width 30 height 18
type input "07:00"
click at [570, 351] on input at bounding box center [589, 352] width 55 height 14
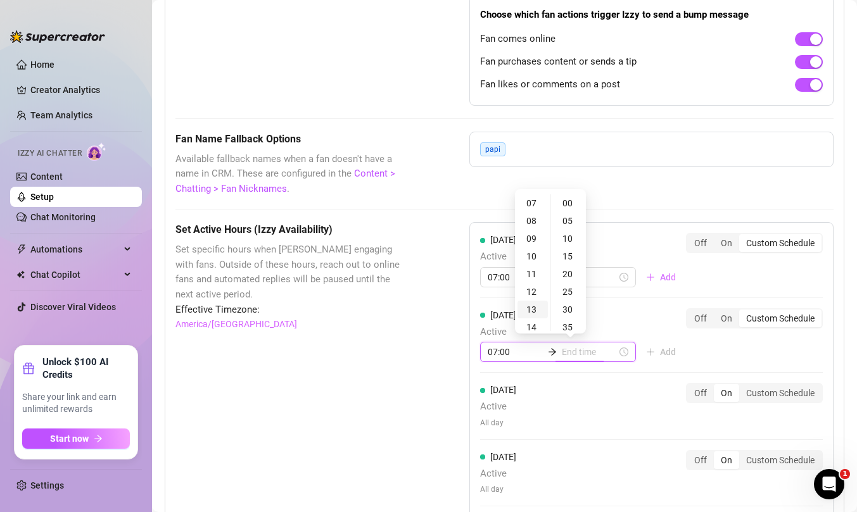
type input "07:35"
click at [532, 267] on div "21" at bounding box center [532, 269] width 30 height 18
type input "21:00"
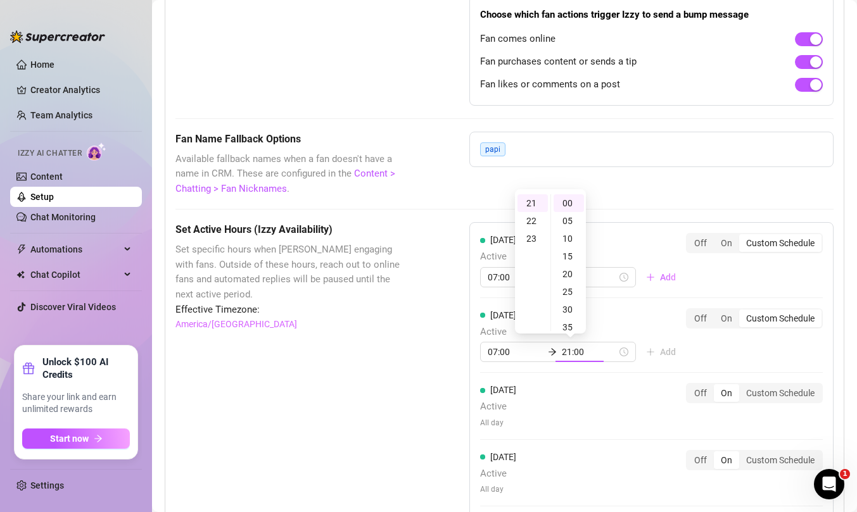
click at [745, 359] on div "[DATE] Active 07:00 21:00 Add Off On Custom Schedule [DATE] Active 07:00 21:00 …" at bounding box center [651, 469] width 364 height 495
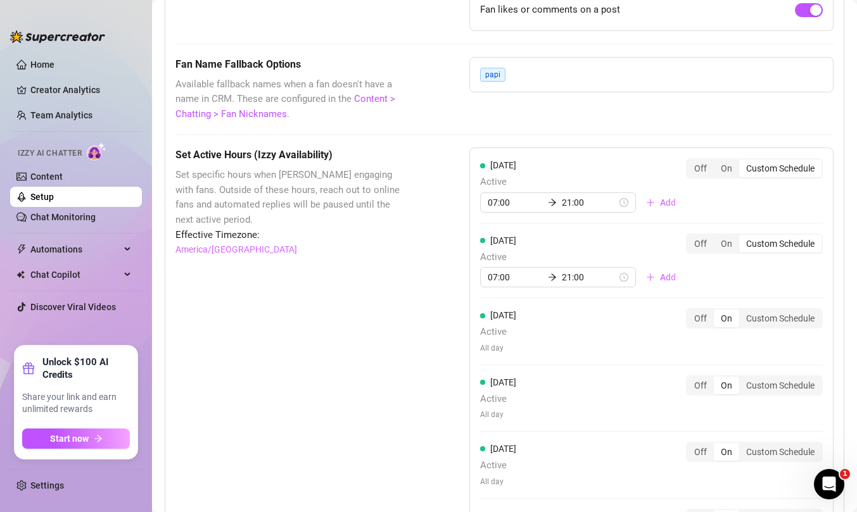
scroll to position [1064, 0]
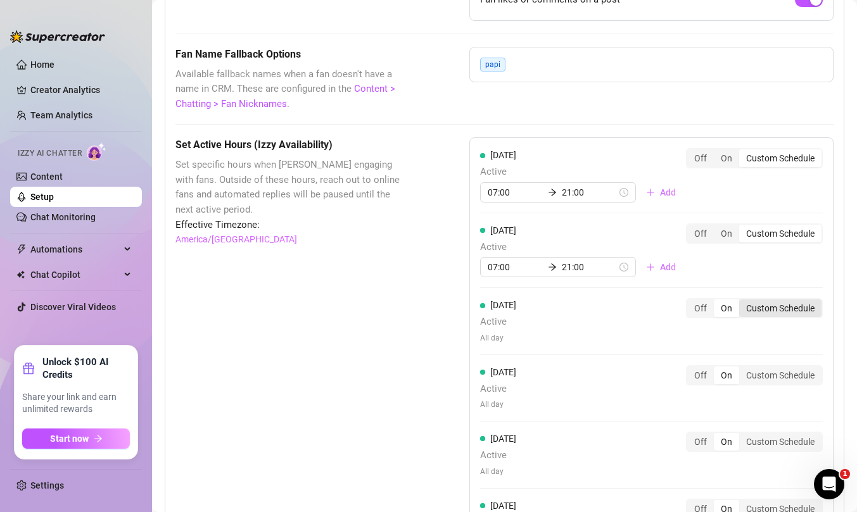
click at [777, 311] on div "Custom Schedule" at bounding box center [780, 308] width 82 height 18
click at [742, 301] on input "Custom Schedule" at bounding box center [742, 301] width 0 height 0
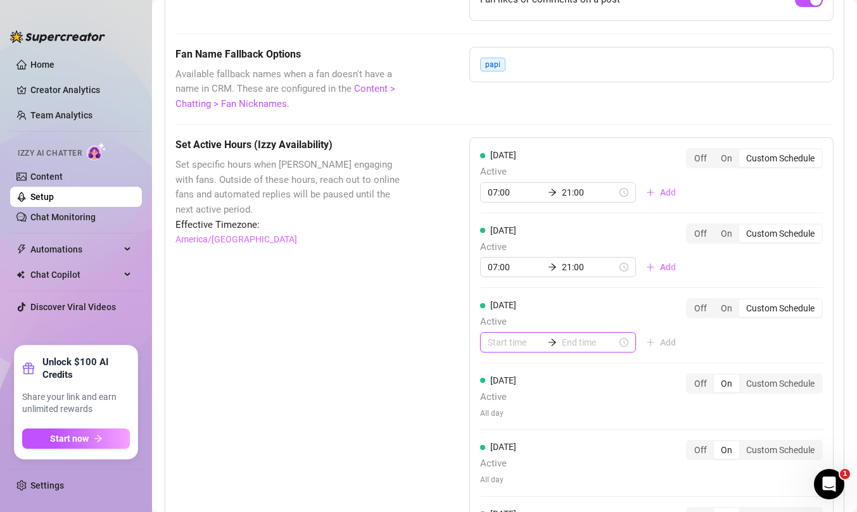
click at [508, 341] on input at bounding box center [515, 343] width 55 height 14
click at [498, 315] on div "07" at bounding box center [497, 317] width 30 height 18
type input "07:00"
click at [571, 344] on input at bounding box center [589, 343] width 55 height 14
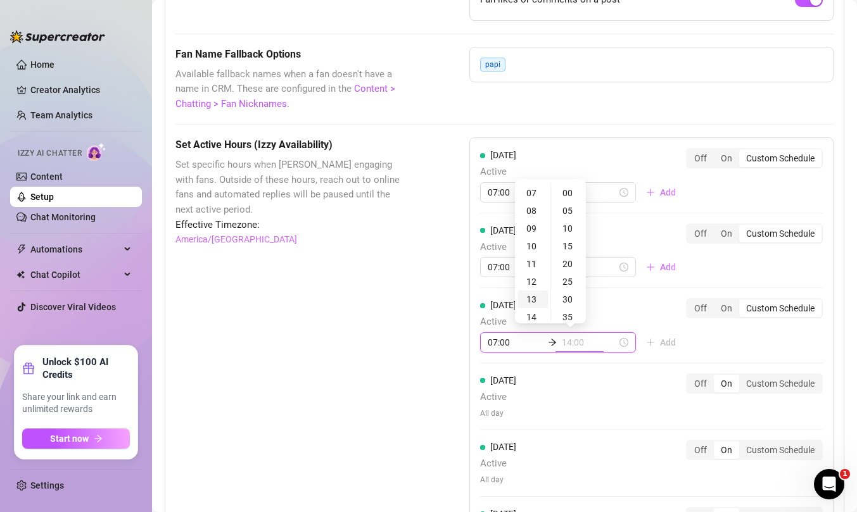
type input "13:00"
click at [534, 260] on div "21" at bounding box center [532, 261] width 30 height 18
type input "21:00"
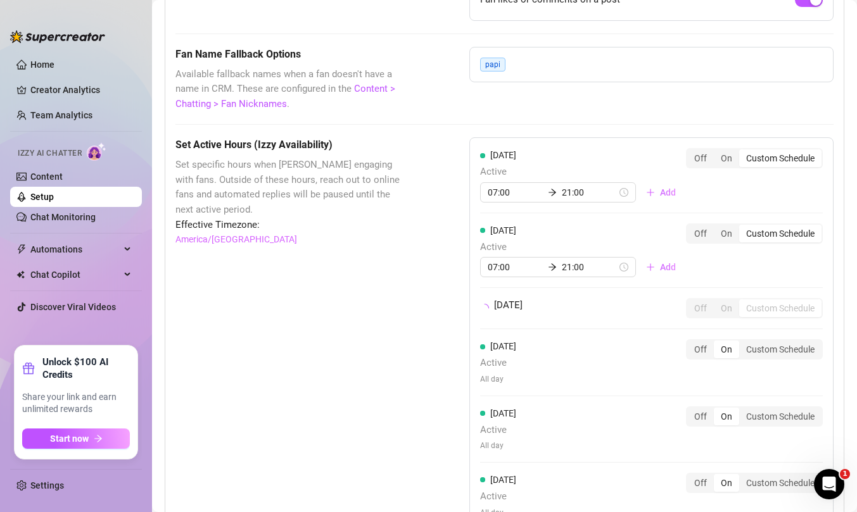
click at [733, 342] on div "[DATE] Active 07:00 21:00 Add Off On Custom Schedule [DATE] Active 07:00 21:00 …" at bounding box center [651, 372] width 364 height 470
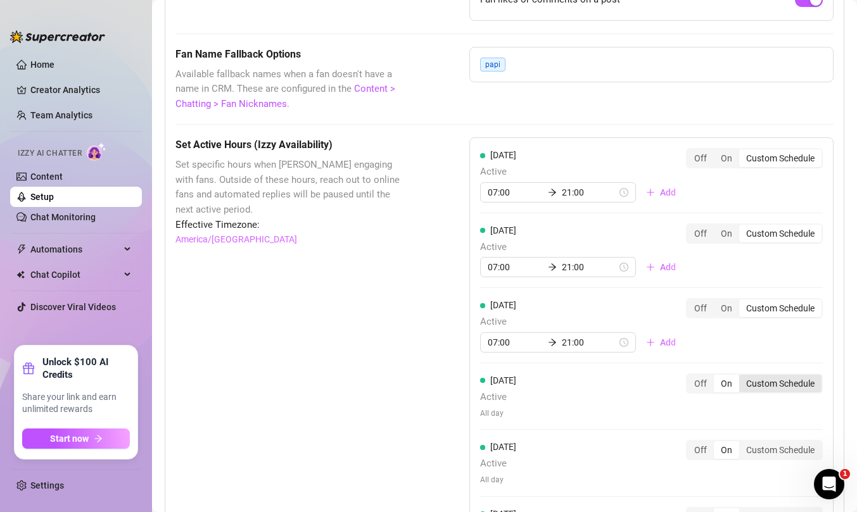
click at [783, 384] on div "Custom Schedule" at bounding box center [780, 384] width 82 height 18
click at [742, 377] on input "Custom Schedule" at bounding box center [742, 377] width 0 height 0
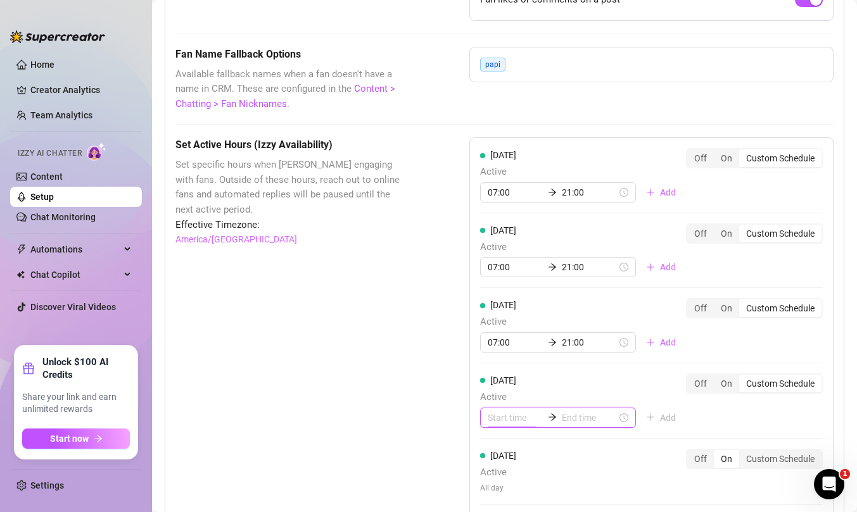
click at [498, 417] on input at bounding box center [515, 418] width 55 height 14
click at [494, 384] on div "07" at bounding box center [497, 393] width 30 height 18
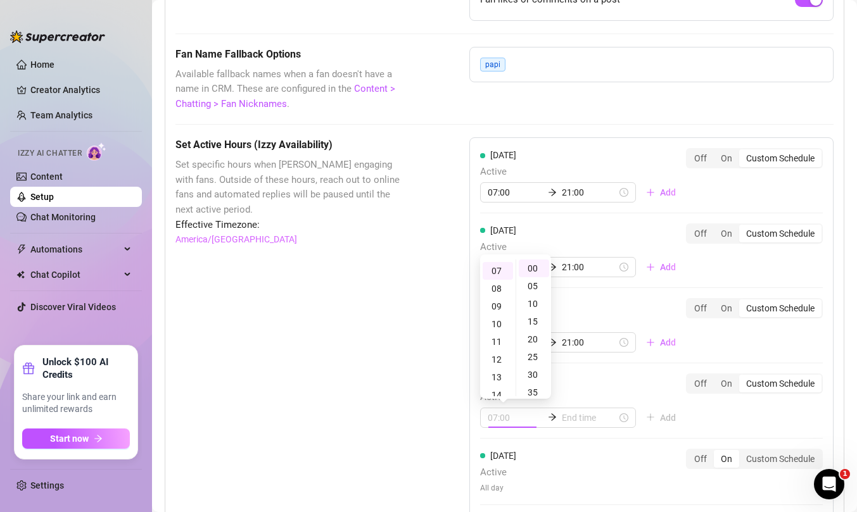
scroll to position [124, 0]
type input "07:00"
click at [576, 415] on input at bounding box center [589, 418] width 55 height 14
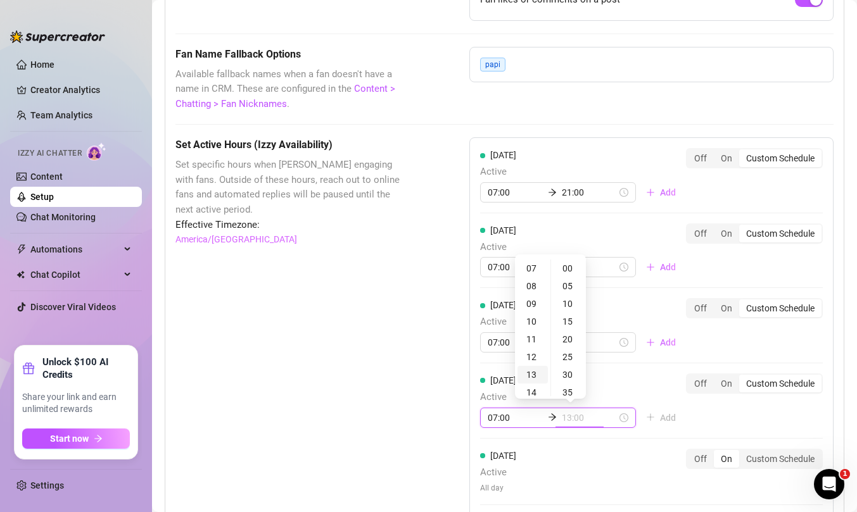
scroll to position [253, 0]
click at [530, 391] on div "21" at bounding box center [532, 388] width 30 height 18
type input "21:00"
click at [721, 415] on div "[DATE] Active 07:00 21:00 Add Off On Custom Schedule [DATE] Active 07:00 21:00 …" at bounding box center [651, 393] width 364 height 512
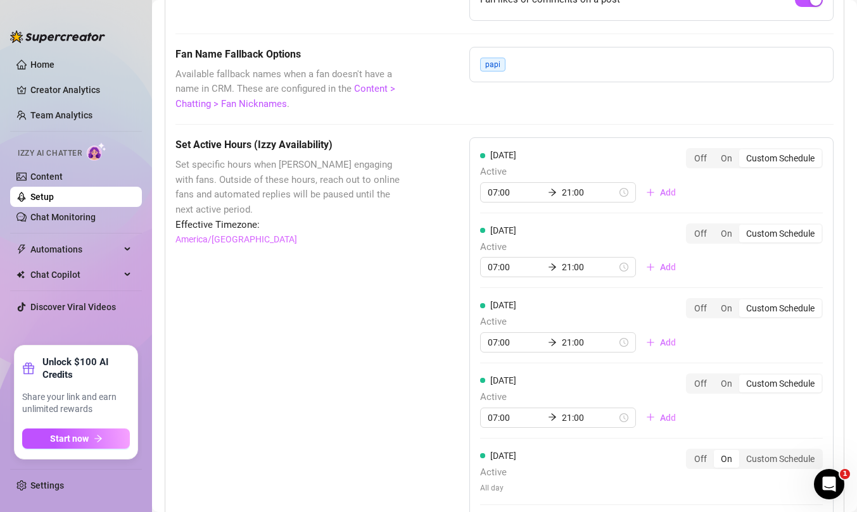
scroll to position [1159, 0]
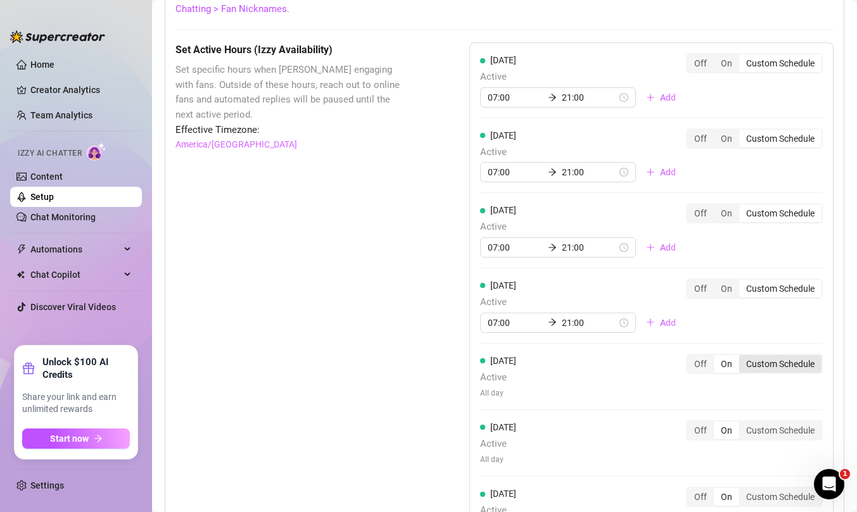
click at [774, 366] on div "Custom Schedule" at bounding box center [780, 364] width 82 height 18
click at [742, 357] on input "Custom Schedule" at bounding box center [742, 357] width 0 height 0
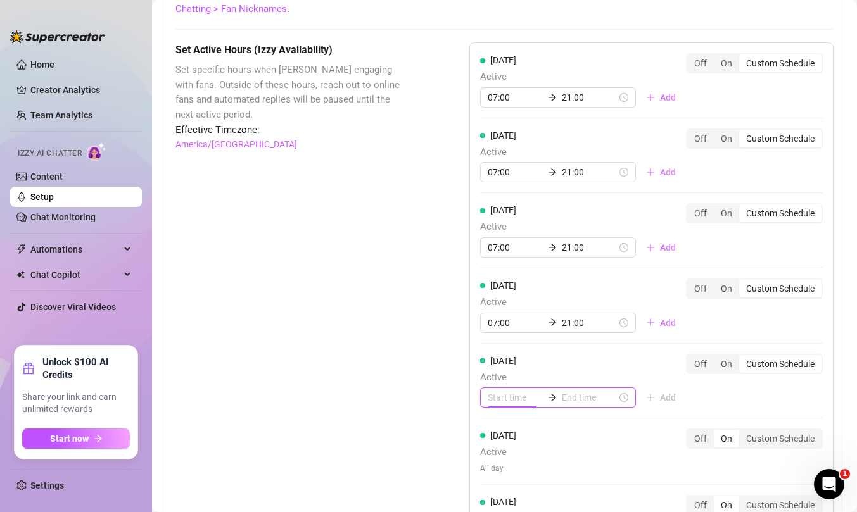
click at [504, 395] on input at bounding box center [515, 398] width 55 height 14
click at [500, 370] on div "07" at bounding box center [497, 372] width 30 height 18
type input "07:00"
click at [565, 400] on input at bounding box center [589, 398] width 55 height 14
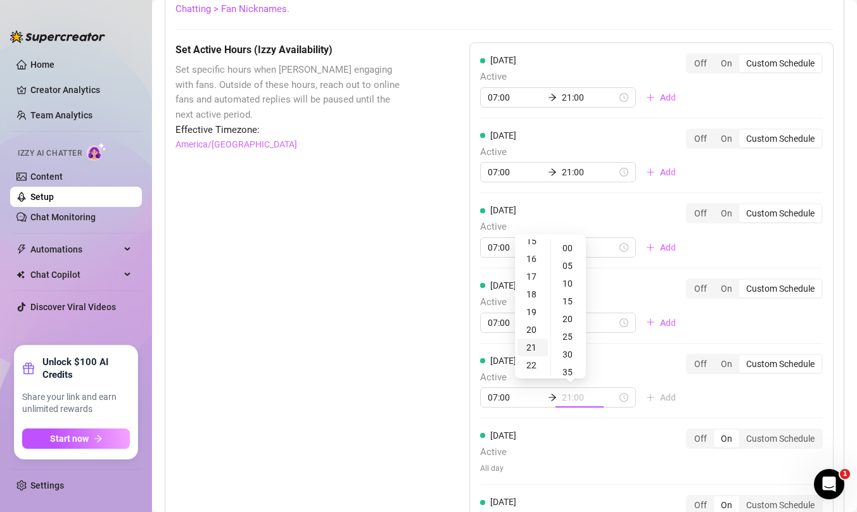
click at [530, 350] on div "21" at bounding box center [532, 348] width 30 height 18
type input "21:00"
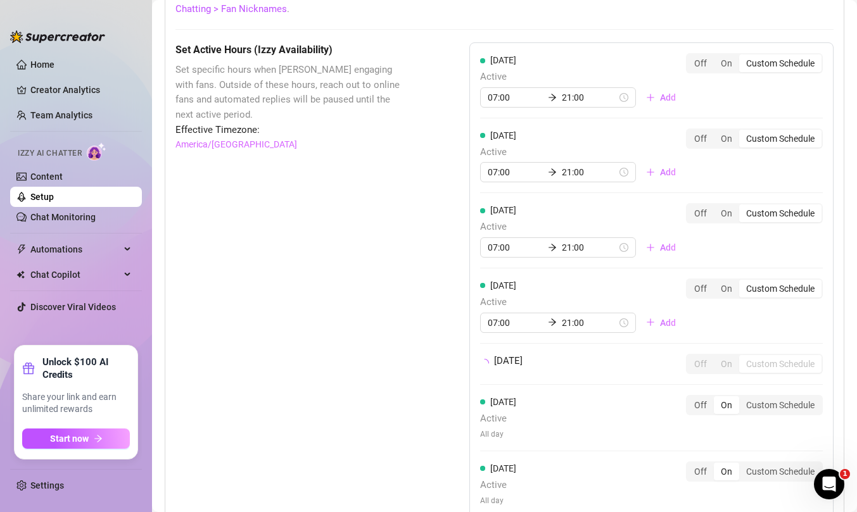
click at [722, 394] on div "[DATE] Active 07:00 21:00 Add Off On Custom Schedule [DATE] Active 07:00 21:00 …" at bounding box center [651, 285] width 364 height 486
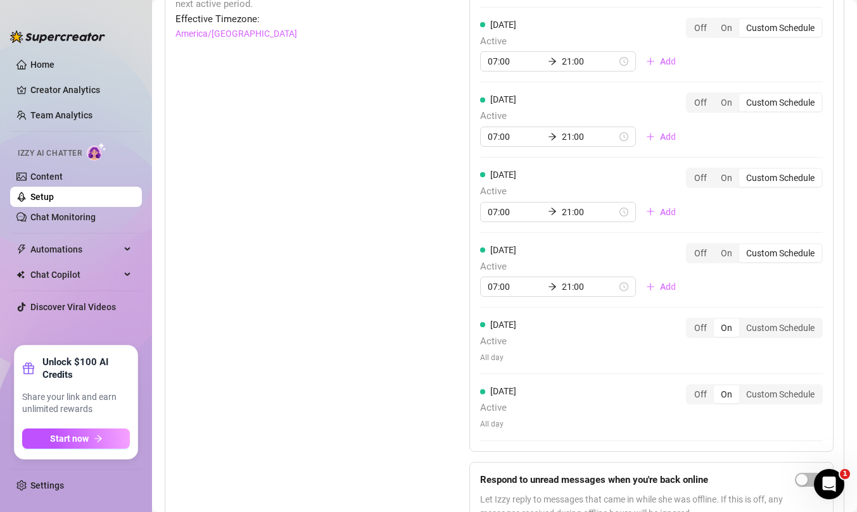
scroll to position [1275, 0]
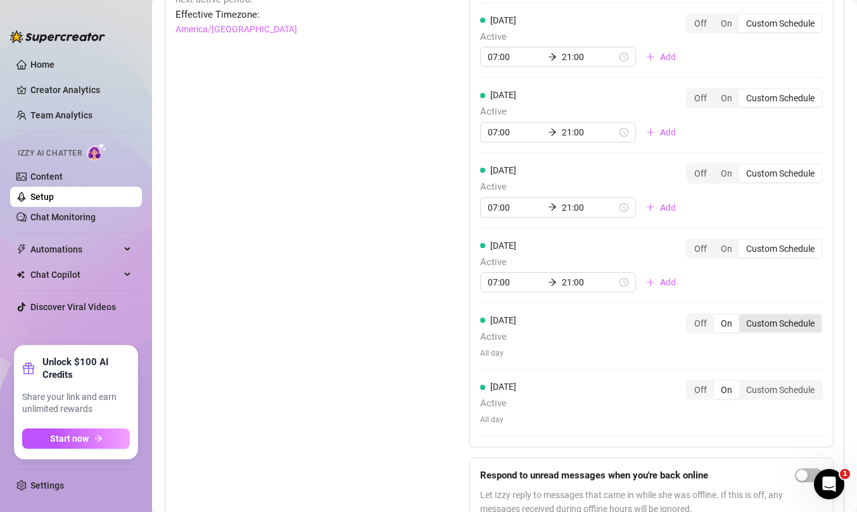
click at [792, 322] on div "Custom Schedule" at bounding box center [780, 324] width 82 height 18
click at [742, 317] on input "Custom Schedule" at bounding box center [742, 317] width 0 height 0
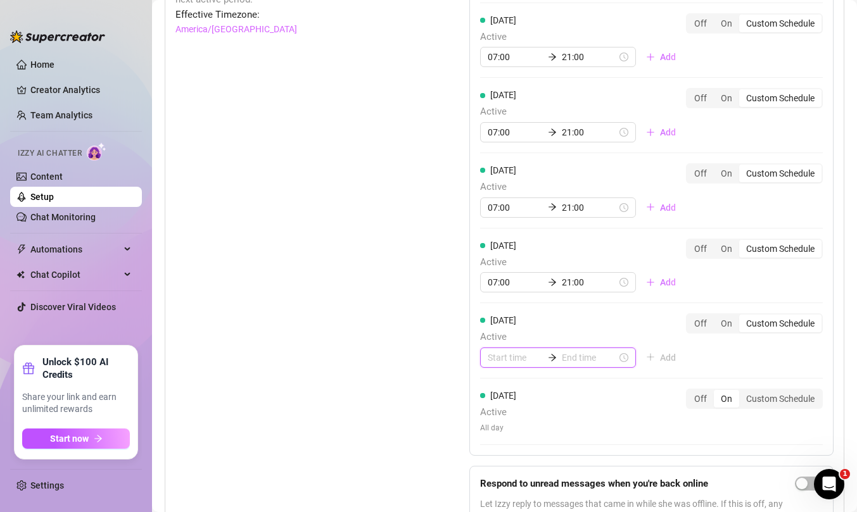
click at [520, 353] on input at bounding box center [515, 358] width 55 height 14
click at [500, 331] on div "07" at bounding box center [497, 333] width 30 height 18
type input "07:00"
click at [581, 360] on input at bounding box center [589, 358] width 55 height 14
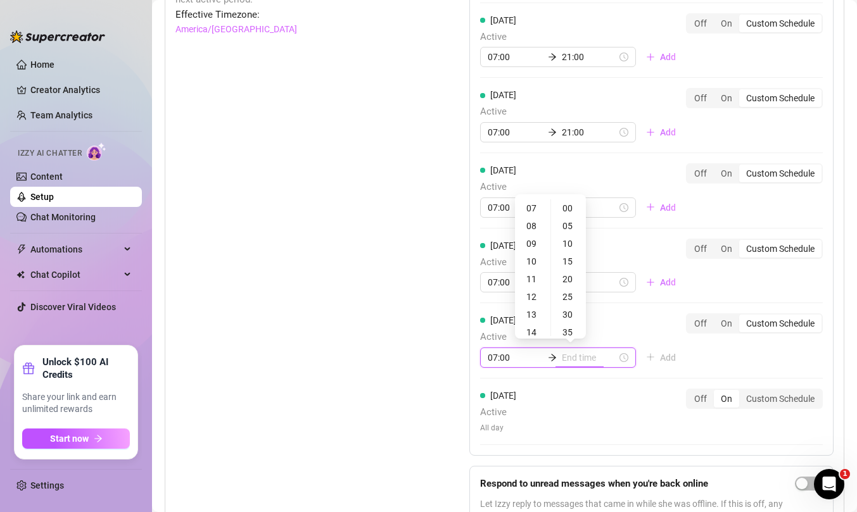
type input "07:35"
click at [531, 308] on div "21" at bounding box center [532, 307] width 30 height 18
type input "21:00"
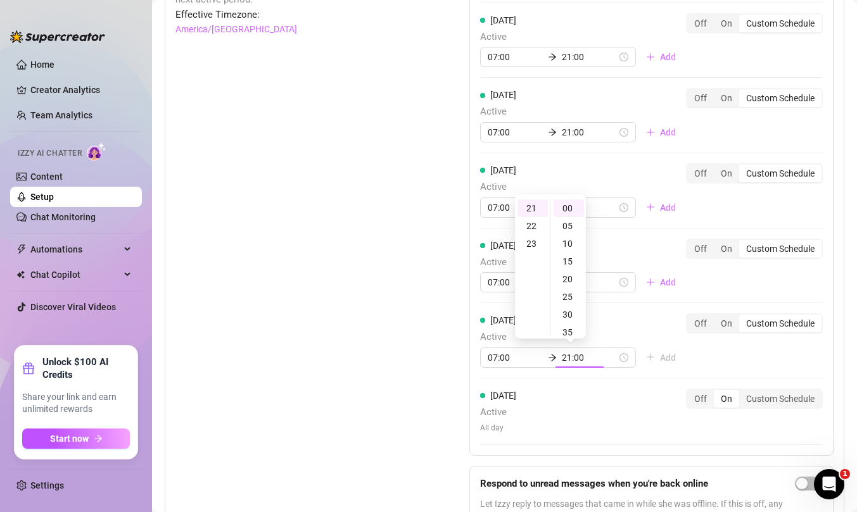
click at [719, 365] on div "[DATE] Active 07:00 21:00 Add Off On Custom Schedule [DATE] Active 07:00 21:00 …" at bounding box center [651, 191] width 364 height 529
click at [774, 404] on div "Custom Schedule" at bounding box center [780, 399] width 82 height 18
click at [742, 392] on input "Custom Schedule" at bounding box center [742, 392] width 0 height 0
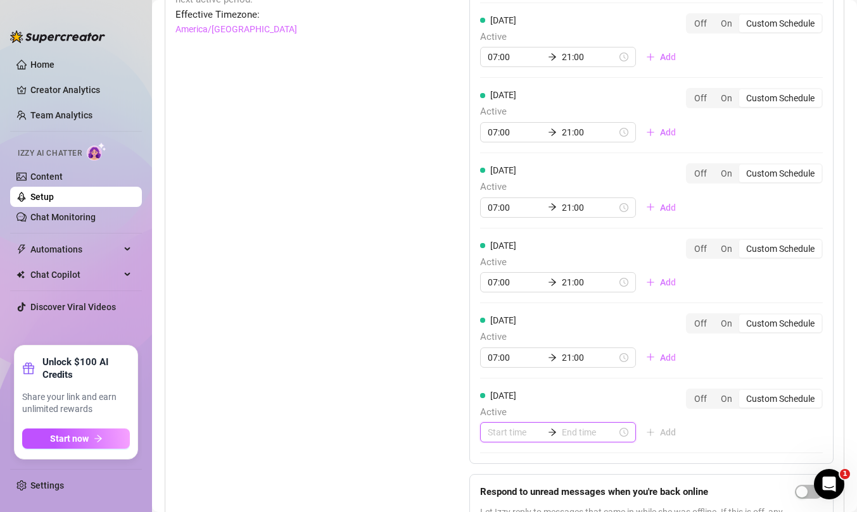
click at [512, 426] on input at bounding box center [515, 432] width 55 height 14
click at [501, 402] on div "07" at bounding box center [497, 408] width 30 height 18
type input "07:00"
click at [582, 434] on input at bounding box center [589, 432] width 55 height 14
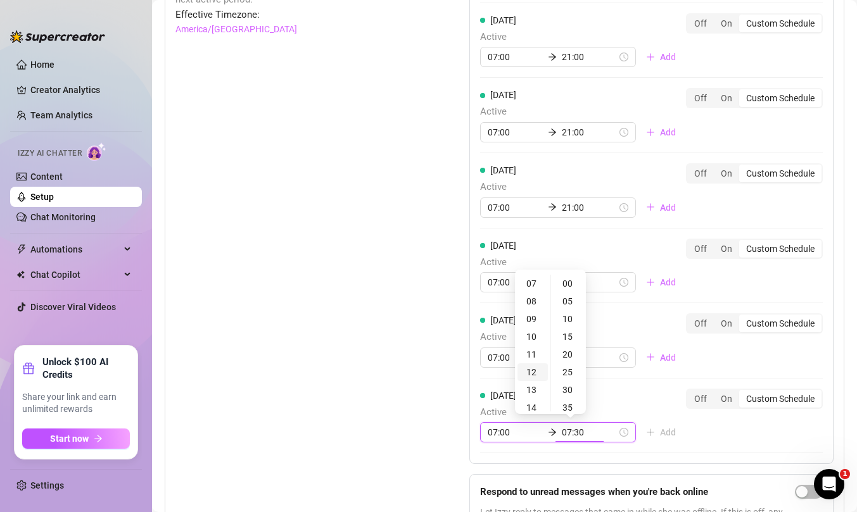
type input "07:25"
click at [531, 362] on div "21" at bounding box center [532, 363] width 30 height 18
type input "21:00"
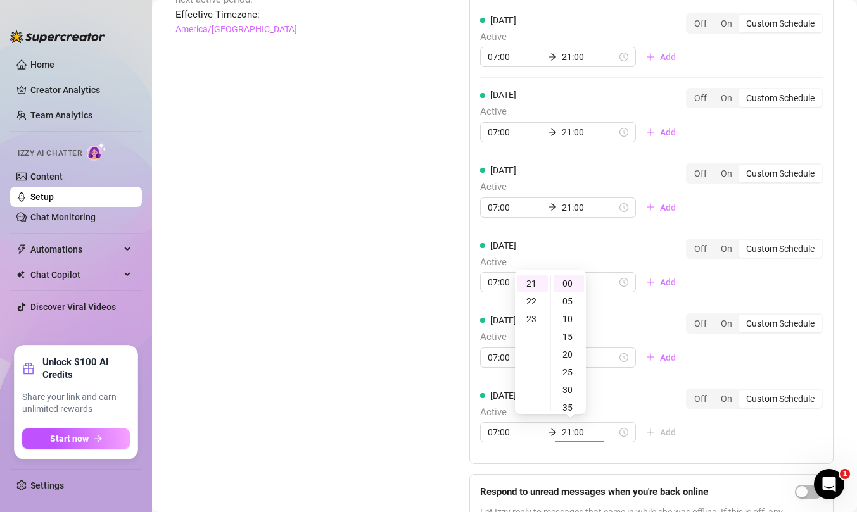
click at [729, 433] on div "[DATE] Active 07:00 21:00 Add Off On Custom Schedule [DATE] Active 07:00 21:00 …" at bounding box center [651, 240] width 364 height 627
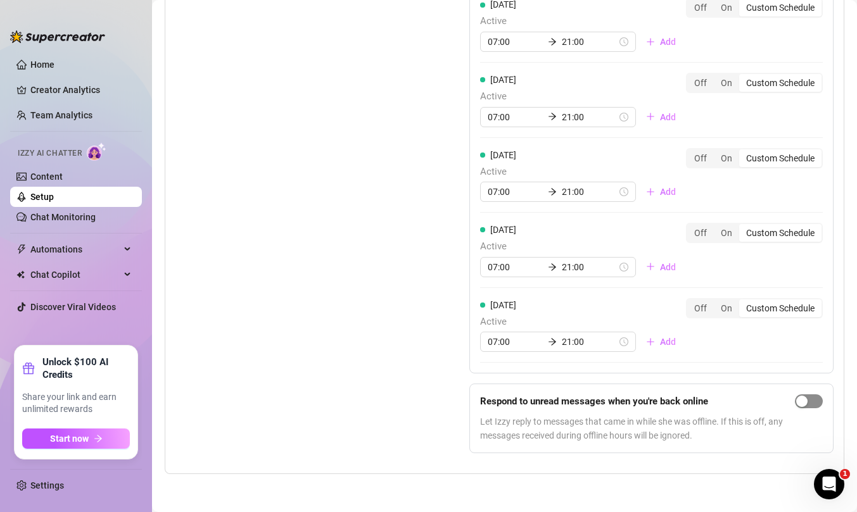
click at [813, 401] on span "button" at bounding box center [809, 401] width 28 height 14
click at [358, 346] on div "Set Active Hours (Izzy Availability) Set specific hours when Izzy engaging with…" at bounding box center [290, 150] width 230 height 627
click at [49, 199] on link "Setup" at bounding box center [41, 197] width 23 height 10
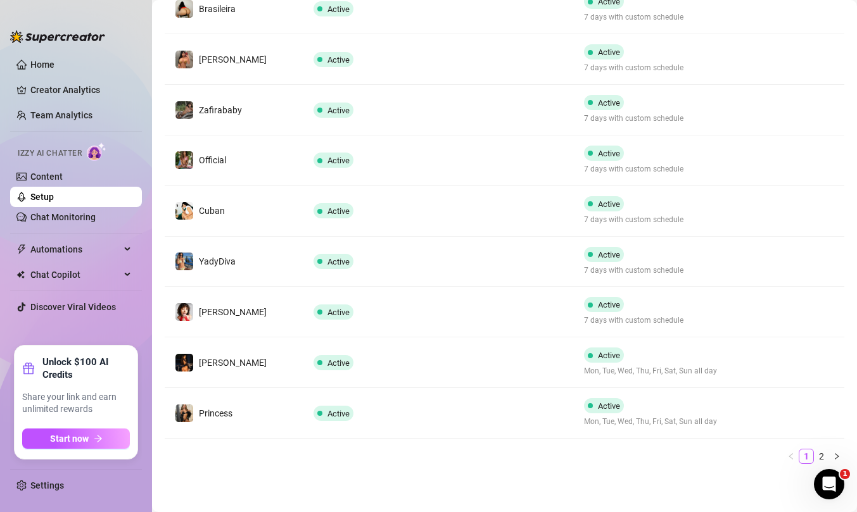
scroll to position [335, 0]
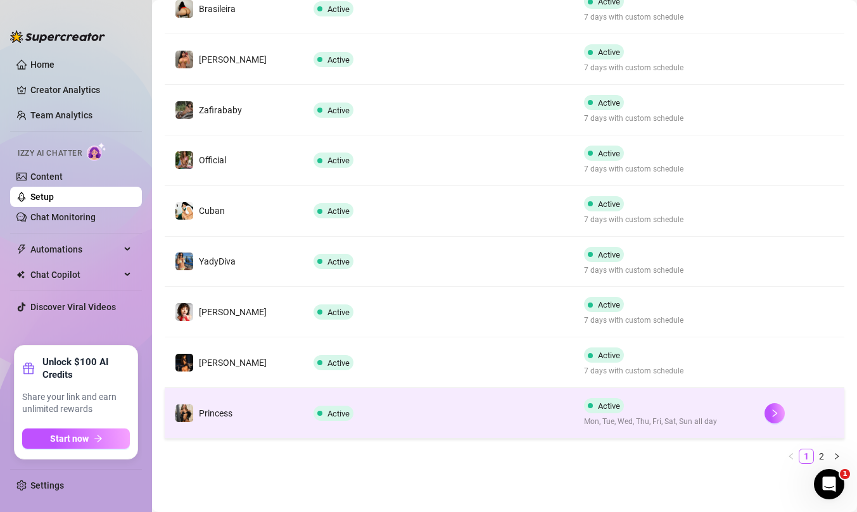
click at [489, 408] on td "Active" at bounding box center [438, 413] width 270 height 51
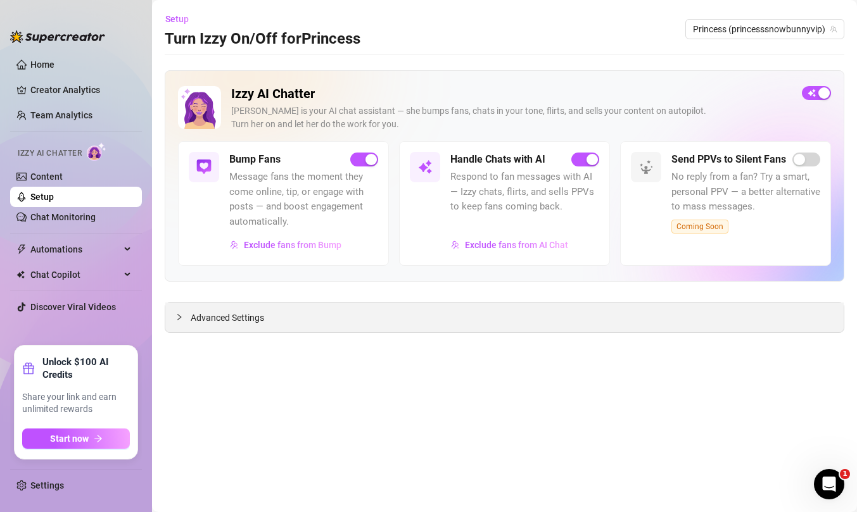
click at [232, 315] on span "Advanced Settings" at bounding box center [227, 318] width 73 height 14
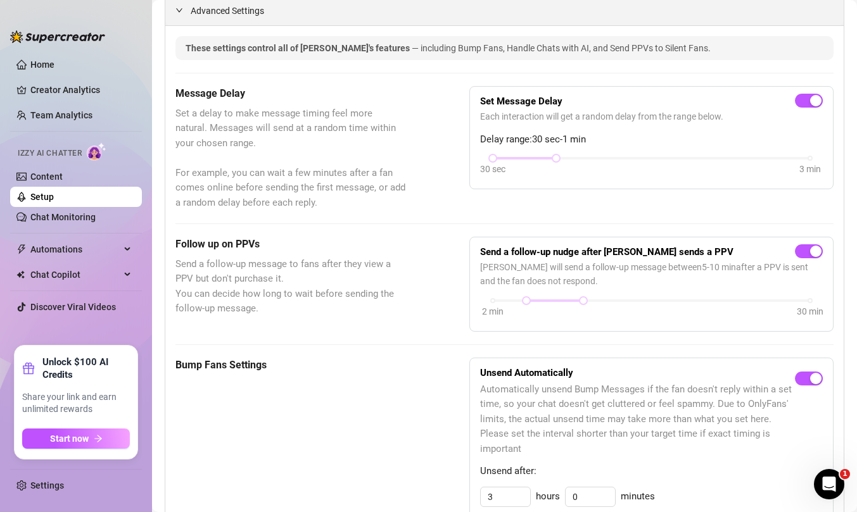
scroll to position [608, 0]
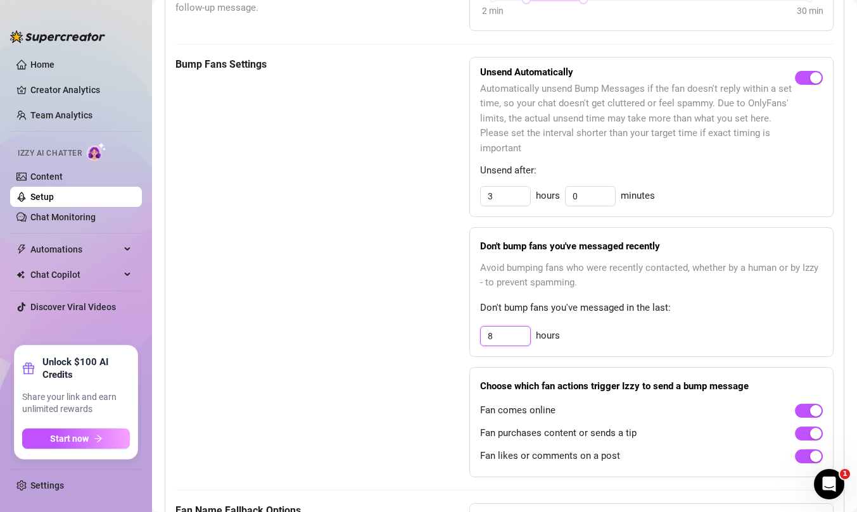
click at [499, 334] on input "8" at bounding box center [505, 336] width 49 height 19
type input "12"
click at [396, 330] on div "Bump Fans Settings" at bounding box center [290, 267] width 230 height 420
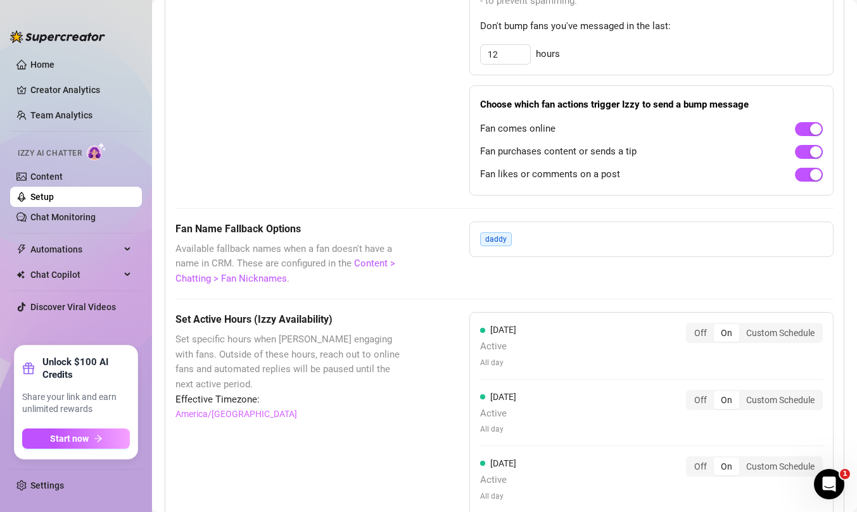
scroll to position [889, 0]
click at [759, 334] on div "Custom Schedule" at bounding box center [780, 334] width 82 height 18
click at [742, 327] on input "Custom Schedule" at bounding box center [742, 327] width 0 height 0
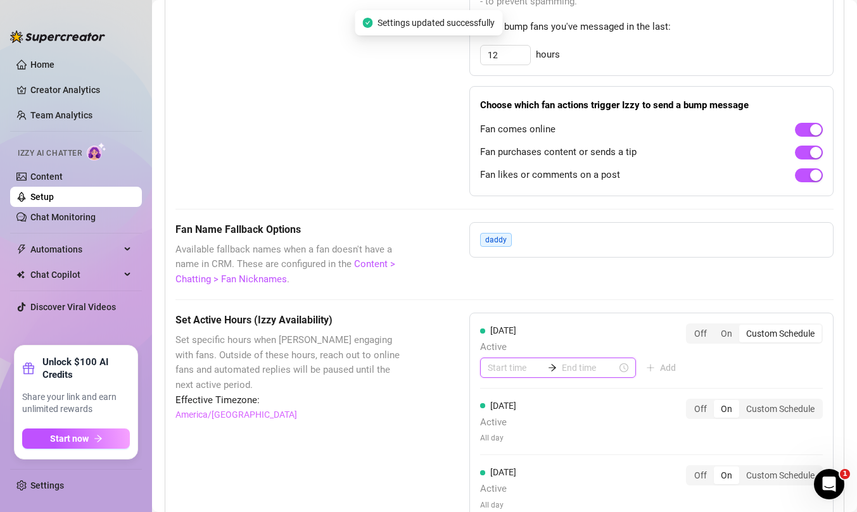
click at [503, 368] on input at bounding box center [515, 368] width 55 height 14
click at [498, 336] on div "07" at bounding box center [497, 343] width 30 height 18
type input "07:00"
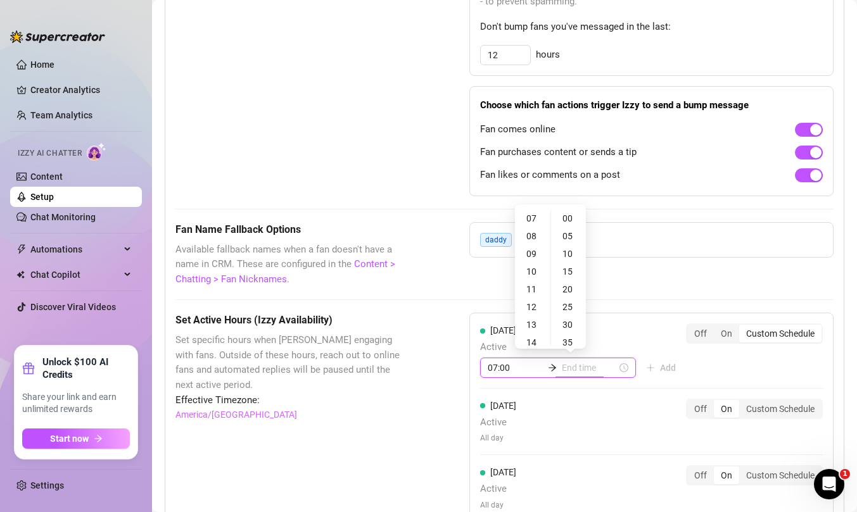
click at [578, 363] on input at bounding box center [589, 368] width 55 height 14
type input "07:35"
type input "14:00"
click at [532, 279] on div "21" at bounding box center [532, 282] width 30 height 18
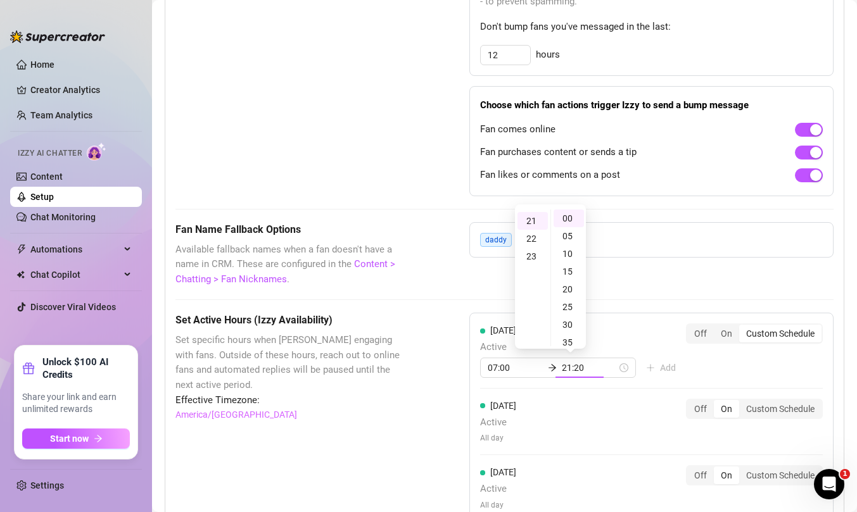
scroll to position [372, 0]
type input "21:00"
click at [763, 403] on div "Custom Schedule" at bounding box center [780, 409] width 82 height 18
click at [742, 402] on input "Custom Schedule" at bounding box center [742, 402] width 0 height 0
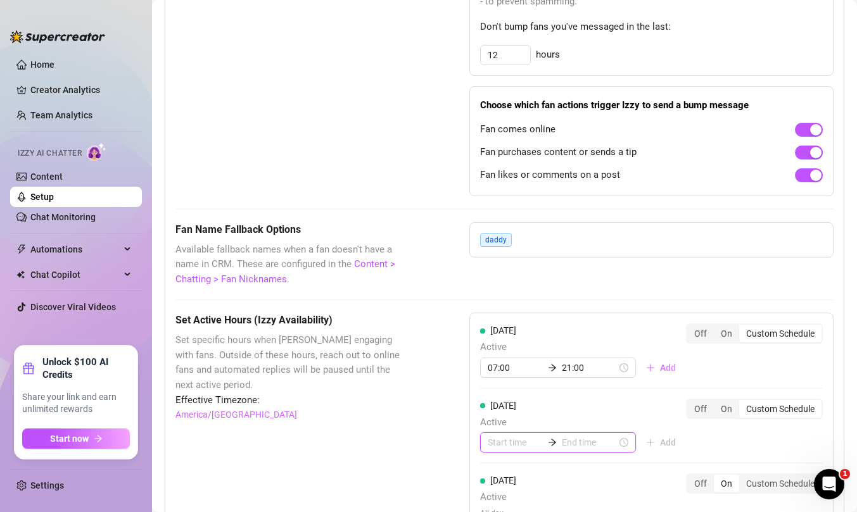
click at [505, 441] on input at bounding box center [515, 443] width 55 height 14
click at [500, 414] on div "07" at bounding box center [497, 418] width 30 height 18
type input "07:00"
click at [581, 438] on input at bounding box center [589, 443] width 55 height 14
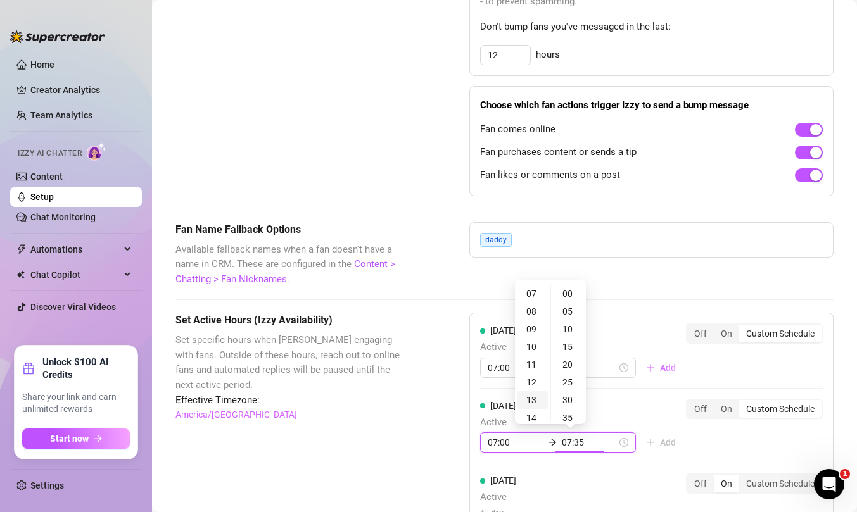
type input "07:30"
click at [532, 409] on div "21" at bounding box center [532, 412] width 30 height 18
type input "21:00"
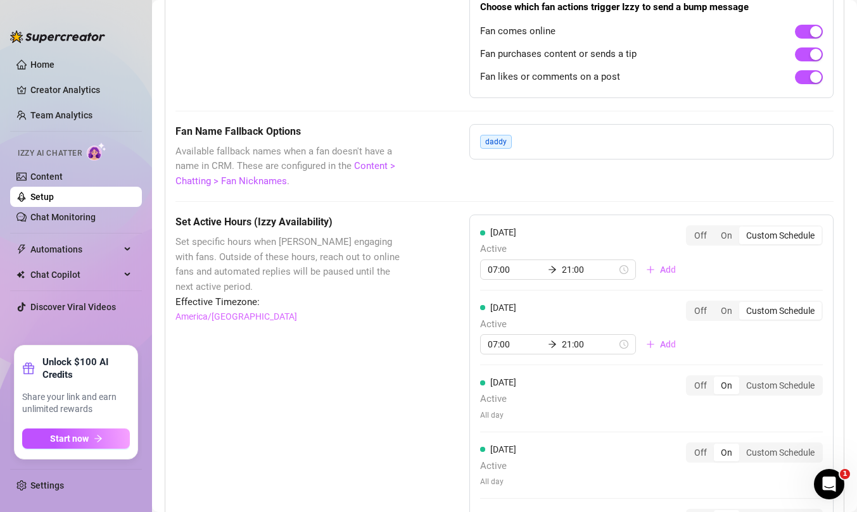
scroll to position [1016, 0]
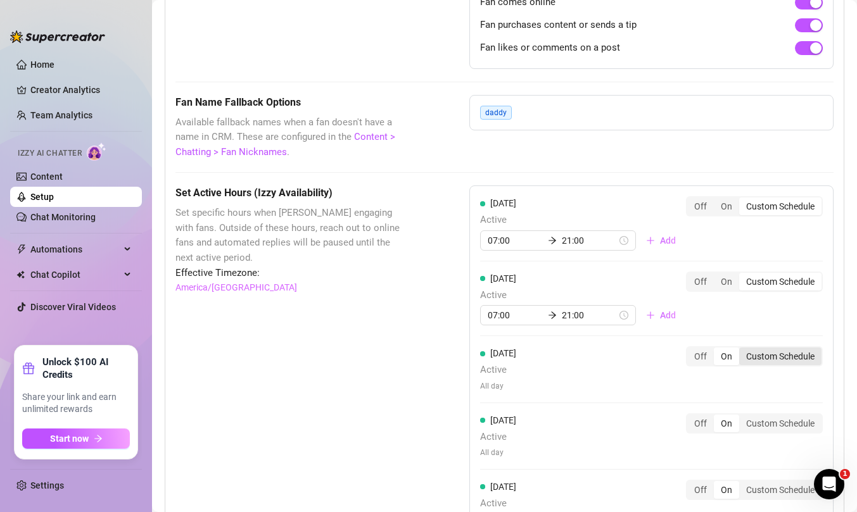
click at [779, 357] on div "Custom Schedule" at bounding box center [780, 357] width 82 height 18
click at [742, 349] on input "Custom Schedule" at bounding box center [742, 349] width 0 height 0
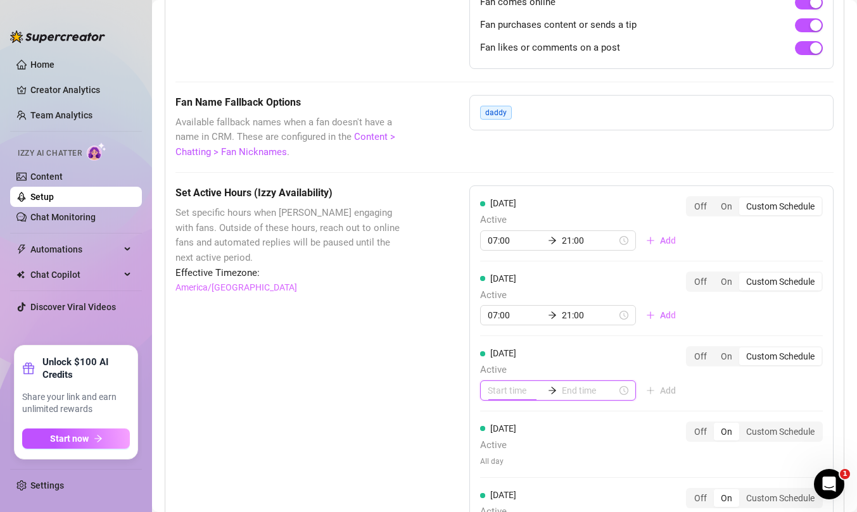
click at [500, 393] on input at bounding box center [515, 391] width 55 height 14
click at [498, 365] on div "07" at bounding box center [497, 365] width 30 height 18
type input "07:00"
click at [562, 388] on input at bounding box center [589, 391] width 55 height 14
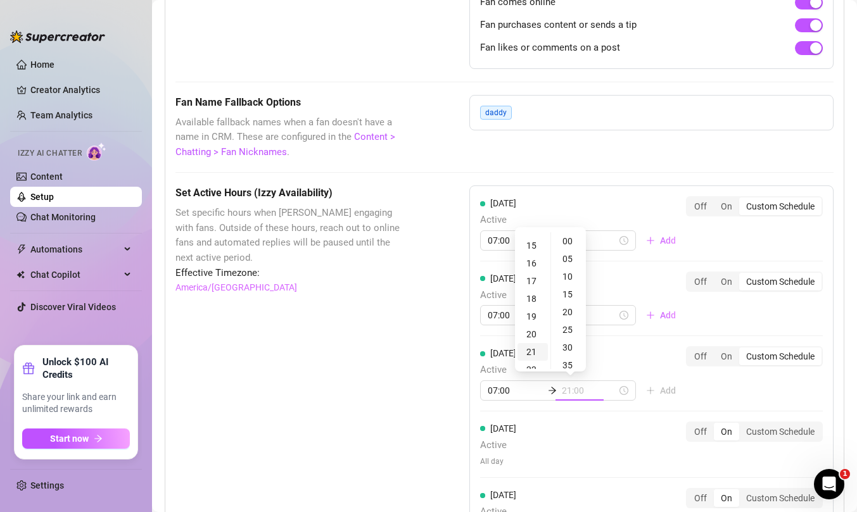
click at [532, 349] on div "21" at bounding box center [532, 352] width 30 height 18
type input "21:00"
click at [738, 391] on div "[DATE] Active 07:00 21:00 Add Off On Custom Schedule [DATE] Active 07:00 21:00 …" at bounding box center [651, 437] width 364 height 503
click at [779, 434] on div "Custom Schedule" at bounding box center [780, 432] width 82 height 18
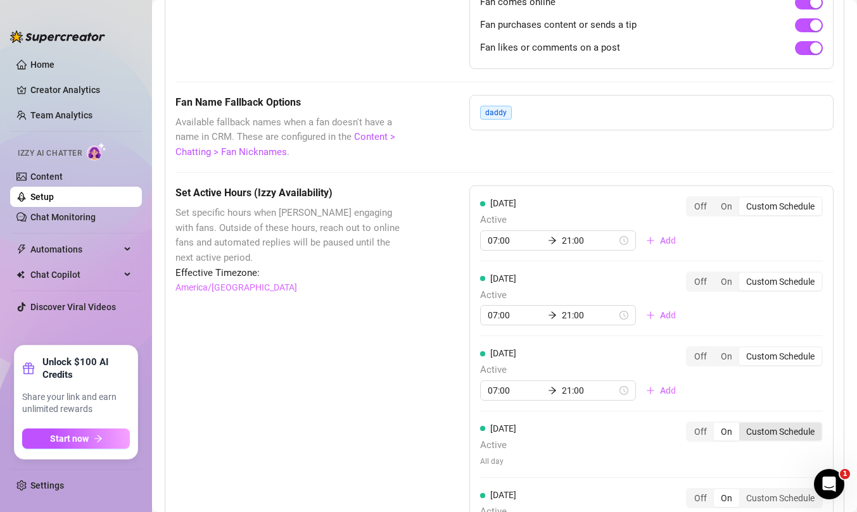
click at [742, 425] on input "Custom Schedule" at bounding box center [742, 425] width 0 height 0
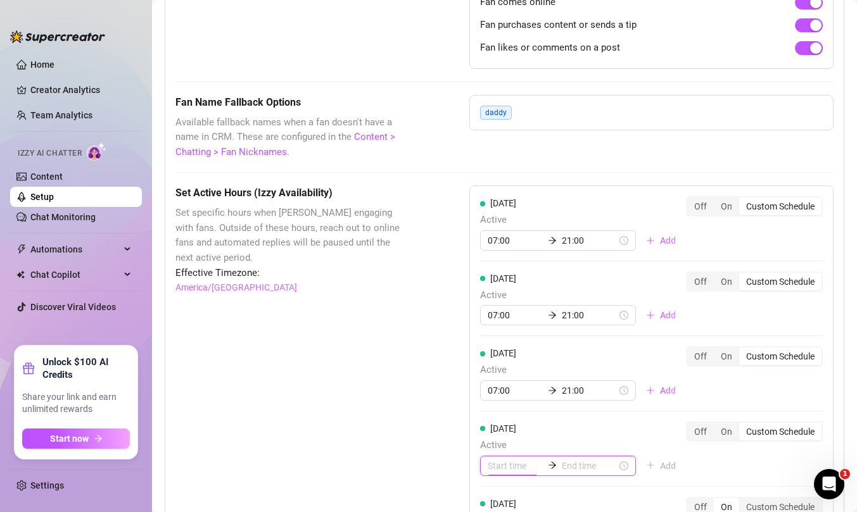
click at [505, 468] on input at bounding box center [515, 466] width 55 height 14
click at [494, 436] on div "07" at bounding box center [497, 441] width 30 height 18
type input "07:00"
click at [581, 463] on input at bounding box center [589, 466] width 55 height 14
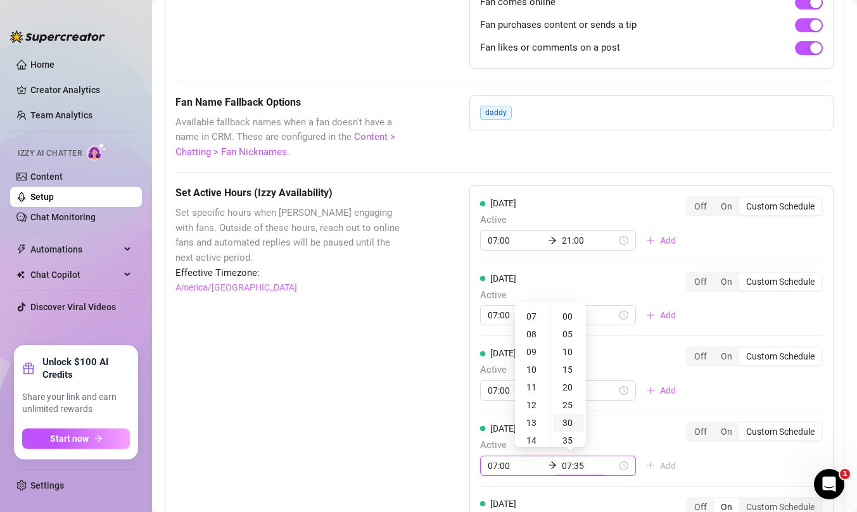
type input "07:30"
click at [528, 413] on div "21" at bounding box center [532, 415] width 30 height 18
type input "21:00"
click at [704, 460] on div "[DATE] Active 07:00 21:00 Add Off On Custom Schedule [DATE] Active 07:00 21:00 …" at bounding box center [651, 442] width 364 height 512
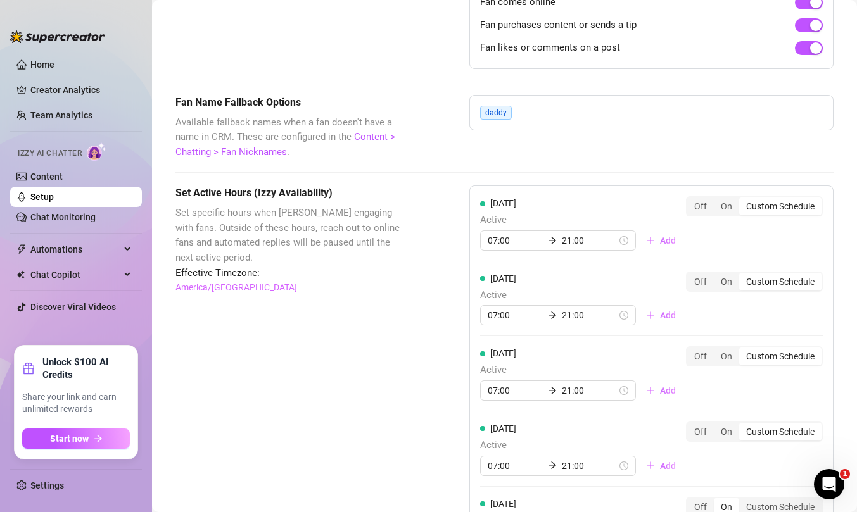
scroll to position [1162, 0]
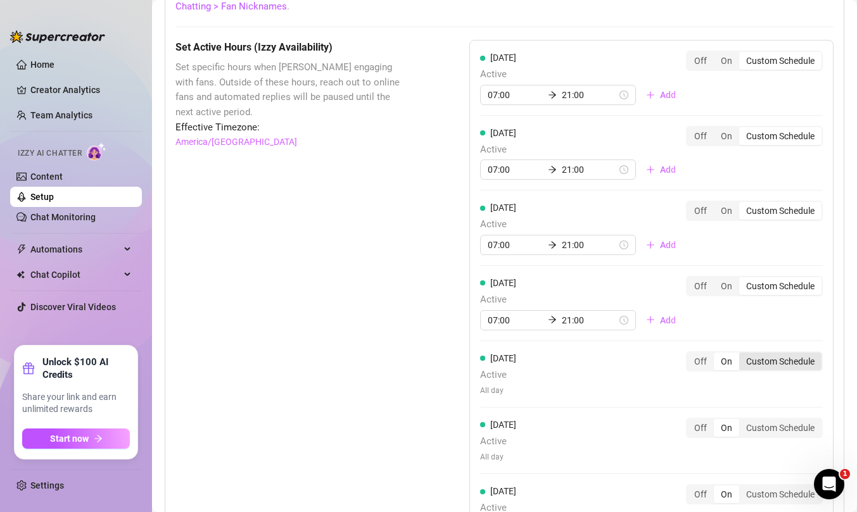
click at [782, 364] on div "Custom Schedule" at bounding box center [780, 362] width 82 height 18
click at [742, 355] on input "Custom Schedule" at bounding box center [742, 355] width 0 height 0
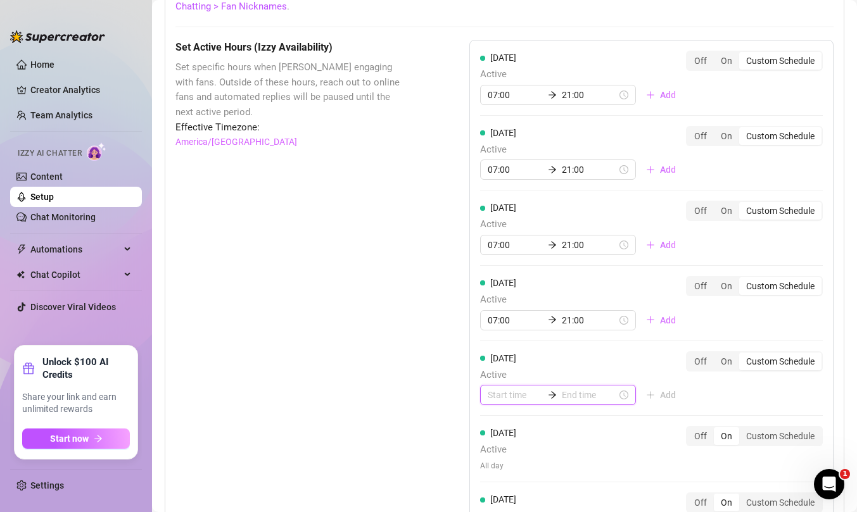
click at [506, 394] on input at bounding box center [515, 395] width 55 height 14
click at [495, 368] on div "07" at bounding box center [497, 370] width 30 height 18
type input "07:00"
click at [566, 396] on input at bounding box center [589, 395] width 55 height 14
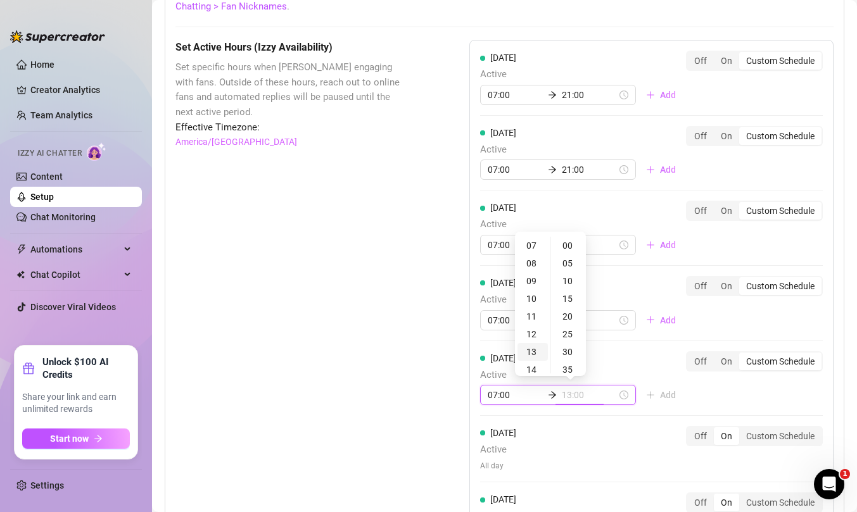
scroll to position [271, 0]
click at [532, 346] on div "21" at bounding box center [532, 347] width 30 height 18
type input "21:00"
click at [710, 384] on div "[DATE] Active 07:00 21:00 Add Off On Custom Schedule" at bounding box center [651, 378] width 343 height 54
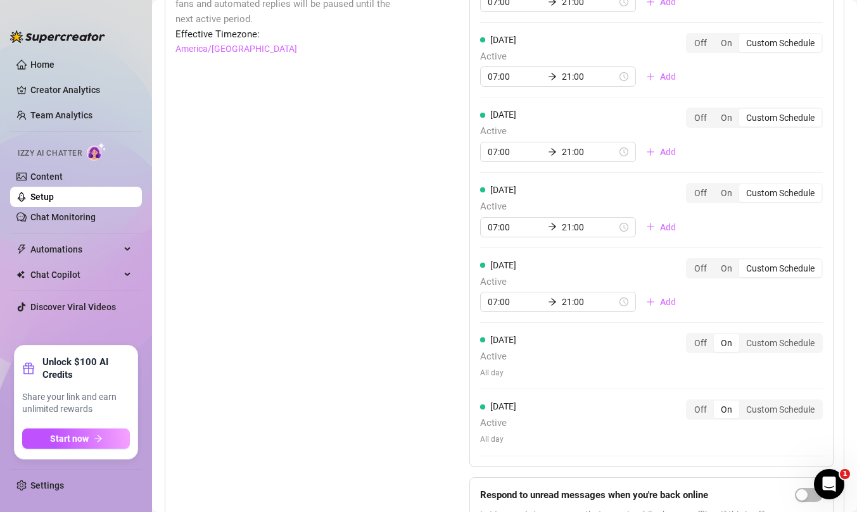
scroll to position [1256, 0]
click at [769, 348] on div "Custom Schedule" at bounding box center [780, 342] width 82 height 18
click at [742, 335] on input "Custom Schedule" at bounding box center [742, 335] width 0 height 0
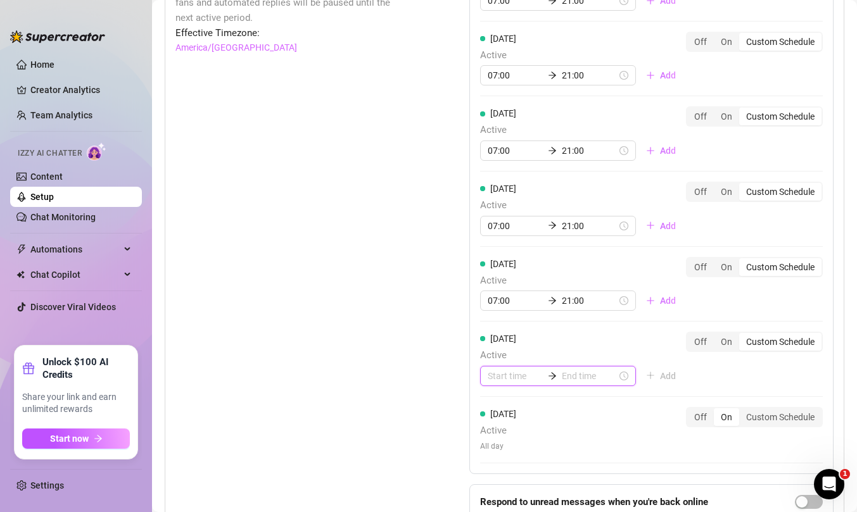
click at [500, 377] on input at bounding box center [515, 376] width 55 height 14
click at [498, 349] on div "07" at bounding box center [497, 351] width 30 height 18
type input "07:00"
click at [570, 377] on input at bounding box center [589, 376] width 55 height 14
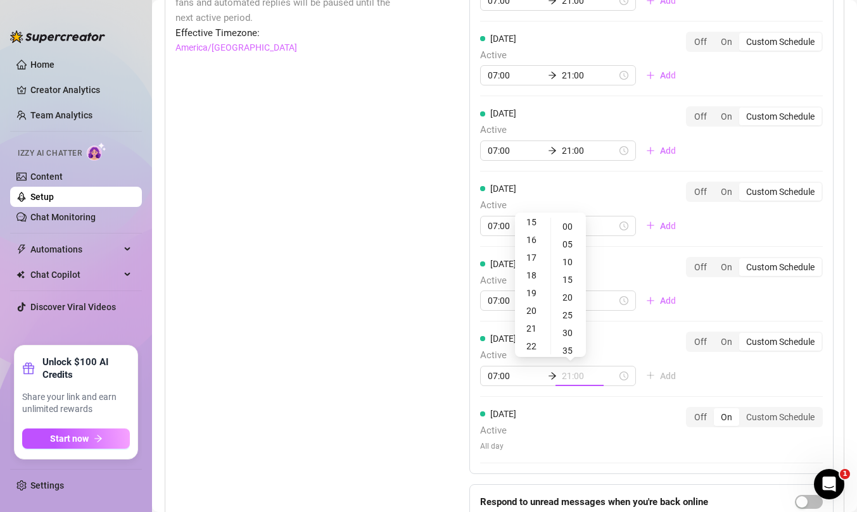
click at [531, 329] on div "21" at bounding box center [532, 329] width 30 height 18
type input "21:00"
click at [728, 378] on div "[DATE] Active 07:00 21:00 Add Off On Custom Schedule [DATE] Active 07:00 21:00 …" at bounding box center [651, 210] width 364 height 529
click at [797, 418] on div "Custom Schedule" at bounding box center [780, 417] width 82 height 18
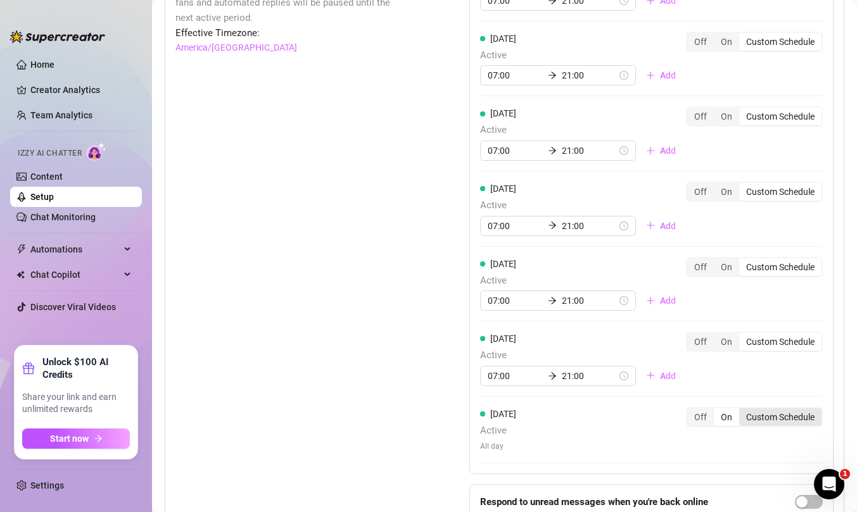
click at [742, 410] on input "Custom Schedule" at bounding box center [742, 410] width 0 height 0
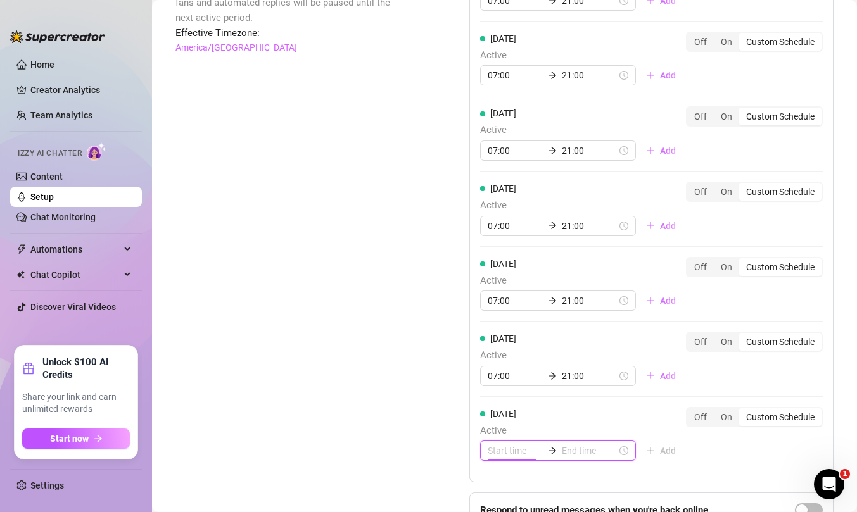
click at [498, 453] on input at bounding box center [515, 451] width 55 height 14
click at [493, 424] on div "07" at bounding box center [497, 426] width 30 height 18
type input "07:00"
click at [565, 451] on input at bounding box center [589, 451] width 55 height 14
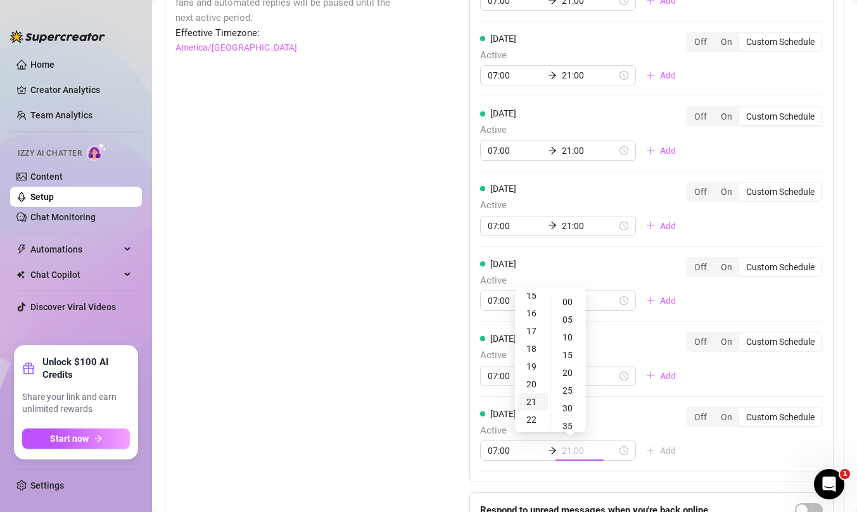
click at [532, 396] on div "21" at bounding box center [532, 402] width 30 height 18
type input "21:00"
click at [706, 446] on div "[DATE] Active 07:00 21:00 Add Off On Custom Schedule [DATE] Active 07:00 21:00 …" at bounding box center [651, 214] width 364 height 537
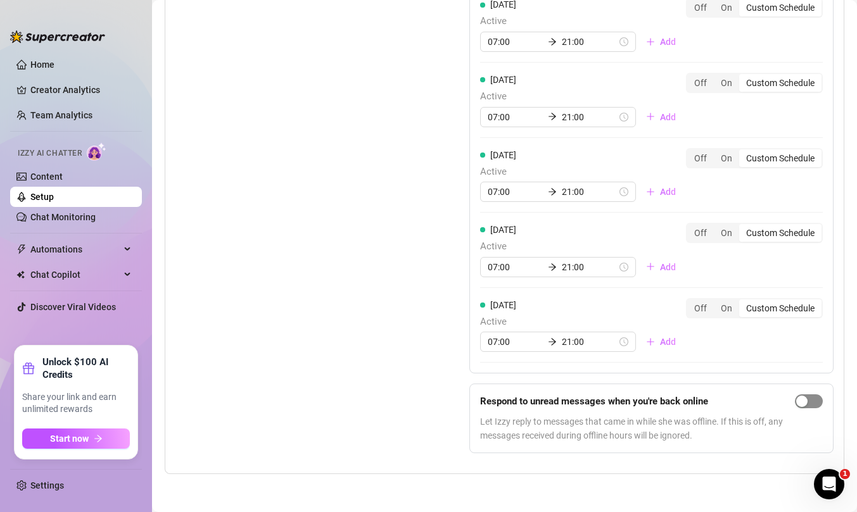
click at [816, 397] on span "button" at bounding box center [809, 401] width 28 height 14
click at [54, 197] on link "Setup" at bounding box center [41, 197] width 23 height 10
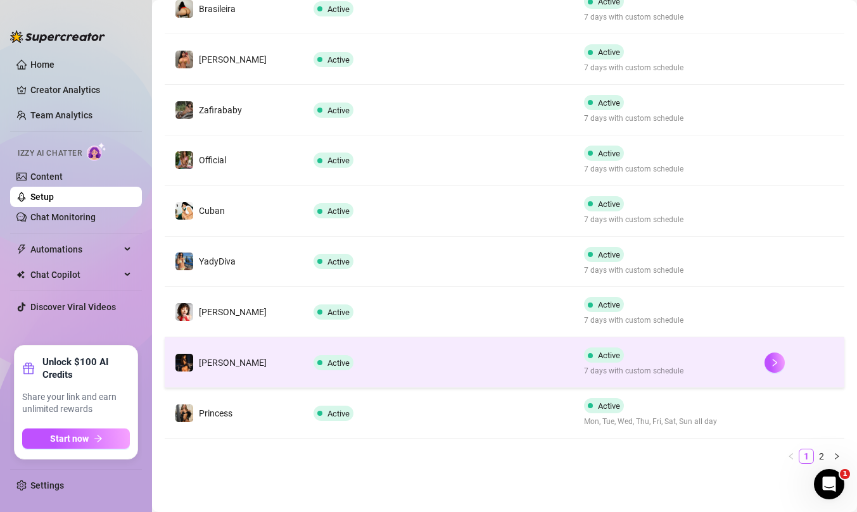
scroll to position [335, 0]
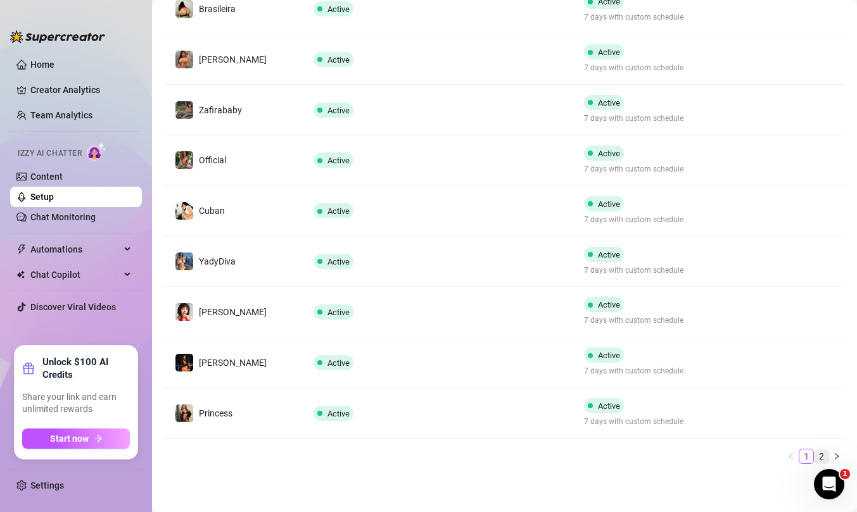
click at [822, 453] on link "2" at bounding box center [821, 457] width 14 height 14
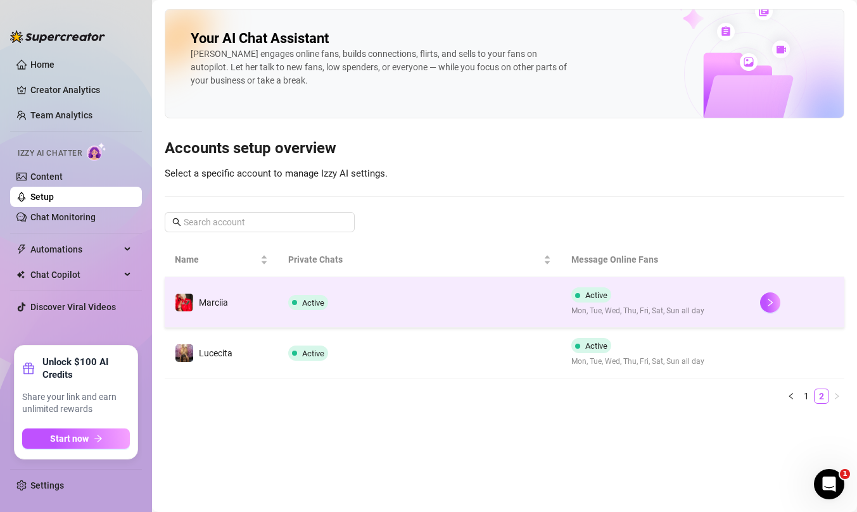
click at [496, 314] on td "Active" at bounding box center [419, 302] width 283 height 51
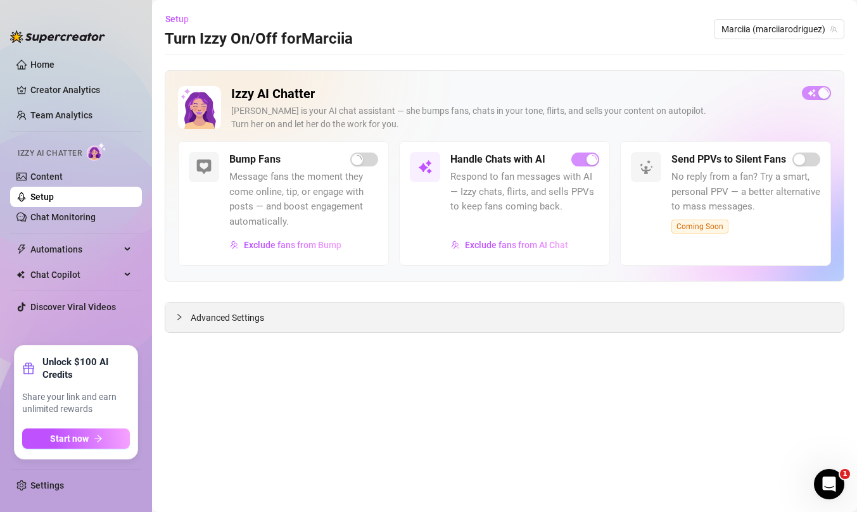
click at [177, 314] on icon "collapsed" at bounding box center [179, 317] width 8 height 8
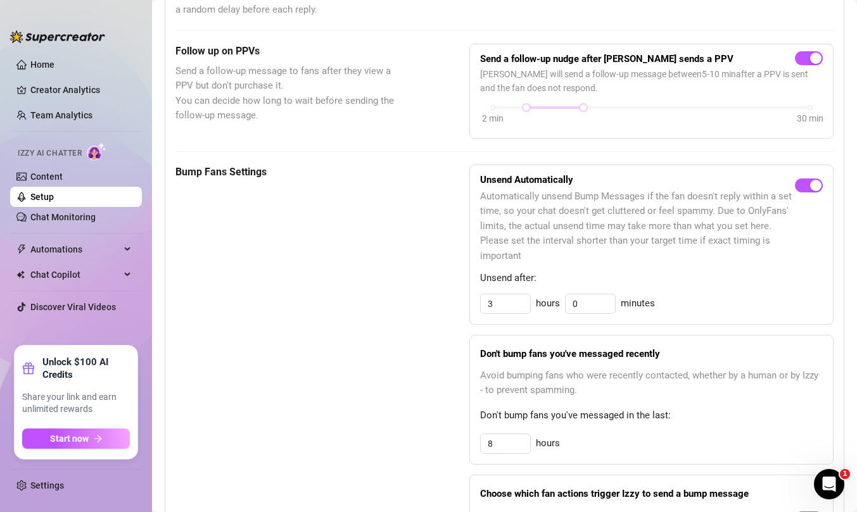
scroll to position [501, 0]
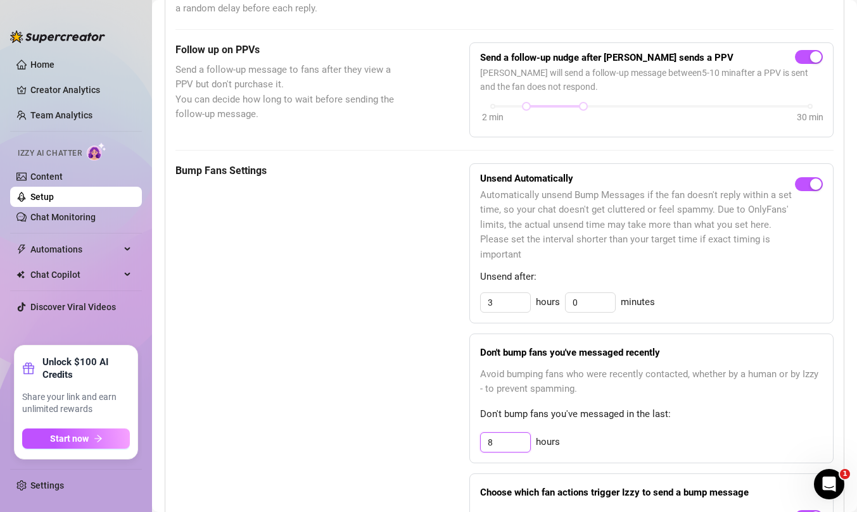
click at [505, 444] on input "8" at bounding box center [505, 442] width 49 height 19
type input "12"
click at [415, 452] on div "Bump Fans Settings Unsend Automatically Automatically unsend Bump Messages if t…" at bounding box center [504, 373] width 658 height 420
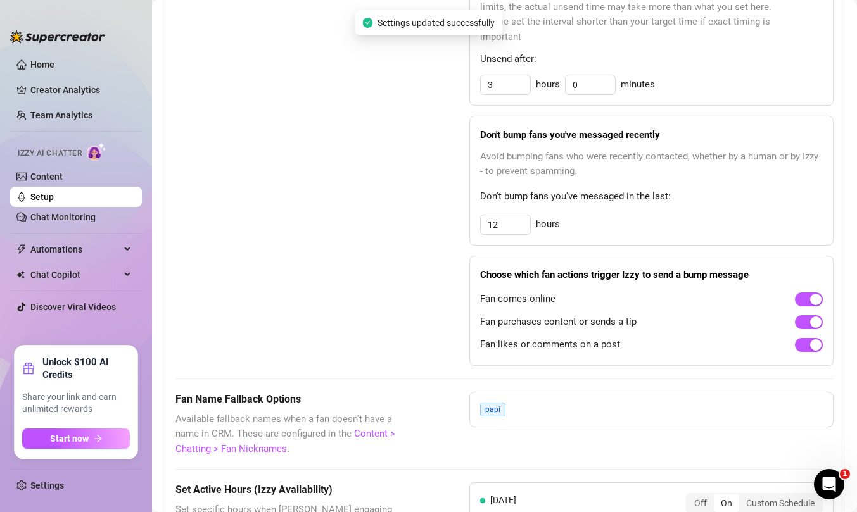
scroll to position [925, 0]
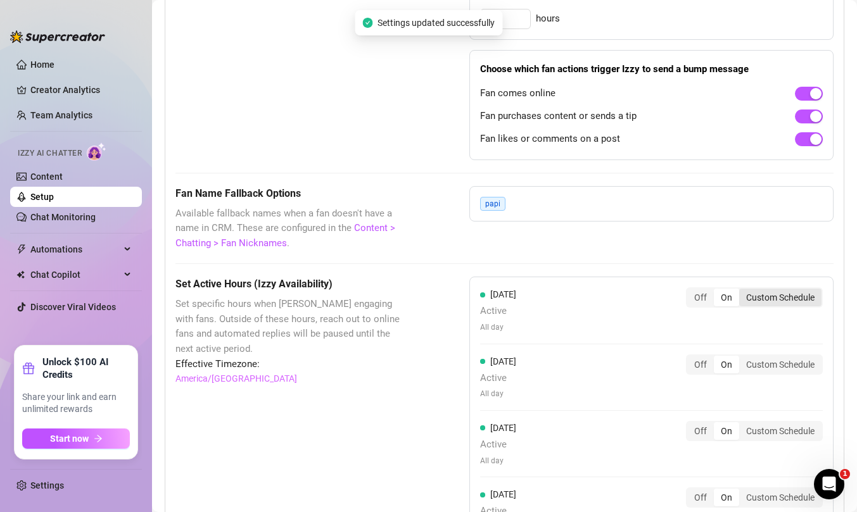
click at [769, 304] on div "Custom Schedule" at bounding box center [780, 298] width 82 height 18
click at [742, 291] on input "Custom Schedule" at bounding box center [742, 291] width 0 height 0
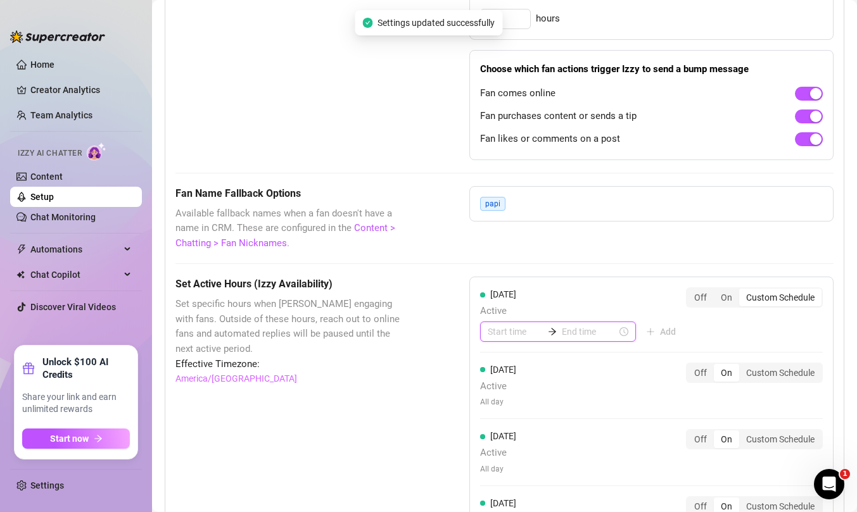
click at [508, 337] on input at bounding box center [515, 332] width 55 height 14
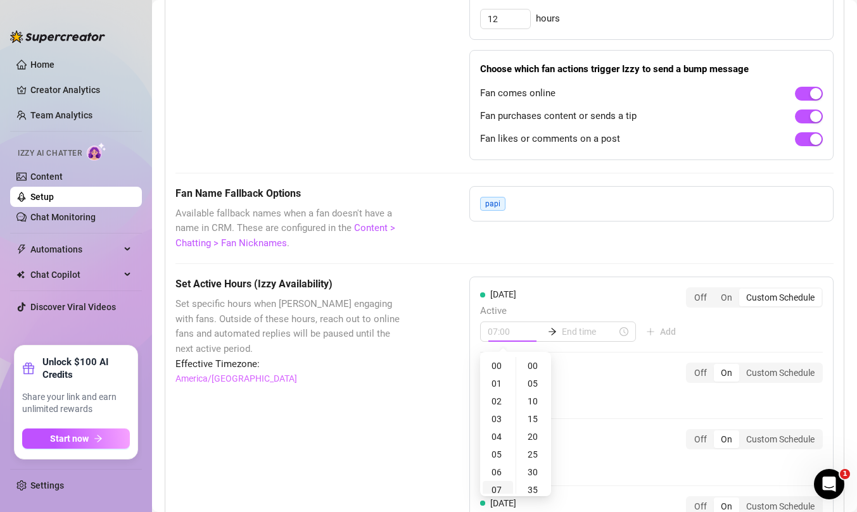
click at [498, 484] on div "07" at bounding box center [497, 490] width 30 height 18
type input "07:00"
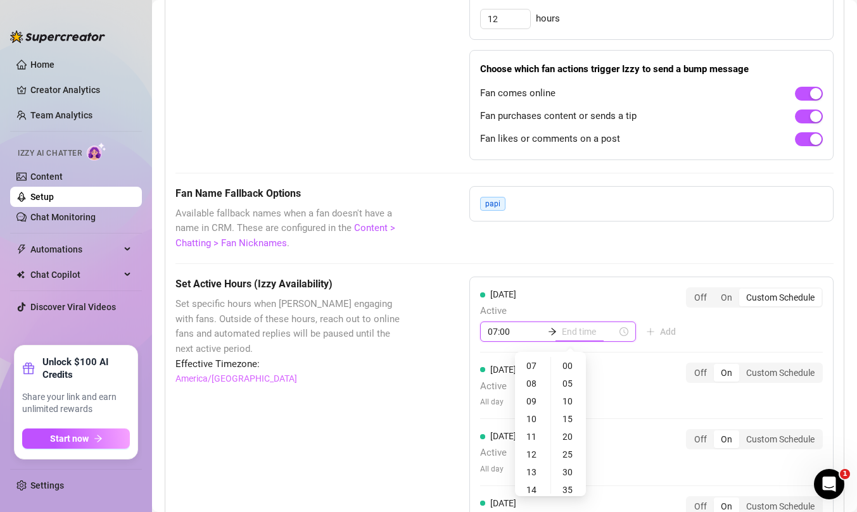
click at [582, 329] on input at bounding box center [589, 332] width 55 height 14
type input "07:00"
click at [532, 446] on div "21" at bounding box center [532, 450] width 30 height 18
type input "21:00"
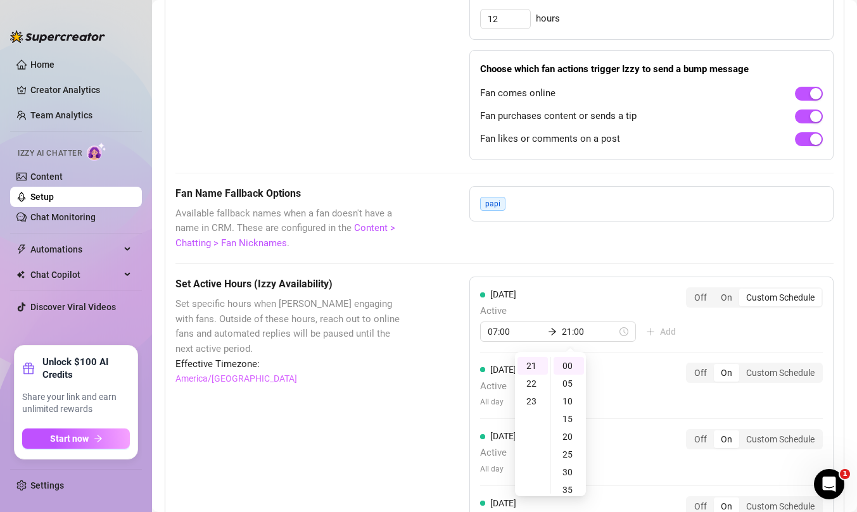
click at [746, 332] on div "[DATE] Active 07:00 21:00 Add Off On Custom Schedule [DATE] Active All day Off …" at bounding box center [651, 520] width 364 height 487
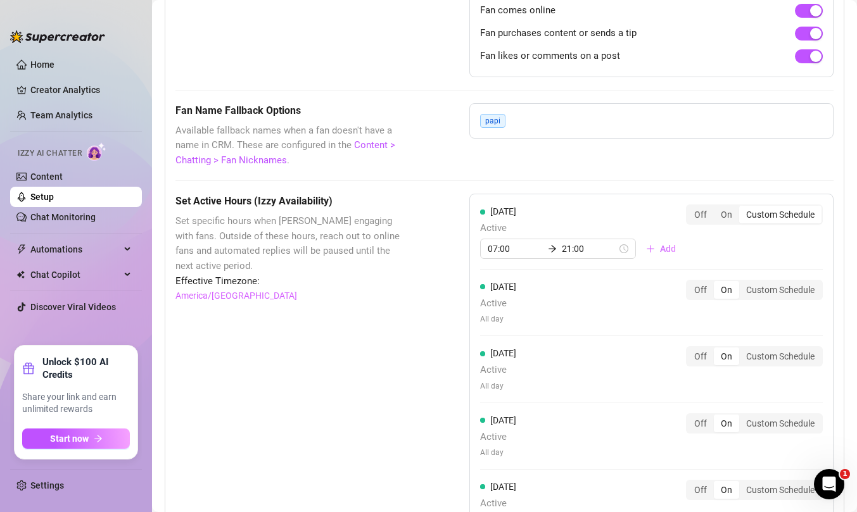
click at [774, 292] on div "Custom Schedule" at bounding box center [780, 290] width 82 height 18
click at [742, 283] on input "Custom Schedule" at bounding box center [742, 283] width 0 height 0
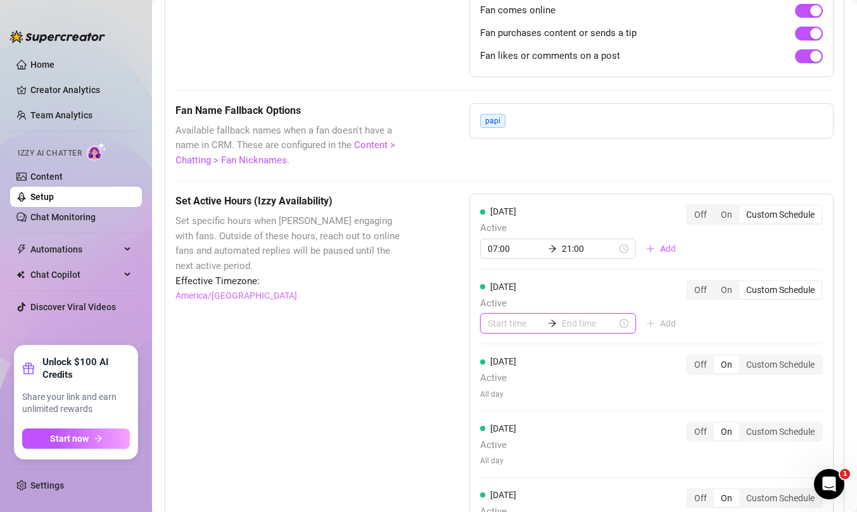
click at [490, 329] on input at bounding box center [515, 324] width 55 height 14
click at [494, 482] on div "07" at bounding box center [497, 482] width 30 height 18
type input "07:00"
click at [576, 318] on input at bounding box center [589, 324] width 55 height 14
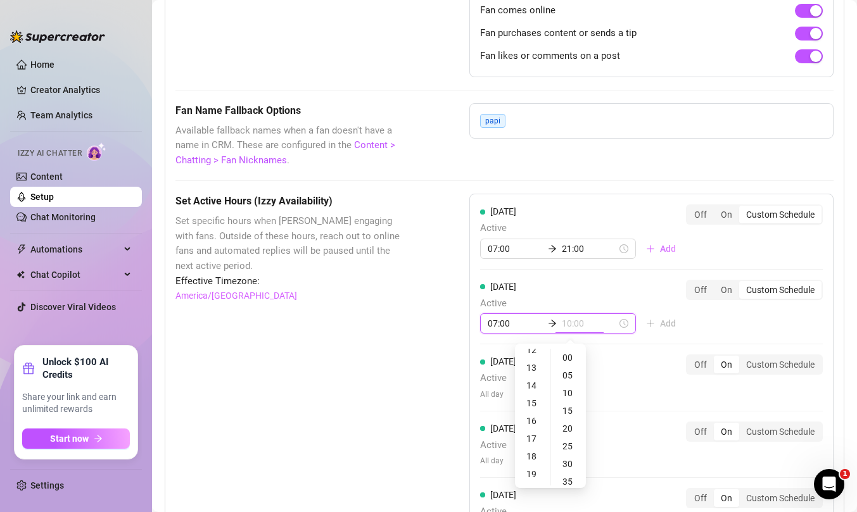
scroll to position [234, 0]
click at [532, 470] on div "21" at bounding box center [532, 470] width 30 height 18
type input "21:00"
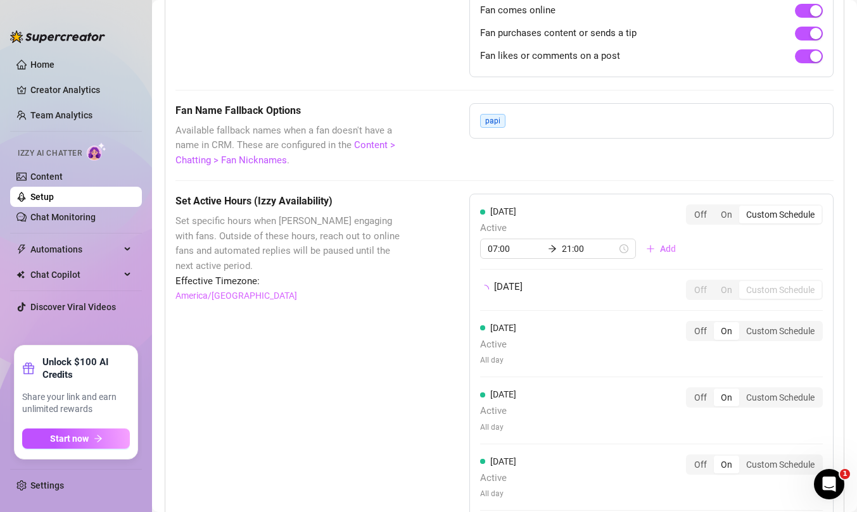
click at [745, 324] on div "[DATE] Active 07:00 21:00 Add Off On Custom Schedule [DATE] Off On Custom Sched…" at bounding box center [651, 425] width 364 height 462
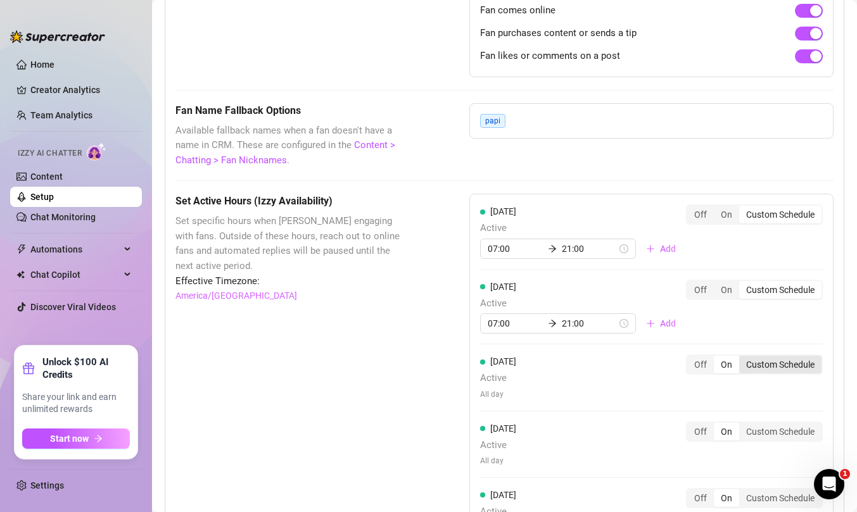
click at [783, 365] on div "Custom Schedule" at bounding box center [780, 365] width 82 height 18
click at [742, 358] on input "Custom Schedule" at bounding box center [742, 358] width 0 height 0
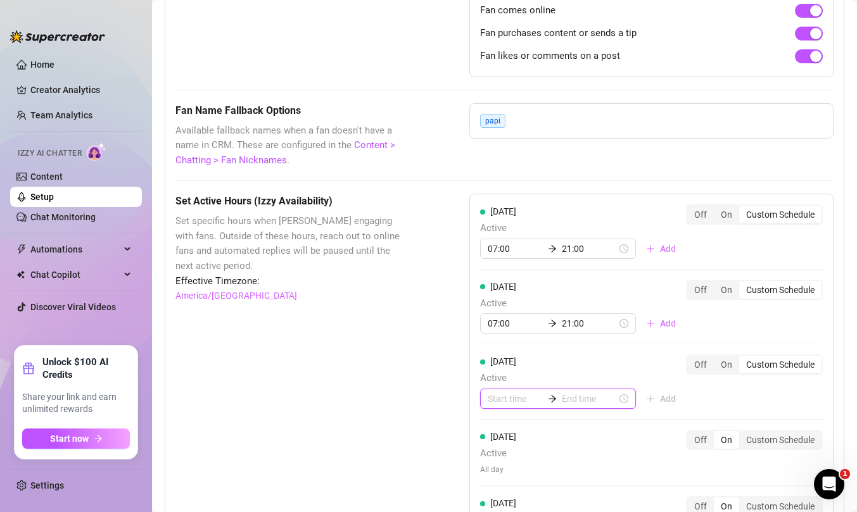
click at [503, 401] on input at bounding box center [515, 399] width 55 height 14
click at [500, 372] on div "07" at bounding box center [497, 374] width 30 height 18
type input "07:00"
click at [573, 395] on input at bounding box center [589, 399] width 55 height 14
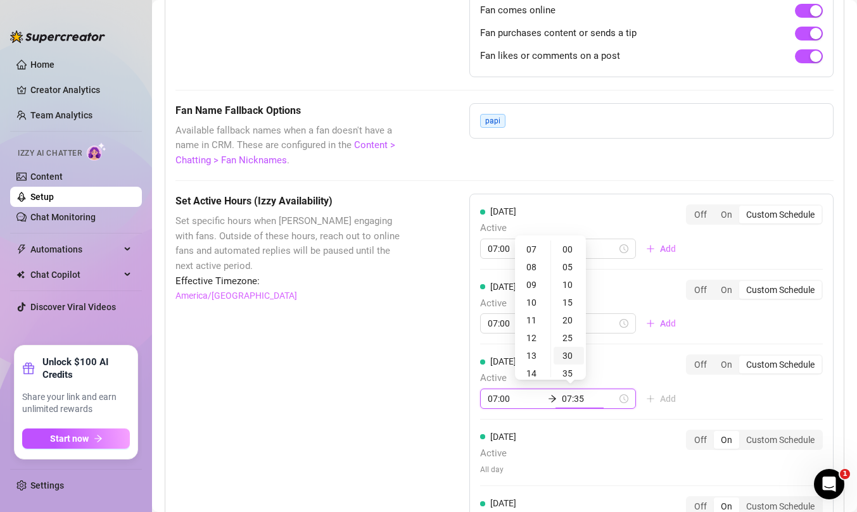
type input "07:30"
click at [531, 351] on div "21" at bounding box center [532, 349] width 30 height 18
type input "21:00"
click at [726, 391] on div "[DATE] Active 07:00 21:00 Add Off On Custom Schedule [DATE] Active 07:00 21:00 …" at bounding box center [651, 445] width 364 height 503
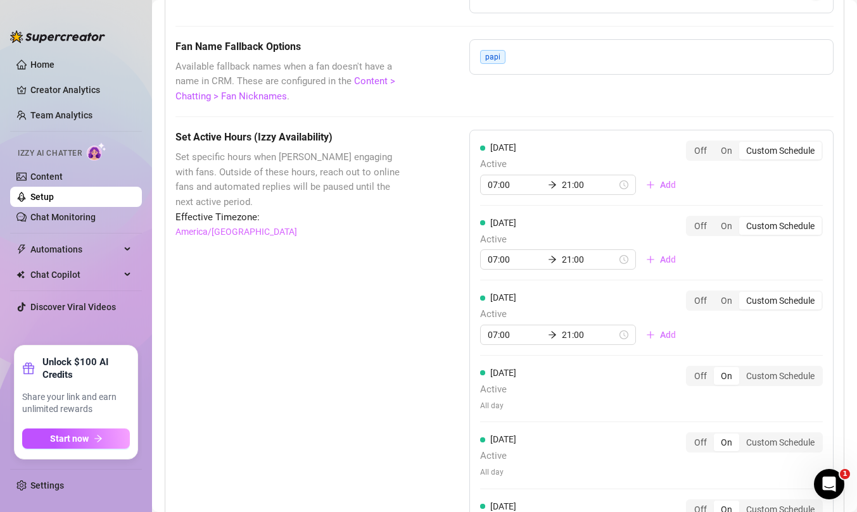
scroll to position [1091, 0]
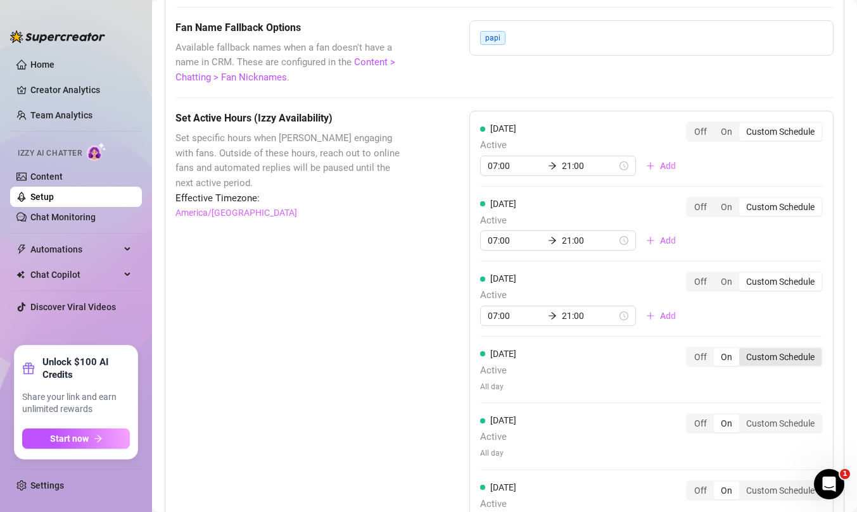
click at [797, 351] on div "Custom Schedule" at bounding box center [780, 357] width 82 height 18
click at [742, 350] on input "Custom Schedule" at bounding box center [742, 350] width 0 height 0
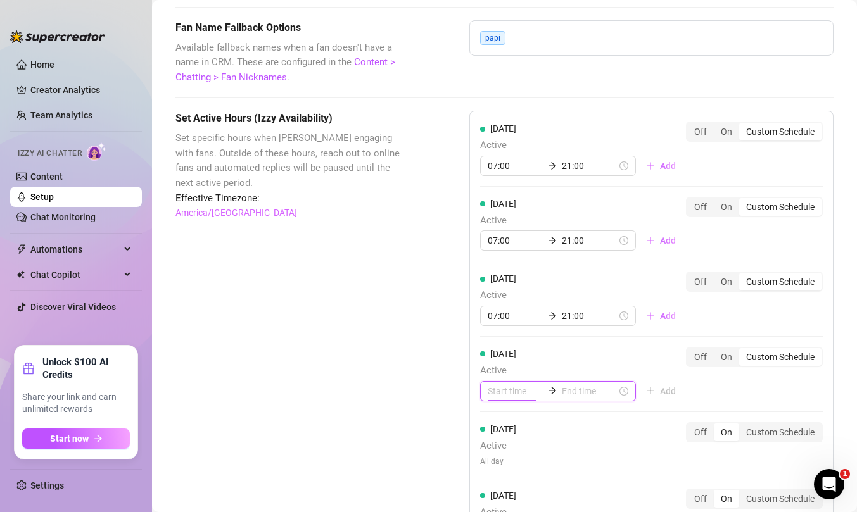
click at [505, 393] on input at bounding box center [515, 391] width 55 height 14
click at [502, 363] on div "07" at bounding box center [497, 366] width 30 height 18
type input "07:00"
click at [571, 389] on input at bounding box center [589, 391] width 55 height 14
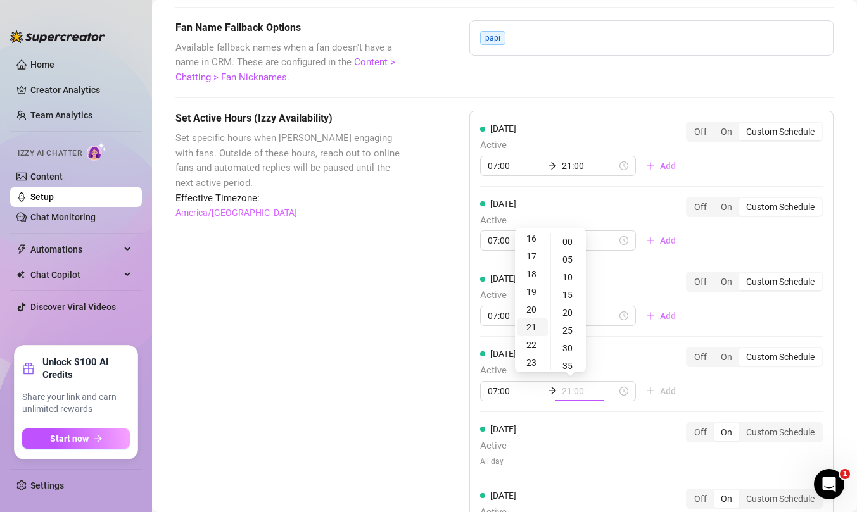
click at [531, 327] on div "21" at bounding box center [532, 327] width 30 height 18
type input "21:00"
click at [733, 387] on div "[DATE] Active 07:00 21:00 Add Off On Custom Schedule [DATE] Active 07:00 21:00 …" at bounding box center [651, 367] width 364 height 512
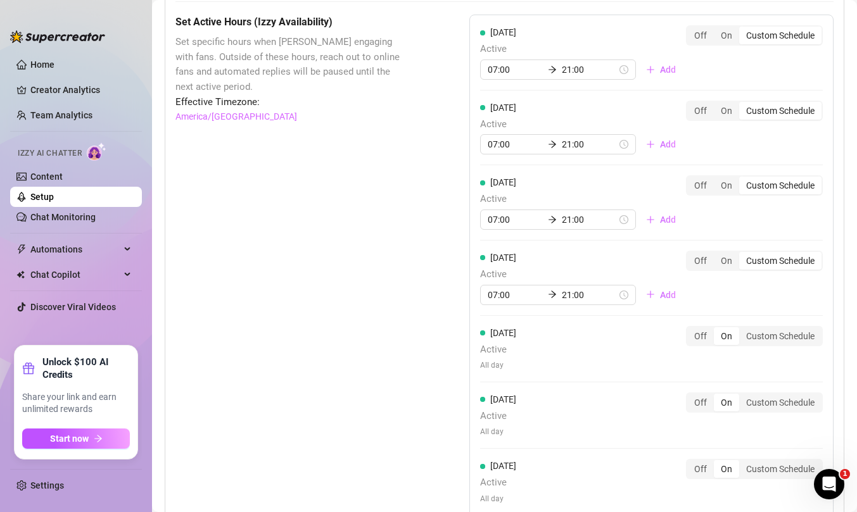
scroll to position [1200, 0]
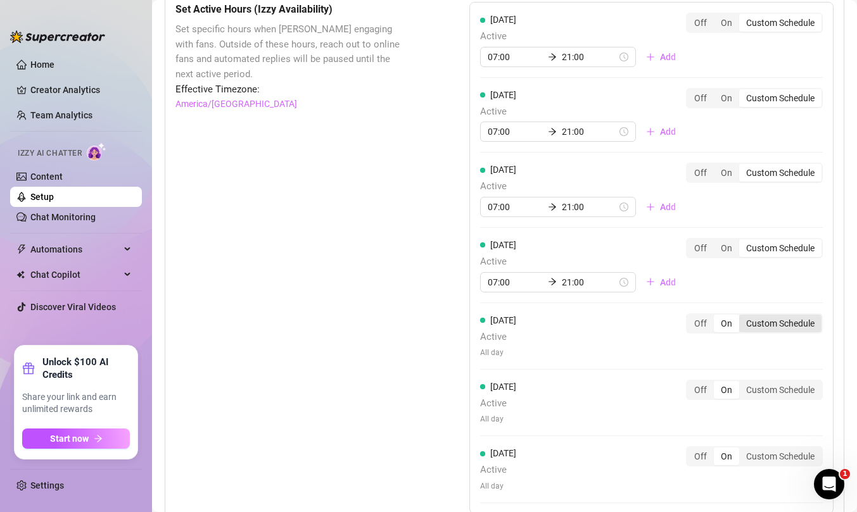
click at [776, 323] on div "Custom Schedule" at bounding box center [780, 324] width 82 height 18
click at [742, 317] on input "Custom Schedule" at bounding box center [742, 317] width 0 height 0
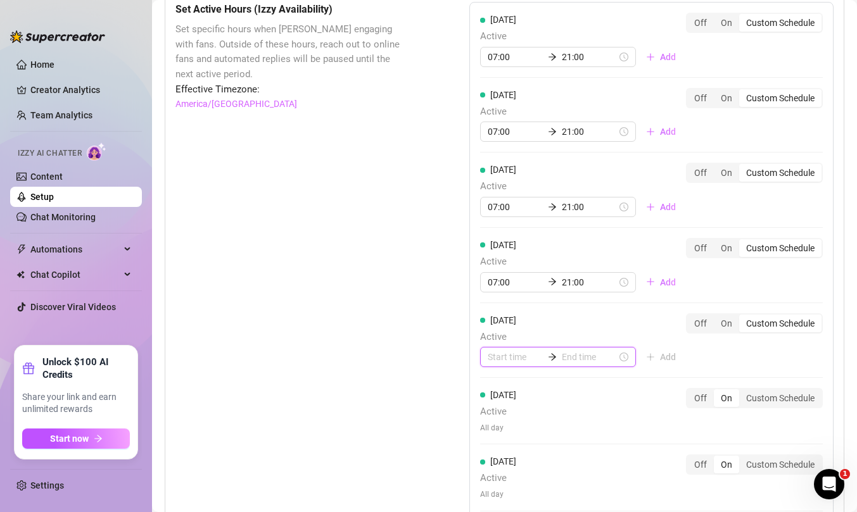
click at [500, 363] on input at bounding box center [515, 357] width 55 height 14
click at [496, 336] on div "00 01 02 03 04 05 06 07 08 09 10 11 12 13 14 15 16 17 18 19 20 21 22 23 00 05 1…" at bounding box center [515, 267] width 71 height 142
click at [496, 329] on div "07" at bounding box center [497, 332] width 30 height 18
type input "07:00"
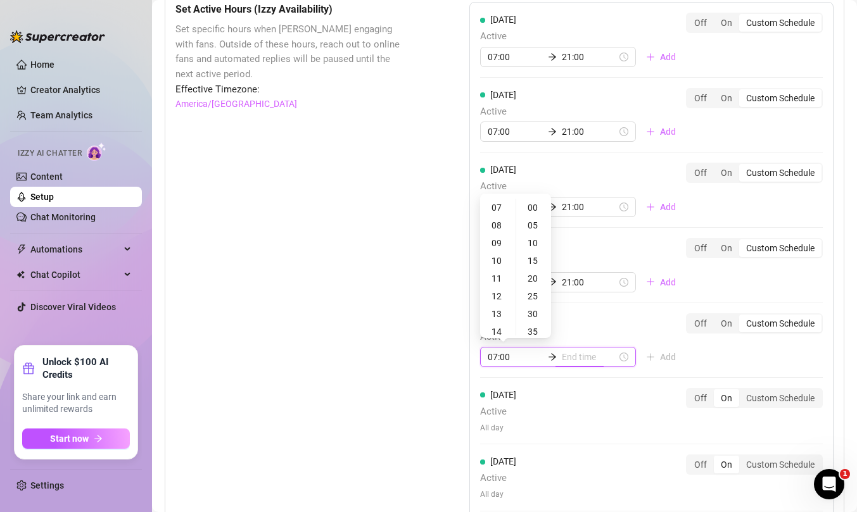
click at [572, 361] on input at bounding box center [589, 357] width 55 height 14
type input "07:35"
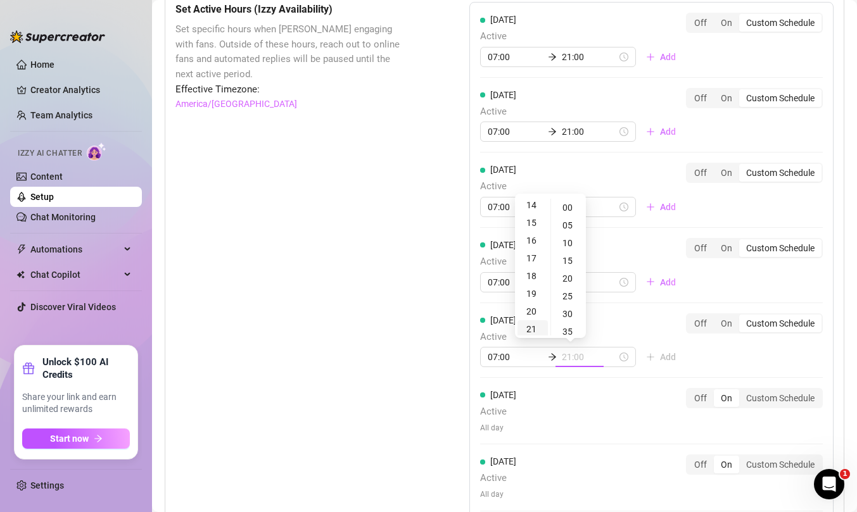
click at [533, 322] on div "21" at bounding box center [532, 329] width 30 height 18
type input "21:00"
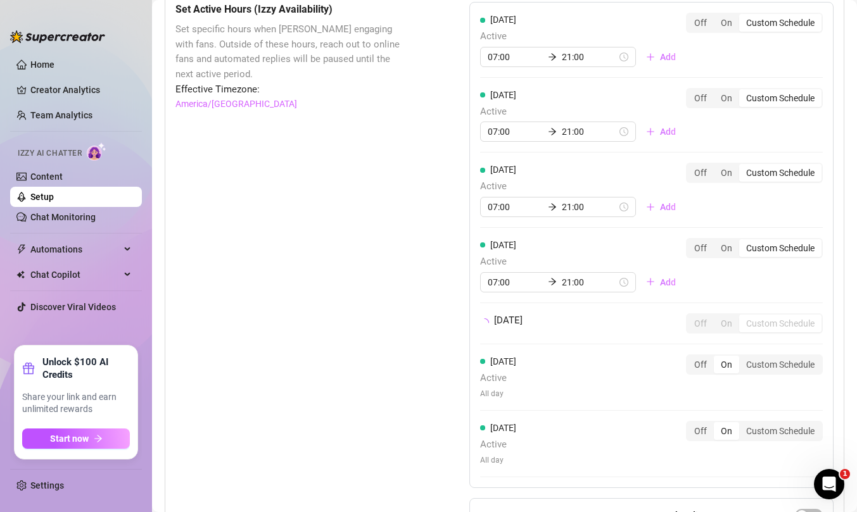
click at [757, 358] on div "[DATE] Active 07:00 21:00 Add Off On Custom Schedule [DATE] Active 07:00 21:00 …" at bounding box center [651, 245] width 364 height 486
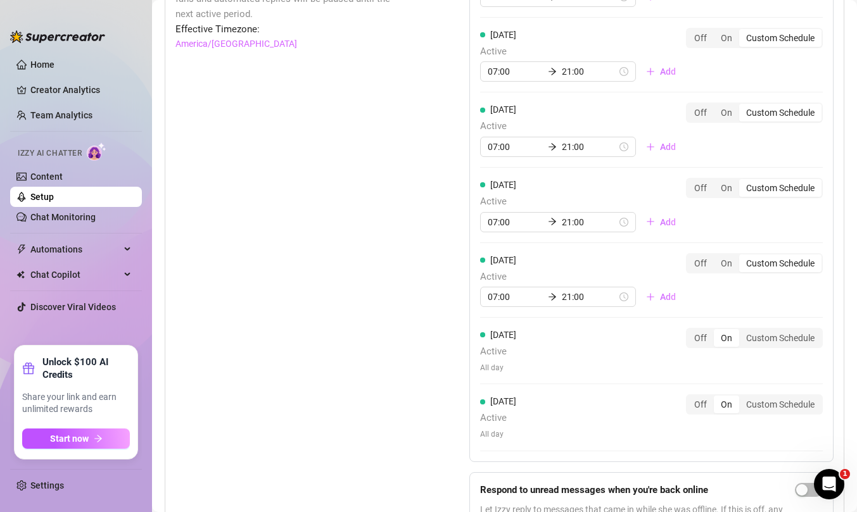
scroll to position [1271, 0]
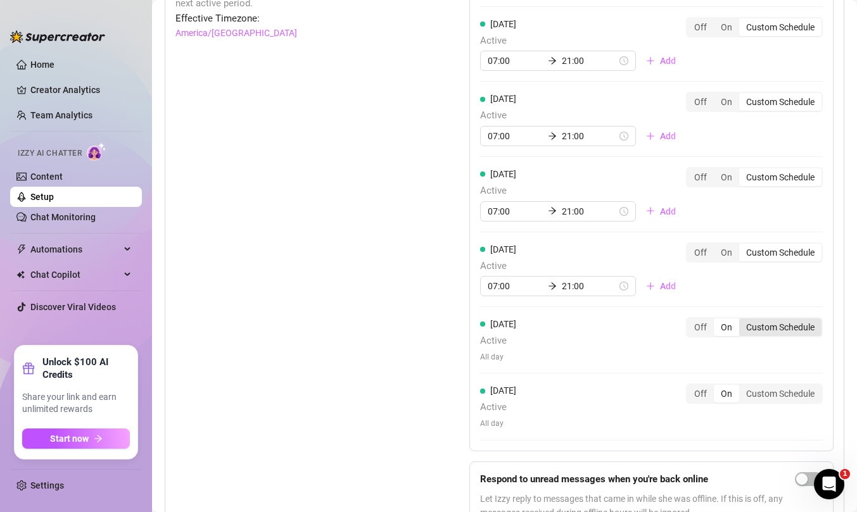
click at [765, 327] on div "Custom Schedule" at bounding box center [780, 327] width 82 height 18
click at [742, 320] on input "Custom Schedule" at bounding box center [742, 320] width 0 height 0
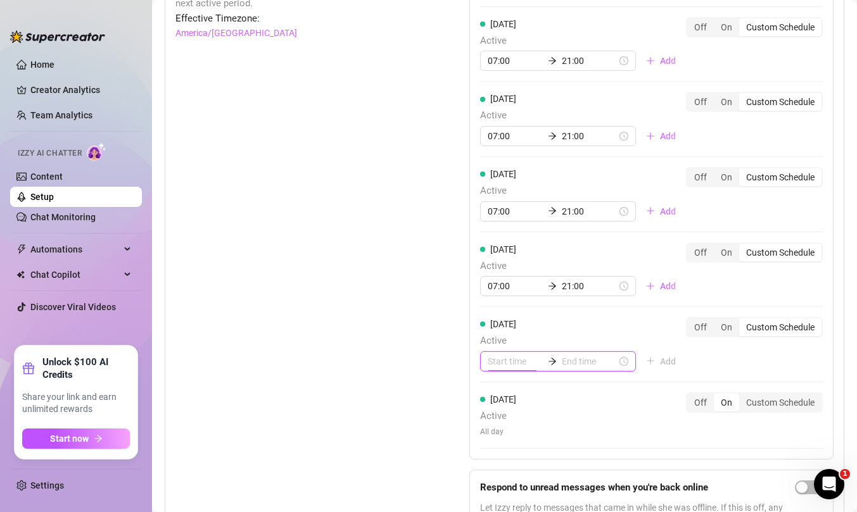
click at [502, 360] on input at bounding box center [515, 362] width 55 height 14
click at [501, 333] on div "07" at bounding box center [497, 336] width 30 height 18
type input "07:00"
click at [567, 367] on input at bounding box center [589, 362] width 55 height 14
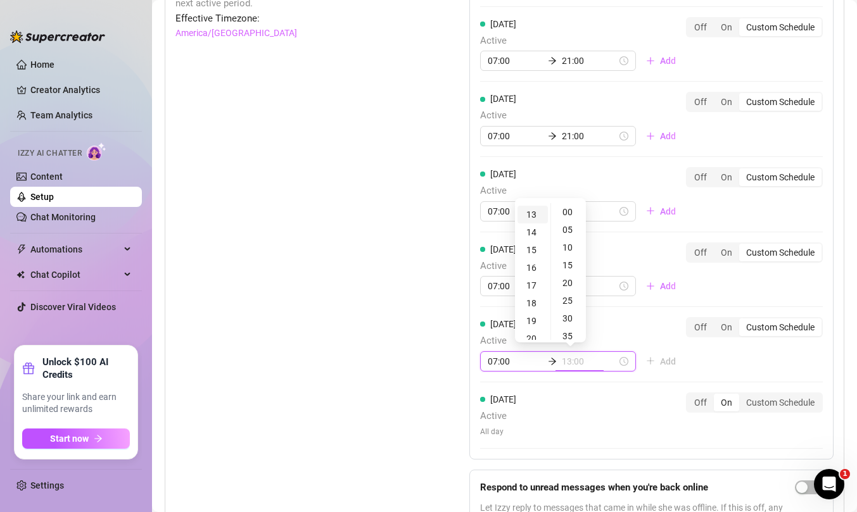
scroll to position [267, 0]
click at [534, 318] on div "21" at bounding box center [532, 318] width 30 height 18
type input "21:00"
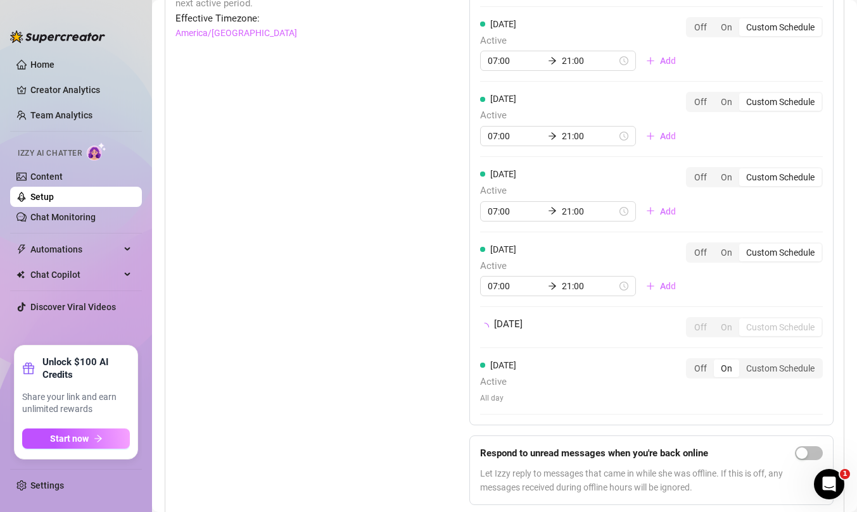
click at [719, 365] on div "[DATE] Active 07:00 21:00 Add Off On Custom Schedule [DATE] Active 07:00 21:00 …" at bounding box center [651, 178] width 364 height 494
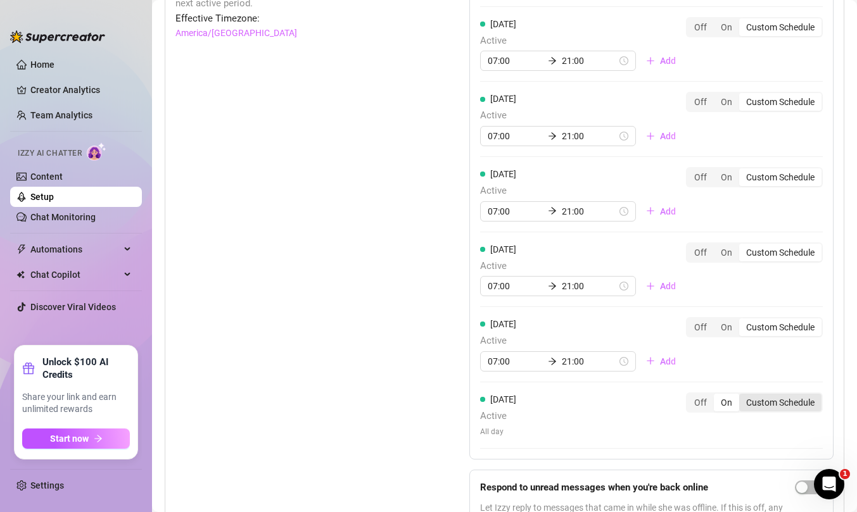
click at [776, 408] on div "Custom Schedule" at bounding box center [780, 403] width 82 height 18
click at [742, 396] on input "Custom Schedule" at bounding box center [742, 396] width 0 height 0
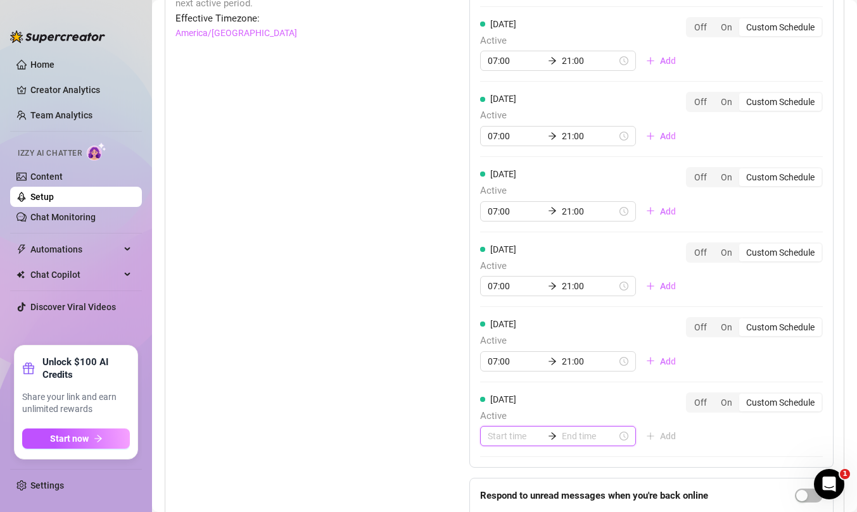
click at [499, 442] on input at bounding box center [515, 436] width 55 height 14
click at [492, 404] on div "07" at bounding box center [497, 412] width 30 height 18
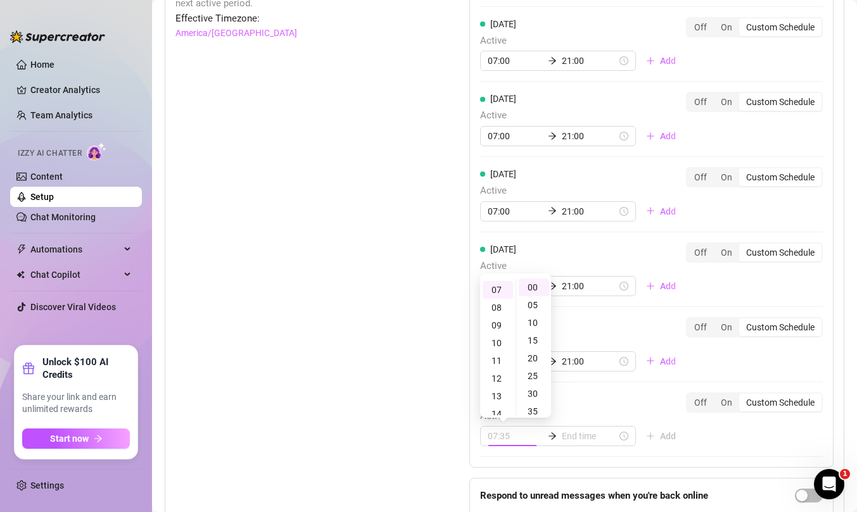
type input "07:00"
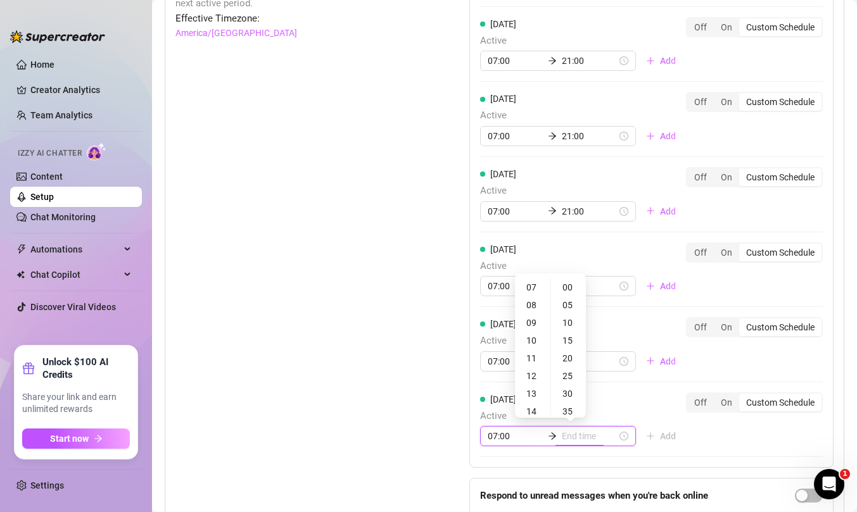
click at [580, 435] on input at bounding box center [589, 436] width 55 height 14
type input "07:30"
click at [529, 391] on div "21" at bounding box center [532, 390] width 30 height 18
type input "21:00"
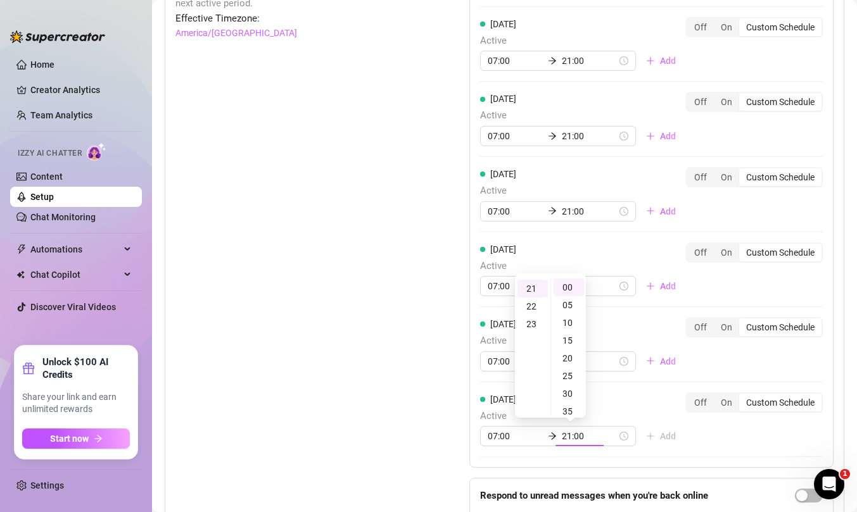
scroll to position [372, 0]
click at [736, 436] on div "[DATE] Active 07:00 21:00 Add Off On Custom Schedule [DATE] Active 07:00 21:00 …" at bounding box center [651, 244] width 364 height 627
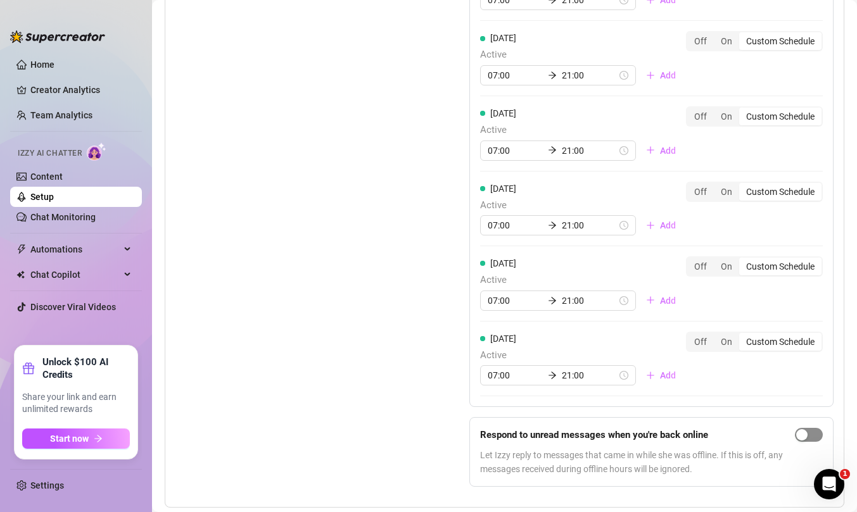
click at [807, 433] on button "button" at bounding box center [809, 435] width 28 height 14
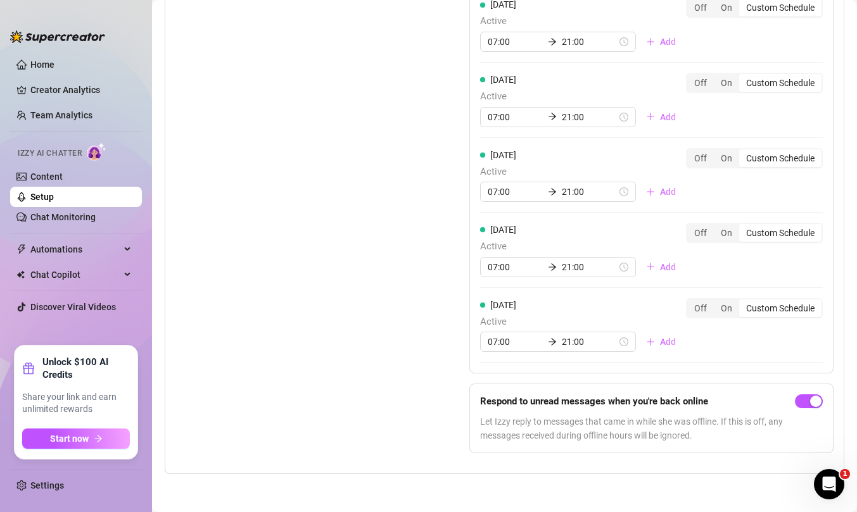
click at [54, 197] on link "Setup" at bounding box center [41, 197] width 23 height 10
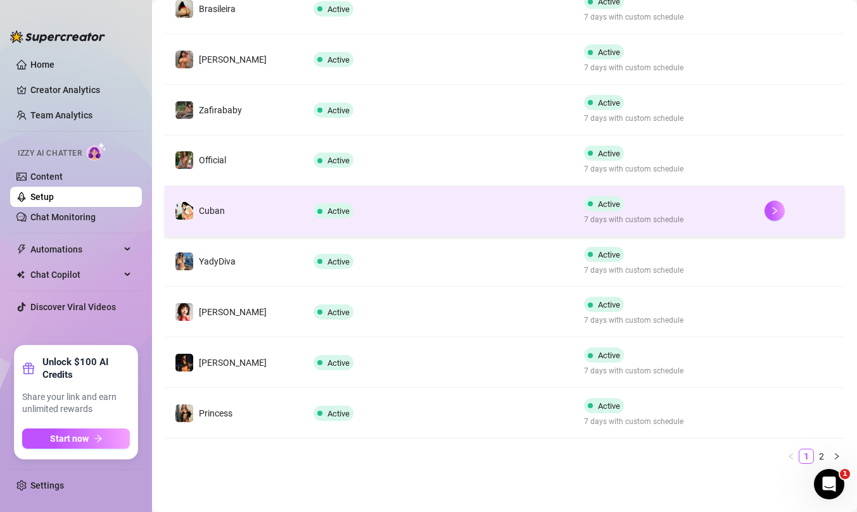
scroll to position [335, 0]
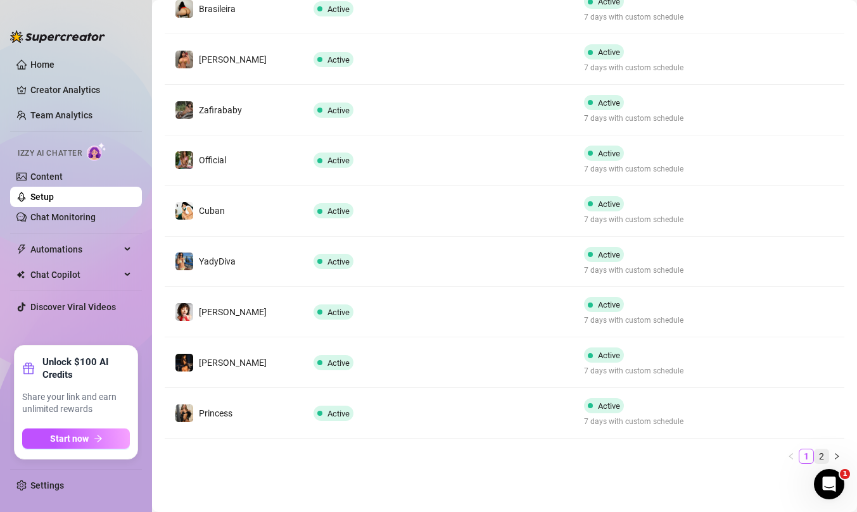
click at [821, 451] on link "2" at bounding box center [821, 457] width 14 height 14
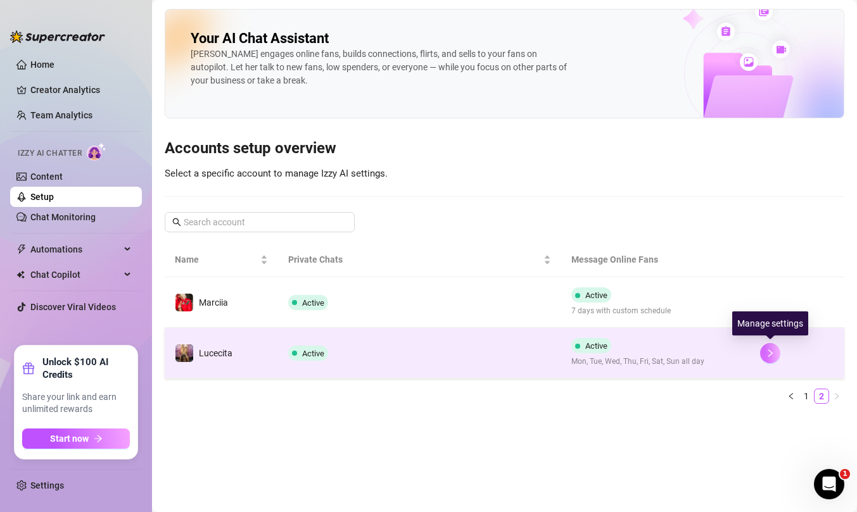
click at [772, 356] on icon "right" at bounding box center [769, 353] width 9 height 9
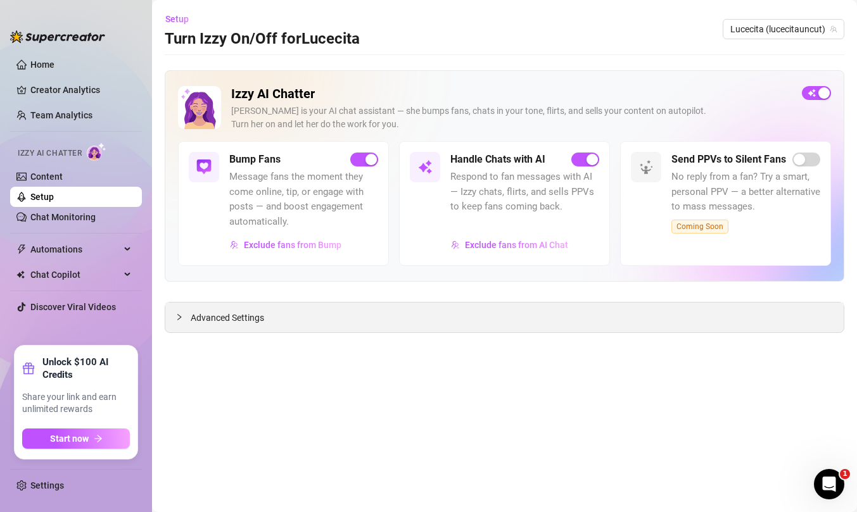
click at [206, 313] on span "Advanced Settings" at bounding box center [227, 318] width 73 height 14
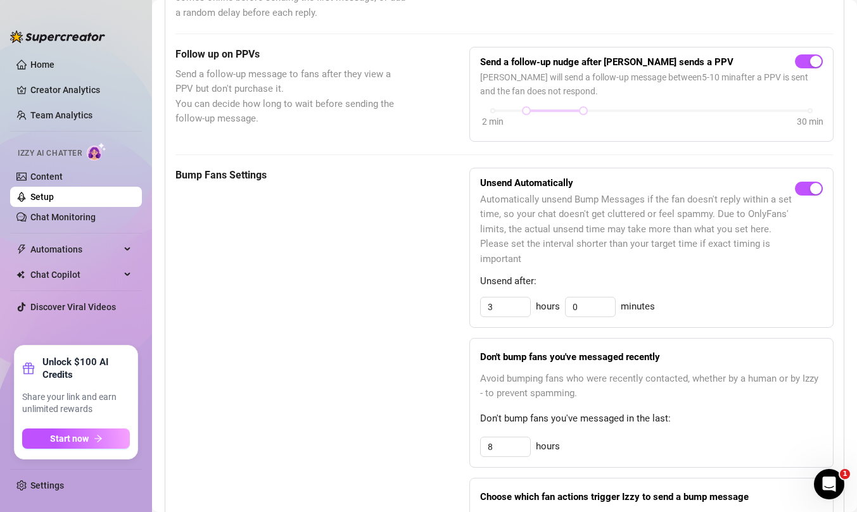
scroll to position [501, 0]
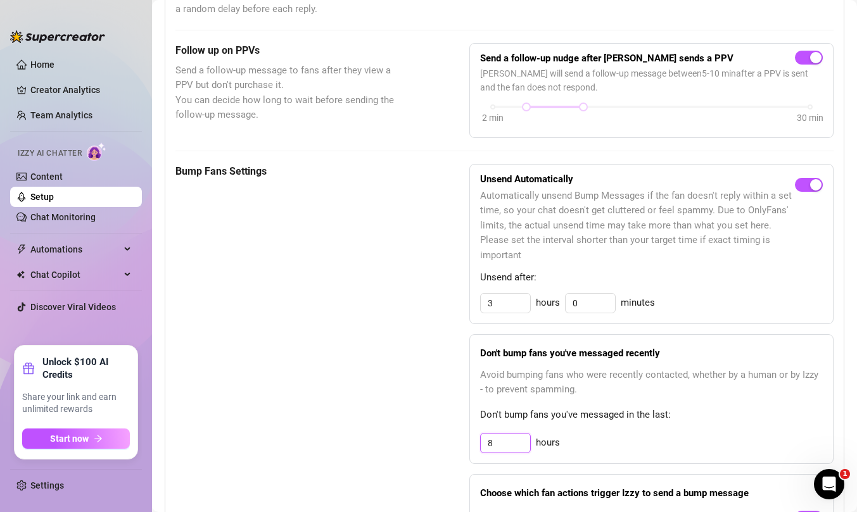
click at [502, 440] on input "8" at bounding box center [505, 443] width 49 height 19
type input "12"
click at [615, 432] on div "Don't bump fans you've messaged recently Avoid bumping fans who were recently c…" at bounding box center [651, 399] width 364 height 130
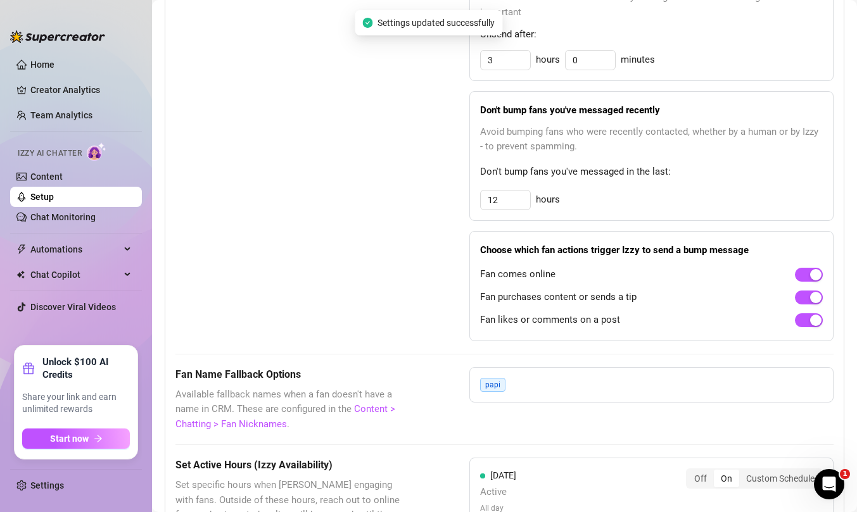
scroll to position [913, 0]
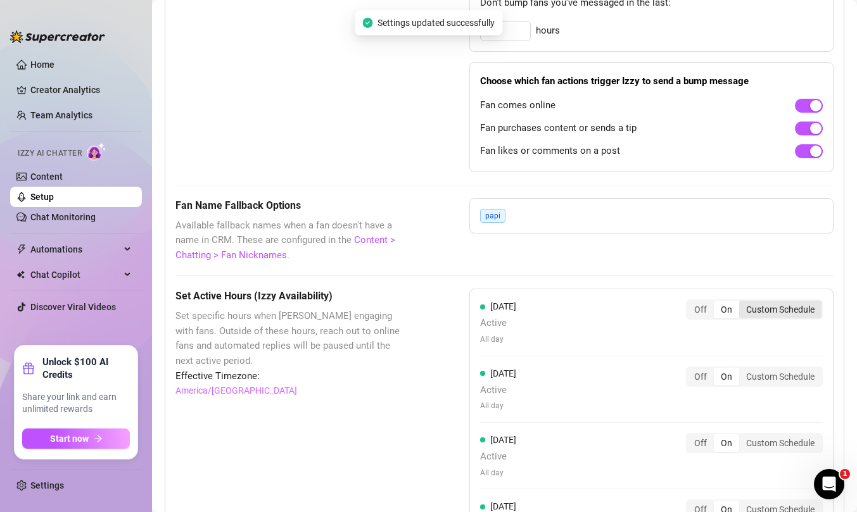
click at [769, 308] on div "Custom Schedule" at bounding box center [780, 310] width 82 height 18
click at [742, 303] on input "Custom Schedule" at bounding box center [742, 303] width 0 height 0
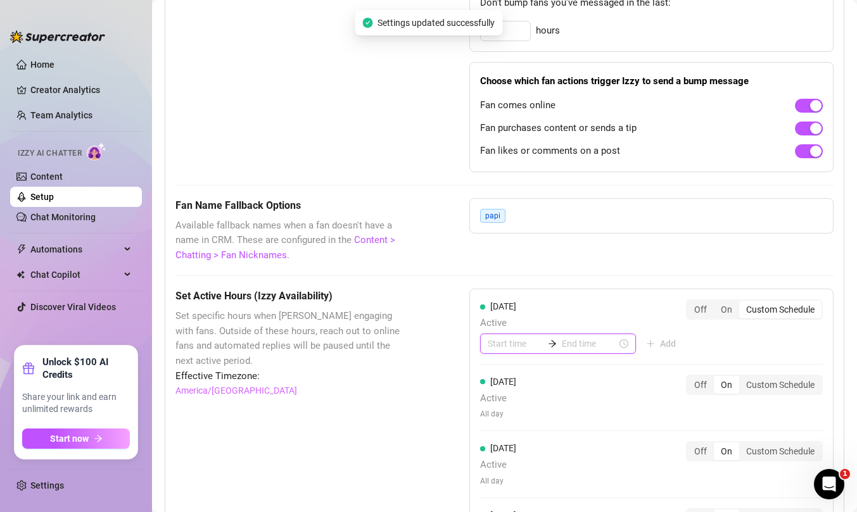
click at [515, 346] on input at bounding box center [515, 344] width 55 height 14
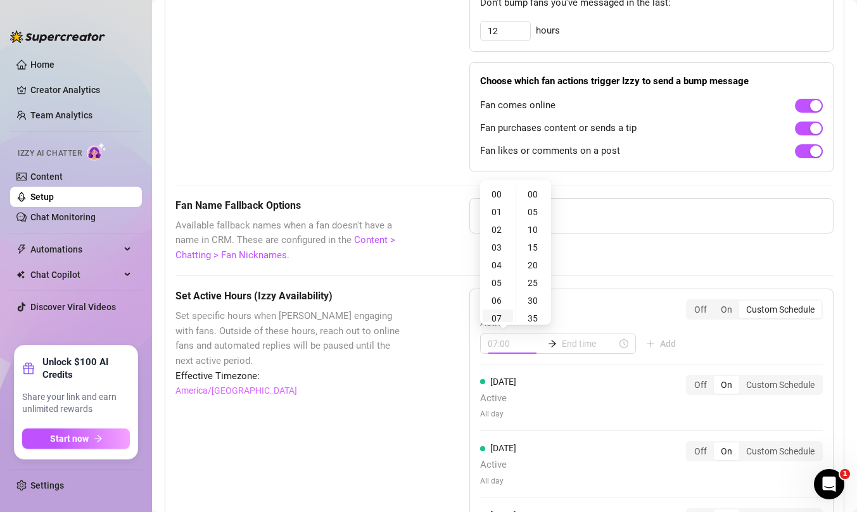
click at [497, 315] on div "07" at bounding box center [497, 319] width 30 height 18
type input "07:00"
click at [581, 341] on input at bounding box center [589, 344] width 55 height 14
type input "07:35"
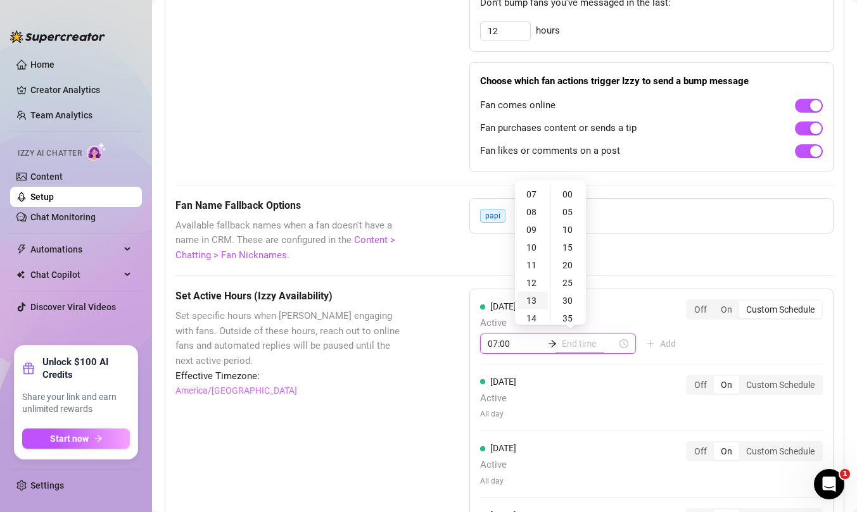
type input "13:00"
click at [529, 248] on div "21" at bounding box center [532, 248] width 30 height 18
type input "21:00"
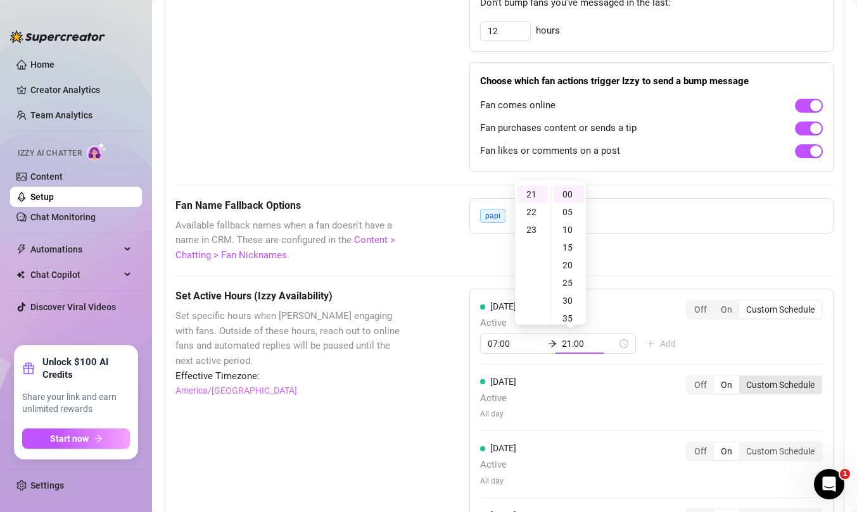
click at [770, 387] on div "[DATE] Active All day Off On Custom Schedule" at bounding box center [651, 398] width 343 height 46
click at [755, 387] on div "Custom Schedule" at bounding box center [780, 385] width 82 height 18
click at [742, 378] on input "Custom Schedule" at bounding box center [742, 378] width 0 height 0
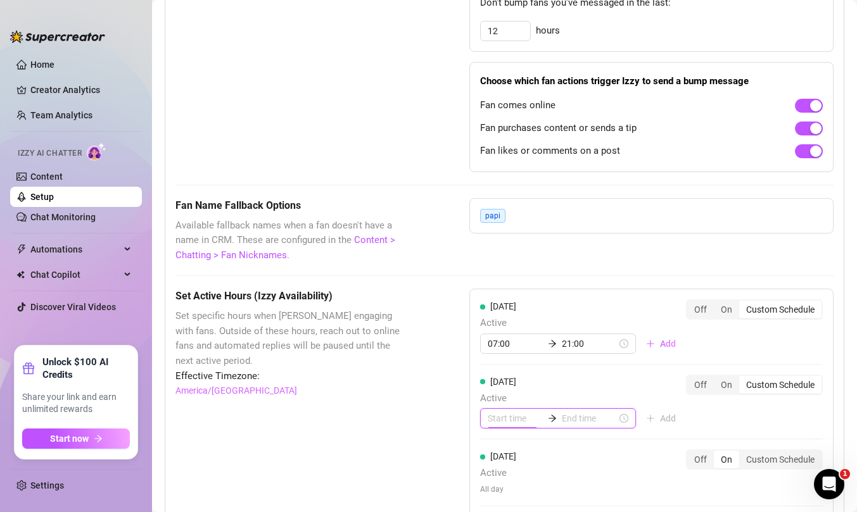
click at [507, 415] on input at bounding box center [515, 419] width 55 height 14
click at [499, 391] on div "07" at bounding box center [497, 394] width 30 height 18
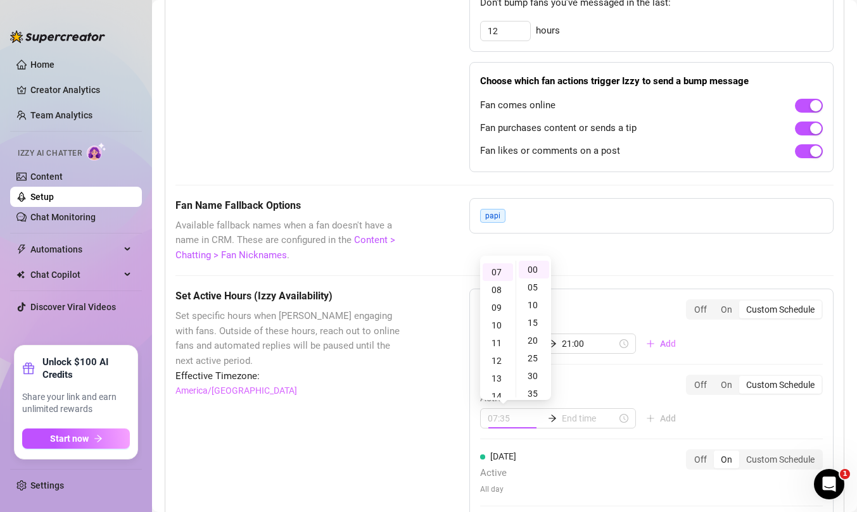
type input "07:00"
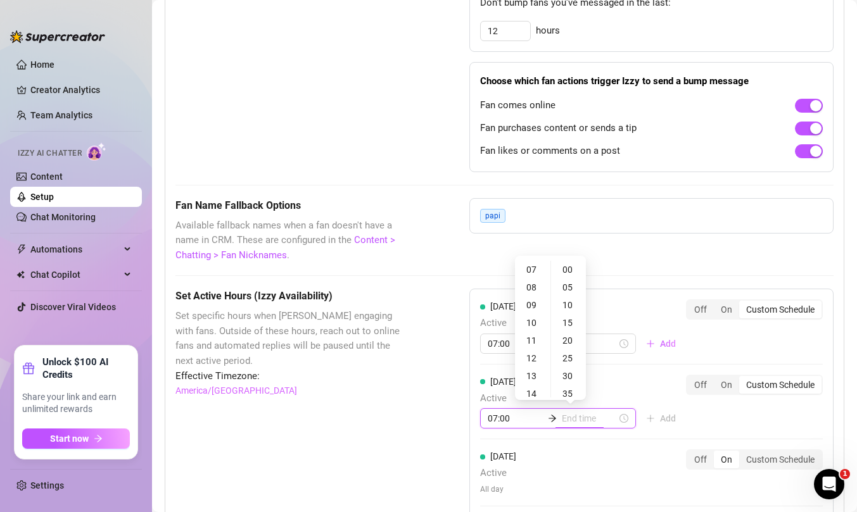
click at [583, 412] on input at bounding box center [589, 419] width 55 height 14
type input "07:35"
click at [534, 349] on div "21" at bounding box center [532, 353] width 30 height 18
type input "21:00"
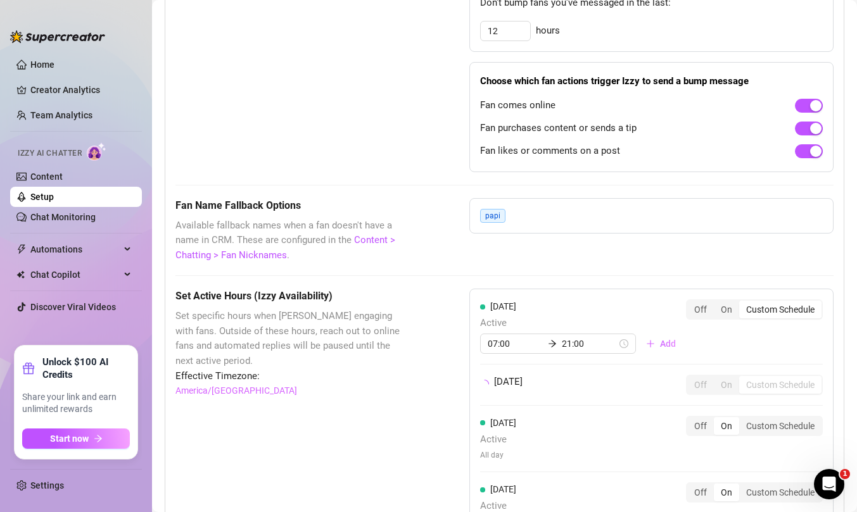
click at [726, 417] on div "[DATE] Active 07:00 21:00 Add Off On Custom Schedule [DATE] Off On Custom Sched…" at bounding box center [651, 520] width 364 height 462
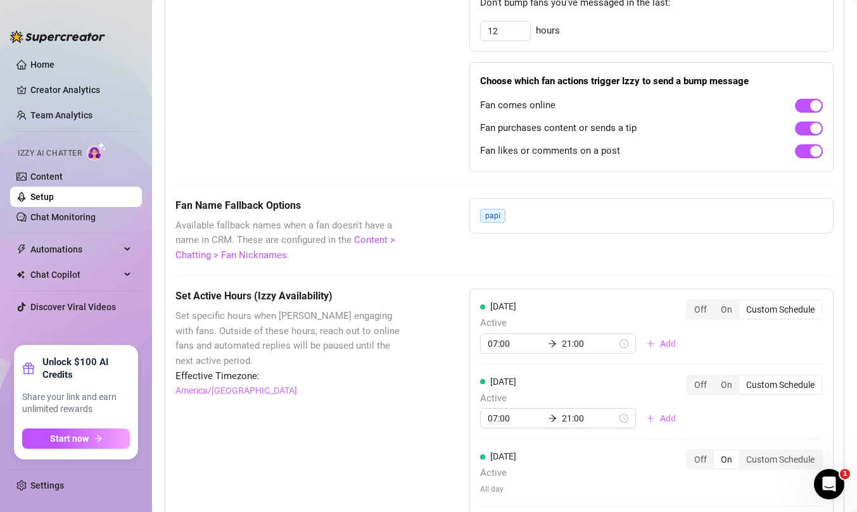
scroll to position [1023, 0]
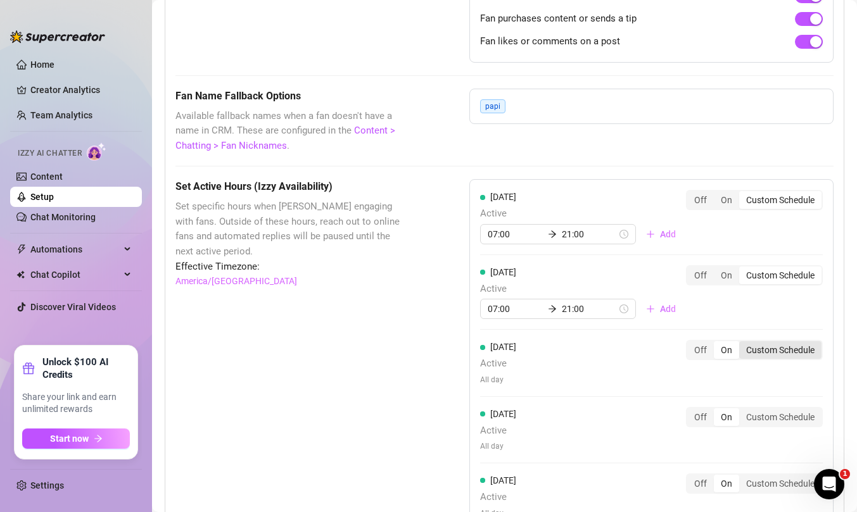
click at [774, 353] on div "Custom Schedule" at bounding box center [780, 350] width 82 height 18
click at [742, 343] on input "Custom Schedule" at bounding box center [742, 343] width 0 height 0
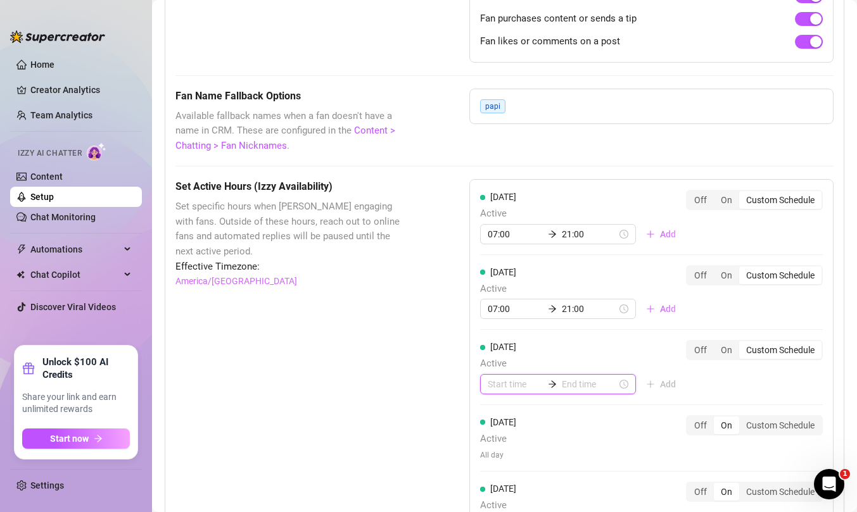
click at [499, 387] on input at bounding box center [515, 384] width 55 height 14
click at [496, 365] on div "00 01 02 03 04 05 06 07 08 09 10 11 12 13 14 15 16 17 18 19 20 21 22 23 00 05 1…" at bounding box center [515, 295] width 71 height 142
click at [496, 360] on div "07" at bounding box center [497, 359] width 30 height 18
type input "07:00"
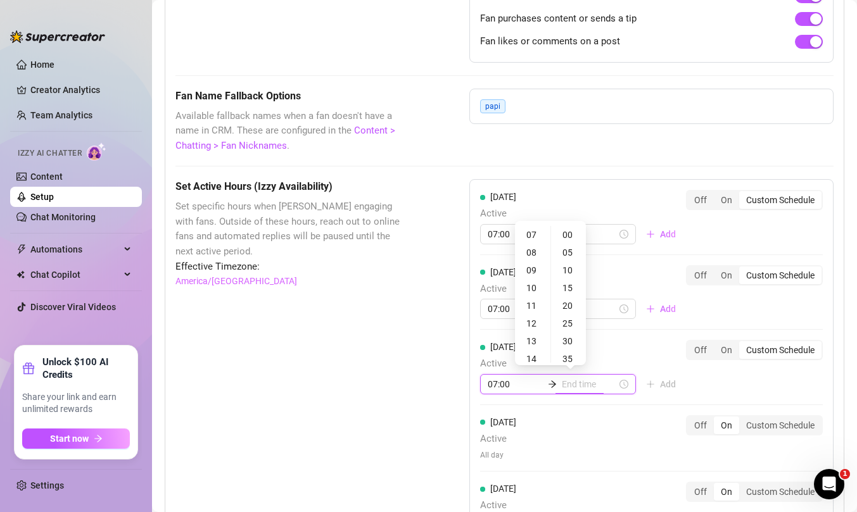
click at [562, 386] on input at bounding box center [589, 384] width 55 height 14
click at [532, 349] on div "21" at bounding box center [532, 350] width 30 height 18
type input "21:00"
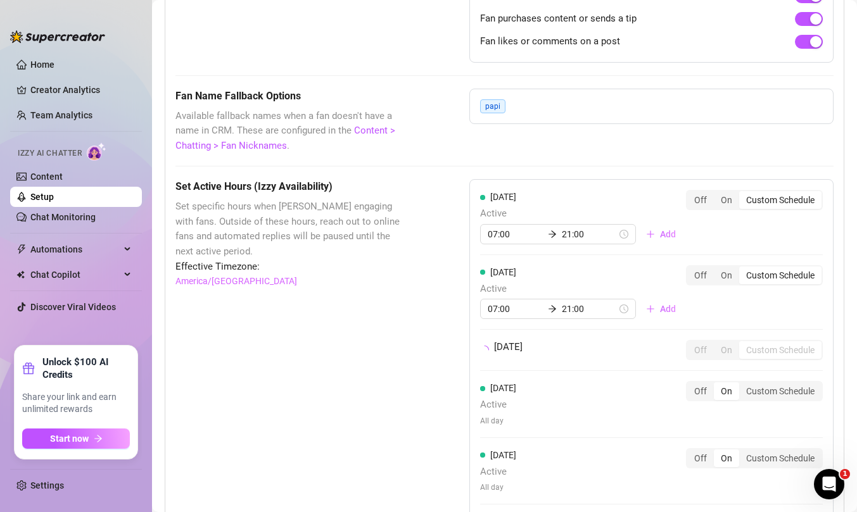
click at [740, 388] on div "[DATE] Active 07:00 21:00 Add Off On Custom Schedule [DATE] Active 07:00 21:00 …" at bounding box center [651, 414] width 364 height 470
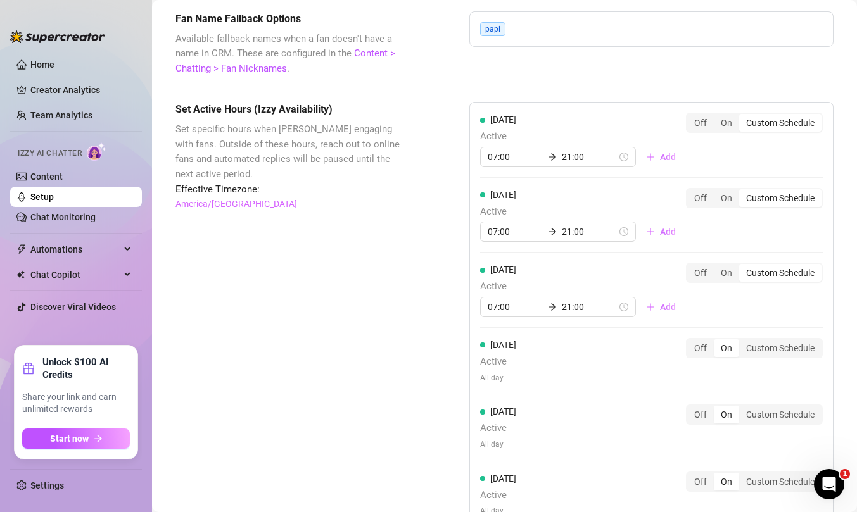
scroll to position [1113, 0]
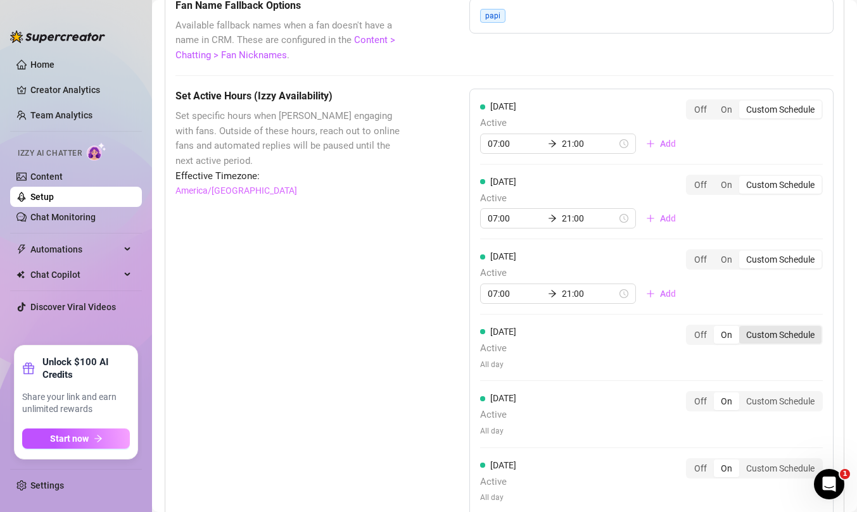
click at [781, 341] on div "Custom Schedule" at bounding box center [780, 335] width 82 height 18
click at [742, 328] on input "Custom Schedule" at bounding box center [742, 328] width 0 height 0
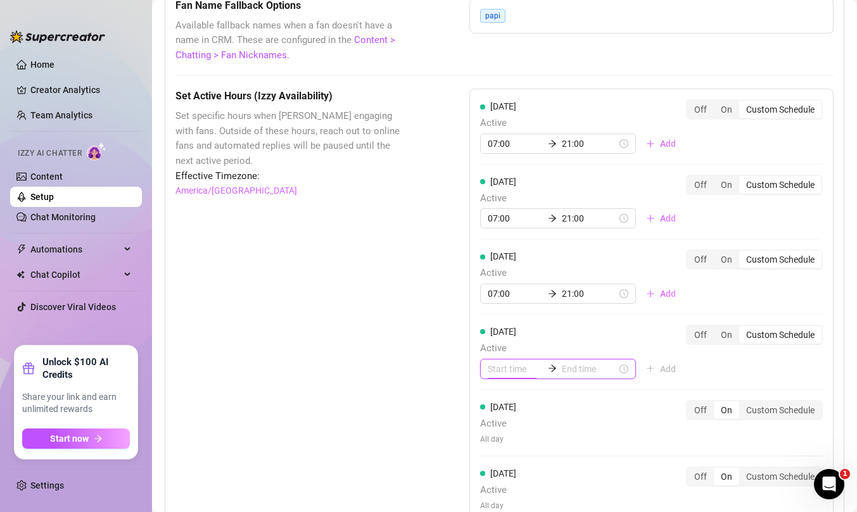
click at [498, 365] on input at bounding box center [515, 369] width 55 height 14
click at [500, 339] on div "07" at bounding box center [497, 344] width 30 height 18
type input "07:00"
click at [582, 369] on input at bounding box center [589, 369] width 55 height 14
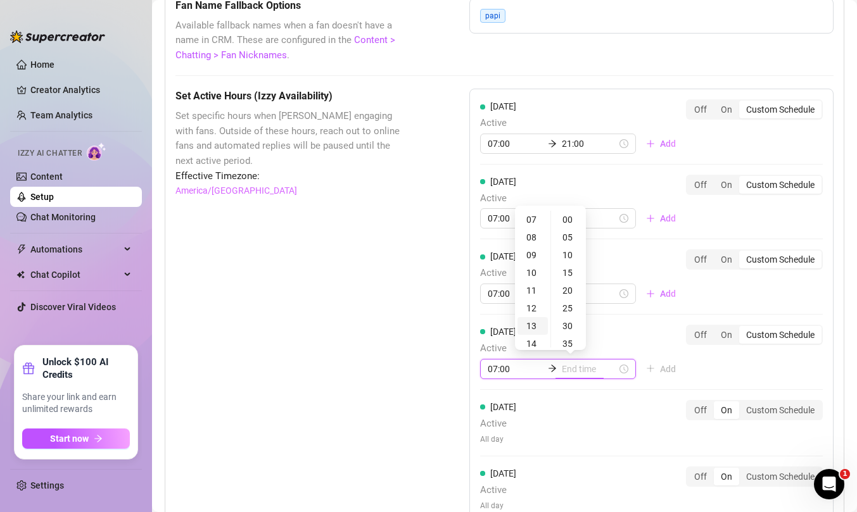
type input "07:35"
type input "13:00"
click at [531, 273] on div "21" at bounding box center [532, 276] width 30 height 18
type input "21:00"
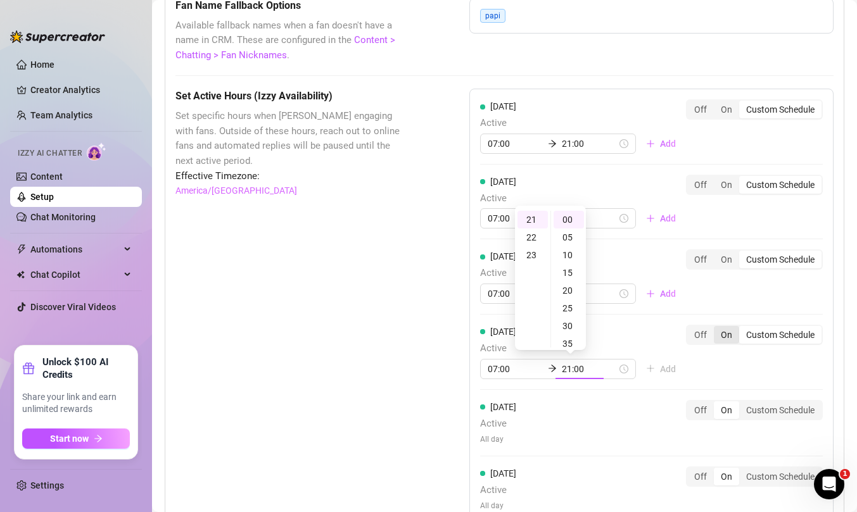
scroll to position [372, 0]
click at [743, 366] on div "[DATE] Active 07:00 21:00 Add Off On Custom Schedule [DATE] Active 07:00 21:00 …" at bounding box center [651, 345] width 364 height 512
click at [769, 415] on div "Custom Schedule" at bounding box center [780, 410] width 82 height 18
click at [742, 403] on input "Custom Schedule" at bounding box center [742, 403] width 0 height 0
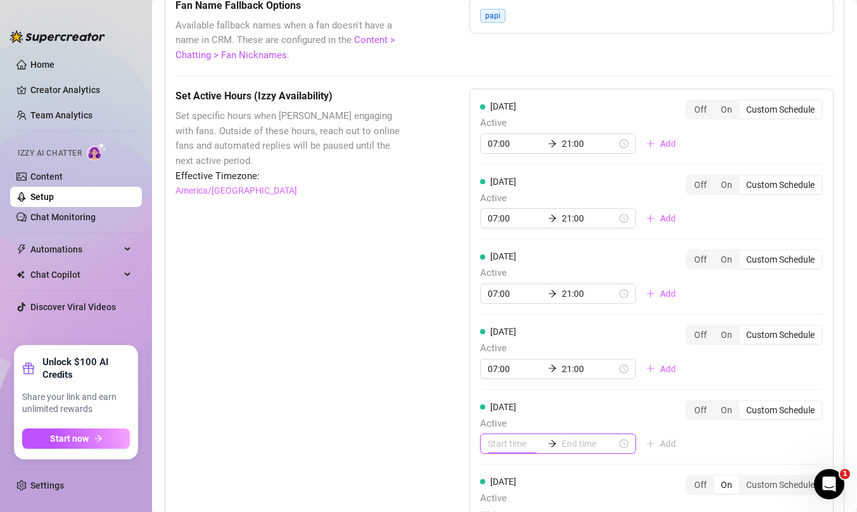
click at [507, 438] on input at bounding box center [515, 444] width 55 height 14
click at [496, 415] on div "07" at bounding box center [497, 419] width 30 height 18
type input "07:00"
click at [563, 441] on input at bounding box center [589, 444] width 55 height 14
click at [530, 402] on div "21" at bounding box center [532, 402] width 30 height 18
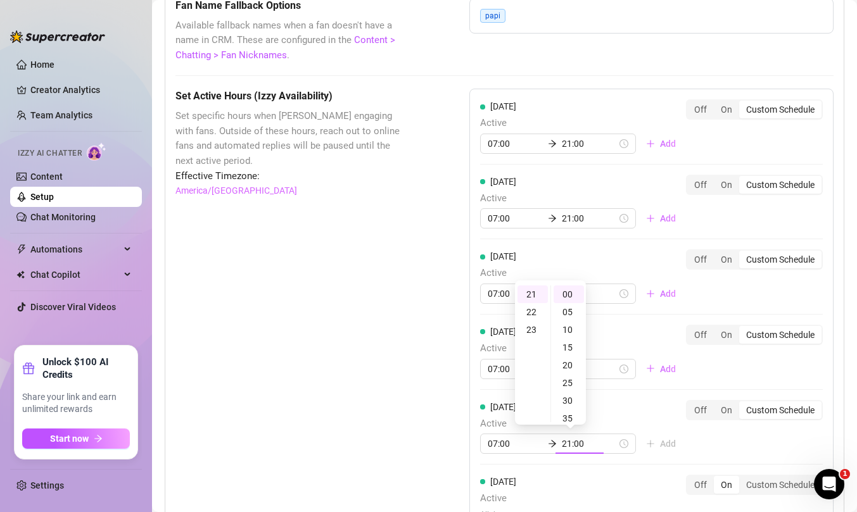
click at [756, 448] on div "[DATE] Active 07:00 21:00 Add Off On Custom Schedule [DATE] Active 07:00 21:00 …" at bounding box center [651, 349] width 364 height 520
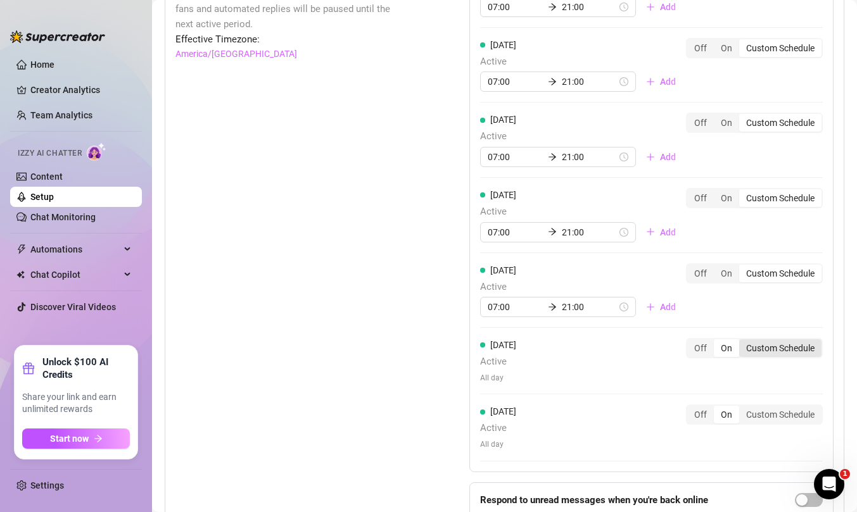
click at [773, 344] on div "Custom Schedule" at bounding box center [780, 348] width 82 height 18
click at [742, 341] on input "Custom Schedule" at bounding box center [742, 341] width 0 height 0
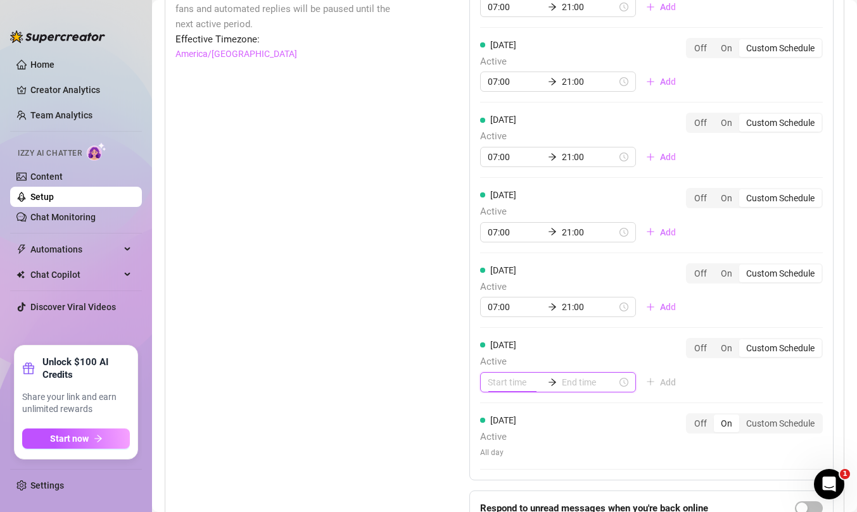
click at [509, 385] on input at bounding box center [515, 382] width 55 height 14
click at [497, 355] on div "07" at bounding box center [497, 357] width 30 height 18
click at [577, 381] on input at bounding box center [589, 382] width 55 height 14
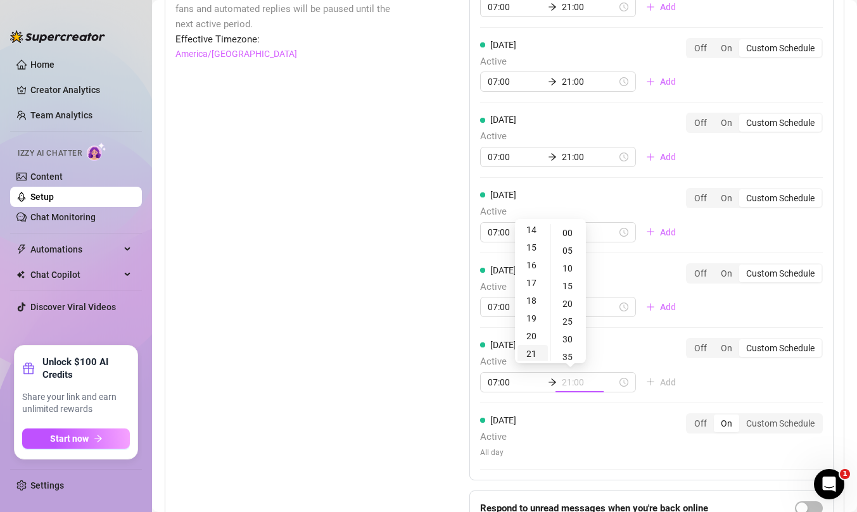
click at [531, 351] on div "21" at bounding box center [532, 354] width 30 height 18
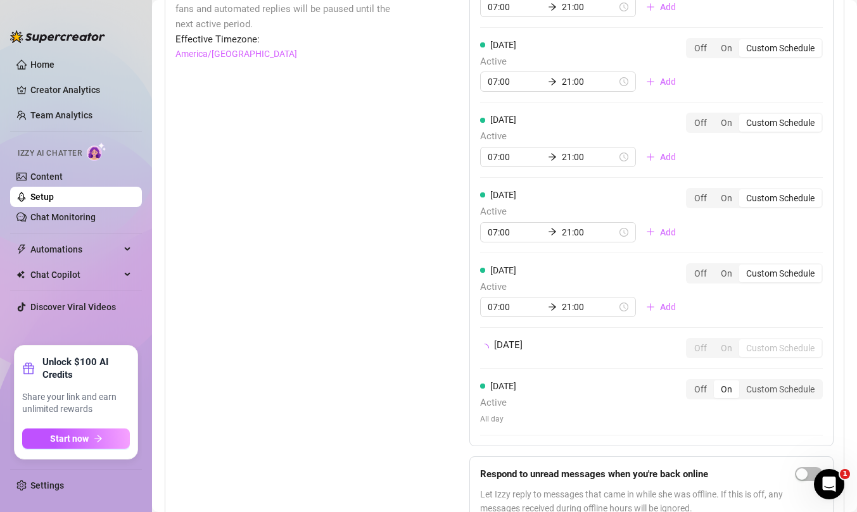
click at [746, 375] on div "[DATE] Active 07:00 21:00 Add Off On Custom Schedule [DATE] Active 07:00 21:00 …" at bounding box center [651, 199] width 364 height 494
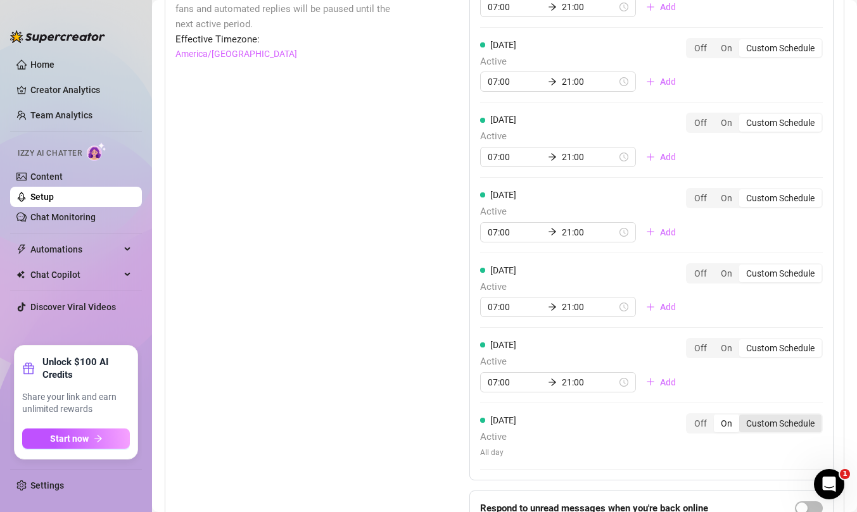
click at [772, 427] on div "Custom Schedule" at bounding box center [780, 424] width 82 height 18
click at [742, 417] on input "Custom Schedule" at bounding box center [742, 417] width 0 height 0
click at [512, 450] on div at bounding box center [558, 457] width 156 height 20
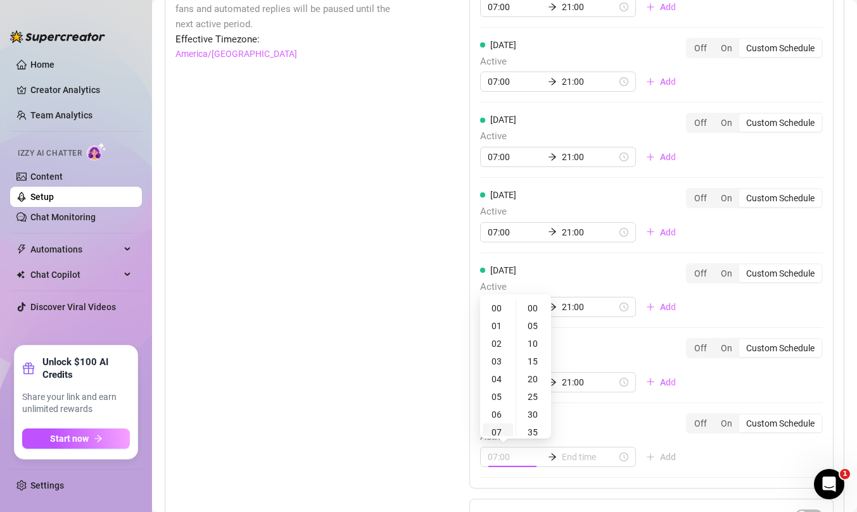
click at [496, 430] on div "07" at bounding box center [497, 433] width 30 height 18
click at [559, 450] on div "07:00" at bounding box center [558, 457] width 156 height 20
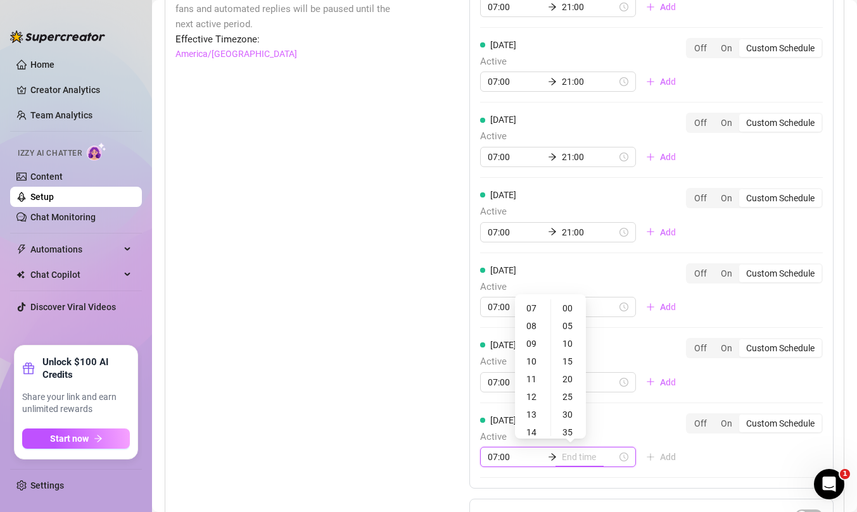
click at [562, 454] on input at bounding box center [589, 457] width 55 height 14
click at [532, 405] on div "21" at bounding box center [532, 407] width 30 height 18
click at [755, 463] on div "[DATE] Active 07:00 21:00 Add Off On Custom Schedule [DATE] Active 07:00 21:00 …" at bounding box center [651, 265] width 364 height 627
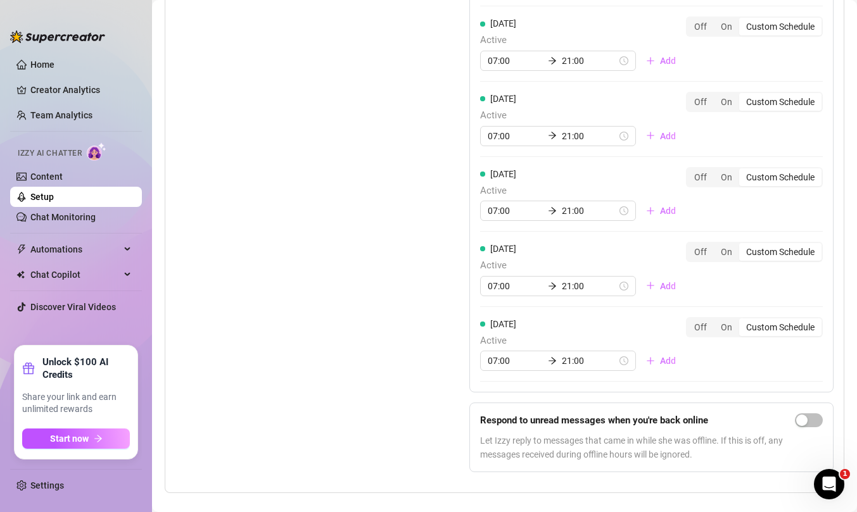
scroll to position [1347, 0]
click at [816, 422] on span "button" at bounding box center [809, 420] width 28 height 14
click at [362, 191] on div "Set Active Hours (Izzy Availability) Set specific hours when Izzy engaging with…" at bounding box center [290, 168] width 230 height 627
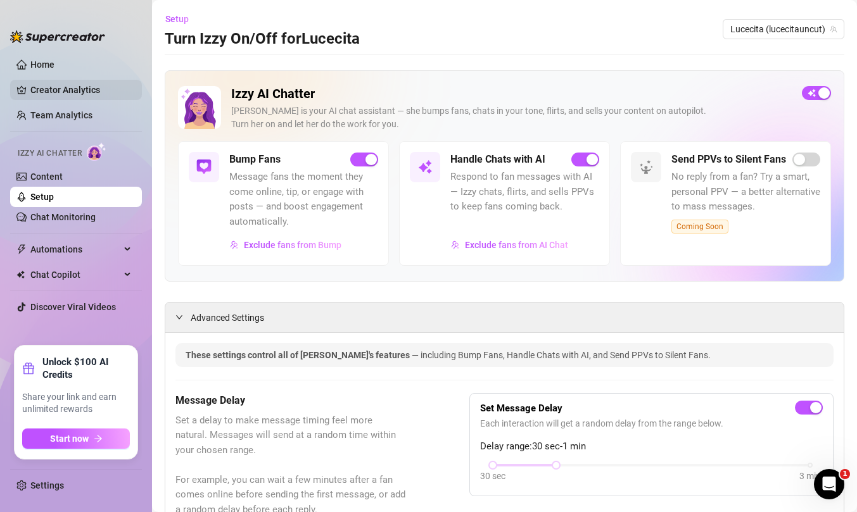
click at [75, 89] on link "Creator Analytics" at bounding box center [80, 90] width 101 height 20
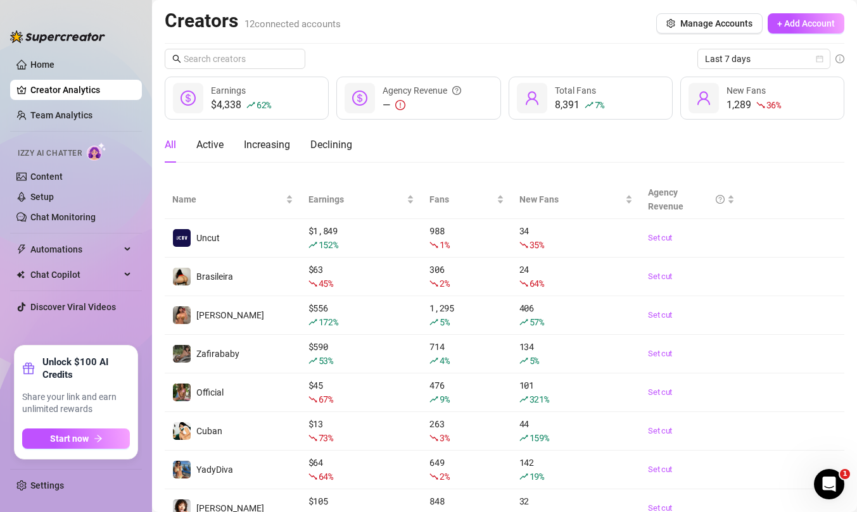
click at [508, 145] on div "All Active Increasing Declining" at bounding box center [504, 144] width 679 height 35
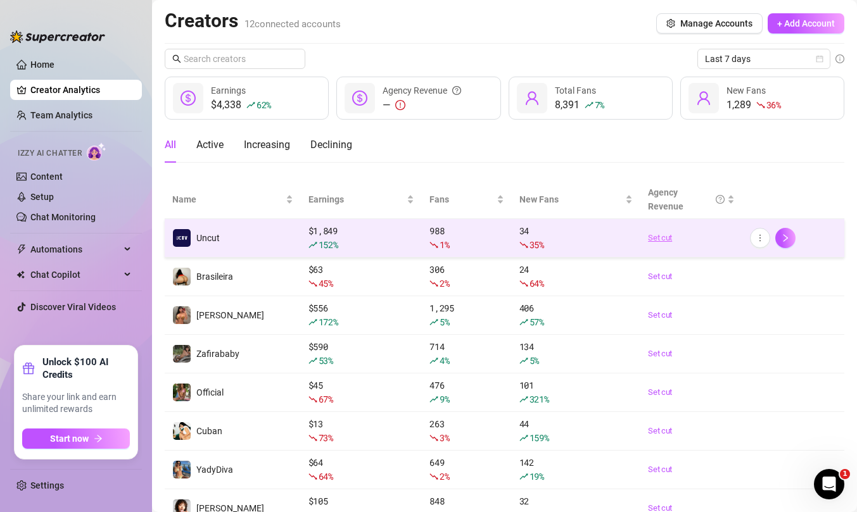
click at [662, 235] on link "Set cut" at bounding box center [691, 238] width 87 height 13
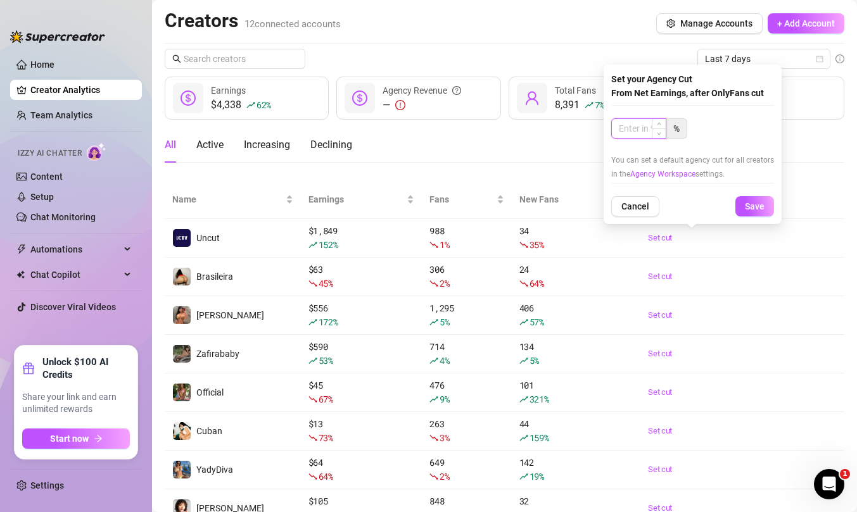
click at [643, 129] on input at bounding box center [639, 128] width 54 height 19
click at [758, 206] on span "Save" at bounding box center [755, 206] width 20 height 10
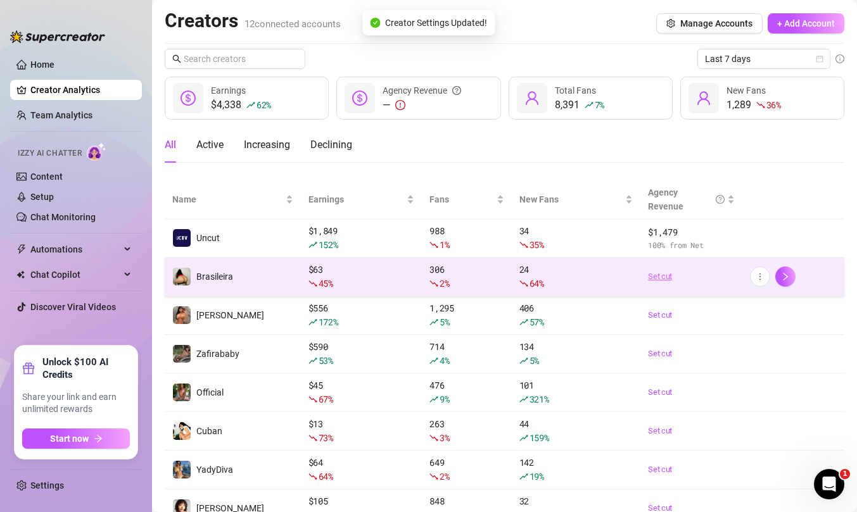
click at [662, 275] on link "Set cut" at bounding box center [691, 276] width 87 height 13
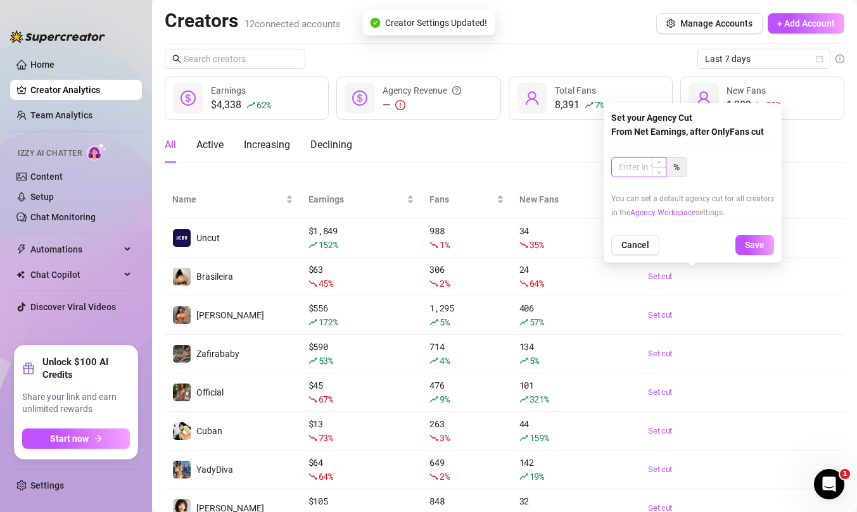
click at [645, 168] on input at bounding box center [639, 167] width 54 height 19
click at [750, 243] on span "Save" at bounding box center [755, 245] width 20 height 10
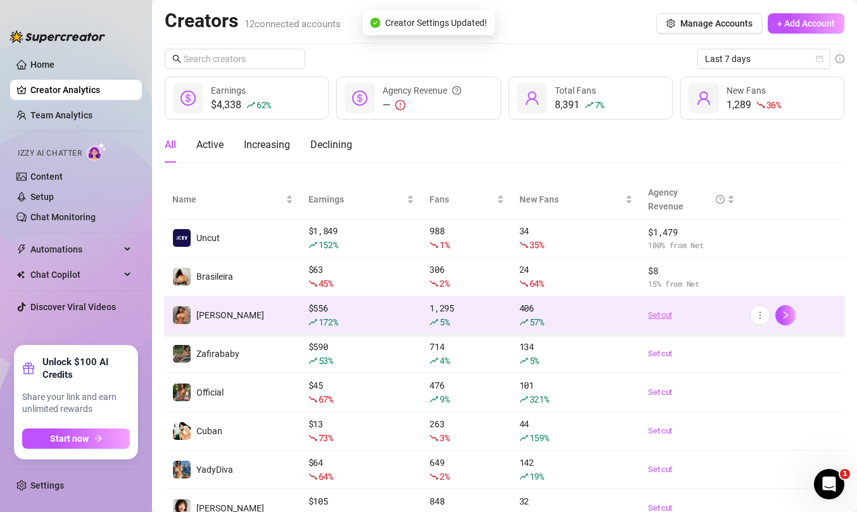
click at [658, 314] on link "Set cut" at bounding box center [691, 315] width 87 height 13
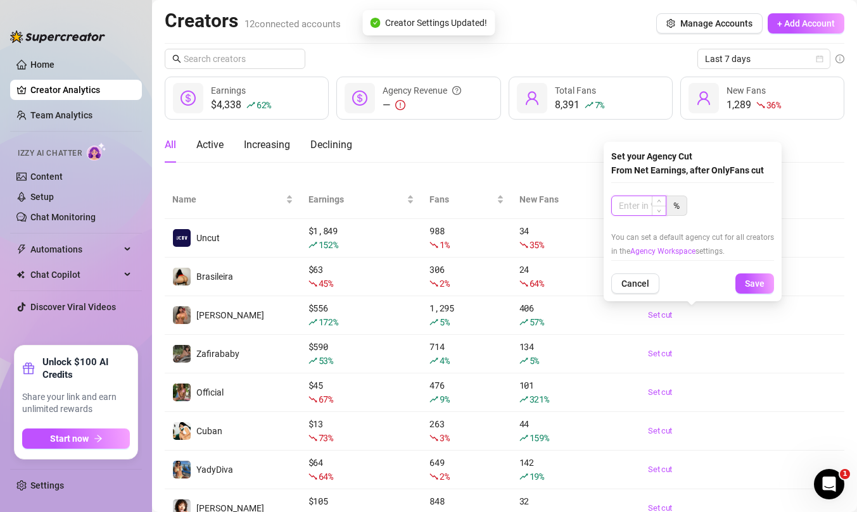
click at [638, 207] on input at bounding box center [639, 205] width 54 height 19
click at [749, 282] on span "Save" at bounding box center [755, 284] width 20 height 10
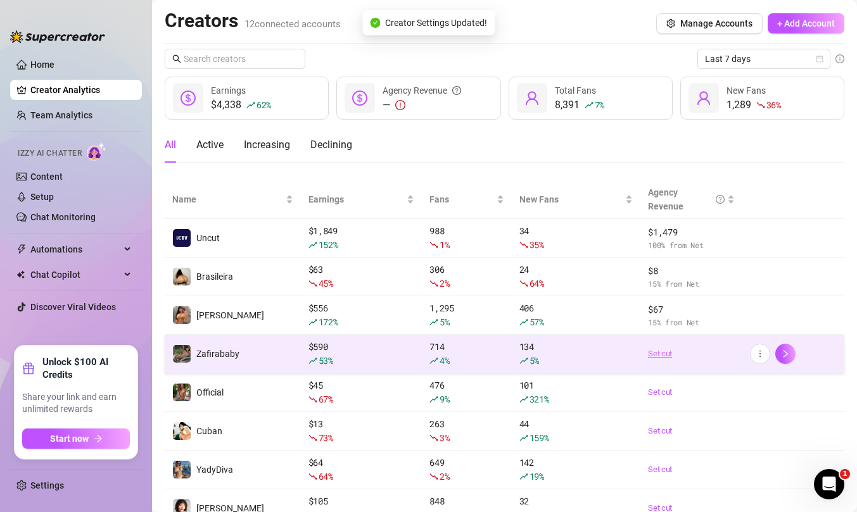
click at [660, 357] on link "Set cut" at bounding box center [691, 354] width 87 height 13
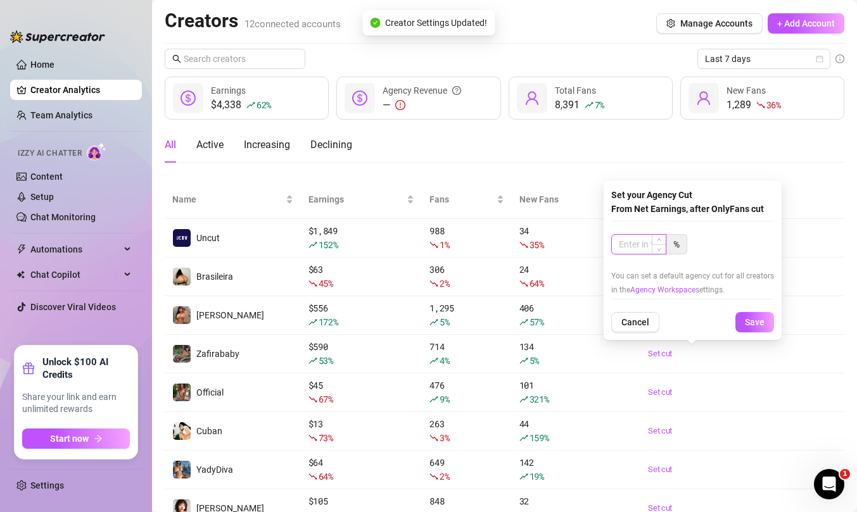
click at [639, 249] on input at bounding box center [639, 244] width 54 height 19
click at [746, 324] on span "Save" at bounding box center [755, 322] width 20 height 10
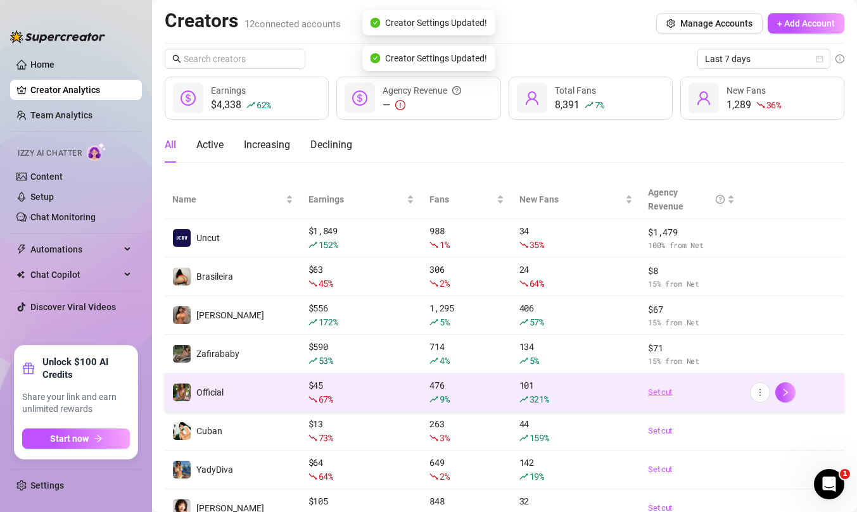
click at [657, 393] on link "Set cut" at bounding box center [691, 392] width 87 height 13
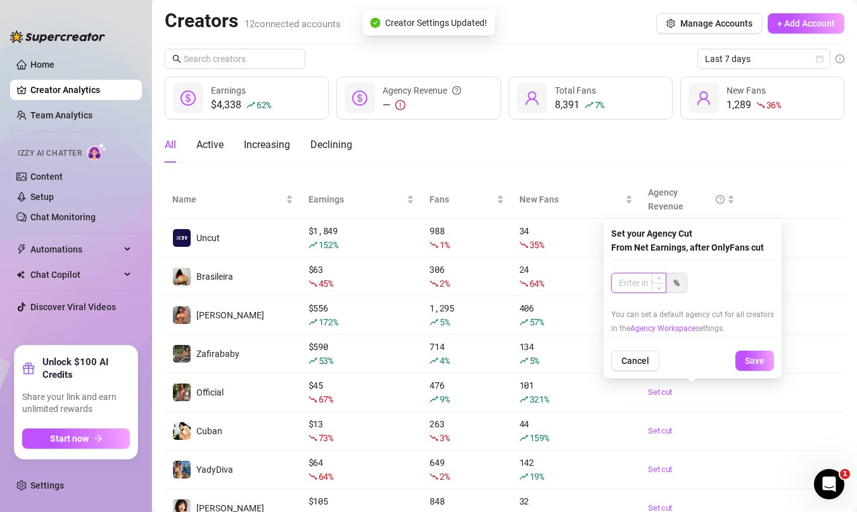
click at [629, 290] on input at bounding box center [639, 283] width 54 height 19
click at [747, 362] on span "Save" at bounding box center [755, 361] width 20 height 10
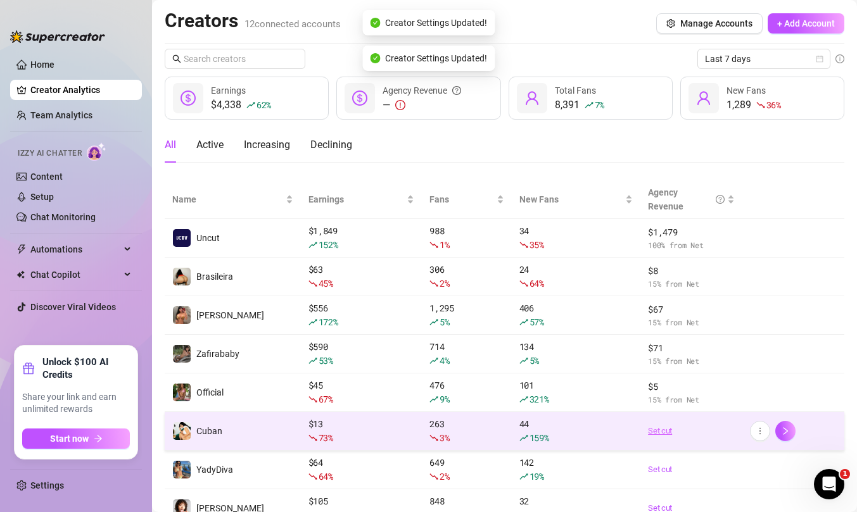
click at [662, 431] on link "Set cut" at bounding box center [691, 431] width 87 height 13
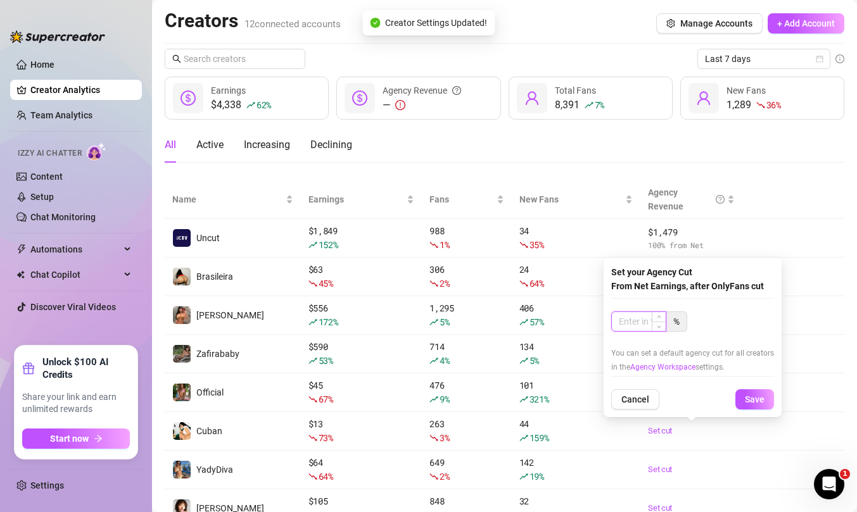
click at [636, 328] on input at bounding box center [639, 321] width 54 height 19
click at [748, 403] on span "Save" at bounding box center [755, 399] width 20 height 10
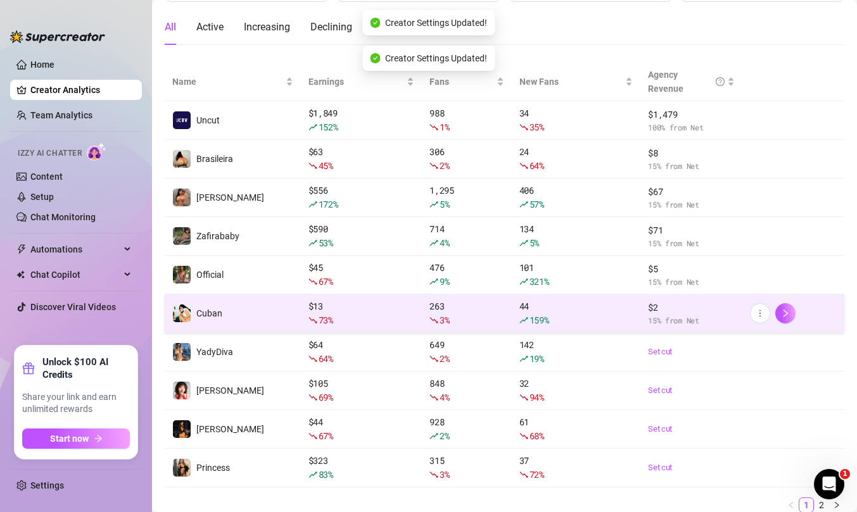
scroll to position [122, 0]
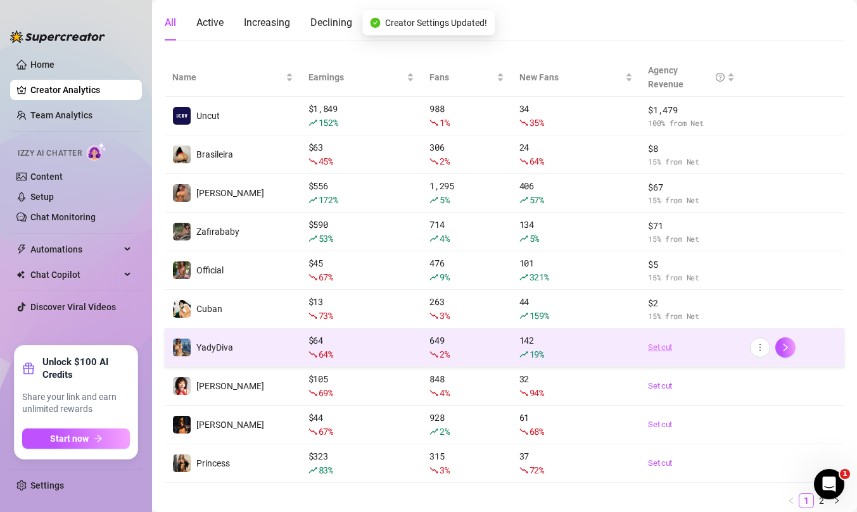
click at [662, 346] on link "Set cut" at bounding box center [691, 347] width 87 height 13
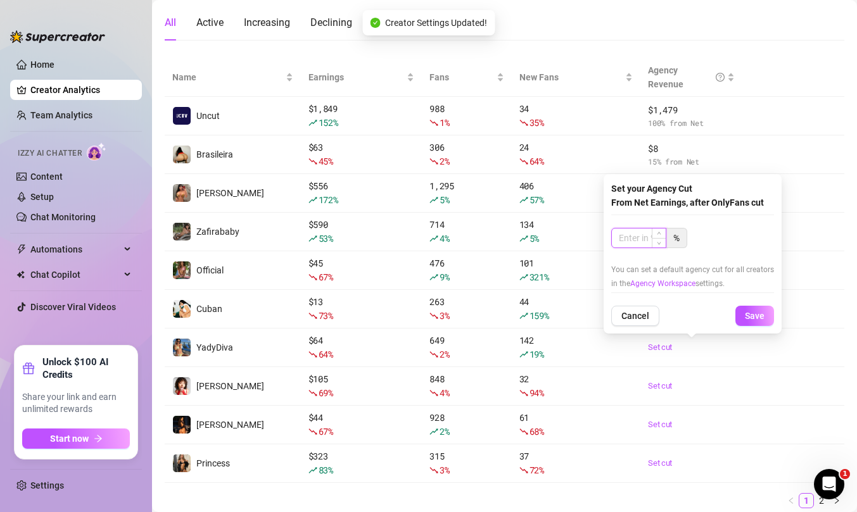
click at [639, 241] on input at bounding box center [639, 238] width 54 height 19
click at [752, 311] on span "Save" at bounding box center [755, 316] width 20 height 10
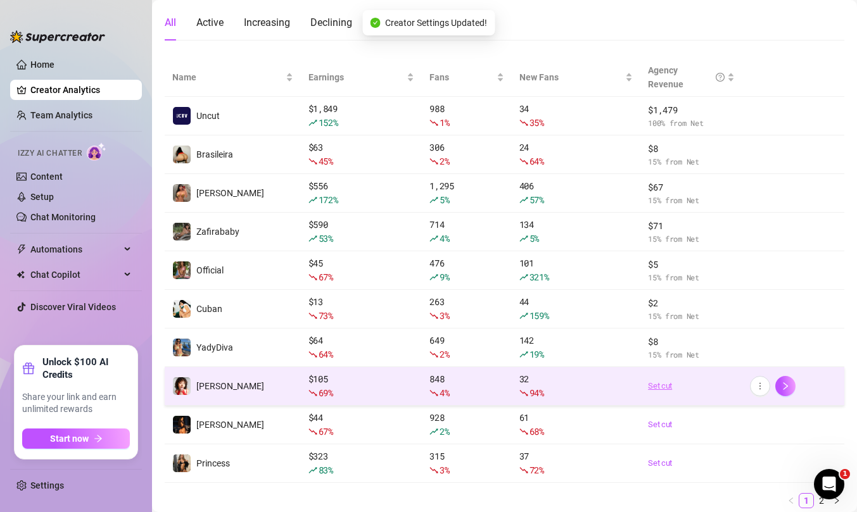
click at [662, 384] on link "Set cut" at bounding box center [691, 386] width 87 height 13
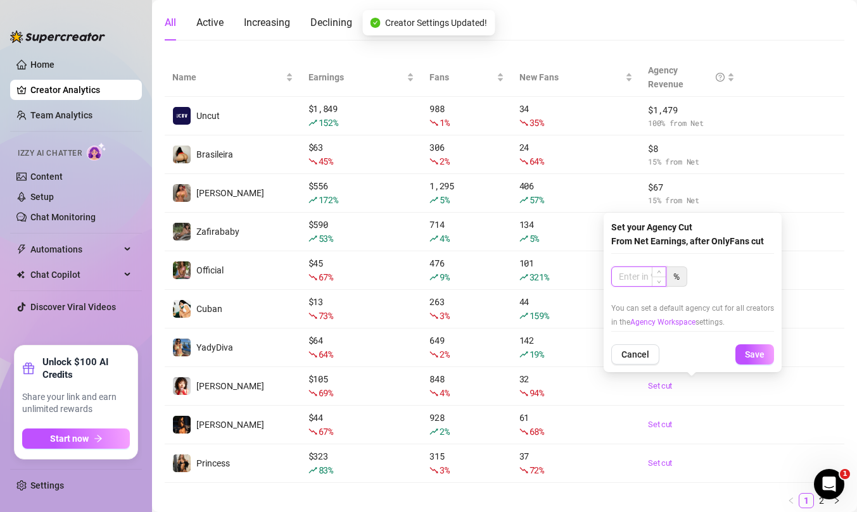
click at [638, 274] on input at bounding box center [639, 276] width 54 height 19
click at [745, 355] on span "Save" at bounding box center [755, 354] width 20 height 10
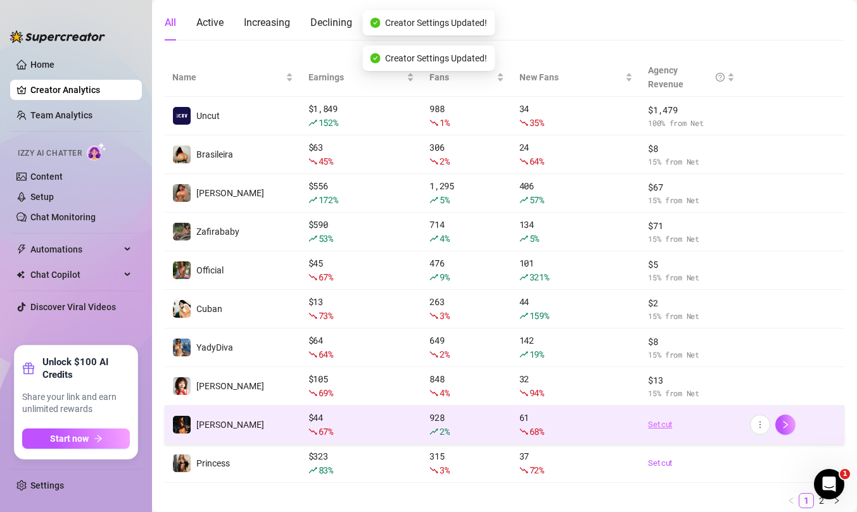
click at [660, 422] on link "Set cut" at bounding box center [691, 425] width 87 height 13
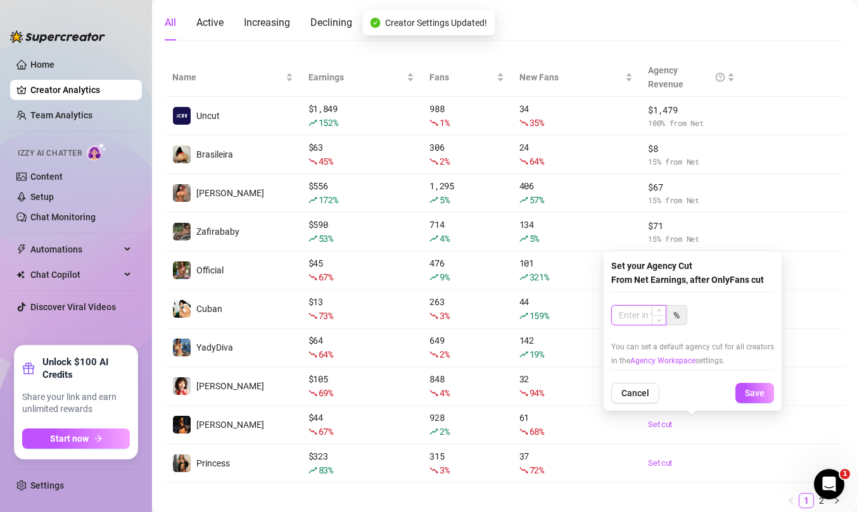
click at [638, 317] on input at bounding box center [639, 315] width 54 height 19
click at [758, 391] on span "Save" at bounding box center [755, 393] width 20 height 10
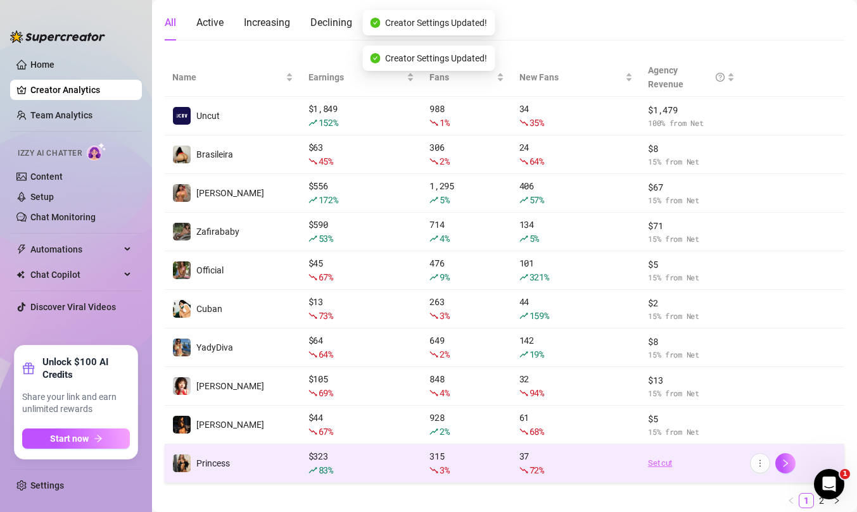
click at [657, 463] on link "Set cut" at bounding box center [691, 463] width 87 height 13
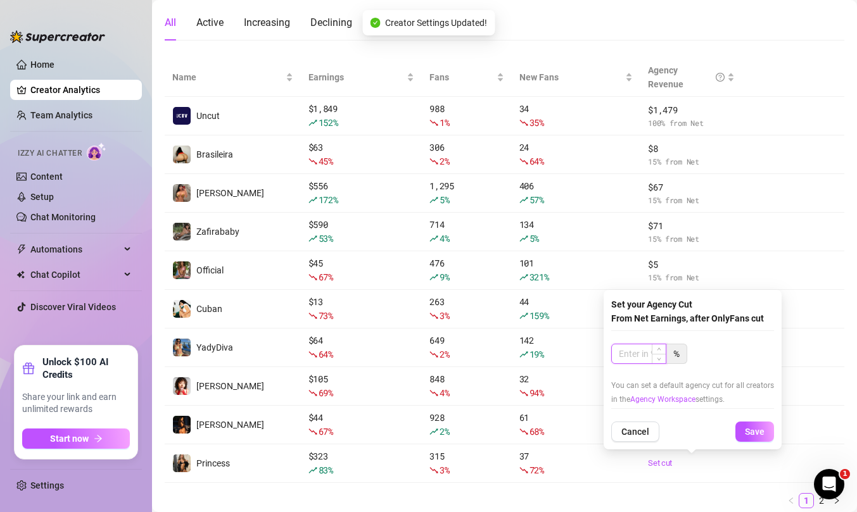
click at [630, 350] on input at bounding box center [639, 353] width 54 height 19
click at [752, 431] on span "Save" at bounding box center [755, 432] width 20 height 10
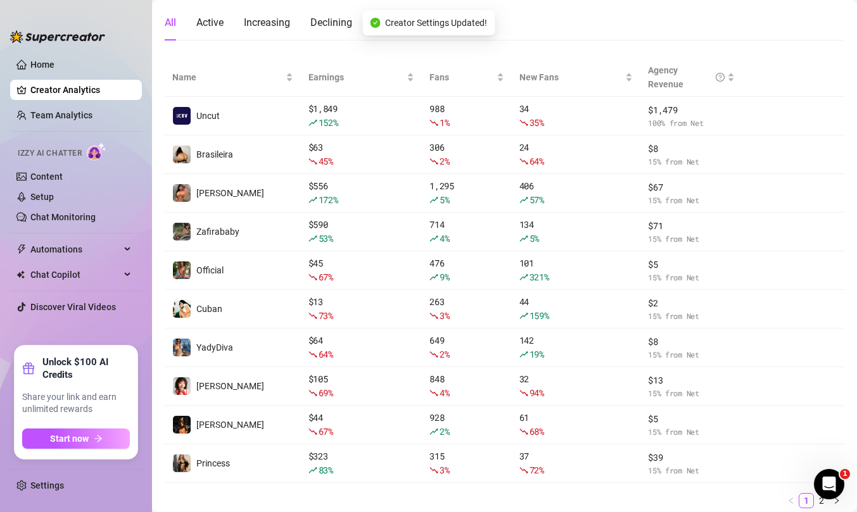
scroll to position [160, 0]
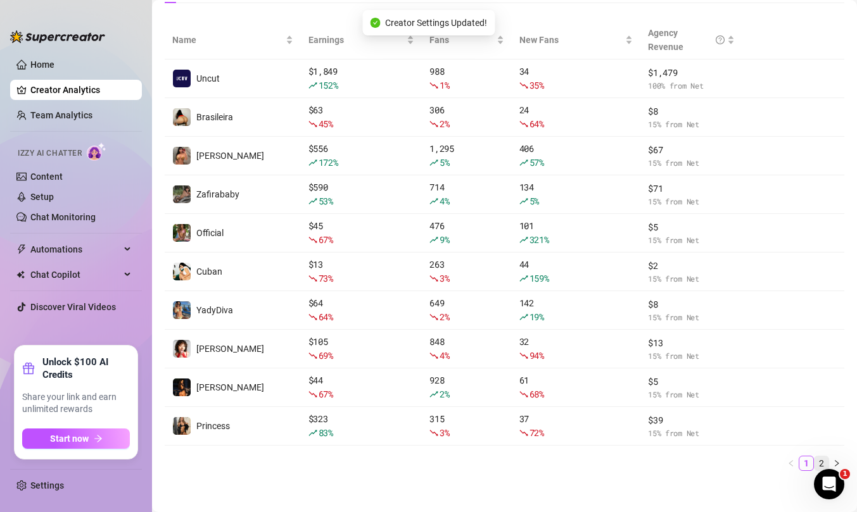
click at [823, 460] on link "2" at bounding box center [821, 464] width 14 height 14
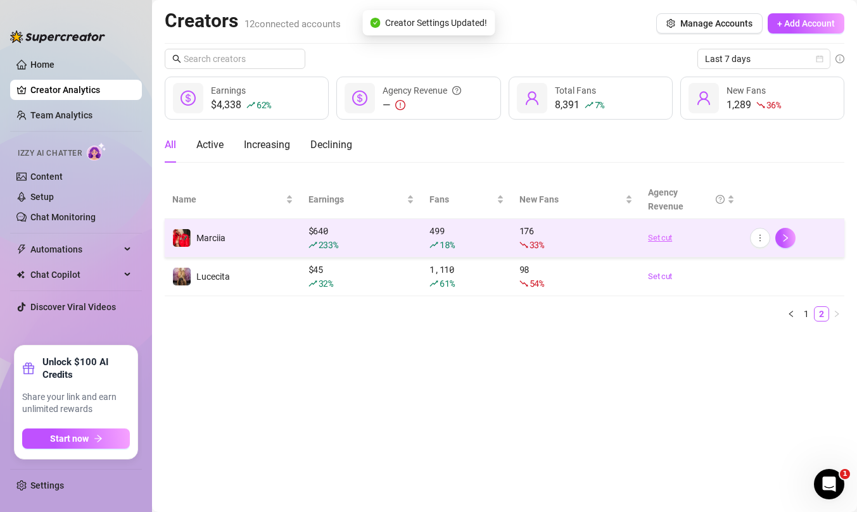
click at [659, 233] on link "Set cut" at bounding box center [691, 238] width 87 height 13
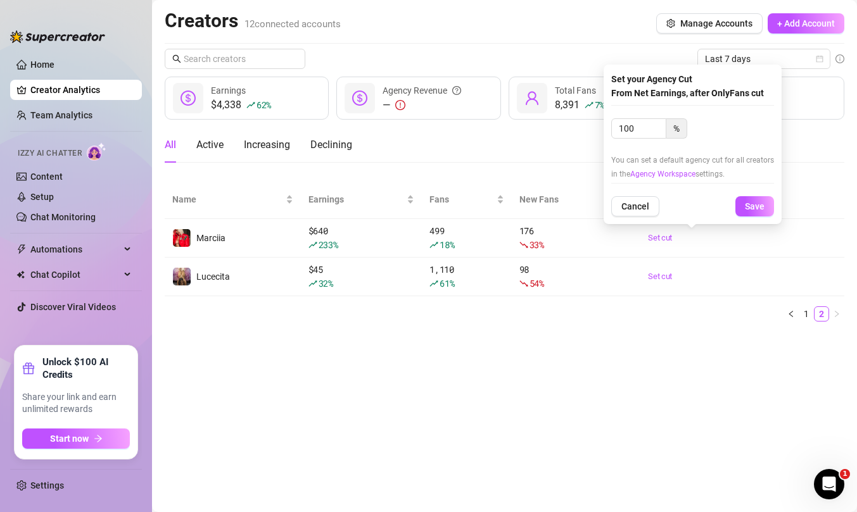
click at [570, 358] on main "Creators 12 connected accounts Manage Accounts + Add Account Last 7 days $4,338…" at bounding box center [504, 256] width 705 height 512
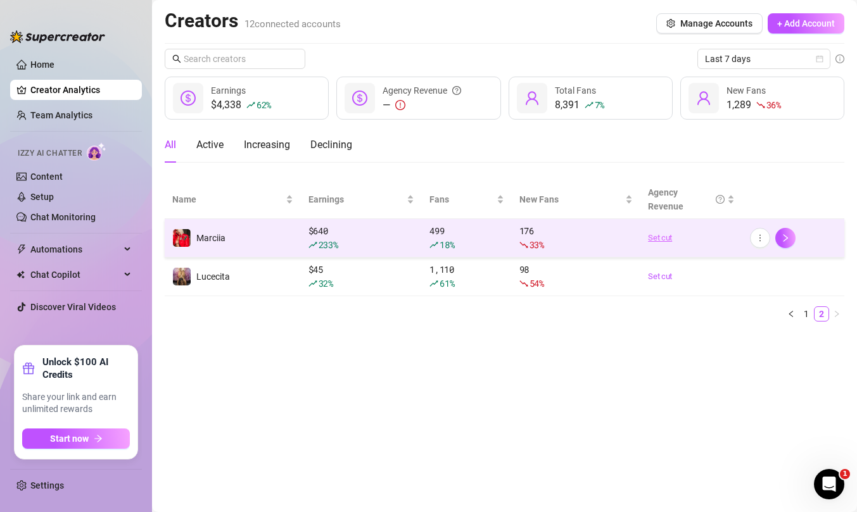
click at [657, 238] on link "Set cut" at bounding box center [691, 238] width 87 height 13
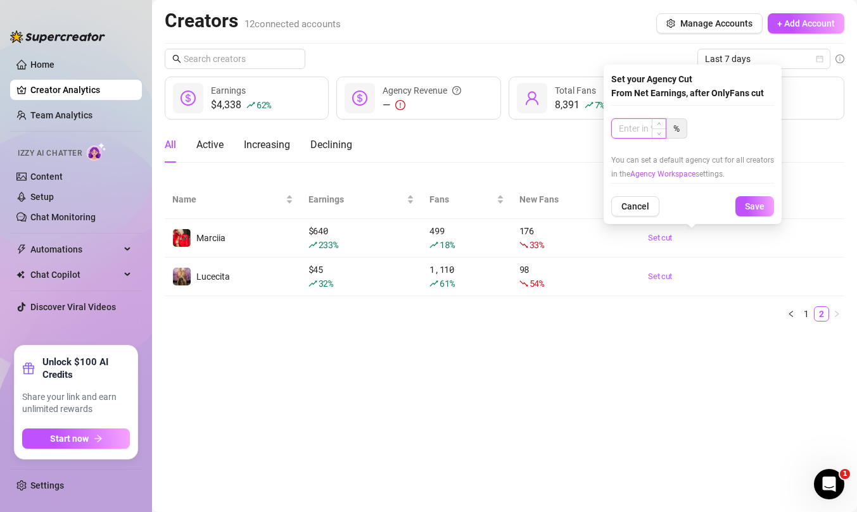
click at [640, 128] on input at bounding box center [639, 128] width 54 height 19
click at [752, 203] on span "Save" at bounding box center [755, 206] width 20 height 10
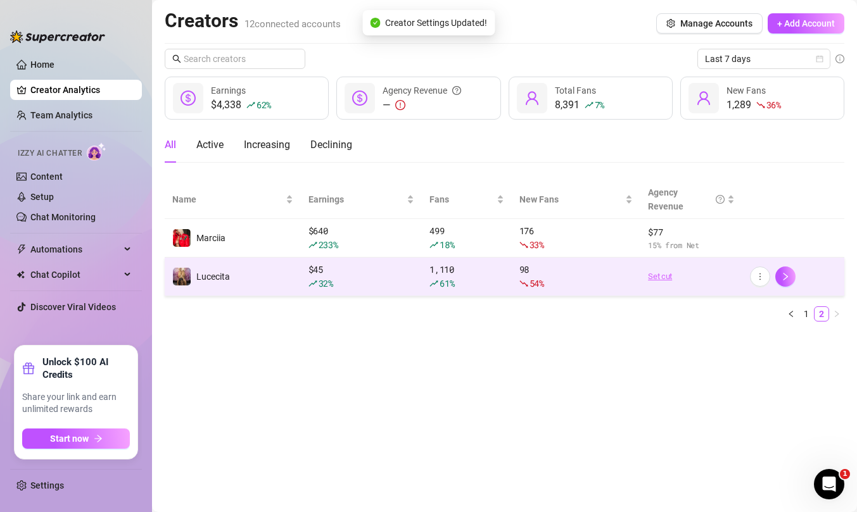
click at [660, 274] on link "Set cut" at bounding box center [691, 276] width 87 height 13
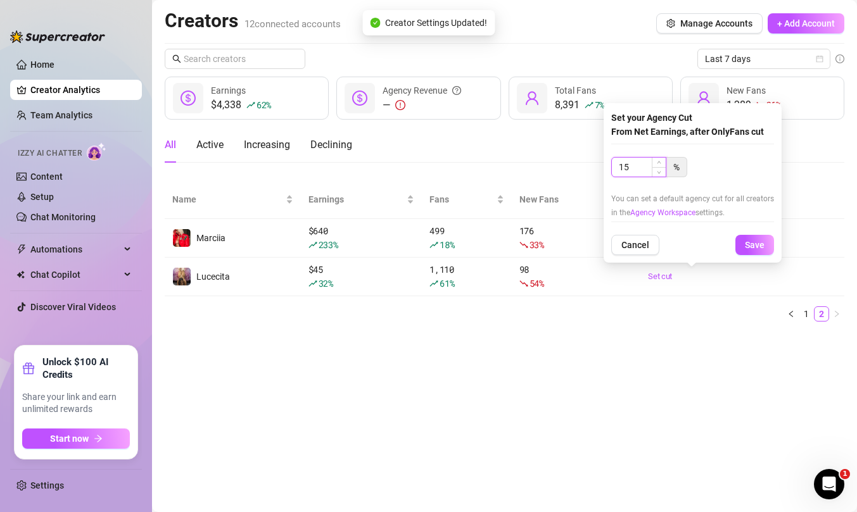
click at [632, 165] on input "15" at bounding box center [639, 167] width 54 height 19
click at [631, 339] on main "Creators 12 connected accounts Manage Accounts + Add Account Last 7 days $4,338…" at bounding box center [504, 256] width 705 height 512
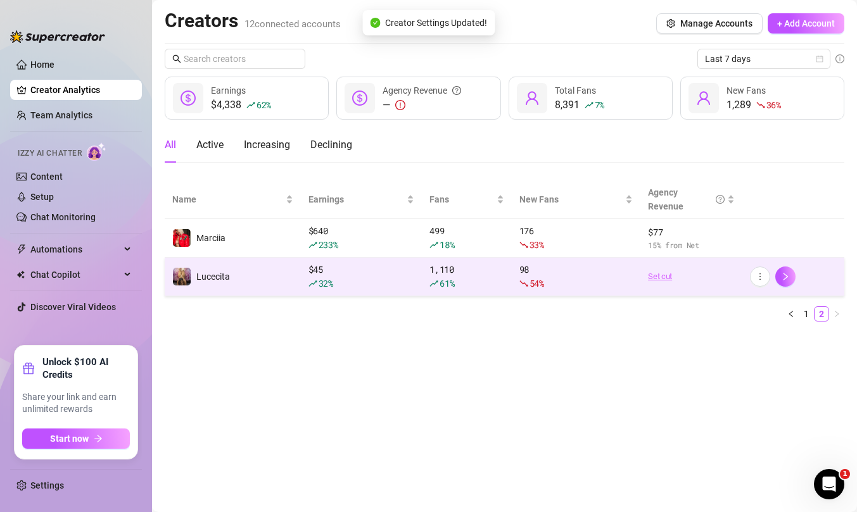
click at [658, 274] on link "Set cut" at bounding box center [691, 276] width 87 height 13
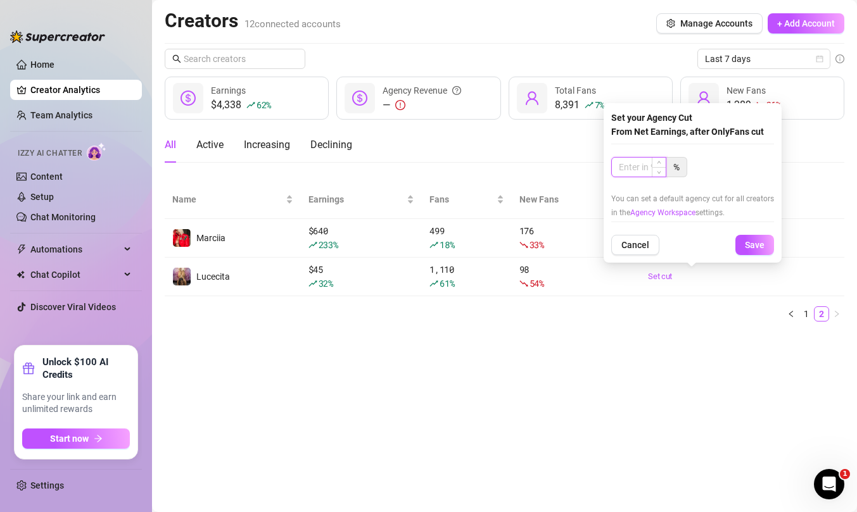
click at [638, 161] on input at bounding box center [639, 167] width 54 height 19
click at [750, 245] on span "Save" at bounding box center [755, 245] width 20 height 10
